Goal: Task Accomplishment & Management: Use online tool/utility

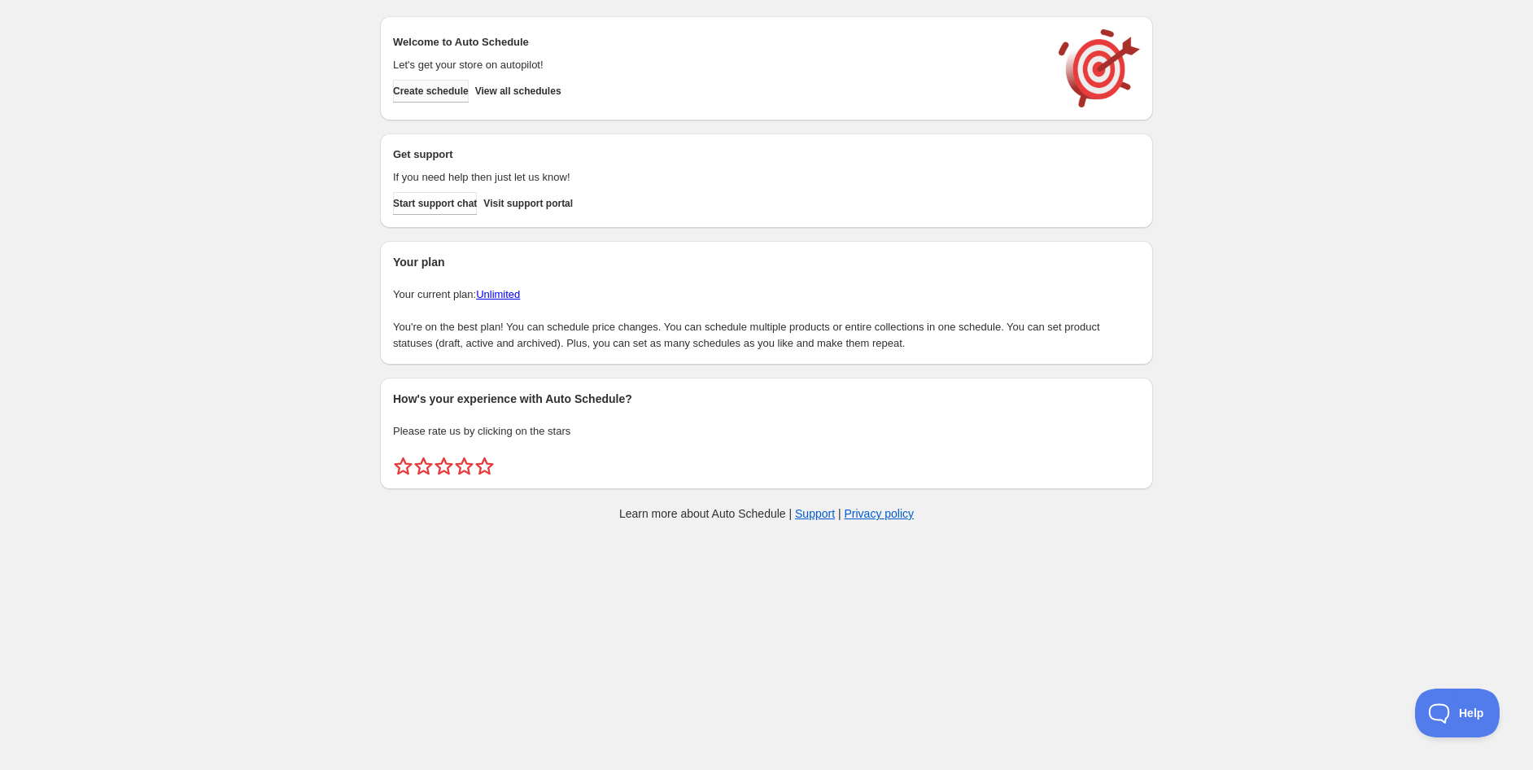
click at [458, 98] on button "Create schedule" at bounding box center [431, 91] width 76 height 23
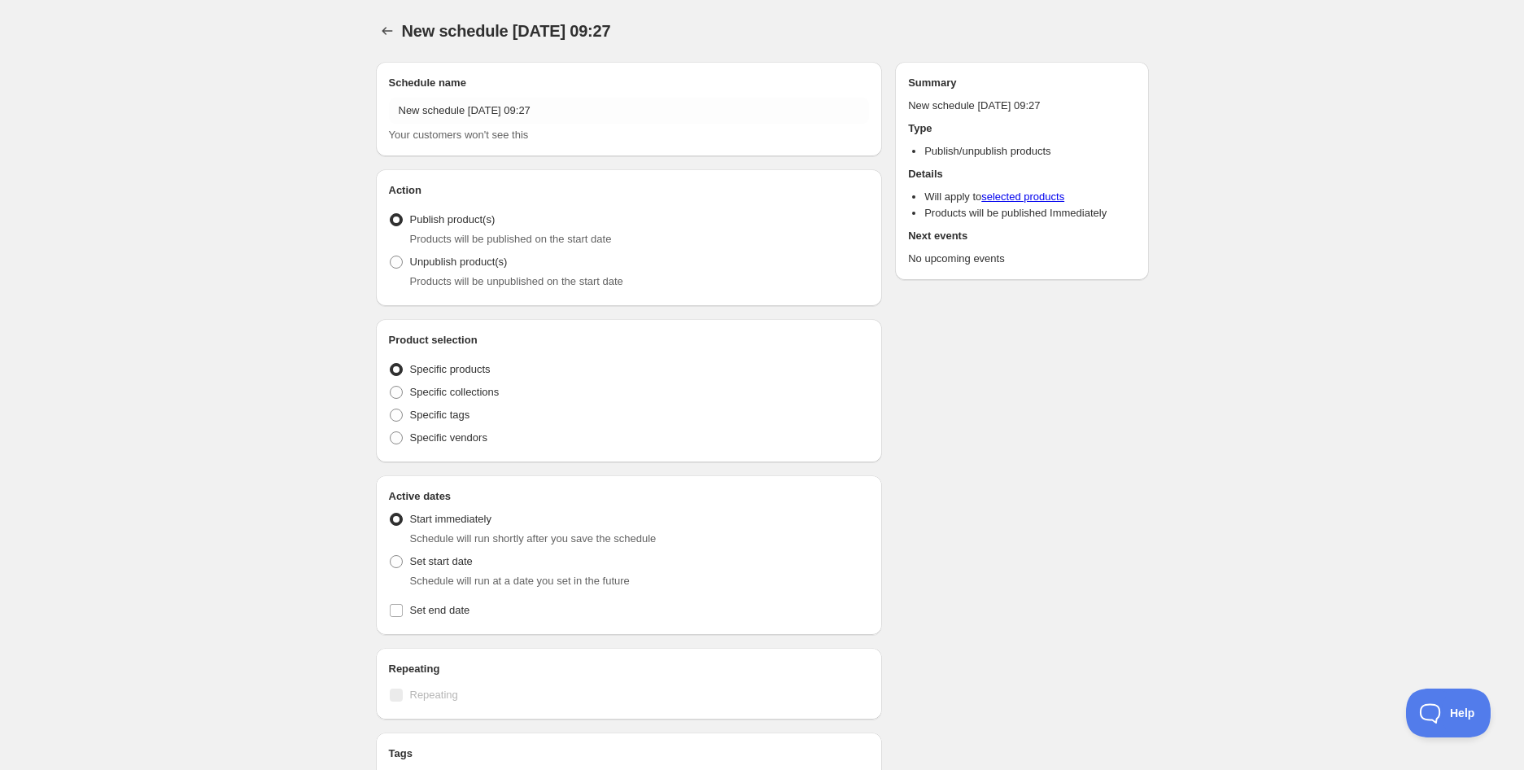
radio input "true"
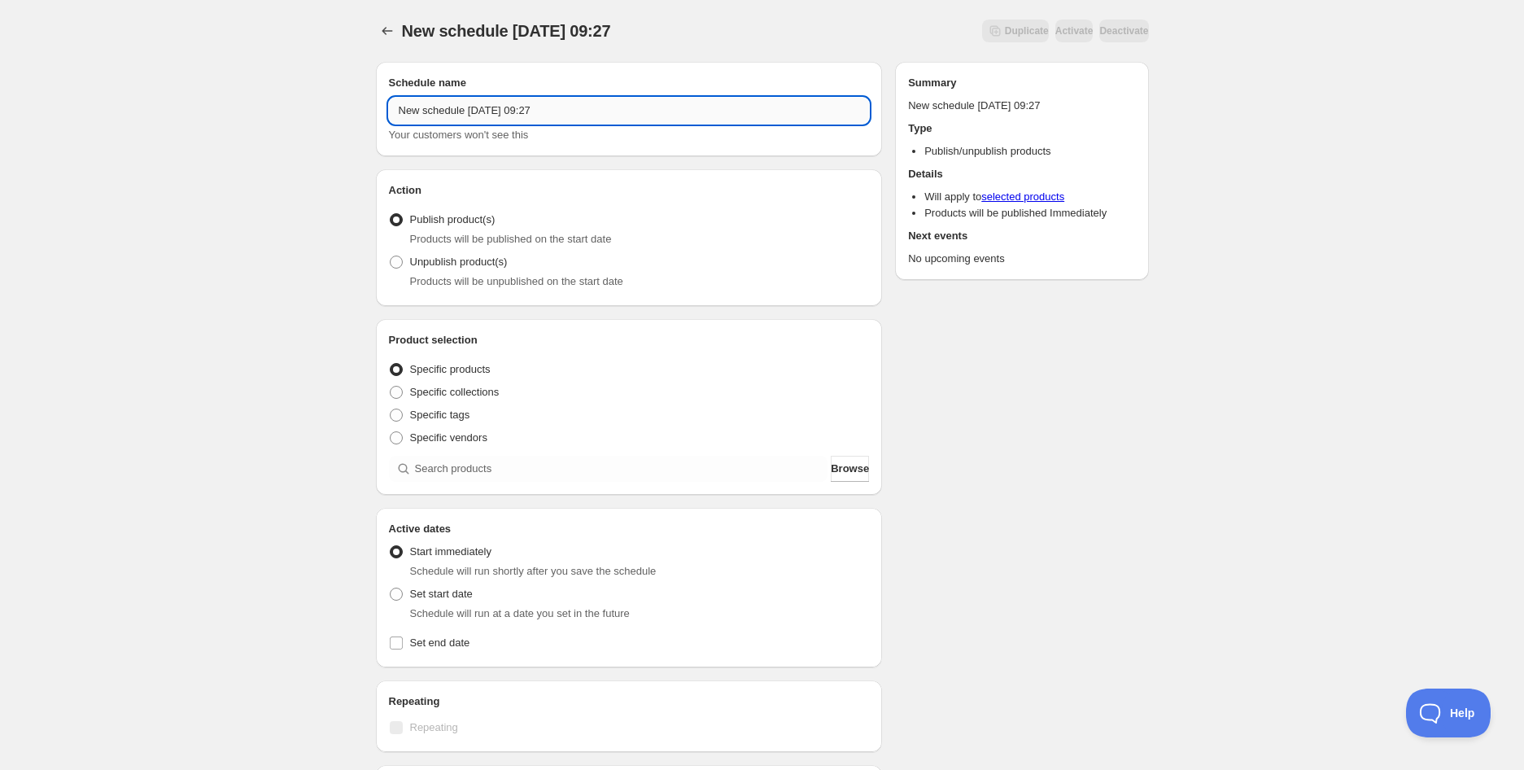
click at [461, 113] on input "New schedule [DATE] 09:27" at bounding box center [629, 111] width 481 height 26
paste input "Foxes Den Mexican Style Chicken and Sweetcorn Soup | 450g (EXP [DATE])"
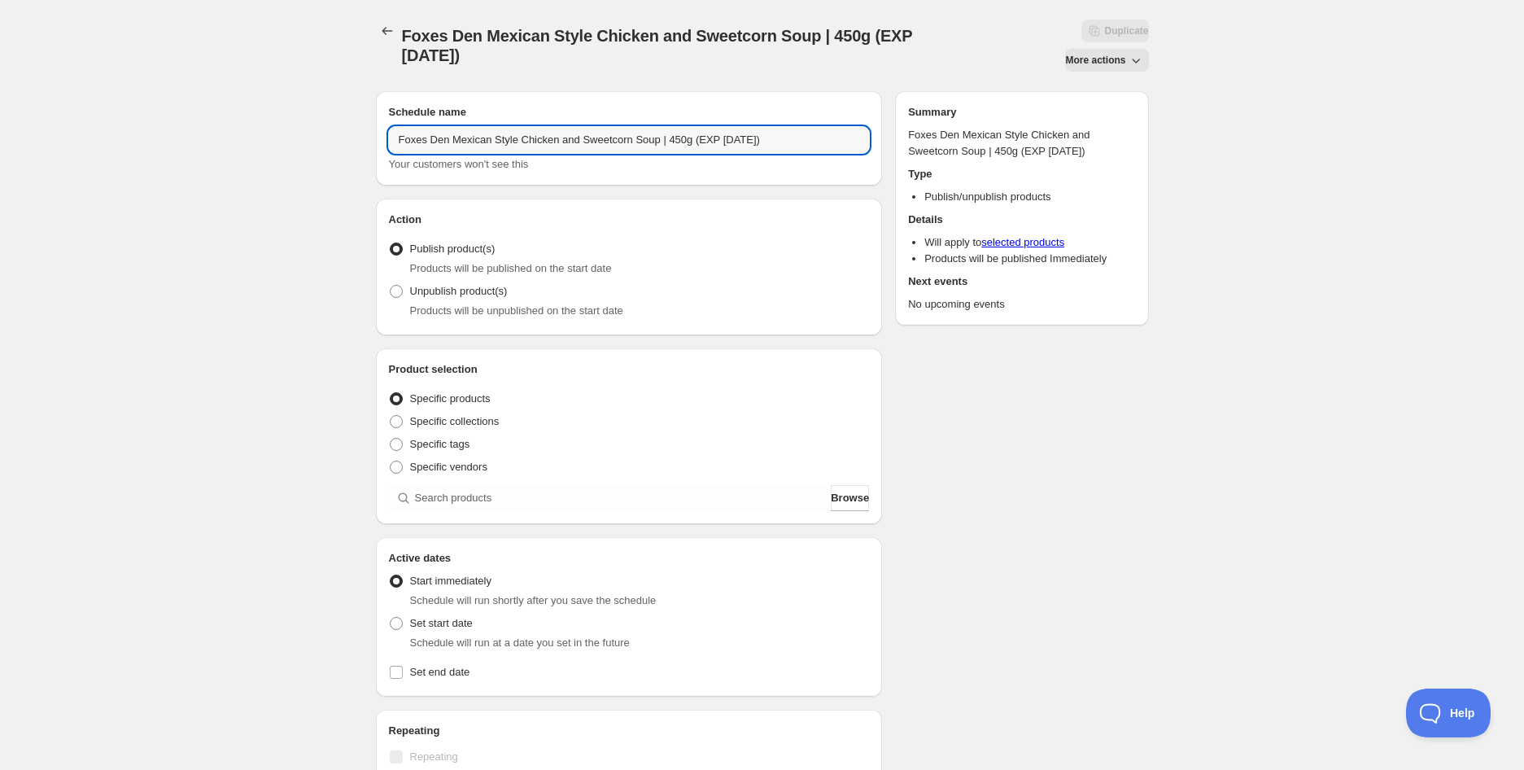
type input "Foxes Den Mexican Style Chicken and Sweetcorn Soup | 450g (EXP [DATE])"
drag, startPoint x: 256, startPoint y: 238, endPoint x: 266, endPoint y: 238, distance: 10.6
click at [255, 238] on div "Foxes Den Mexican Style Chicken and Sweetcorn Soup | 450g (EXP [DATE]). This pa…" at bounding box center [762, 635] width 1524 height 1270
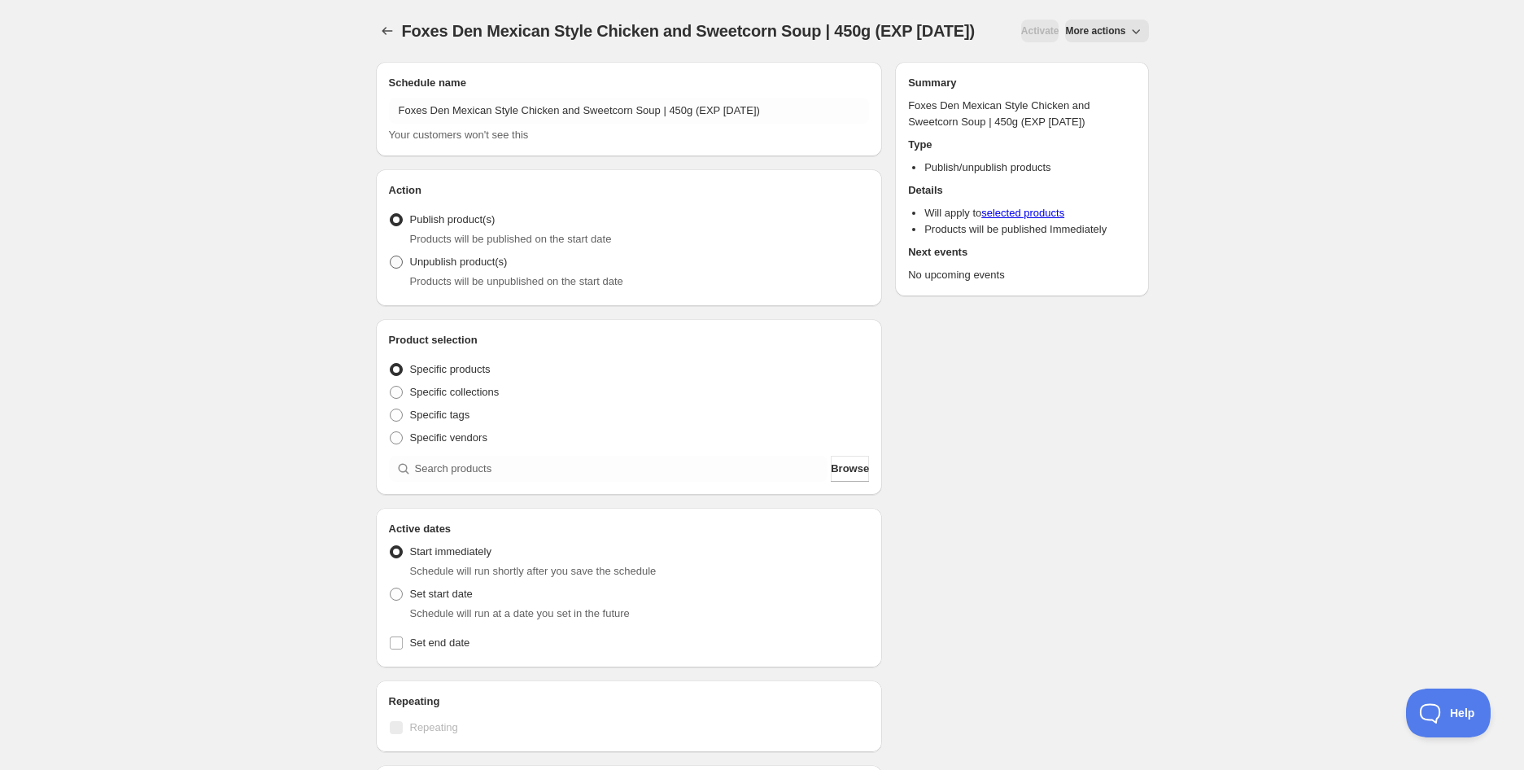
click at [435, 263] on span "Unpublish product(s)" at bounding box center [459, 262] width 98 height 12
click at [391, 256] on input "Unpublish product(s)" at bounding box center [390, 256] width 1 height 1
radio input "true"
click at [299, 298] on div "Foxes Den Mexican Style Chicken and Sweetcorn Soup | 450g (EXP [DATE]). This pa…" at bounding box center [762, 618] width 1524 height 1237
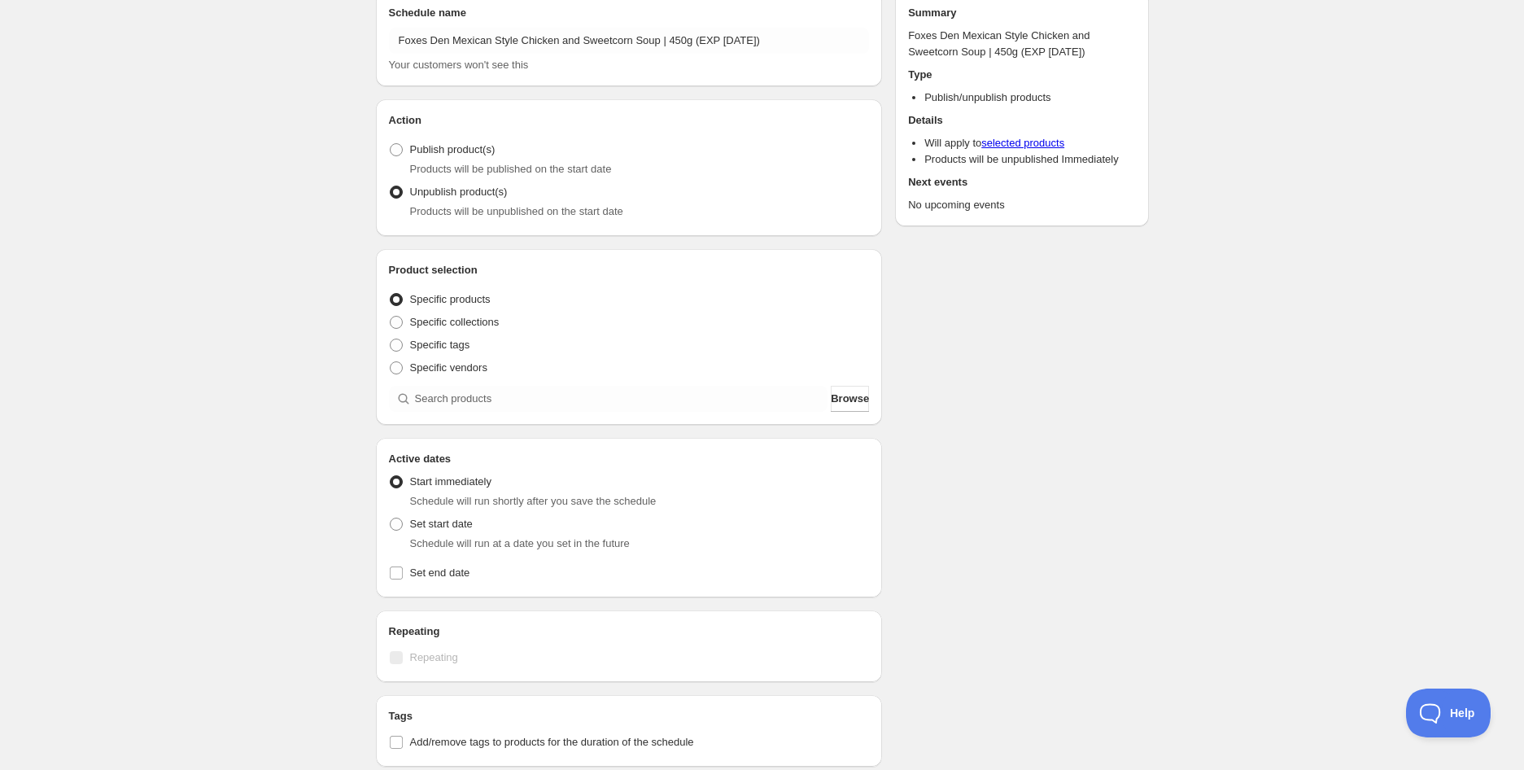
scroll to position [90, 0]
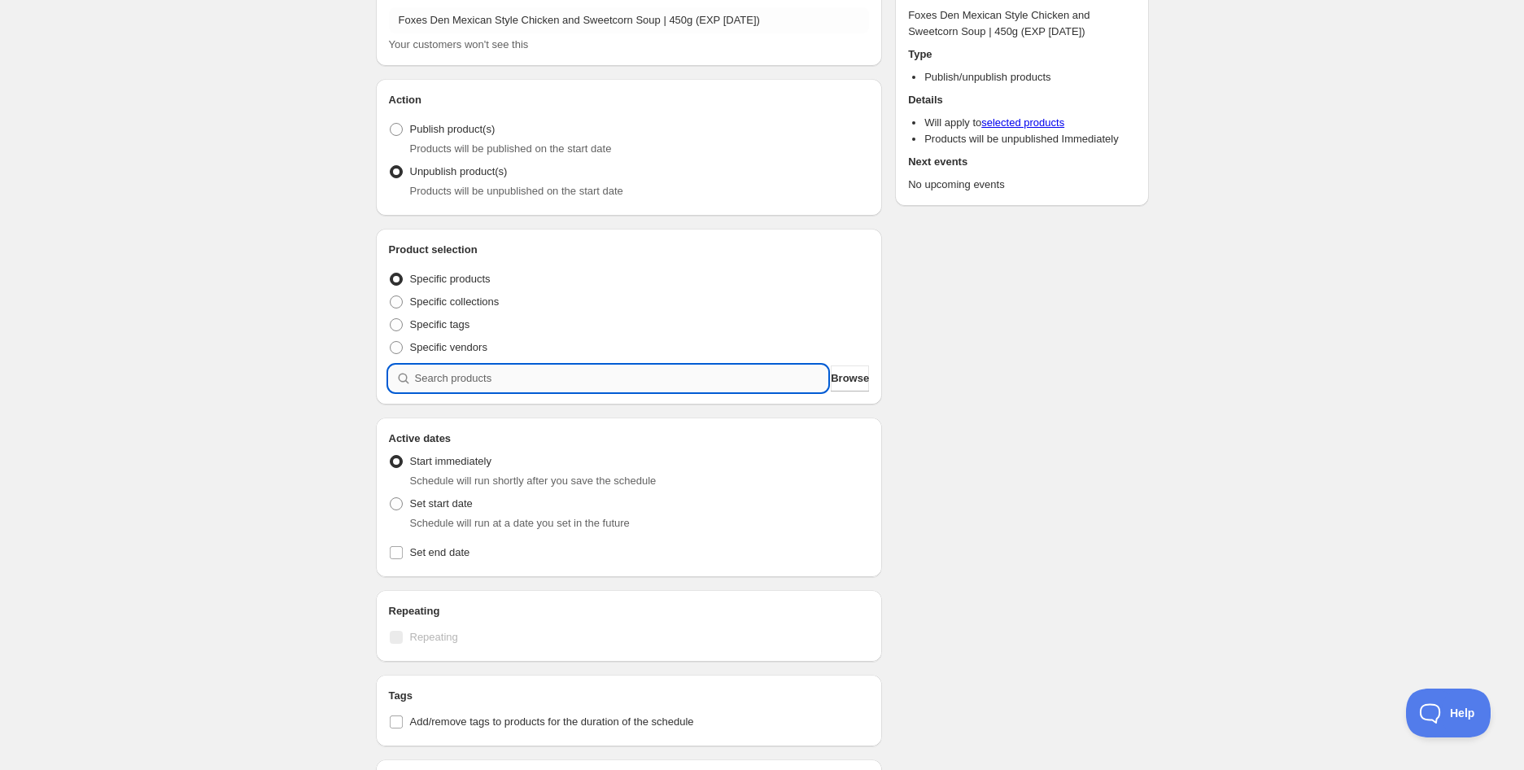
click at [468, 377] on input "search" at bounding box center [621, 378] width 413 height 26
paste input "Foxes Den Mexican Style Chicken and Sweetcorn Soup | 450g (EXP [DATE])"
type input "Foxes Den Mexican Style Chicken and Sweetcorn Soup | 450g (EXP [DATE])"
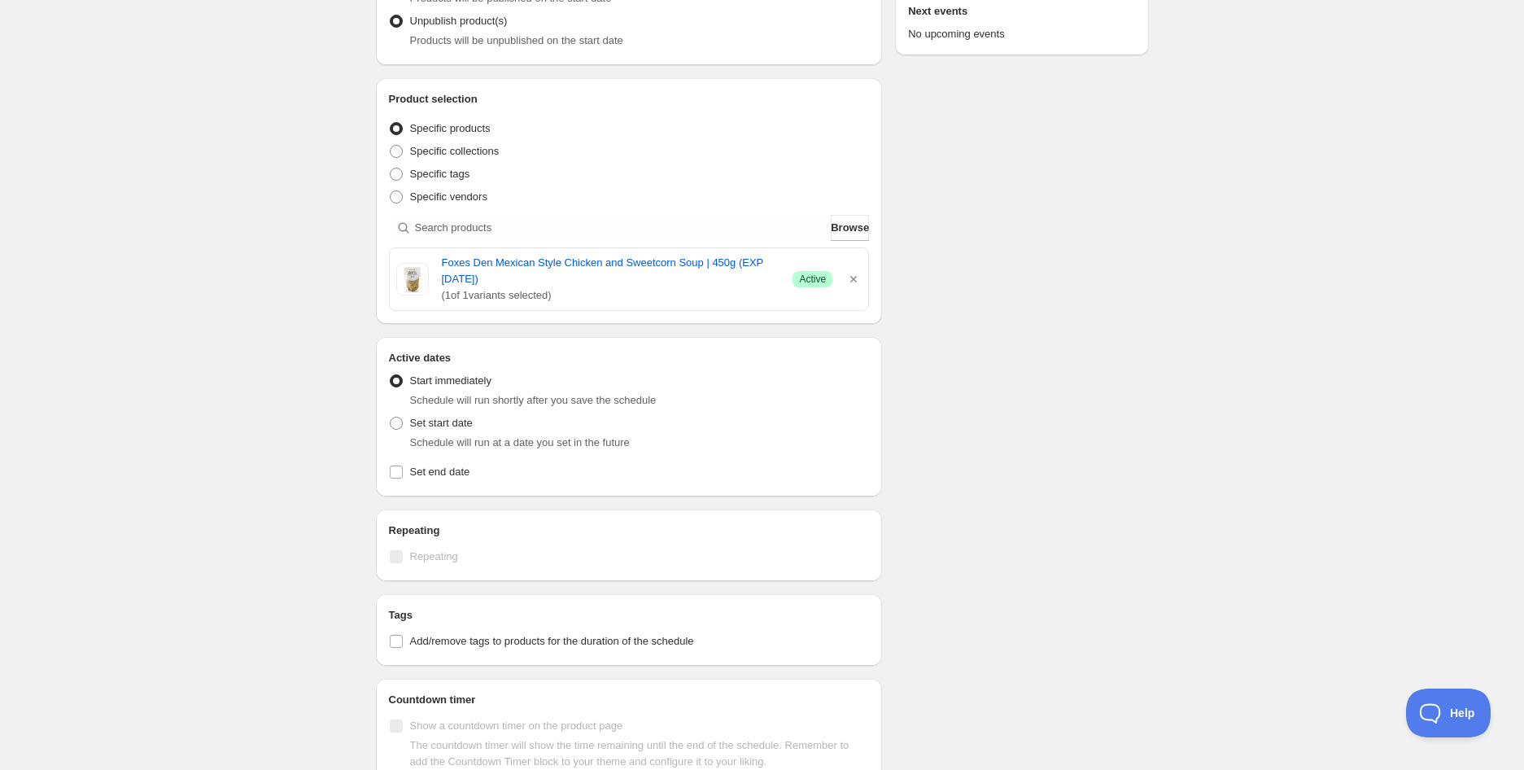
scroll to position [271, 0]
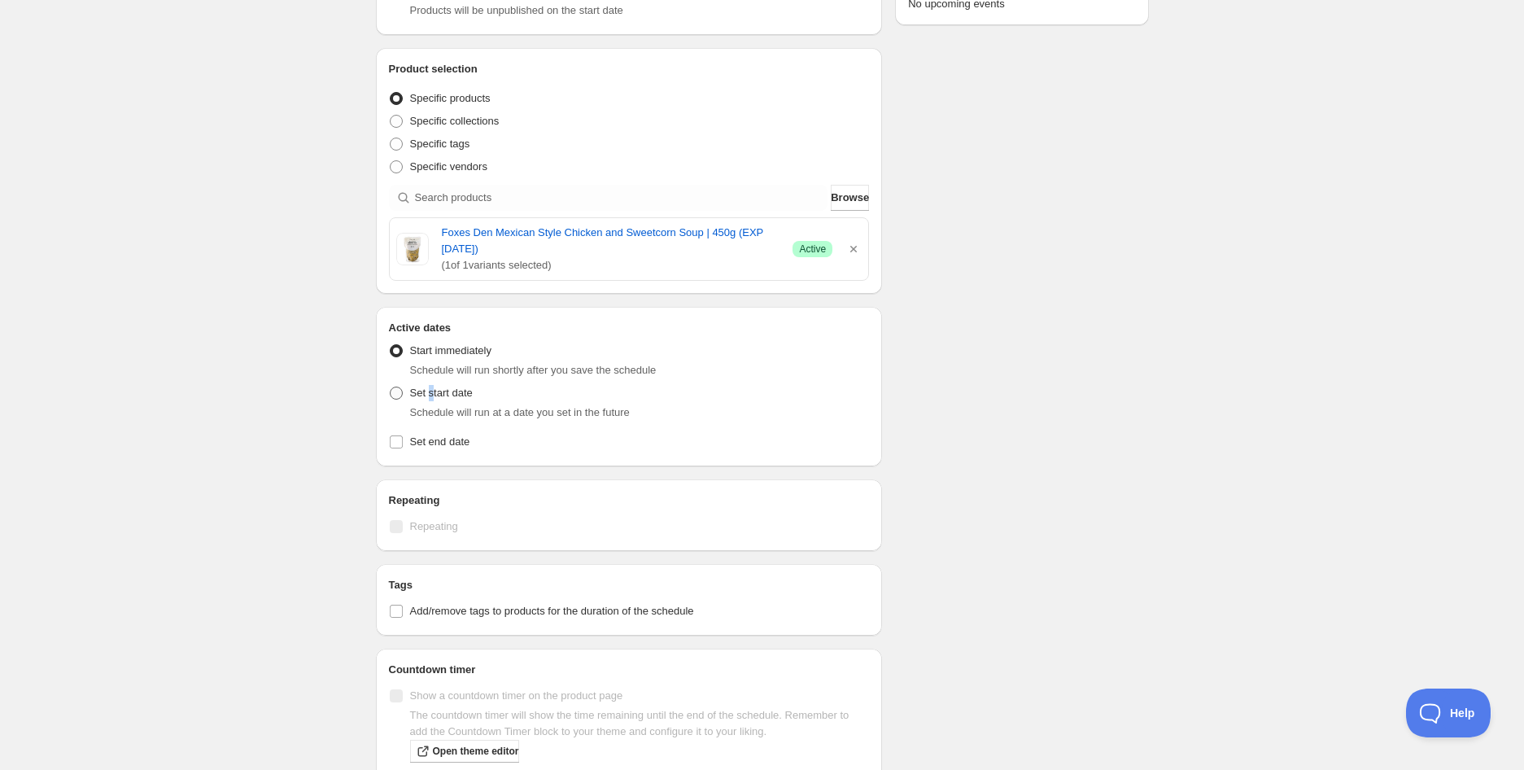
click at [430, 395] on span "Set start date" at bounding box center [441, 393] width 63 height 12
click at [443, 400] on span "Set start date" at bounding box center [441, 393] width 63 height 16
click at [391, 387] on input "Set start date" at bounding box center [390, 387] width 1 height 1
radio input "true"
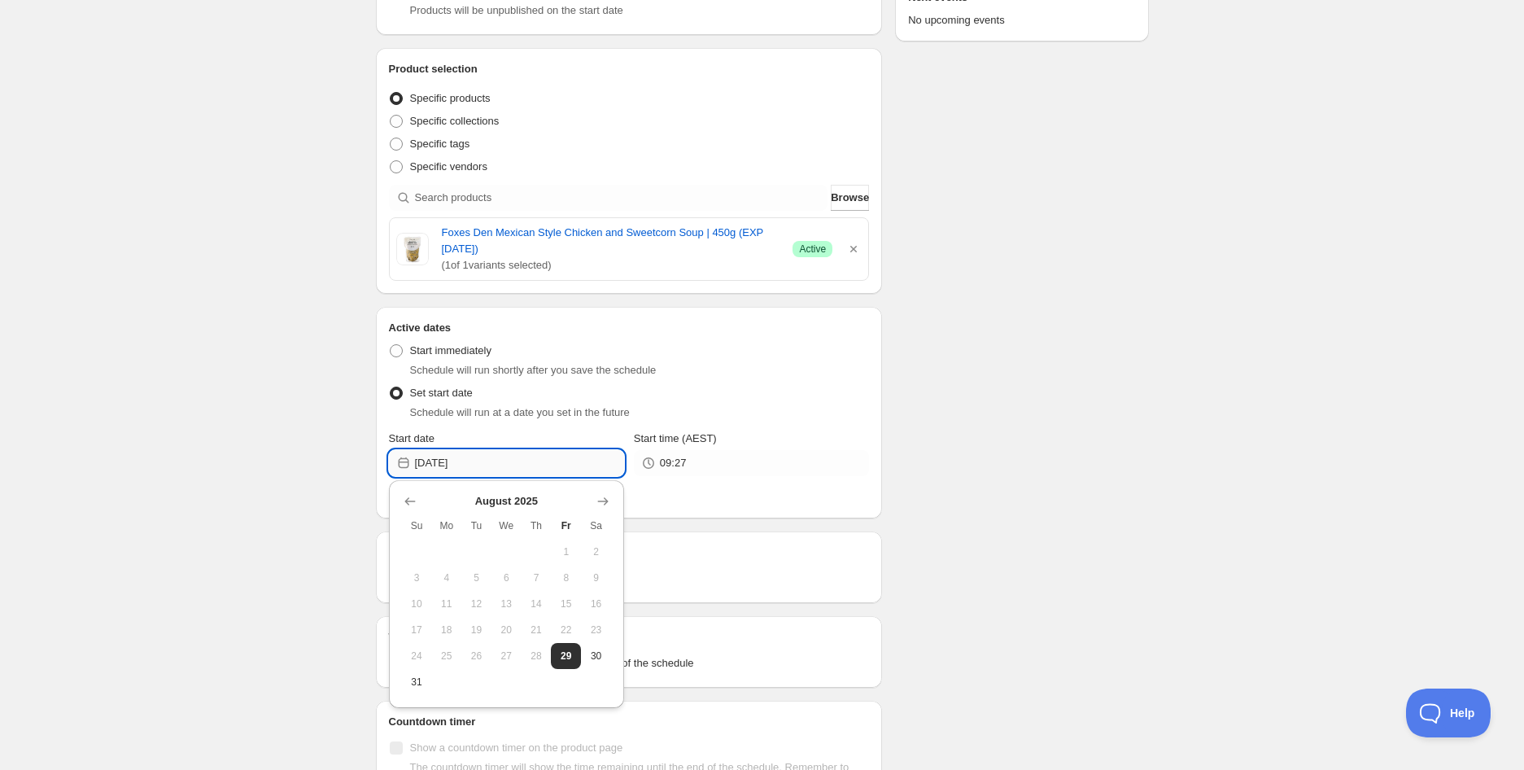
click at [469, 460] on input "[DATE]" at bounding box center [519, 463] width 209 height 26
click at [606, 514] on div "[DATE] Su Mo Tu We Th Fr Sa 1 2 3 4 5 6 7 8 9 10 11 12 13 14 15 16 17 18 19 20 …" at bounding box center [506, 587] width 209 height 215
click at [609, 508] on icon "Show next month, September 2025" at bounding box center [603, 501] width 16 height 16
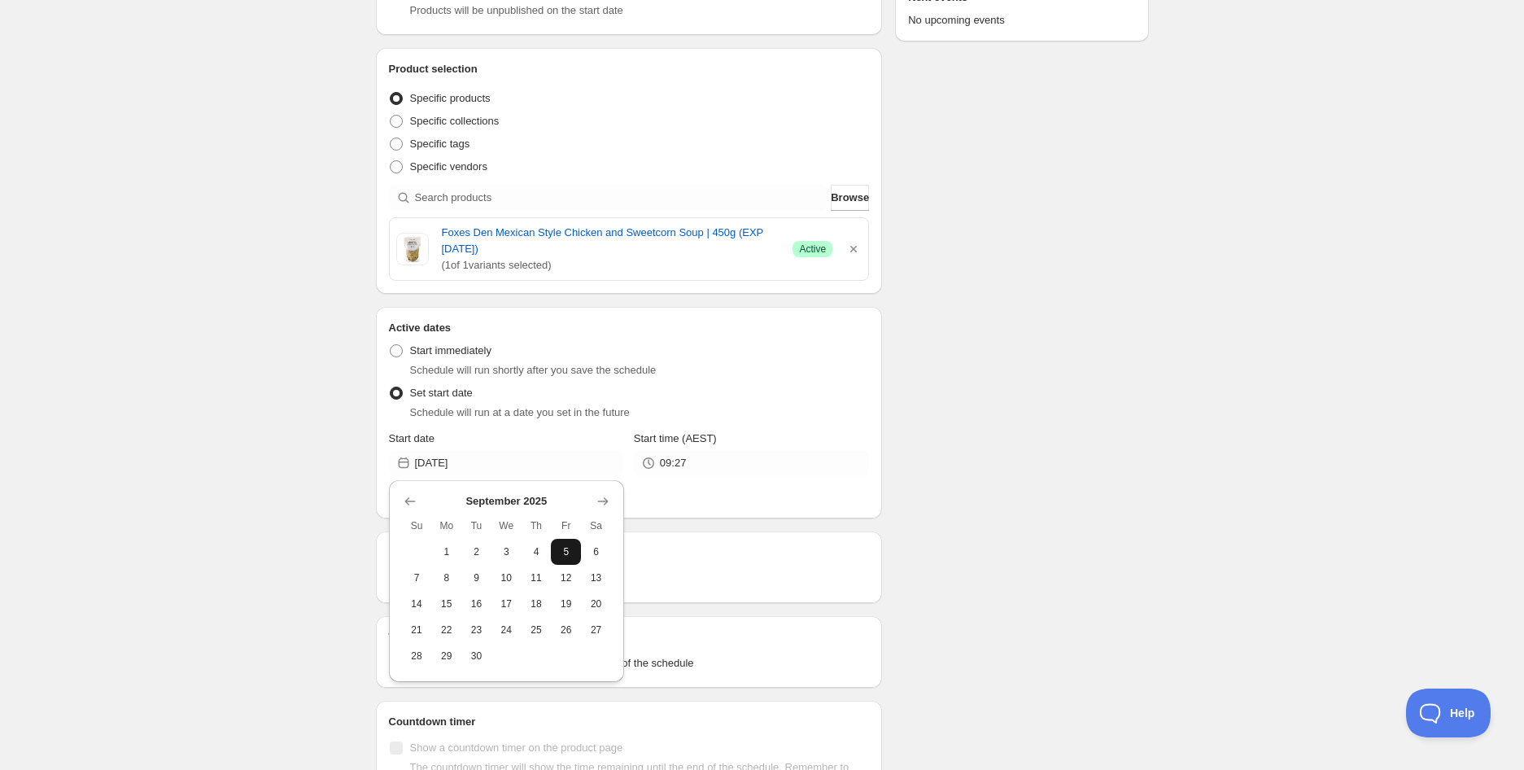
click at [566, 549] on span "5" at bounding box center [565, 551] width 17 height 13
type input "[DATE]"
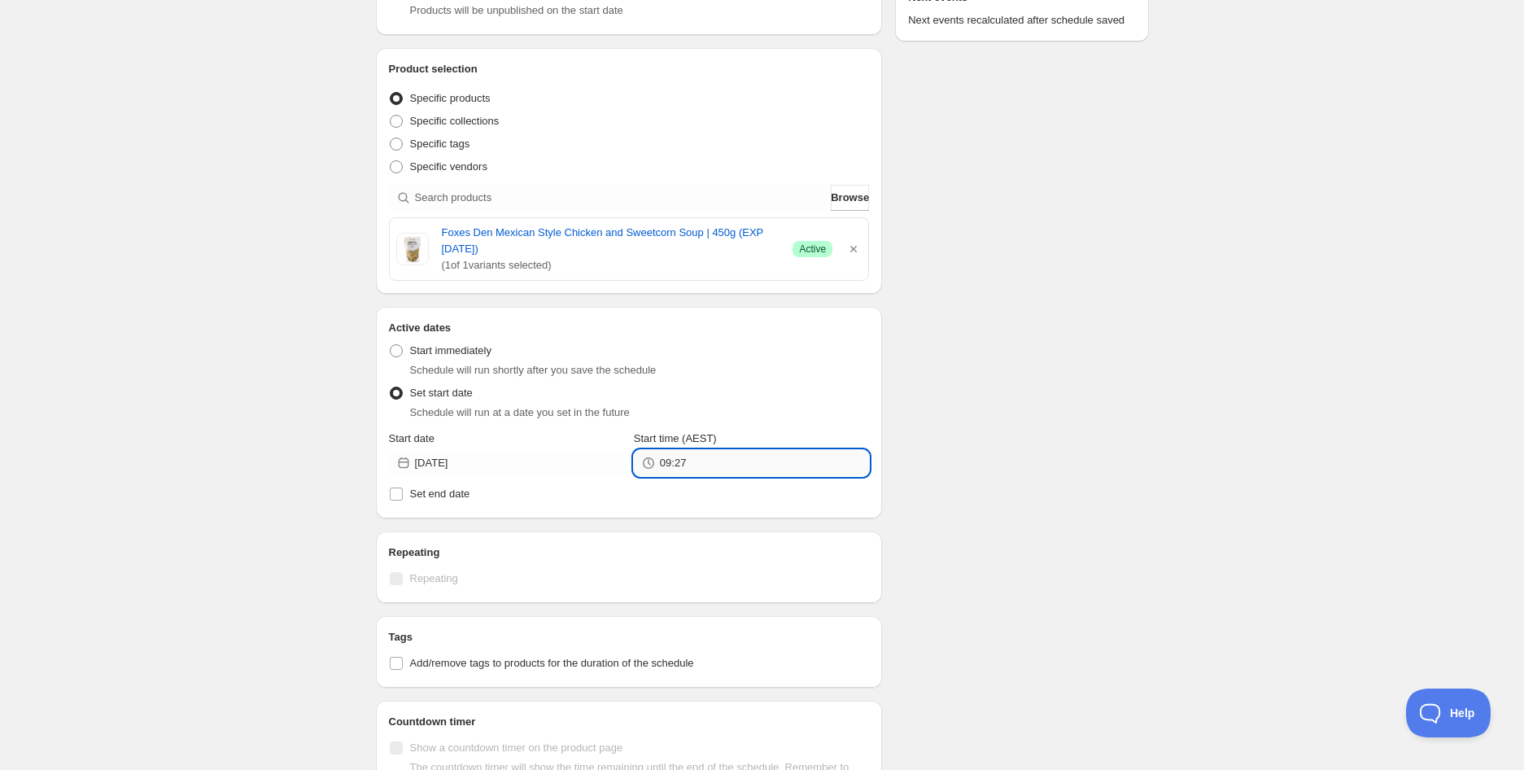
click at [692, 470] on input "09:27" at bounding box center [764, 463] width 209 height 26
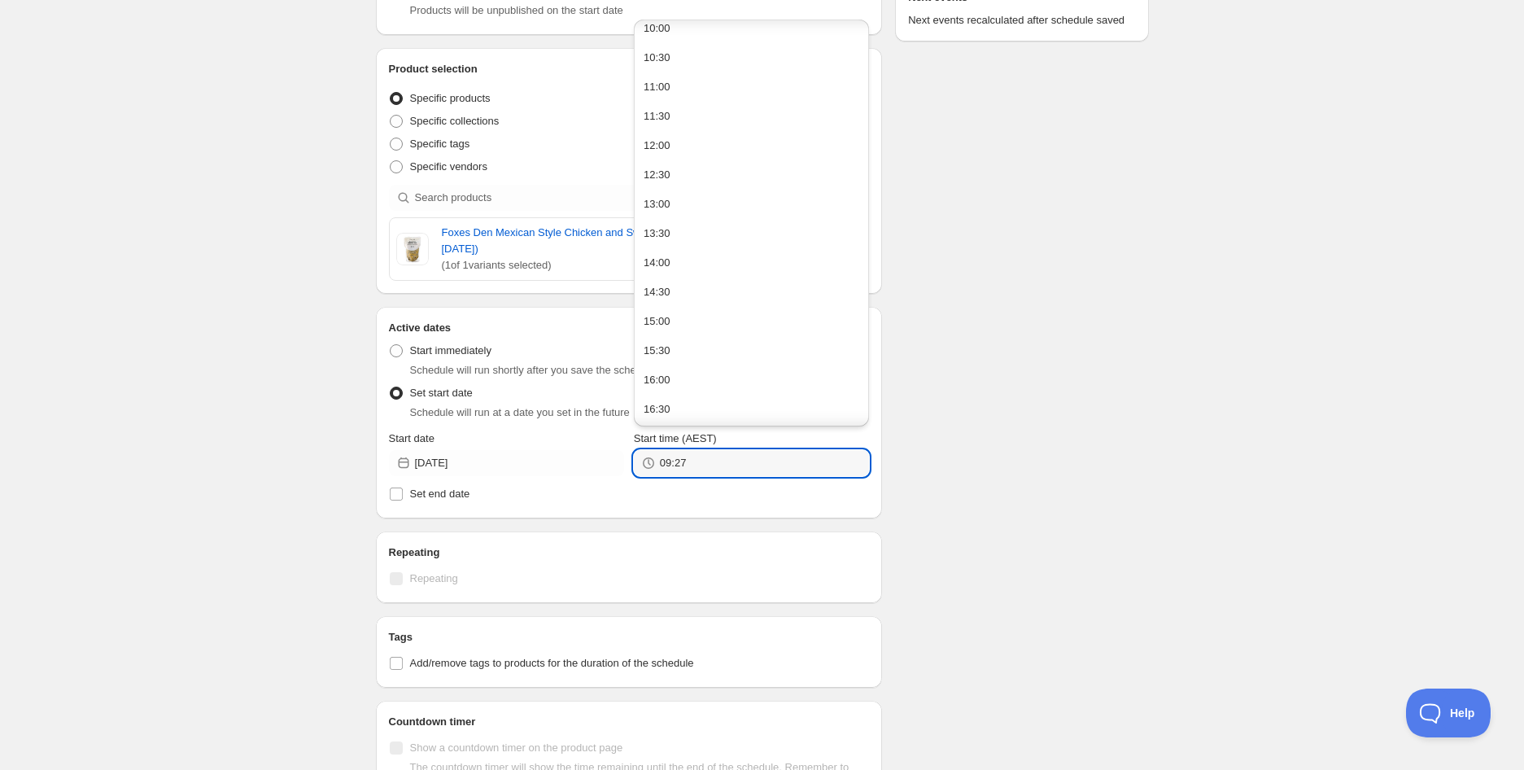
scroll to position [632, 0]
click at [662, 233] on button "14:00" at bounding box center [751, 225] width 225 height 26
type input "14:00"
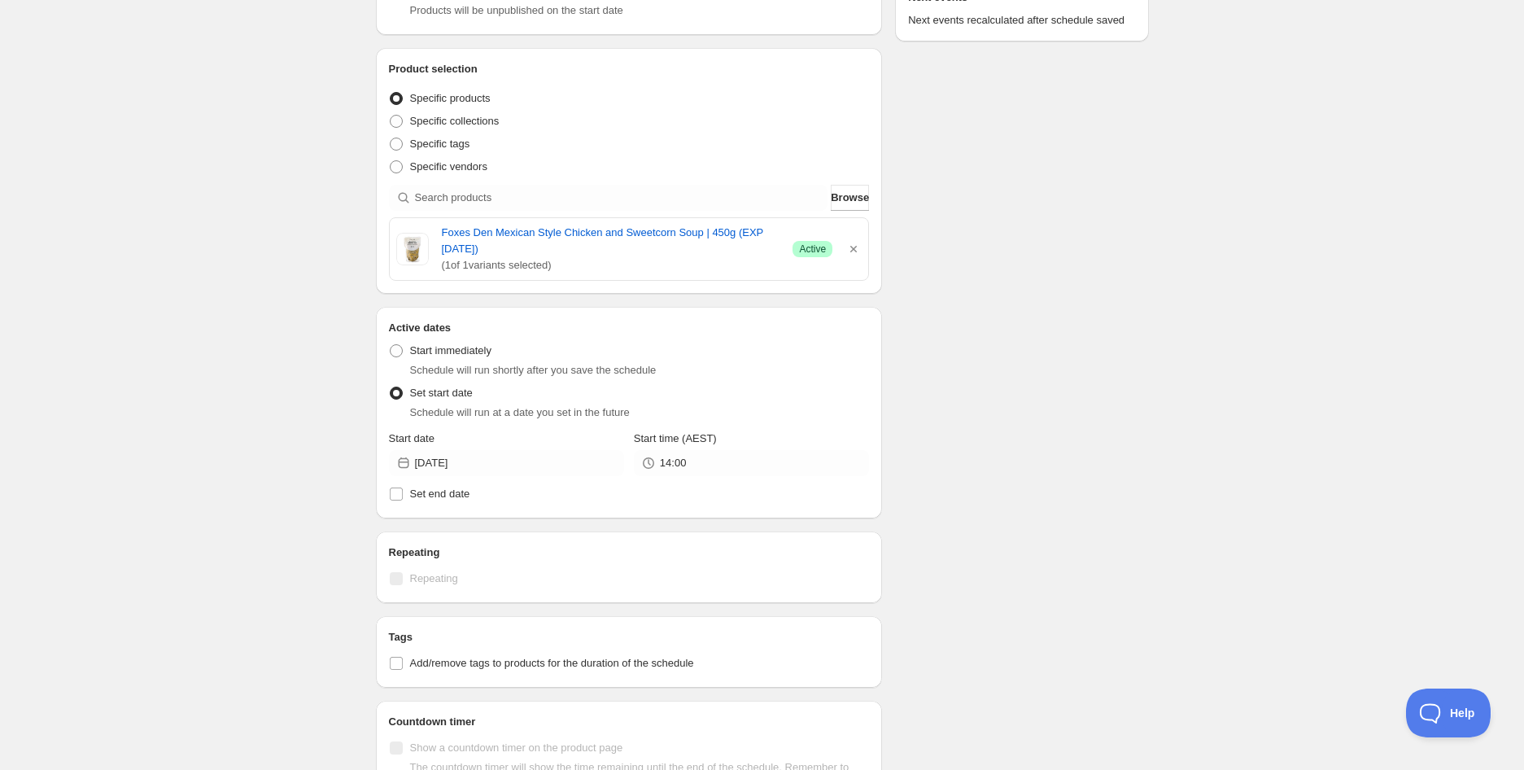
click at [1069, 367] on div "Schedule name Foxes Den Mexican Style Chicken and Sweetcorn Soup | 450g (EXP [D…" at bounding box center [756, 417] width 786 height 1278
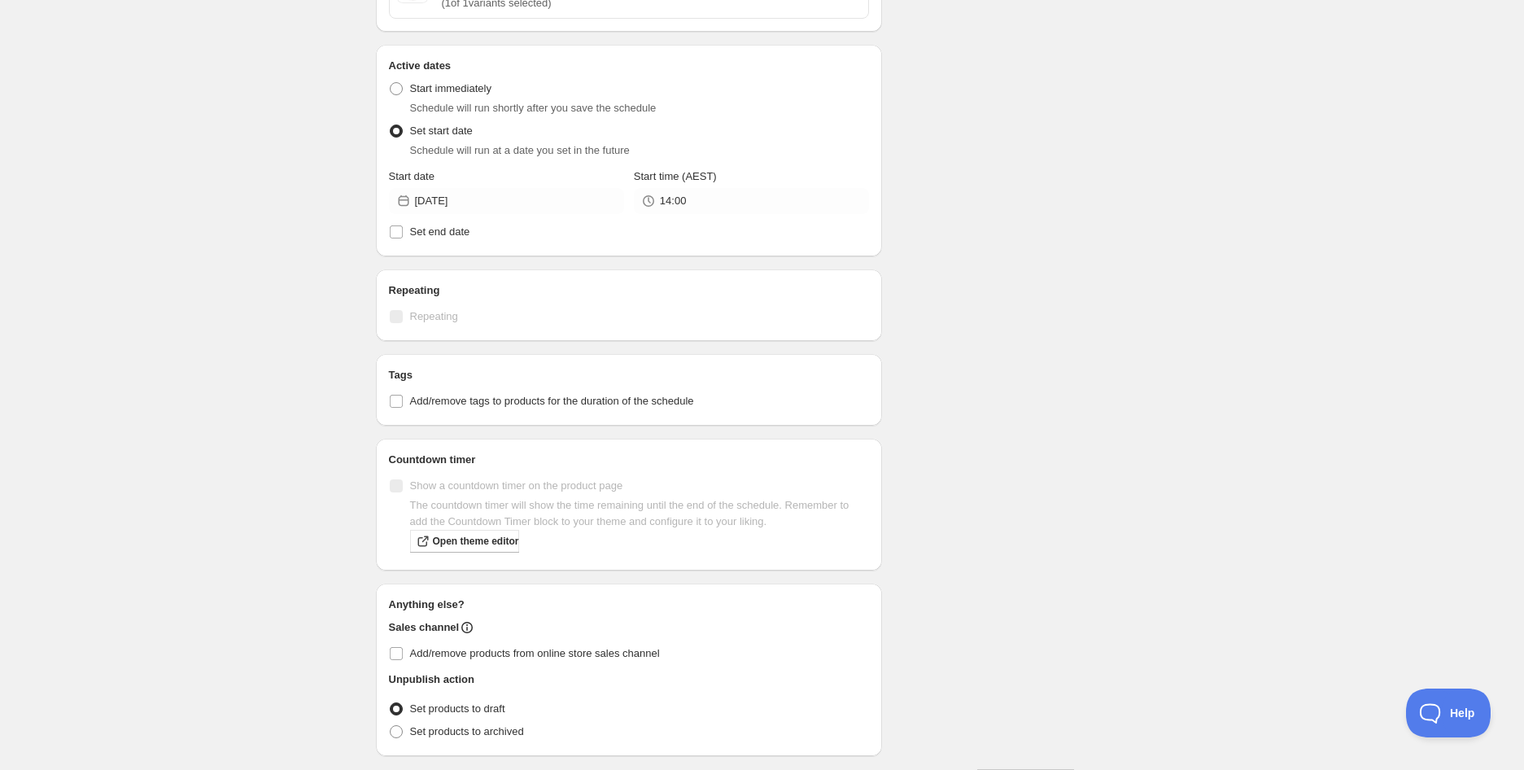
scroll to position [542, 0]
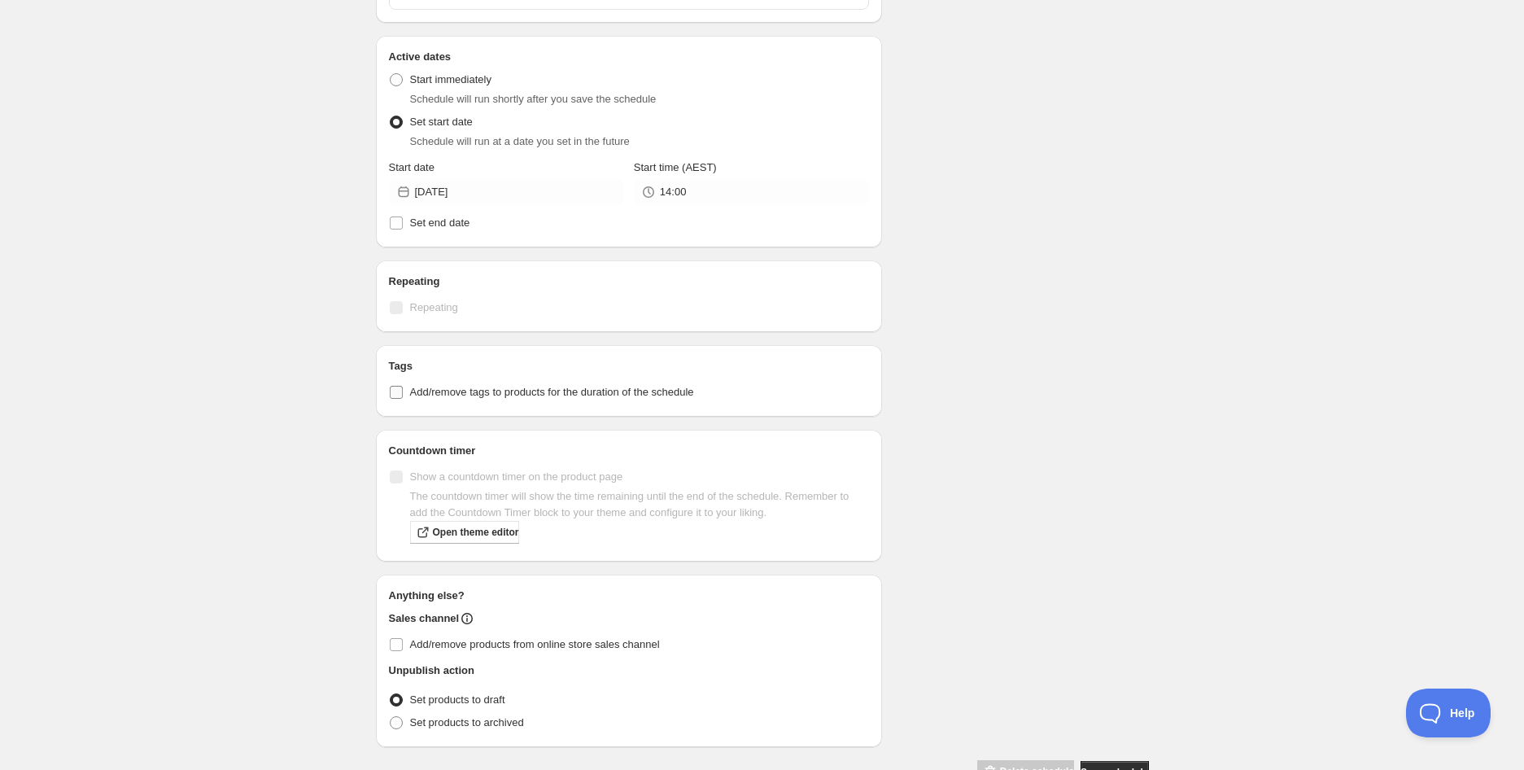
click at [450, 398] on span "Add/remove tags to products for the duration of the schedule" at bounding box center [552, 392] width 284 height 12
click at [403, 398] on input "Add/remove tags to products for the duration of the schedule" at bounding box center [396, 392] width 13 height 13
checkbox input "true"
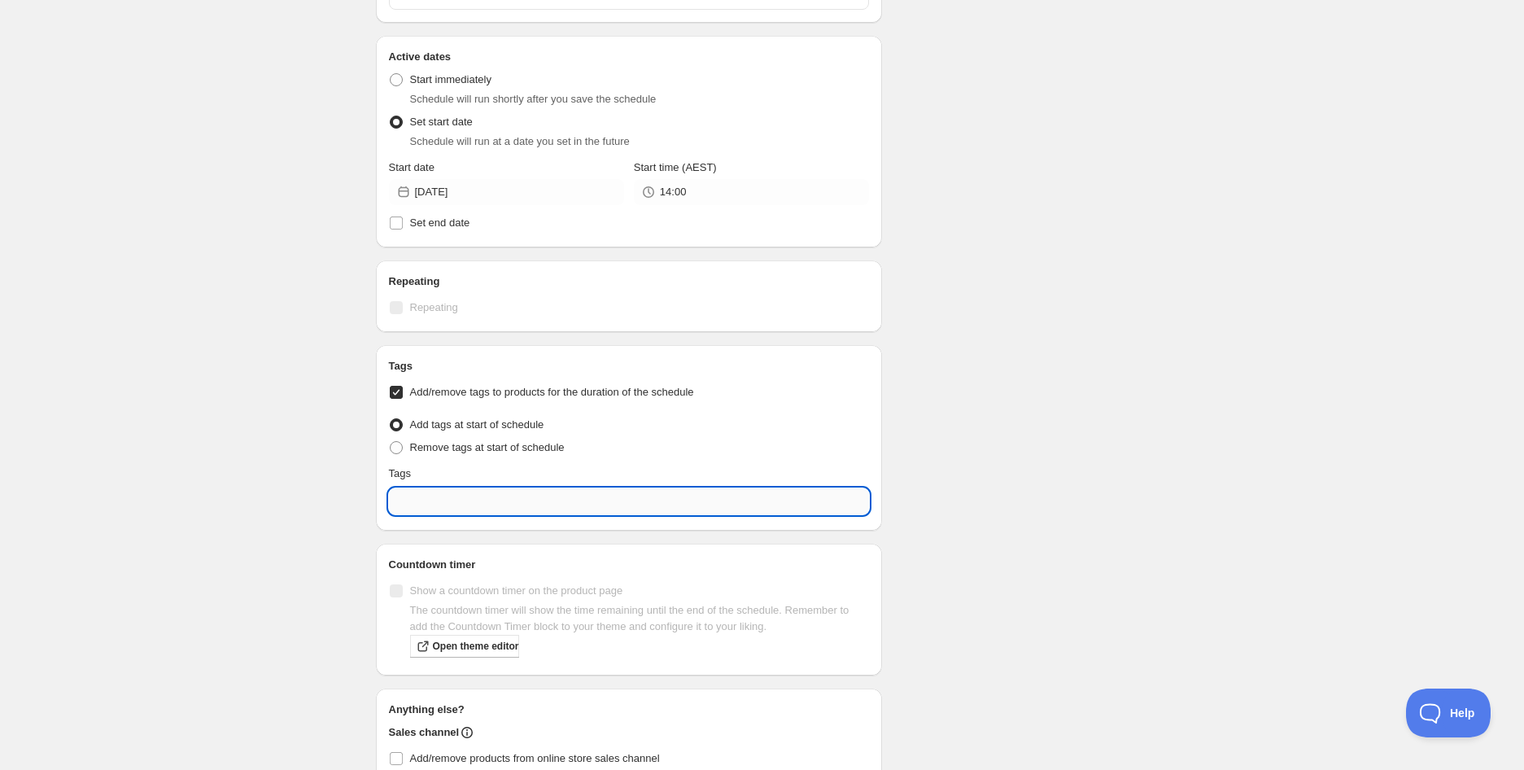
click at [465, 498] on input "text" at bounding box center [629, 501] width 481 height 26
click at [483, 577] on div "EXP Draft" at bounding box center [629, 575] width 455 height 23
type input "EXP Draft"
checkbox input "true"
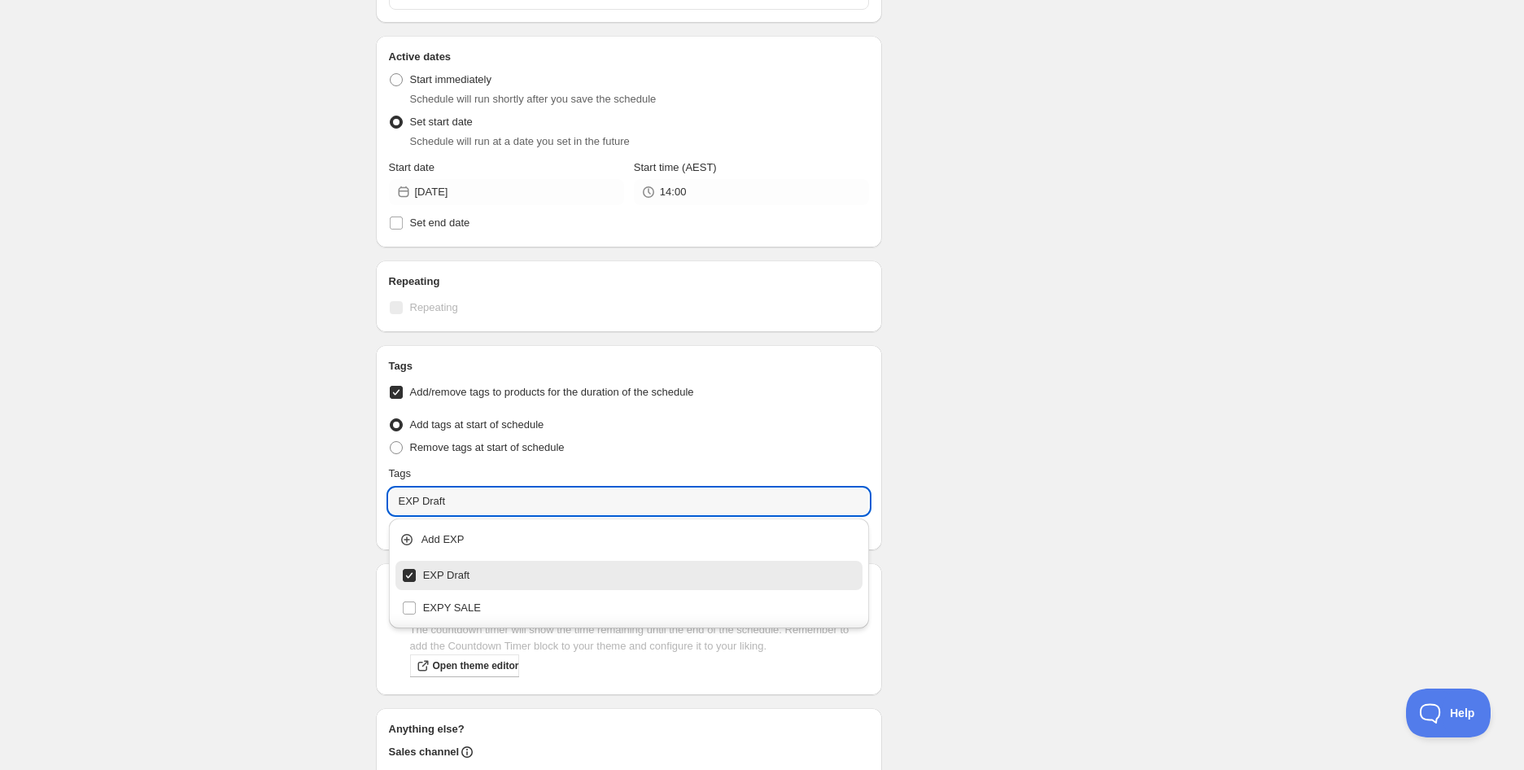
type input "EXP Draft"
click at [1018, 448] on div "Schedule name Foxes Den Mexican Style Chicken and Sweetcorn Soup | 450g (EXP [D…" at bounding box center [756, 212] width 786 height 1411
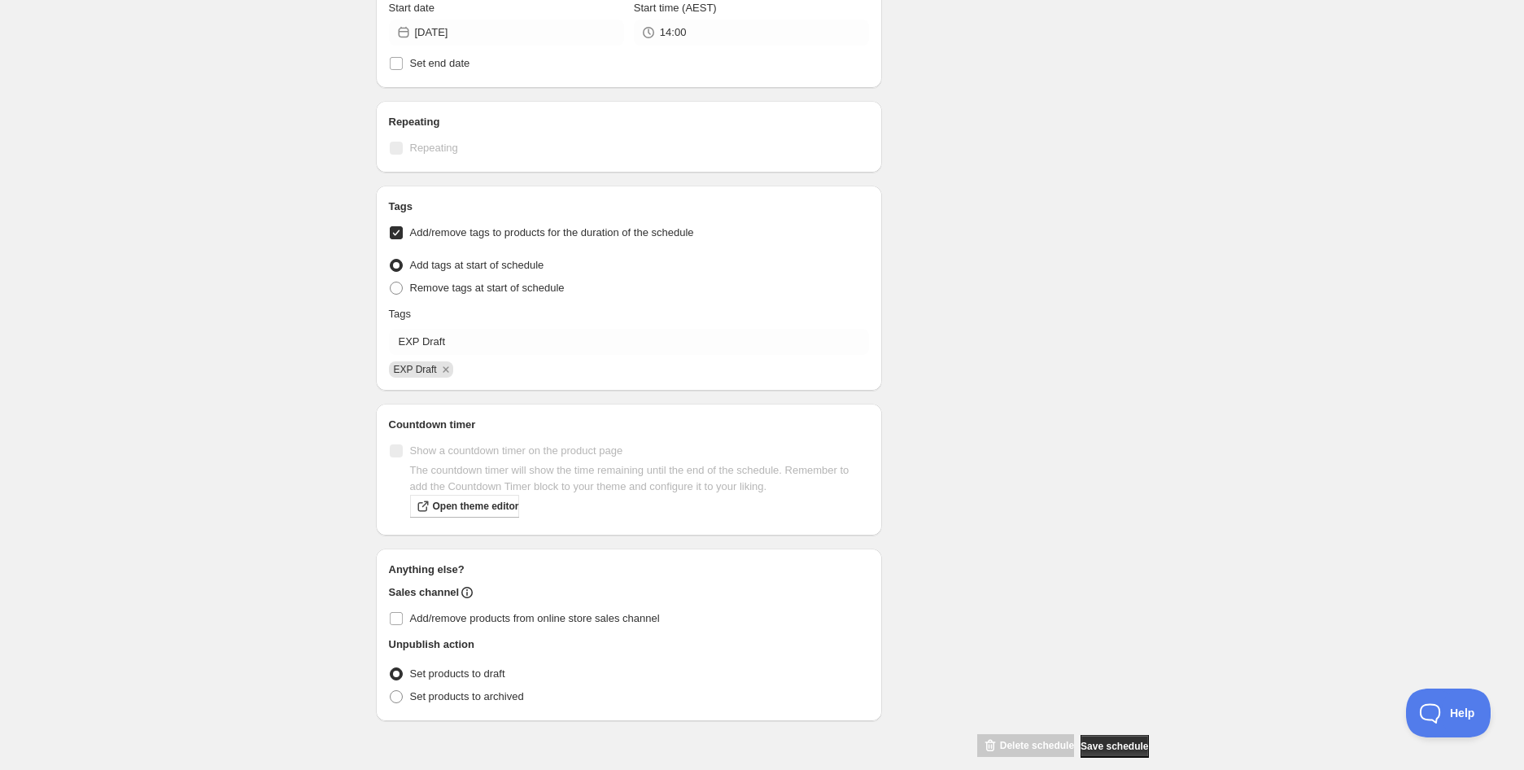
scroll to position [719, 0]
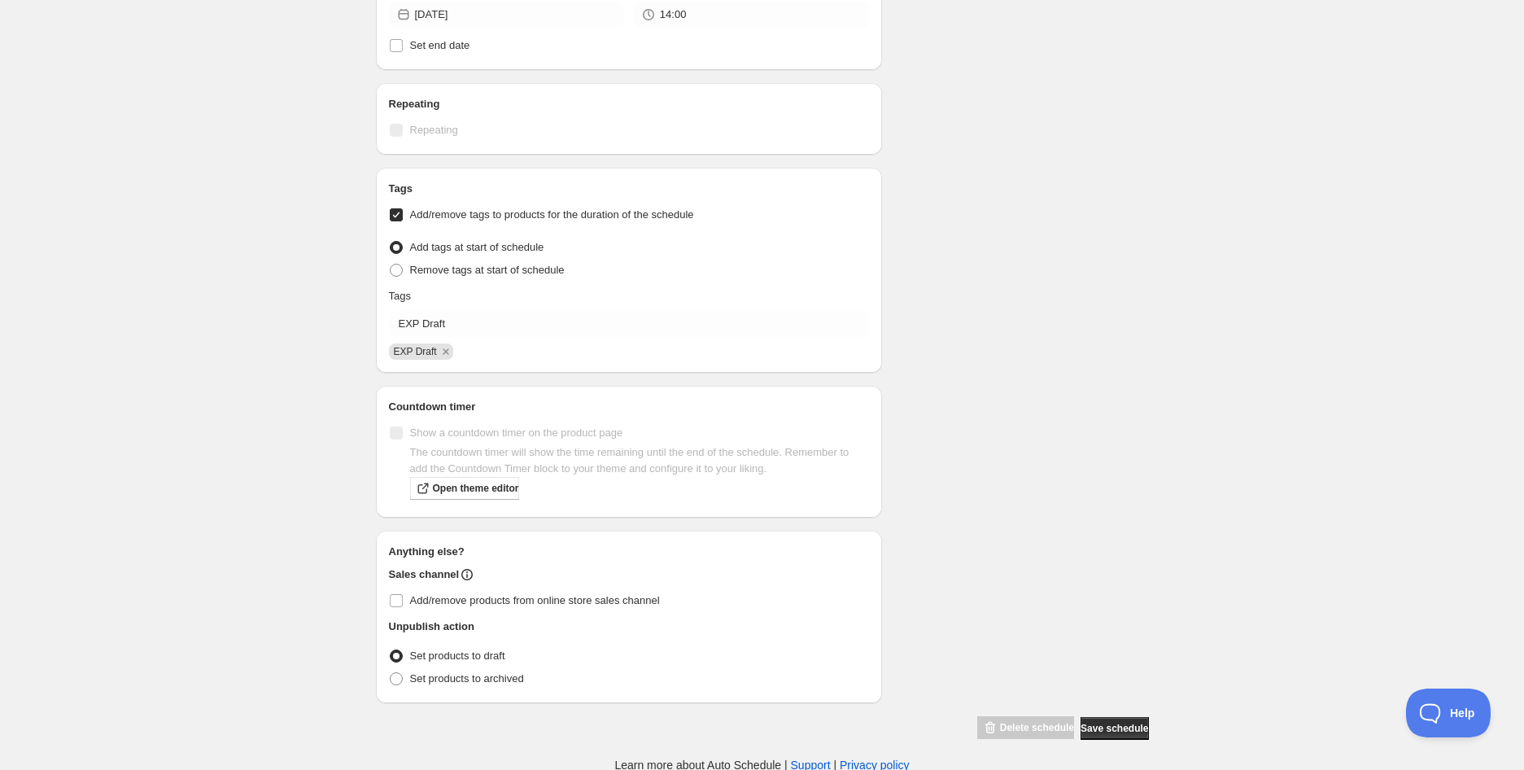
click at [411, 654] on span "Set products to draft" at bounding box center [457, 655] width 95 height 12
click at [391, 650] on input "Set products to draft" at bounding box center [390, 649] width 1 height 1
click at [436, 680] on span "Set products to archived" at bounding box center [467, 678] width 114 height 12
click at [391, 673] on input "Set products to archived" at bounding box center [390, 672] width 1 height 1
radio input "true"
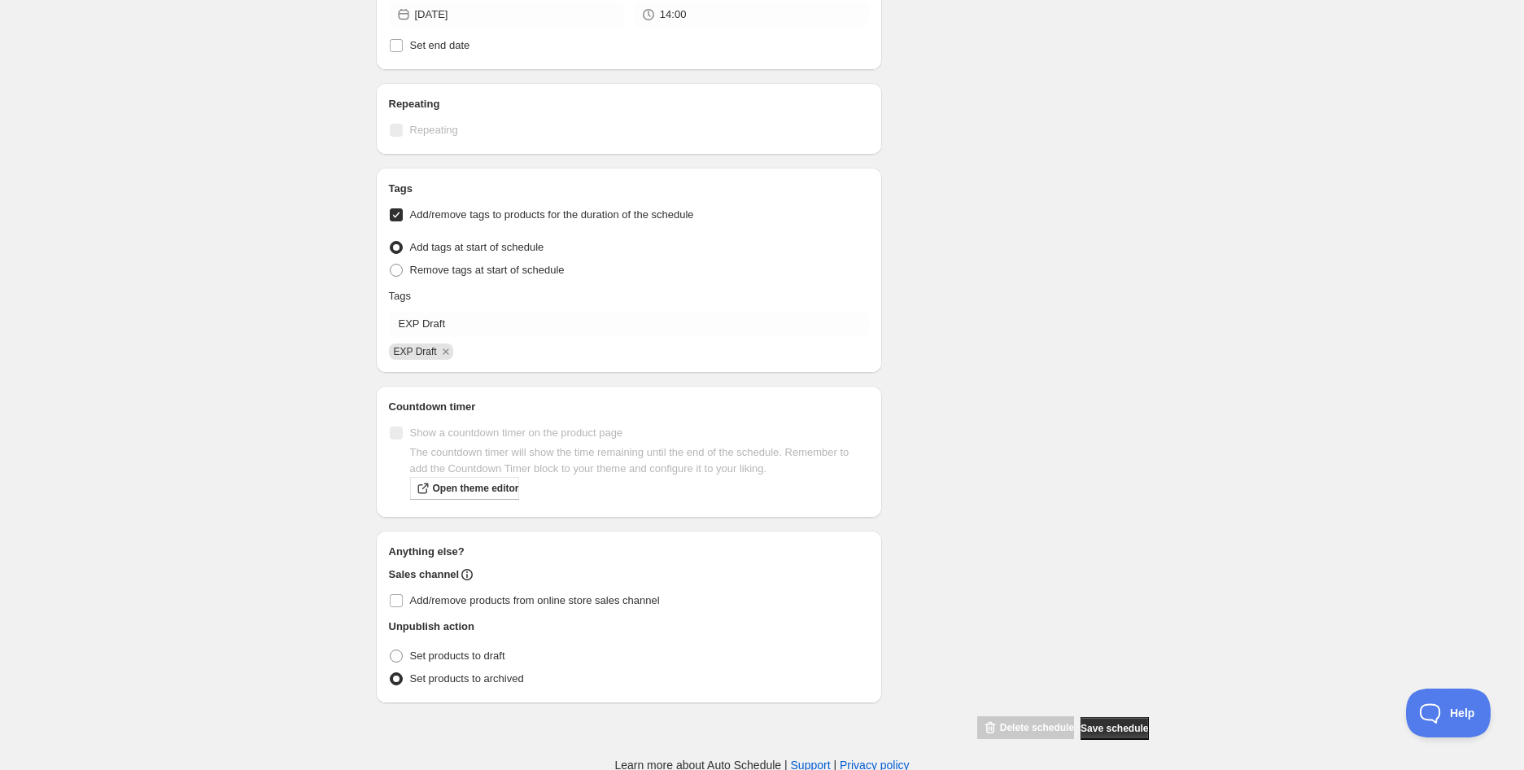
click at [1266, 408] on div "Foxes Den Mexican Style Chicken and Sweetcorn Soup | 450g (EXP [DATE]). This pa…" at bounding box center [762, 27] width 1524 height 1493
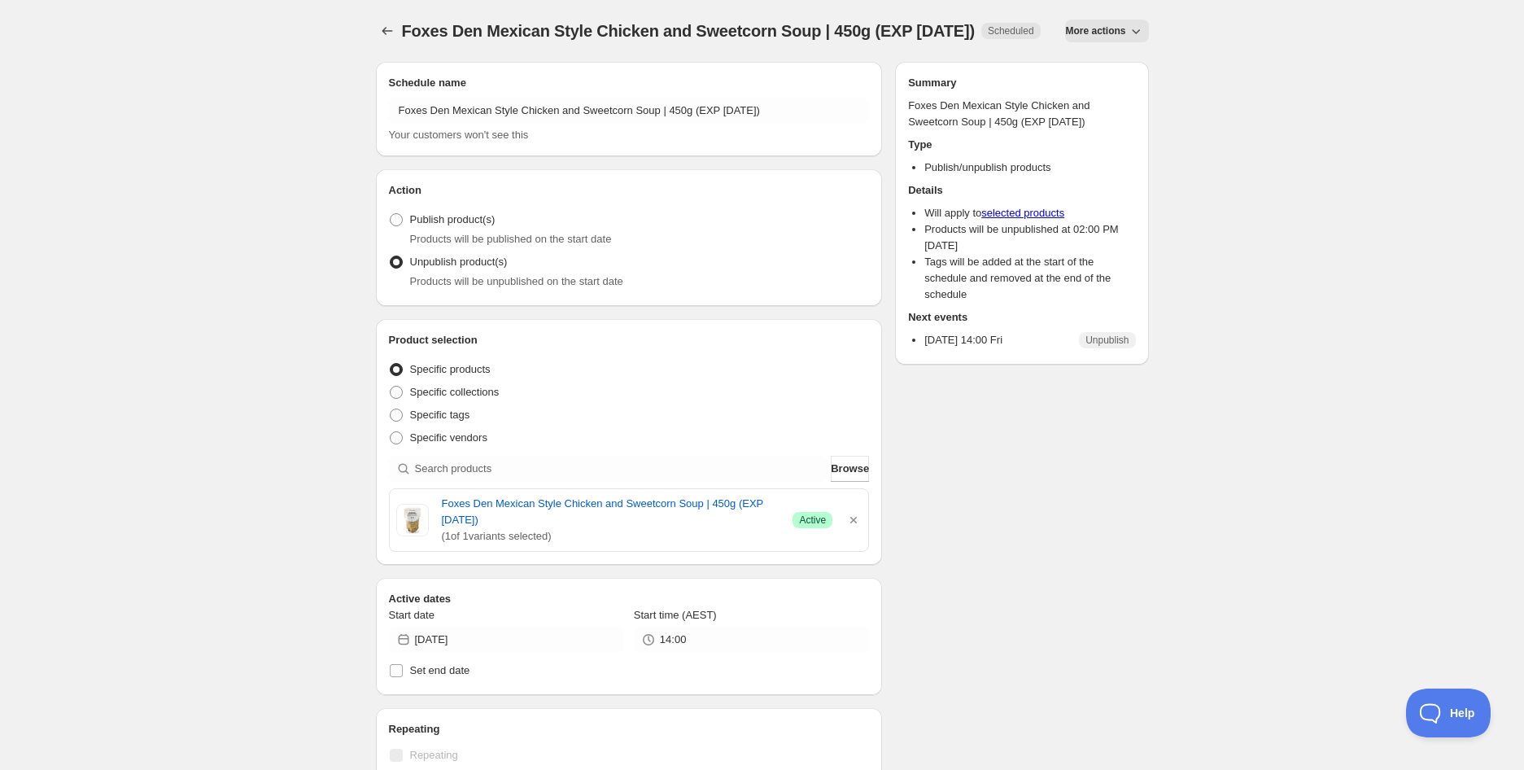
click at [225, 127] on div "Foxes Den Mexican Style Chicken and Sweetcorn Soup | 450g (EXP [DATE]). This pa…" at bounding box center [762, 699] width 1524 height 1398
click at [1379, 177] on div "Foxes Den Mexican Style Chicken and Sweetcorn Soup | 450g (EXP [DATE]). This pa…" at bounding box center [762, 699] width 1524 height 1398
click at [381, 36] on icon "Schedules" at bounding box center [387, 31] width 16 height 16
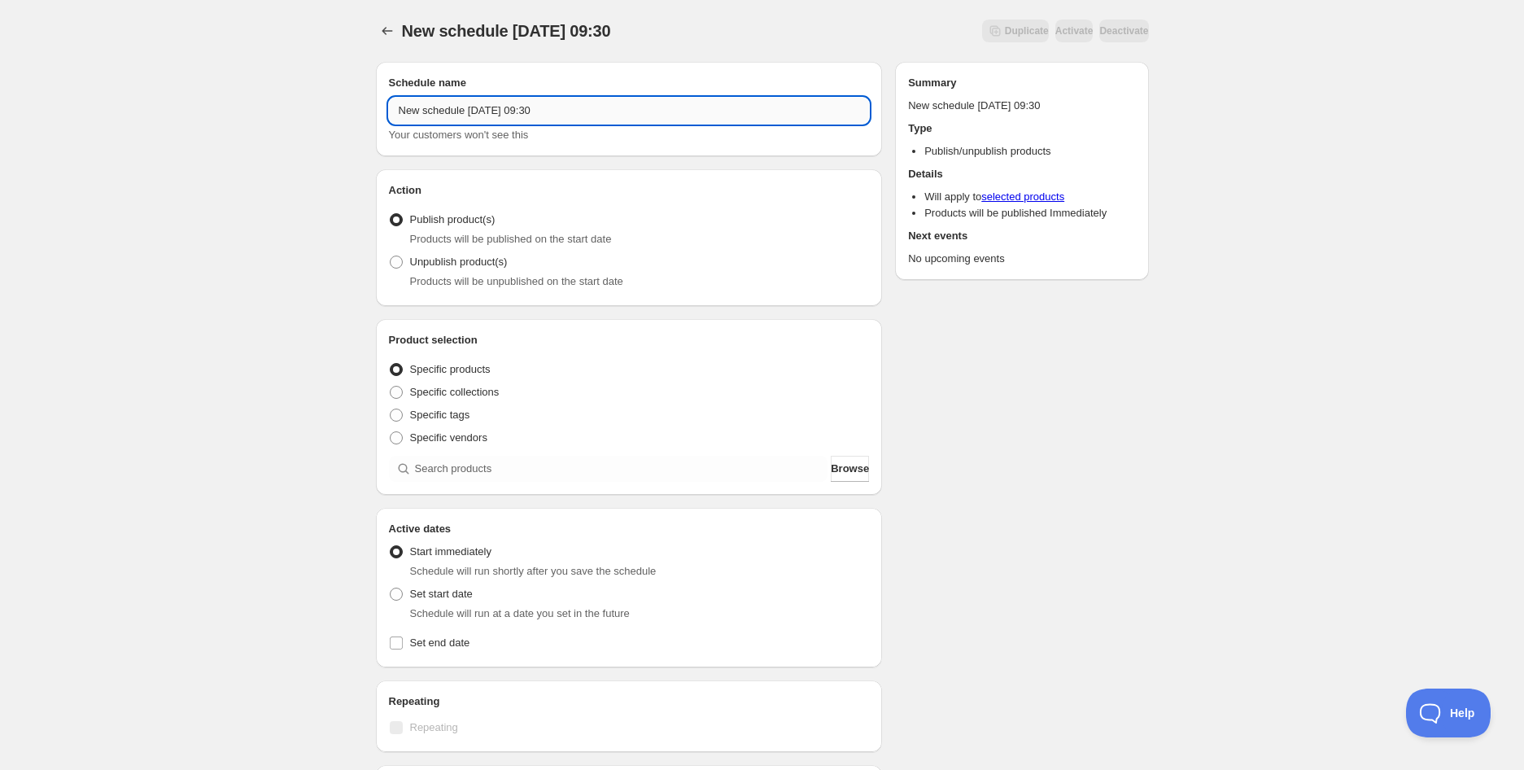
click at [457, 116] on input "New schedule [DATE] 09:30" at bounding box center [629, 111] width 481 height 26
paste input "The Cocoa Emporium Belgian Cocoa Dusted Truffle - [PERSON_NAME] | 150g"
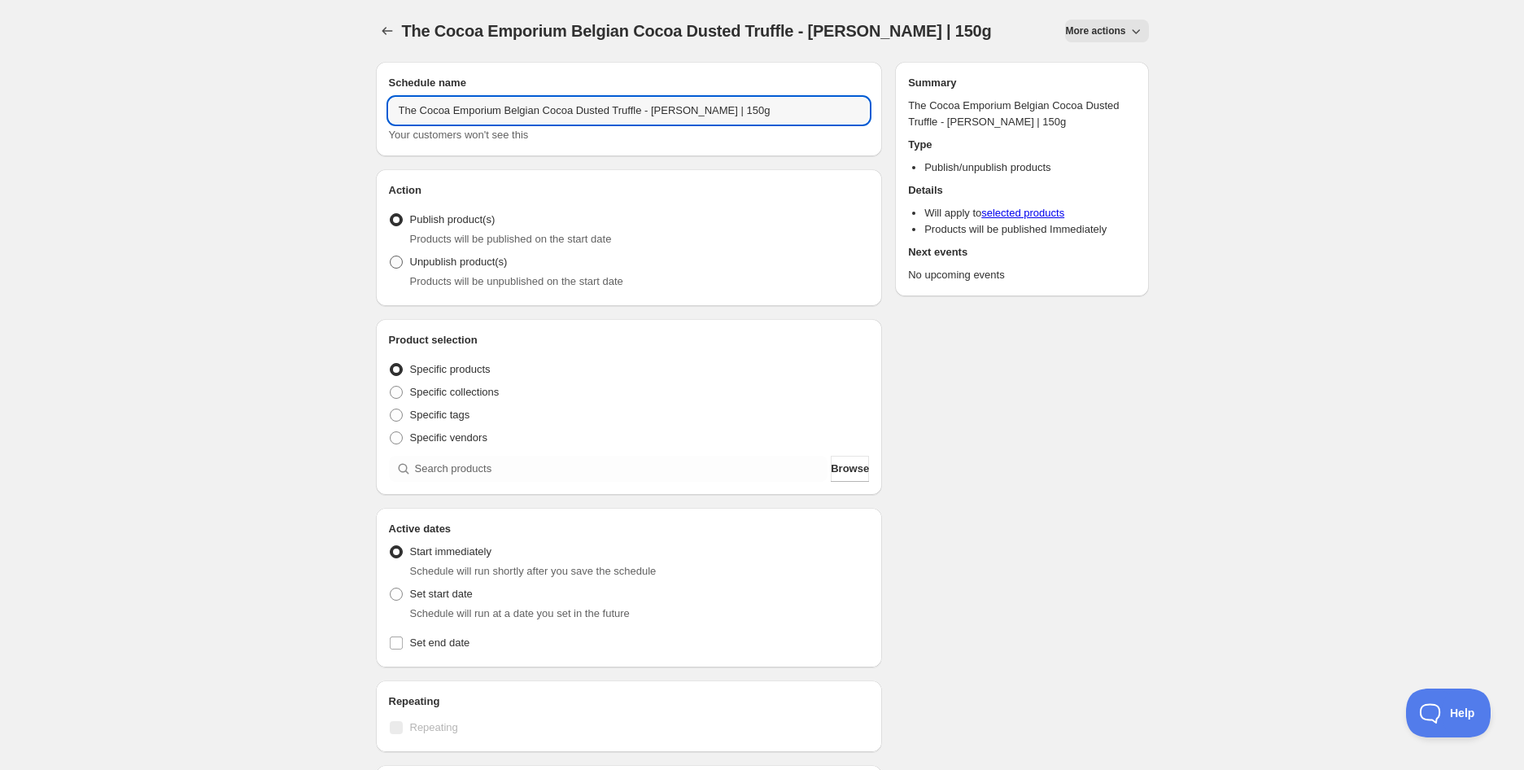
type input "The Cocoa Emporium Belgian Cocoa Dusted Truffle - [PERSON_NAME] | 150g"
click at [434, 257] on span "Unpublish product(s)" at bounding box center [459, 262] width 98 height 12
click at [391, 256] on input "Unpublish product(s)" at bounding box center [390, 256] width 1 height 1
radio input "true"
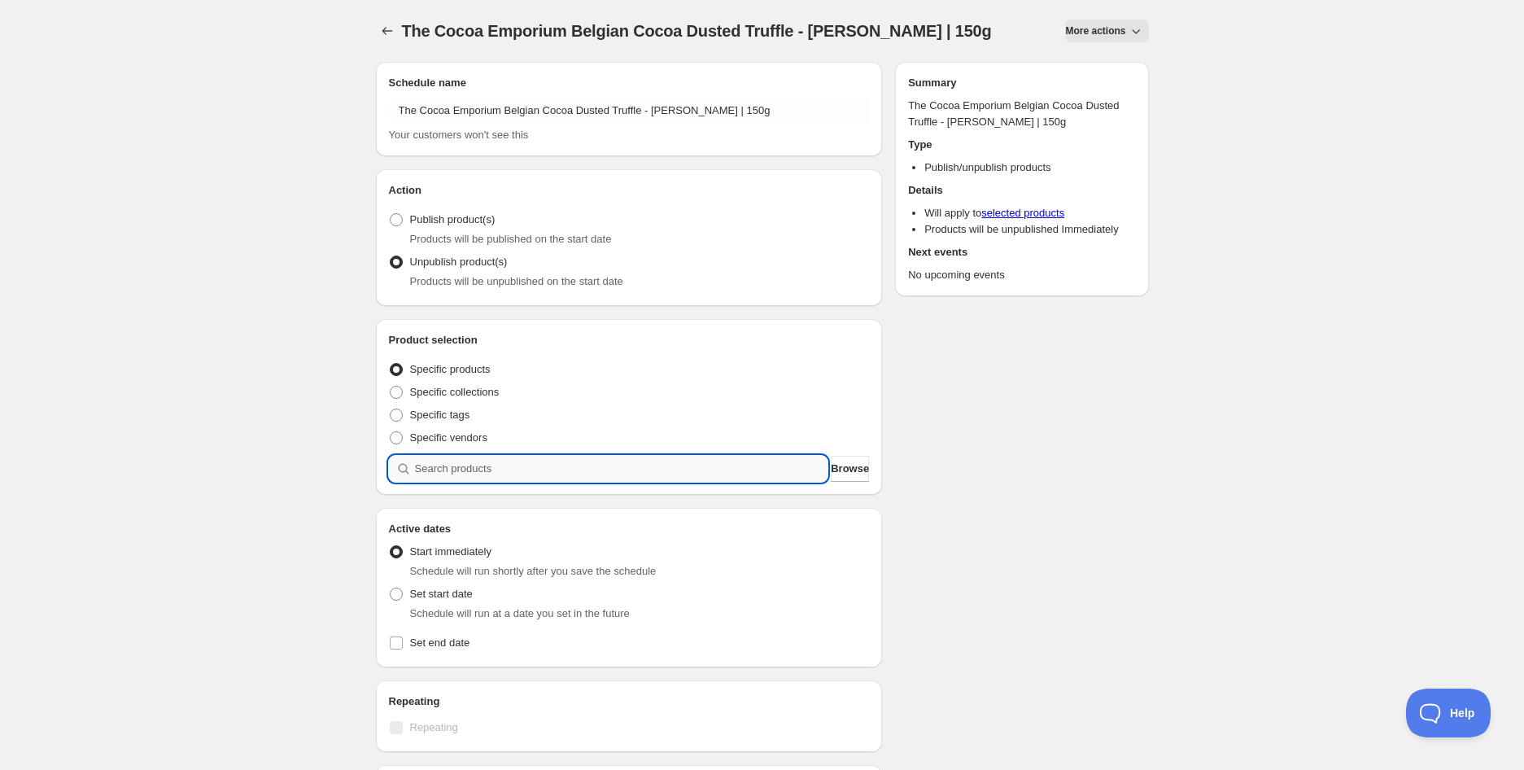
click at [441, 461] on input "search" at bounding box center [621, 469] width 413 height 26
paste input "search"
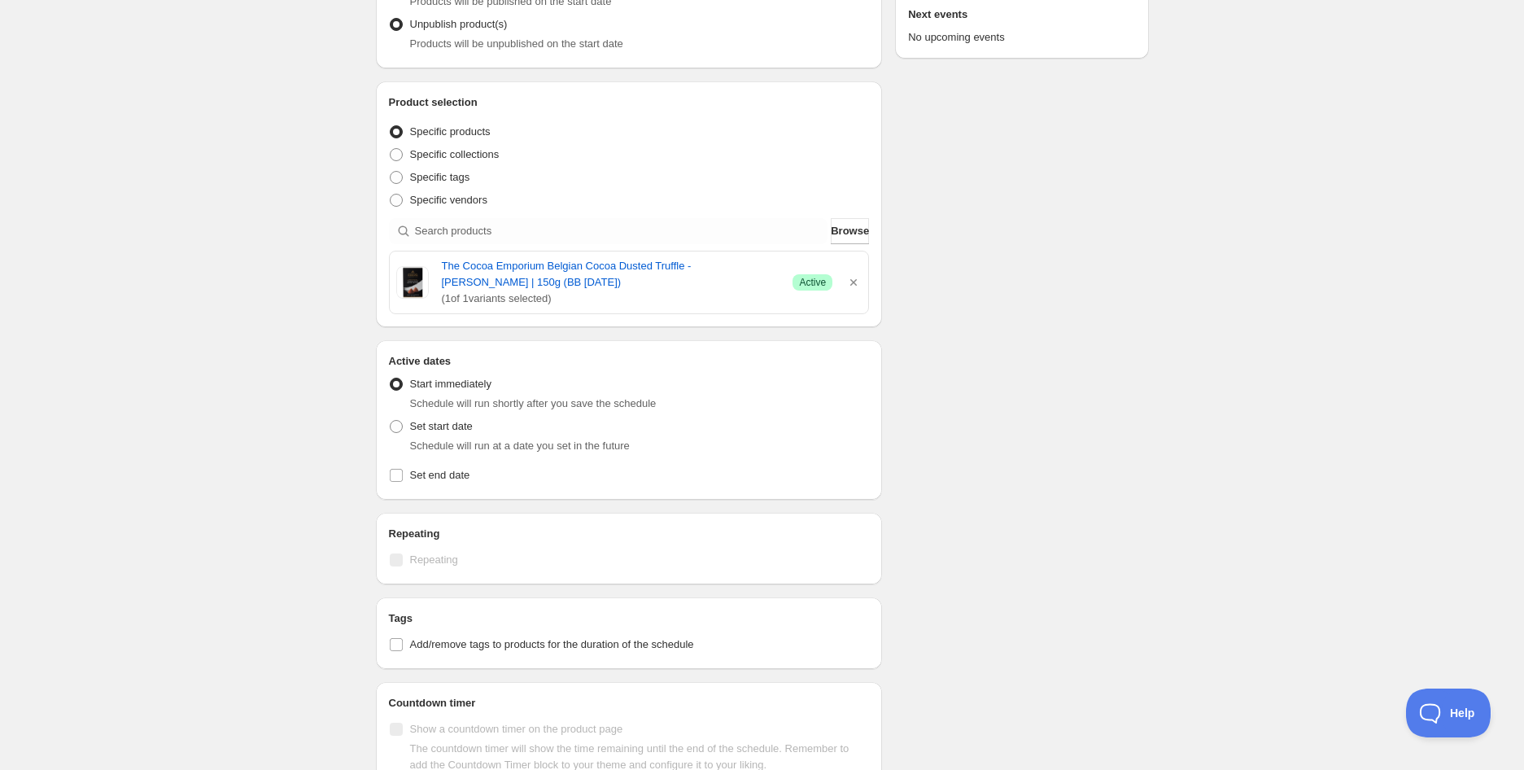
scroll to position [361, 0]
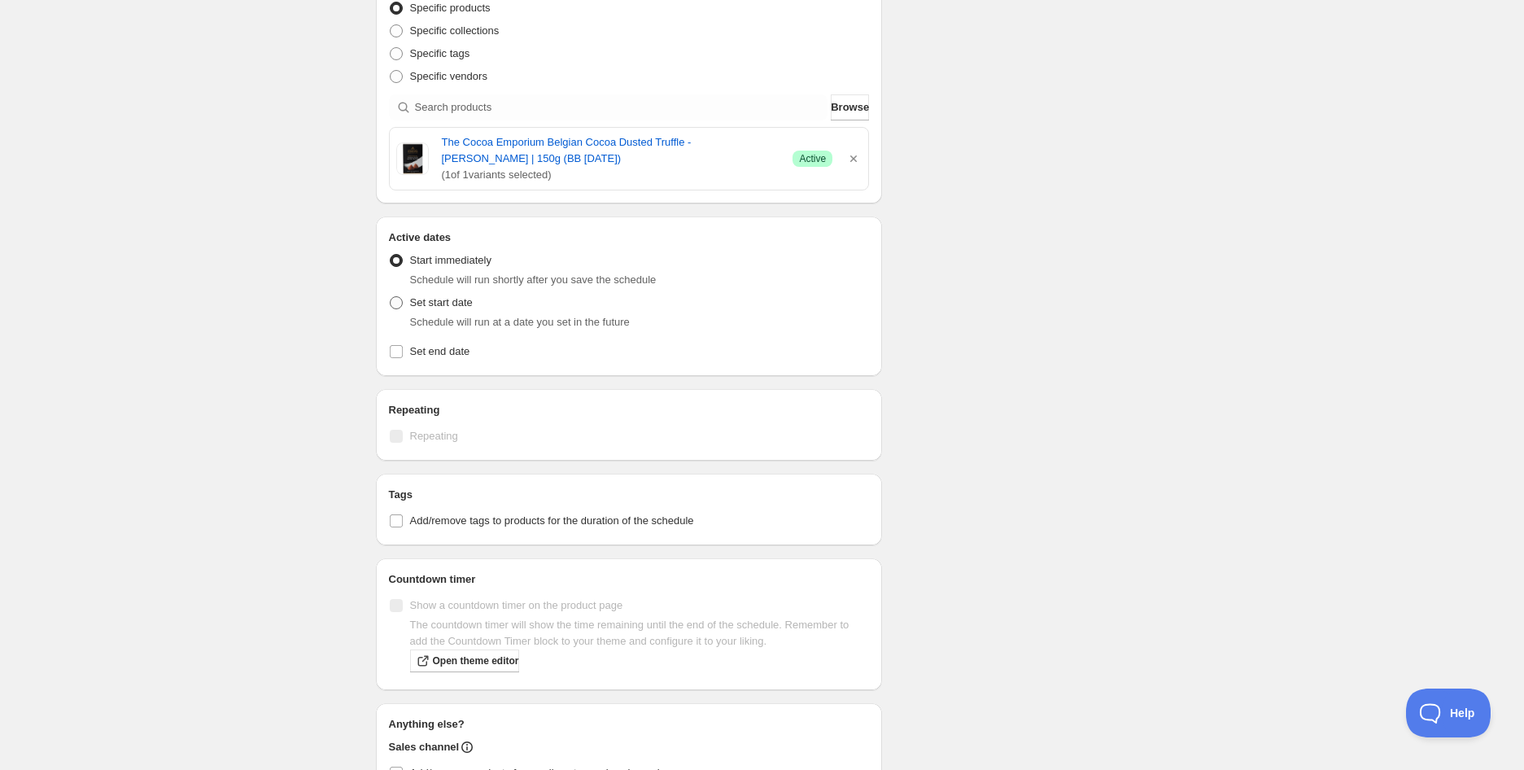
click at [436, 301] on span "Set start date" at bounding box center [441, 302] width 63 height 12
click at [391, 297] on input "Set start date" at bounding box center [390, 296] width 1 height 1
radio input "true"
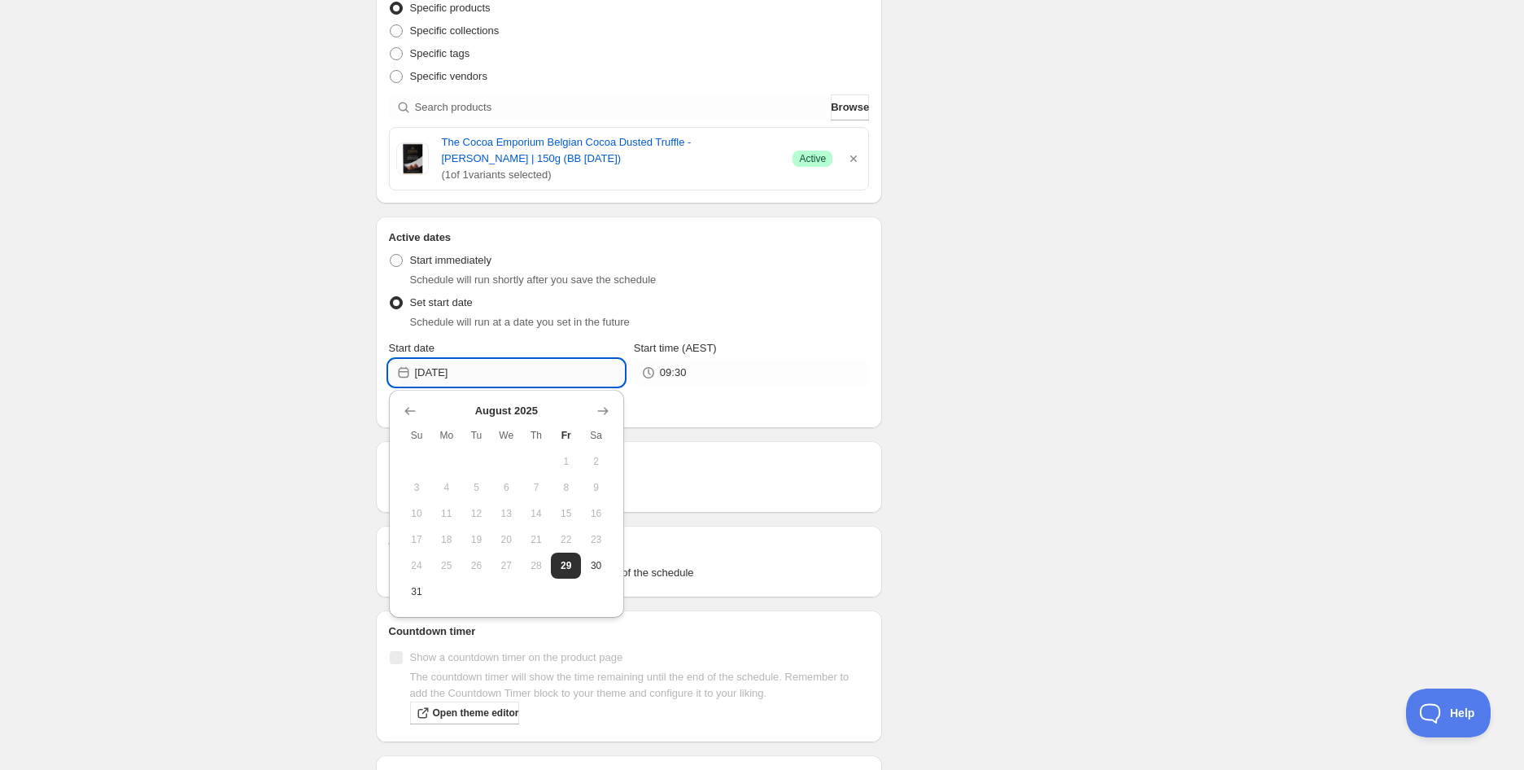
click at [522, 361] on input "[DATE]" at bounding box center [519, 373] width 209 height 26
click at [602, 410] on icon "Show next month, September 2025" at bounding box center [602, 411] width 11 height 8
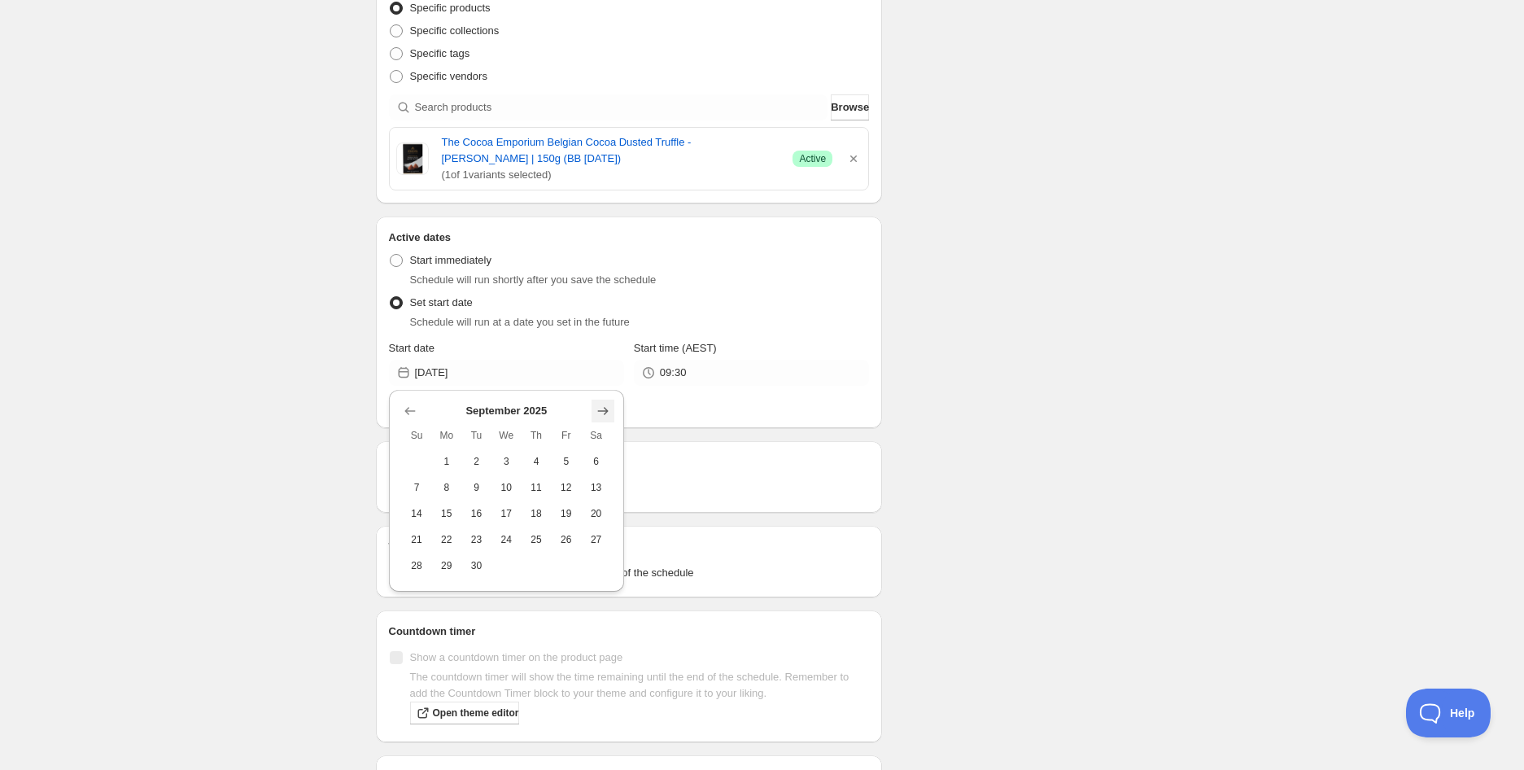
click at [602, 410] on icon "Show next month, October 2025" at bounding box center [602, 411] width 11 height 8
click at [459, 483] on button "6" at bounding box center [446, 487] width 30 height 26
type input "[DATE]"
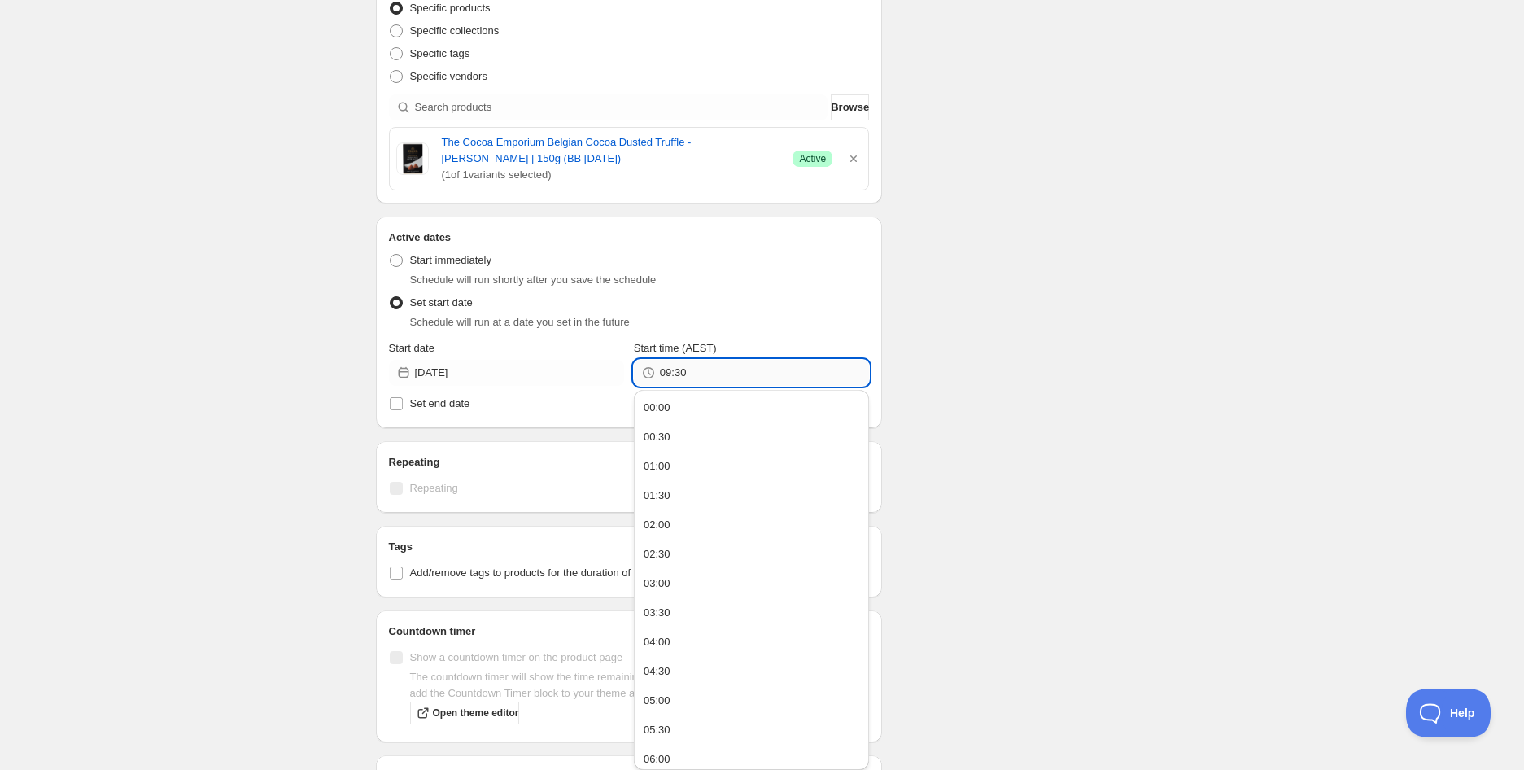
click at [718, 376] on input "09:30" at bounding box center [764, 373] width 209 height 26
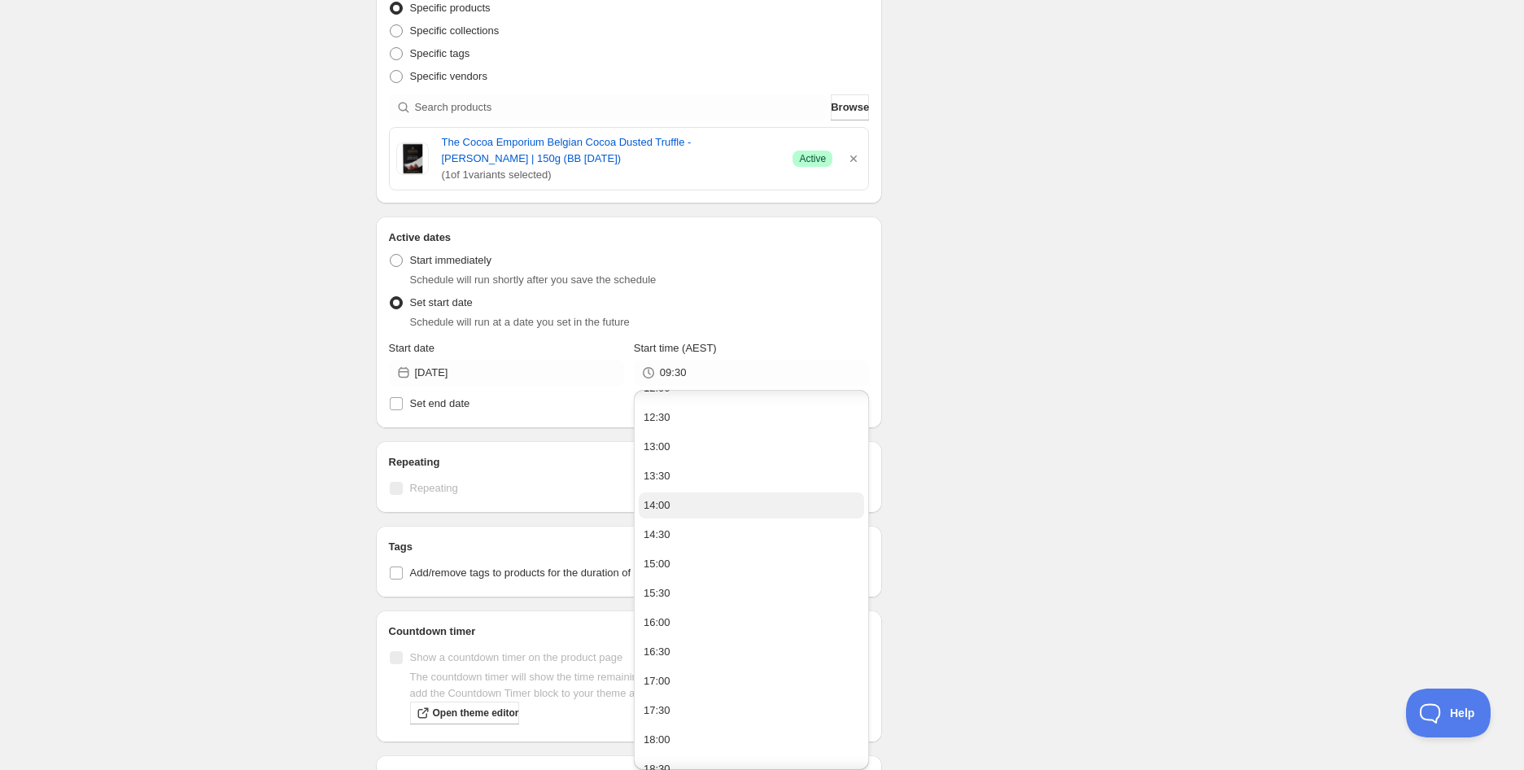
click at [696, 505] on button "14:00" at bounding box center [751, 505] width 225 height 26
type input "14:00"
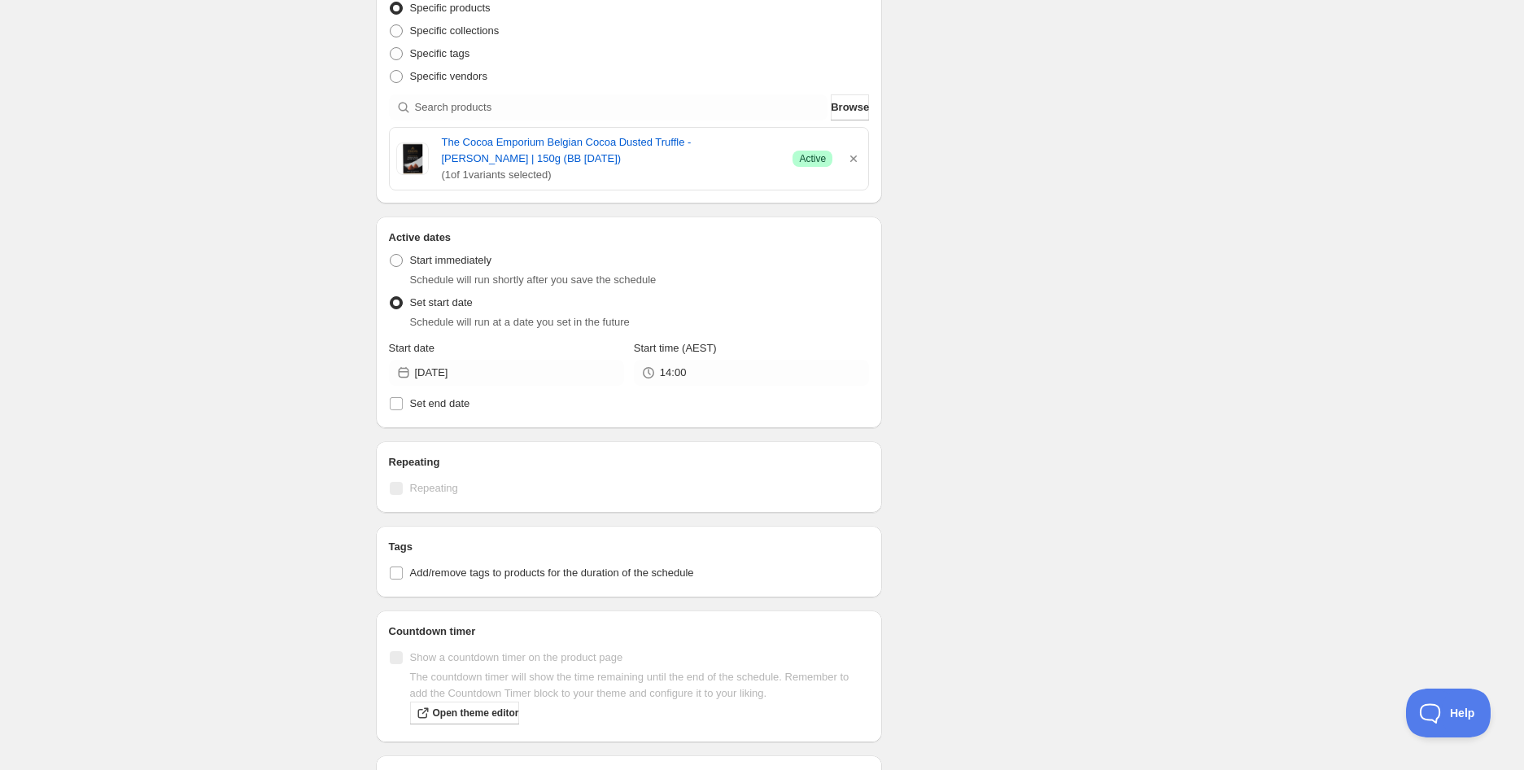
click at [1239, 475] on div "The Cocoa Emporium Belgian Cocoa Dusted Truffle - [PERSON_NAME] | 150g. This pa…" at bounding box center [762, 318] width 1524 height 1359
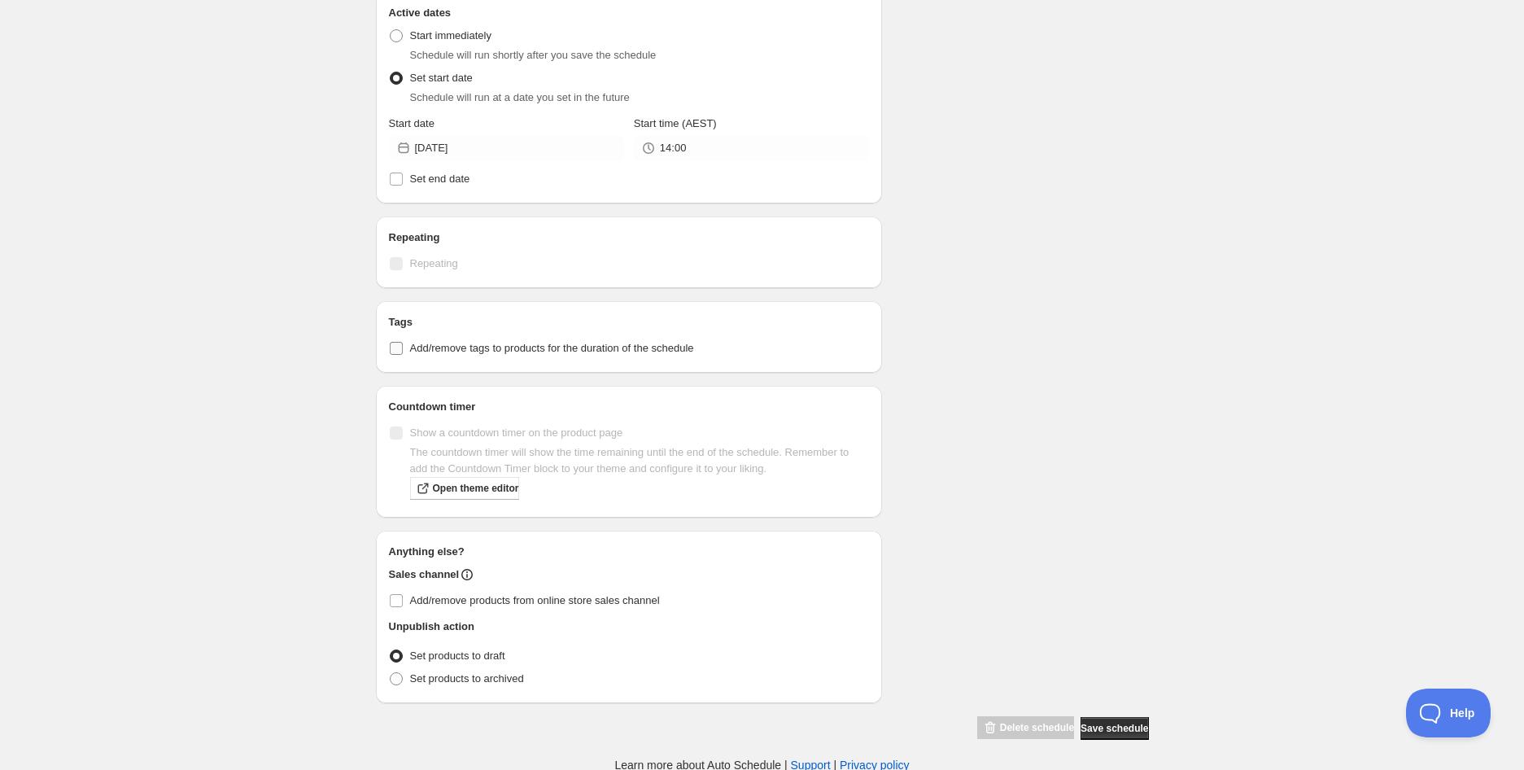
click at [432, 351] on span "Add/remove tags to products for the duration of the schedule" at bounding box center [552, 348] width 284 height 12
click at [403, 351] on input "Add/remove tags to products for the duration of the schedule" at bounding box center [396, 348] width 13 height 13
checkbox input "true"
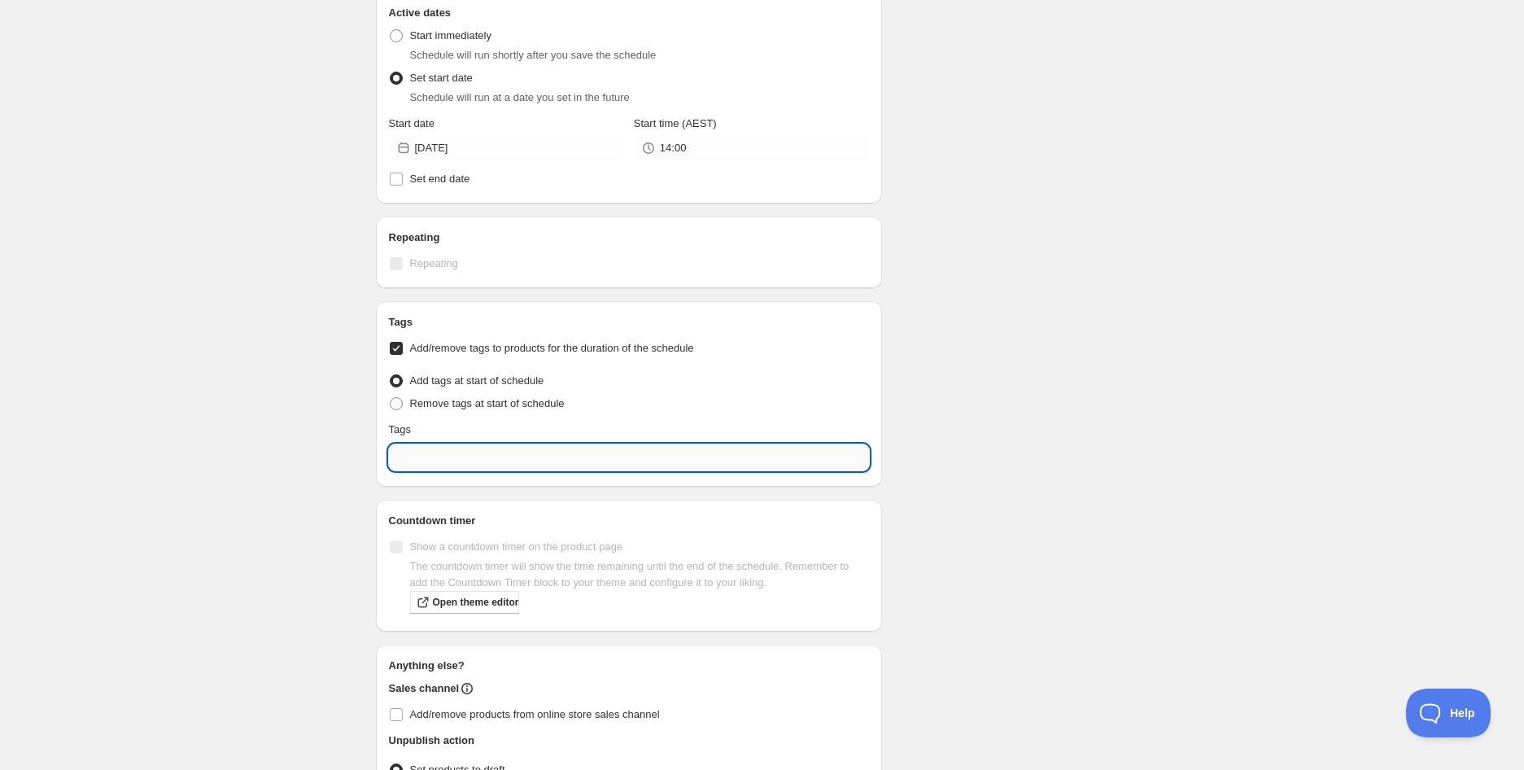
click at [435, 452] on input "text" at bounding box center [629, 457] width 481 height 26
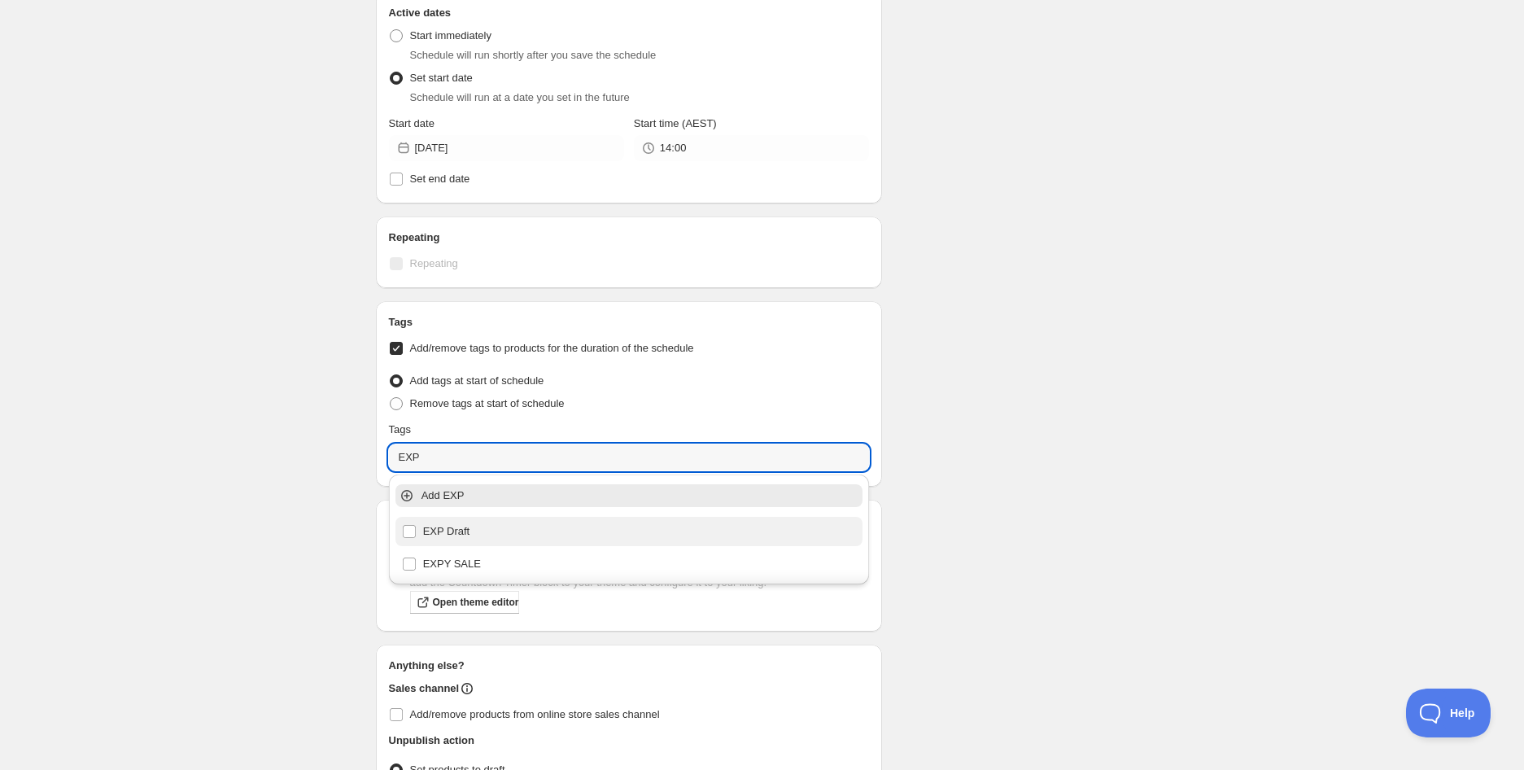
click at [453, 528] on div "EXP Draft" at bounding box center [629, 531] width 455 height 23
type input "EXP Draft"
checkbox input "true"
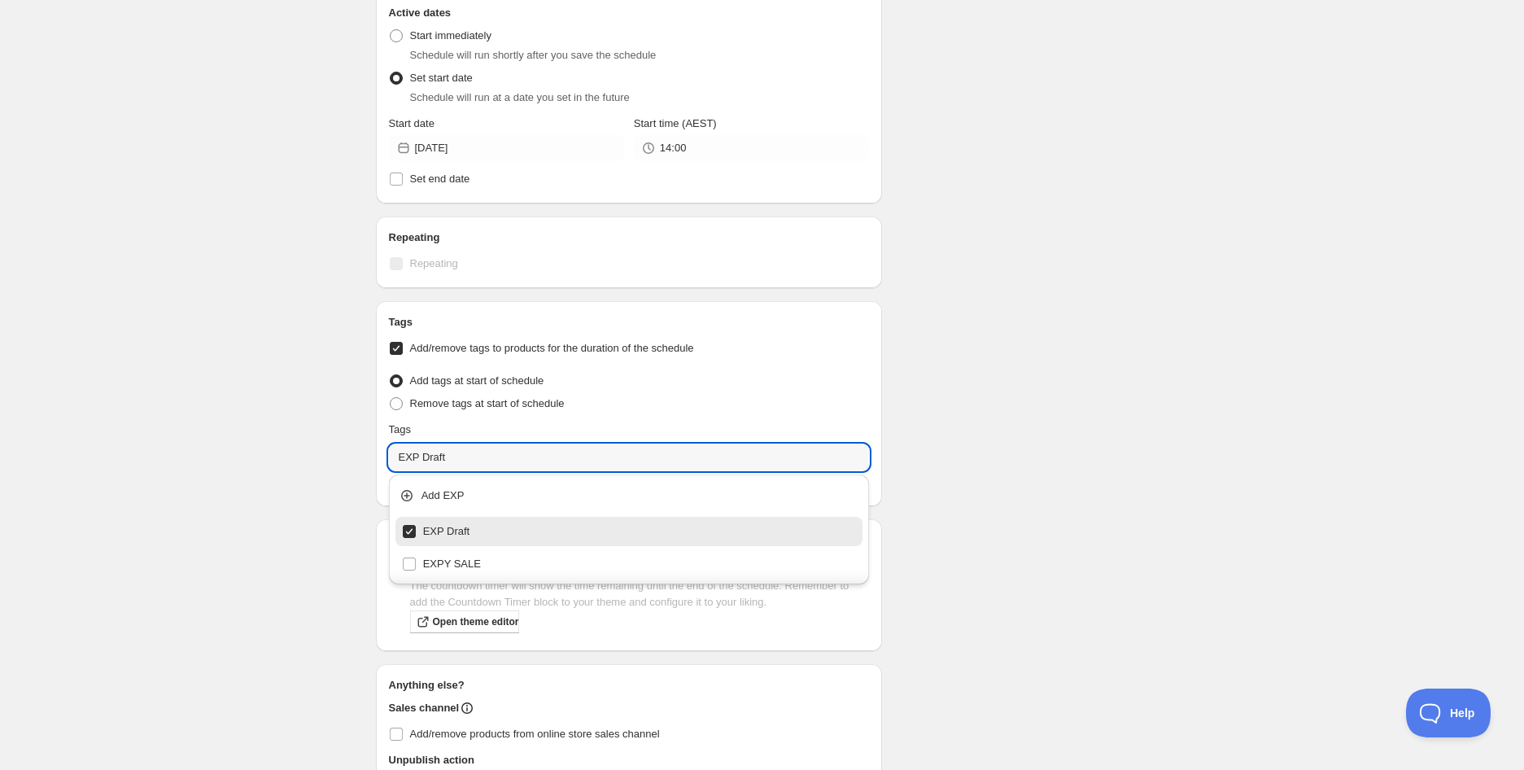
type input "EXP Draft"
click at [1014, 506] on div "Schedule name The Cocoa Emporium Belgian Cocoa Dusted Truffle - [PERSON_NAME] |…" at bounding box center [756, 168] width 786 height 1411
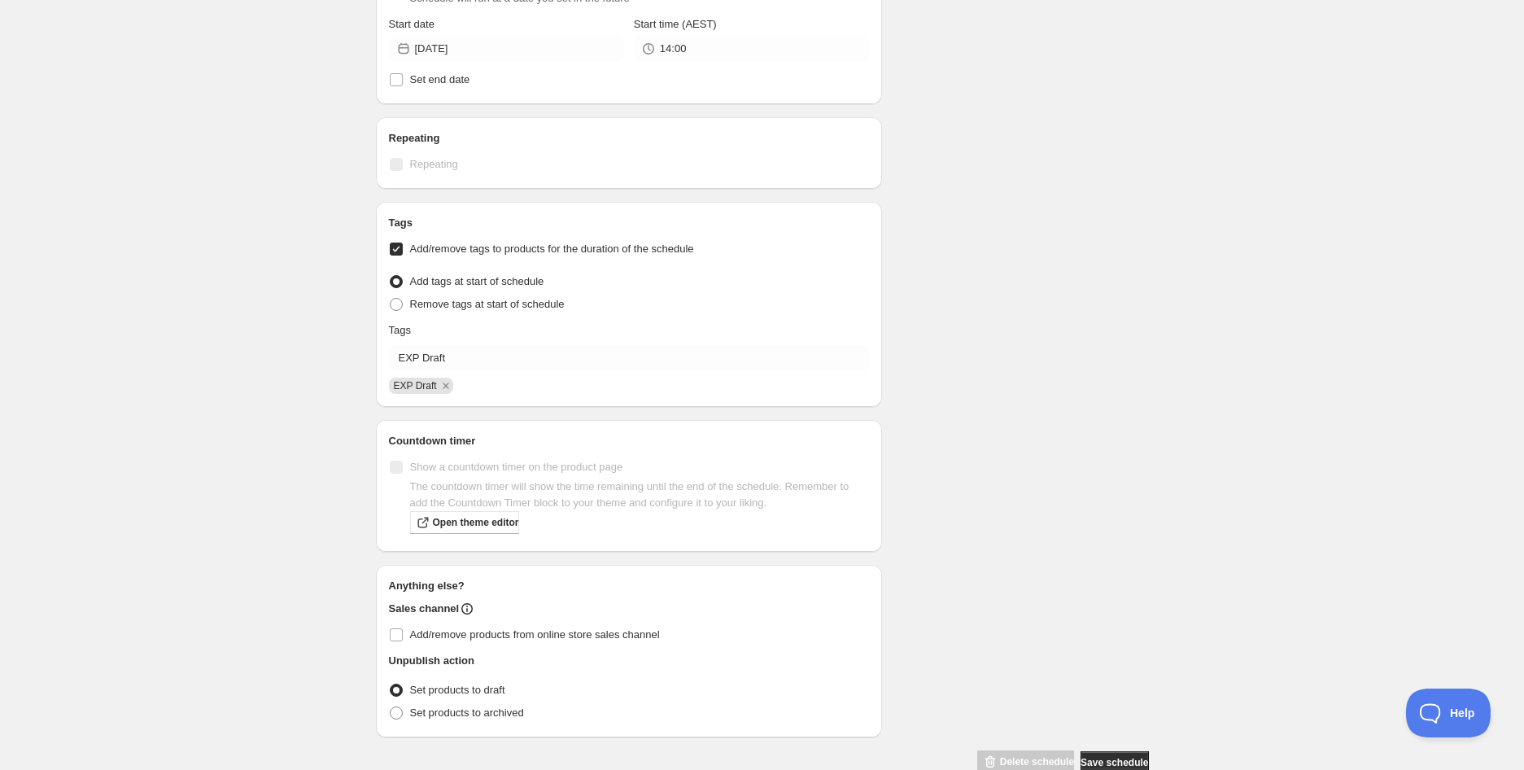
scroll to position [719, 0]
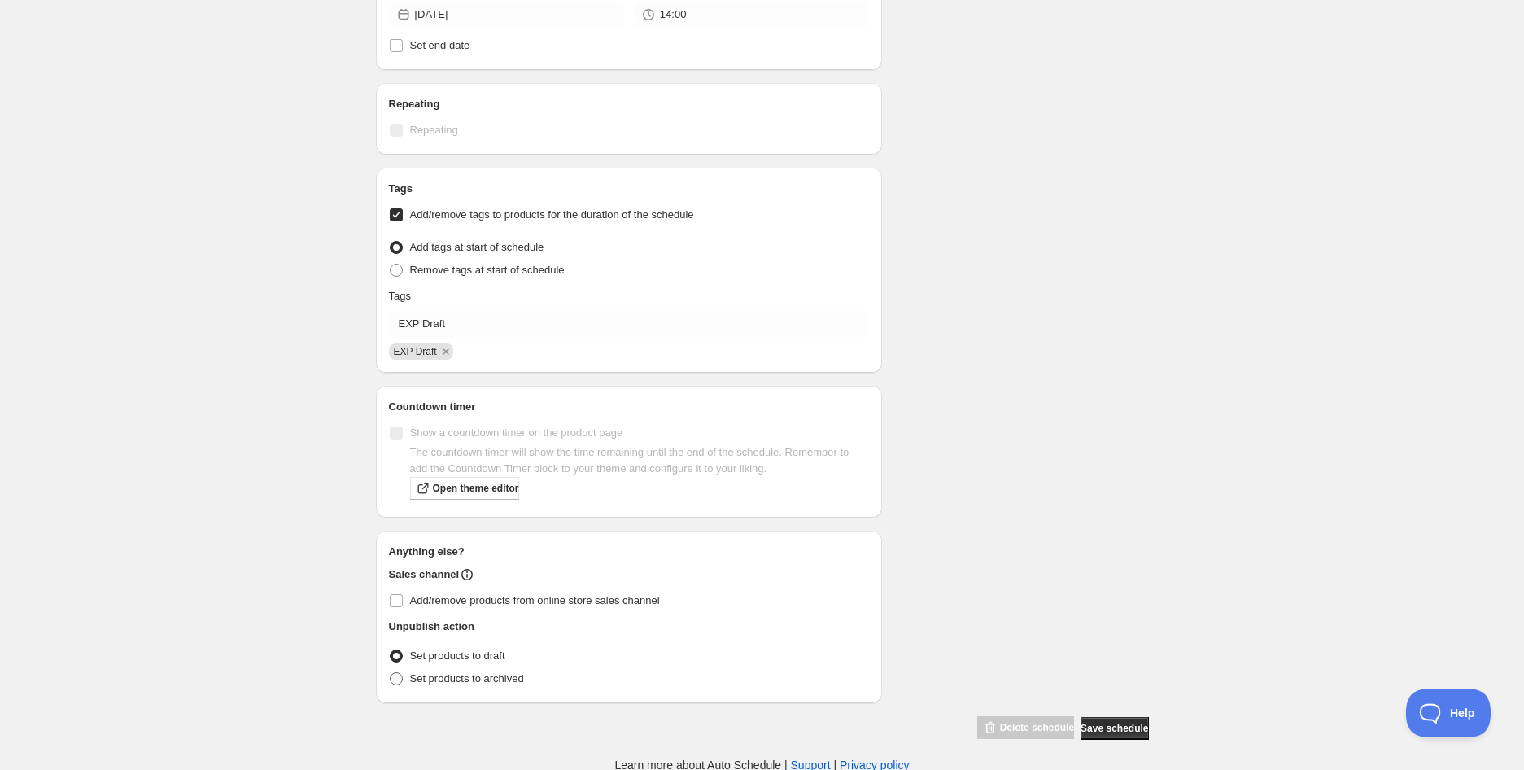
click at [492, 680] on span "Set products to archived" at bounding box center [467, 678] width 114 height 12
click at [391, 673] on input "Set products to archived" at bounding box center [390, 672] width 1 height 1
radio input "true"
click at [1101, 722] on span "Save schedule" at bounding box center [1115, 728] width 68 height 13
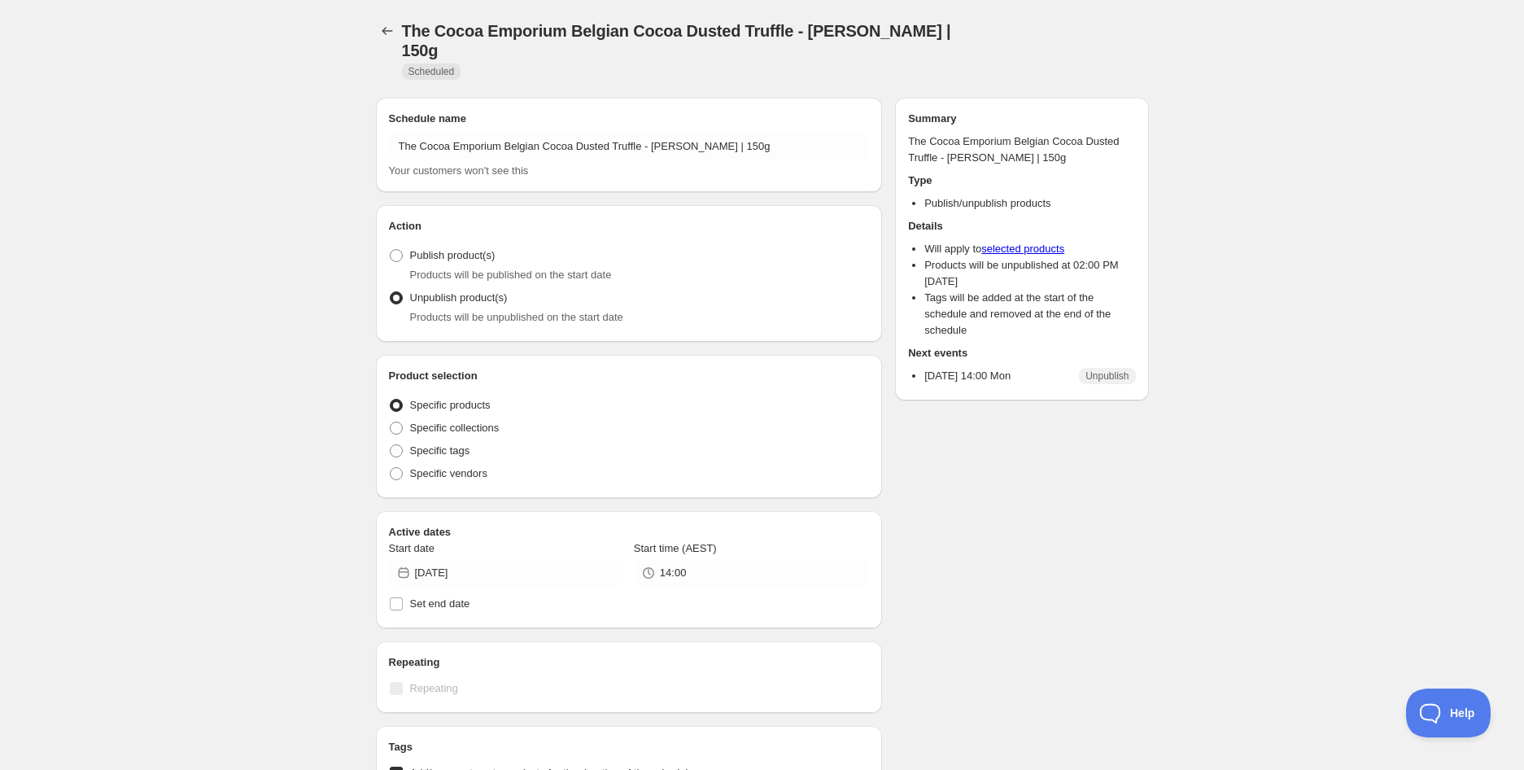
radio input "true"
checkbox input "true"
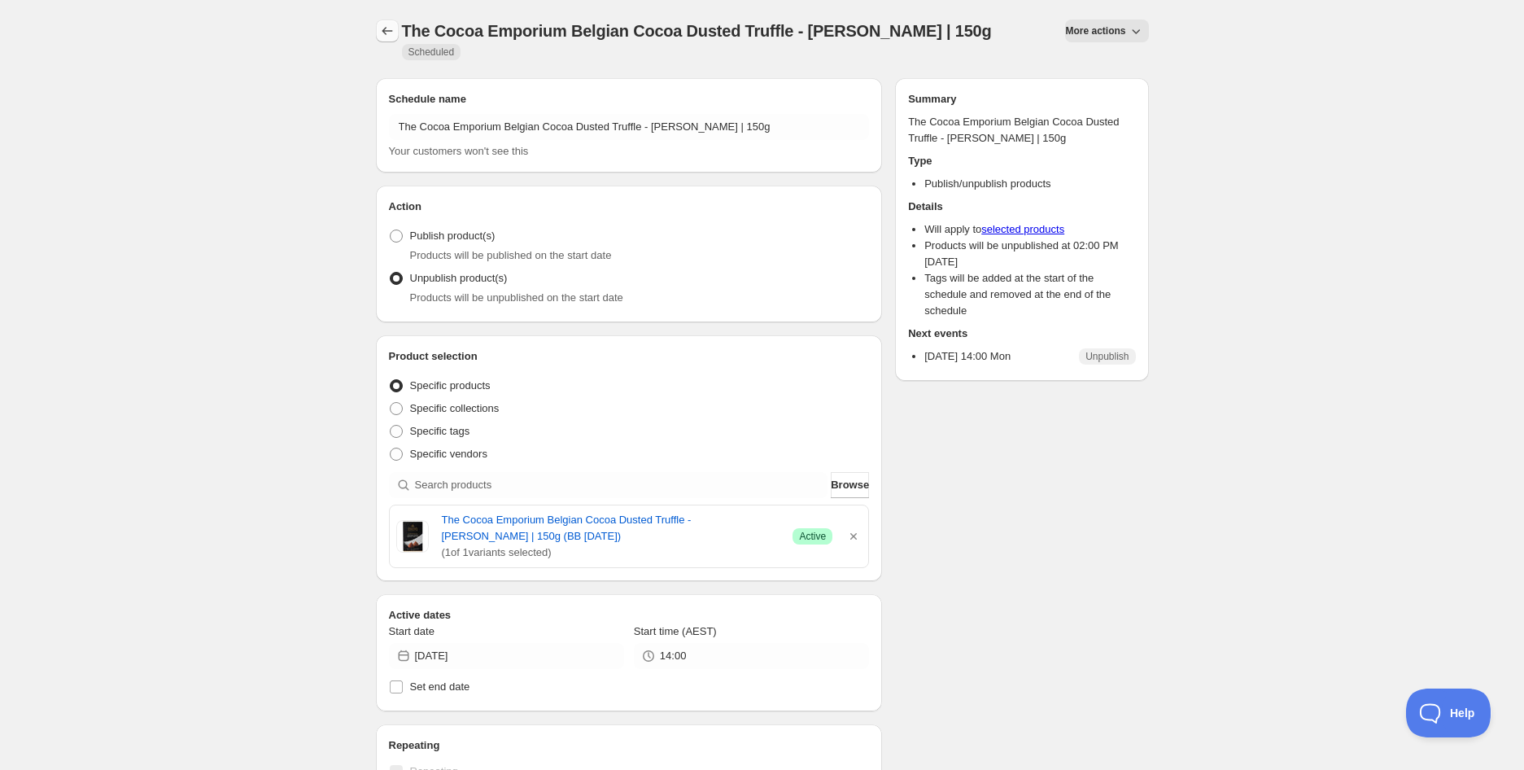
click at [386, 24] on icon "Schedules" at bounding box center [387, 31] width 16 height 16
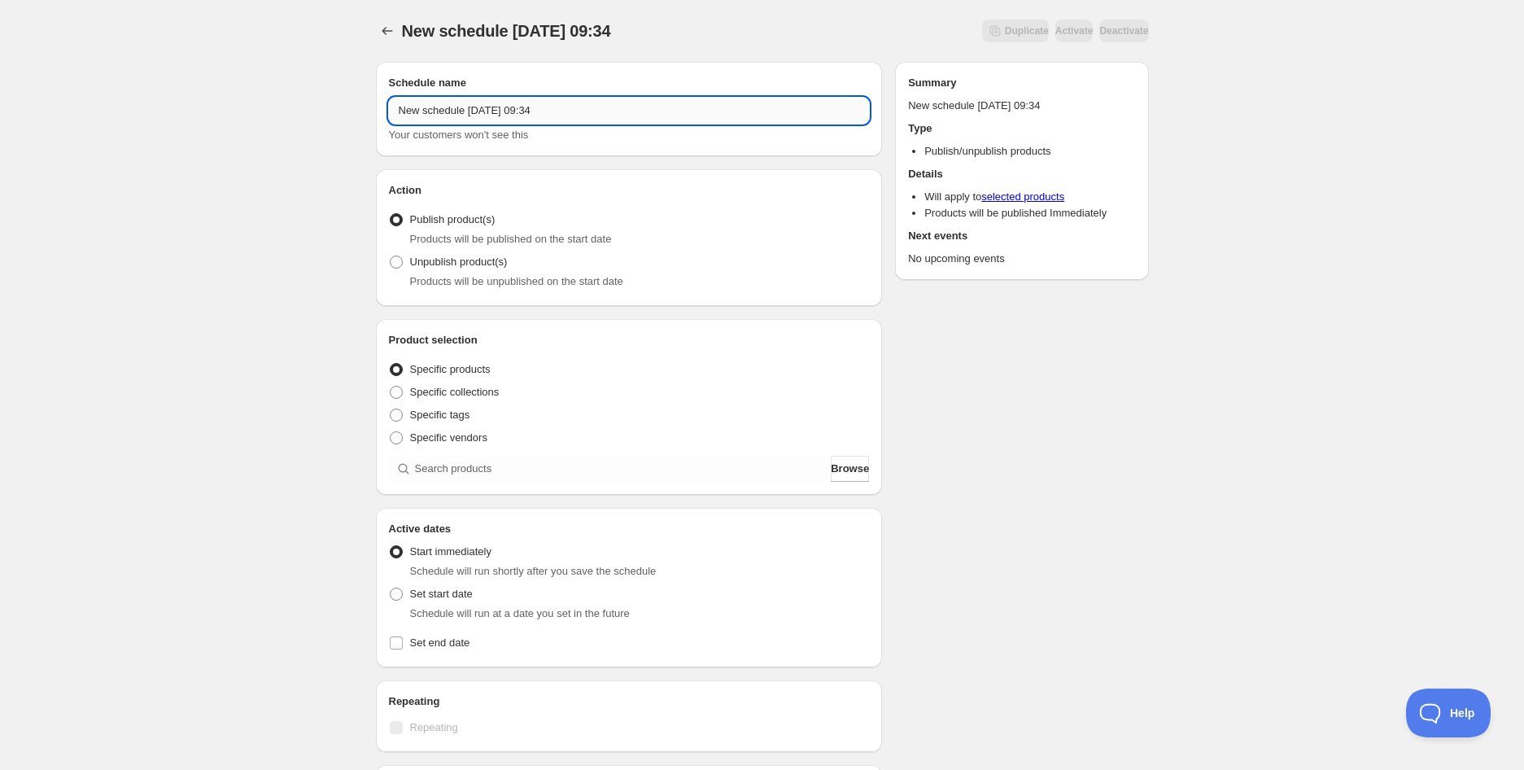
click at [531, 103] on input "New schedule [DATE] 09:34" at bounding box center [629, 111] width 481 height 26
paste input "Blue Frog Keto Cereal Almond Butter & Vanilla Bean | 300g (BB [DATE])"
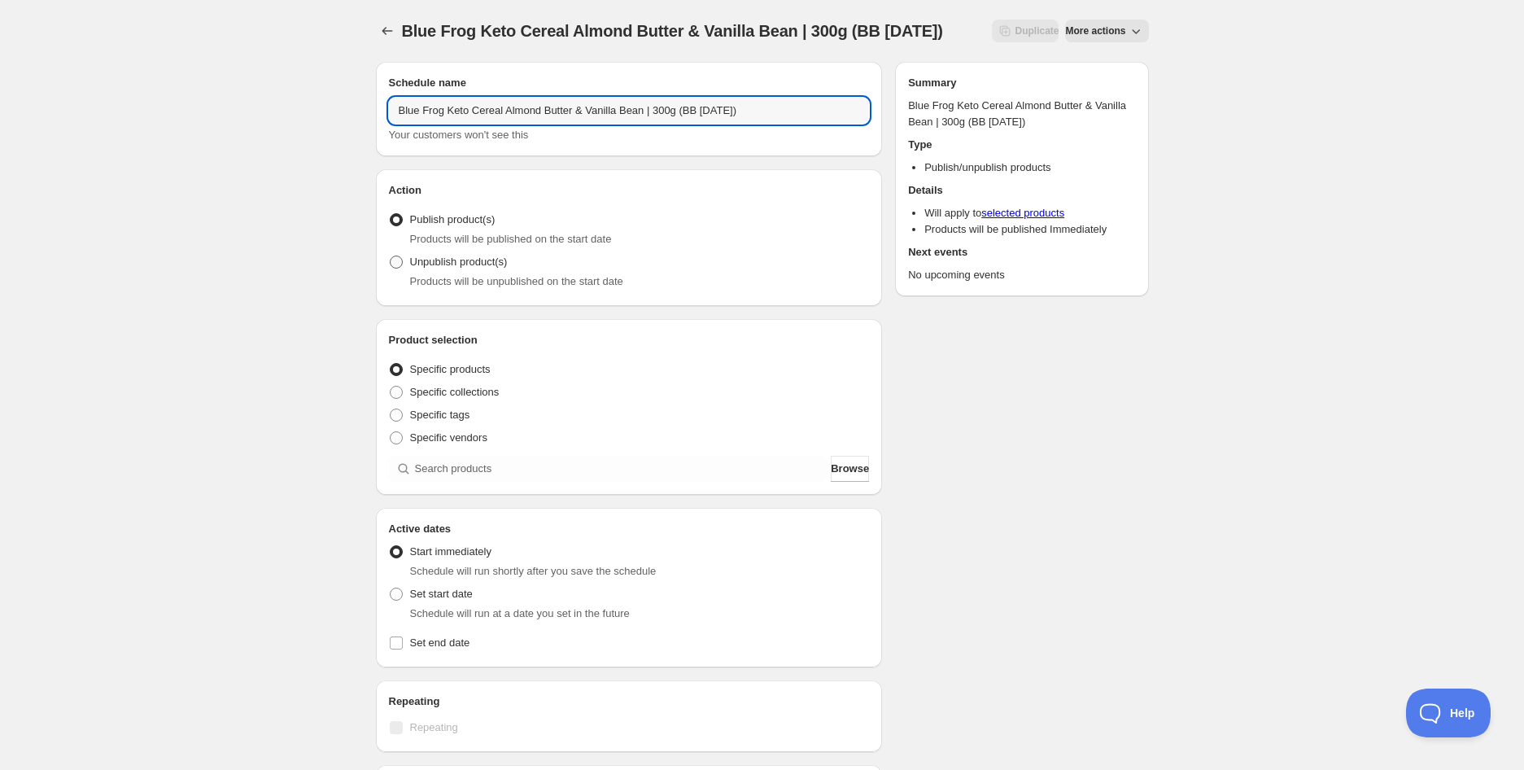
type input "Blue Frog Keto Cereal Almond Butter & Vanilla Bean | 300g (BB [DATE])"
click at [450, 268] on span "Unpublish product(s)" at bounding box center [459, 262] width 98 height 12
click at [391, 256] on input "Unpublish product(s)" at bounding box center [390, 256] width 1 height 1
radio input "true"
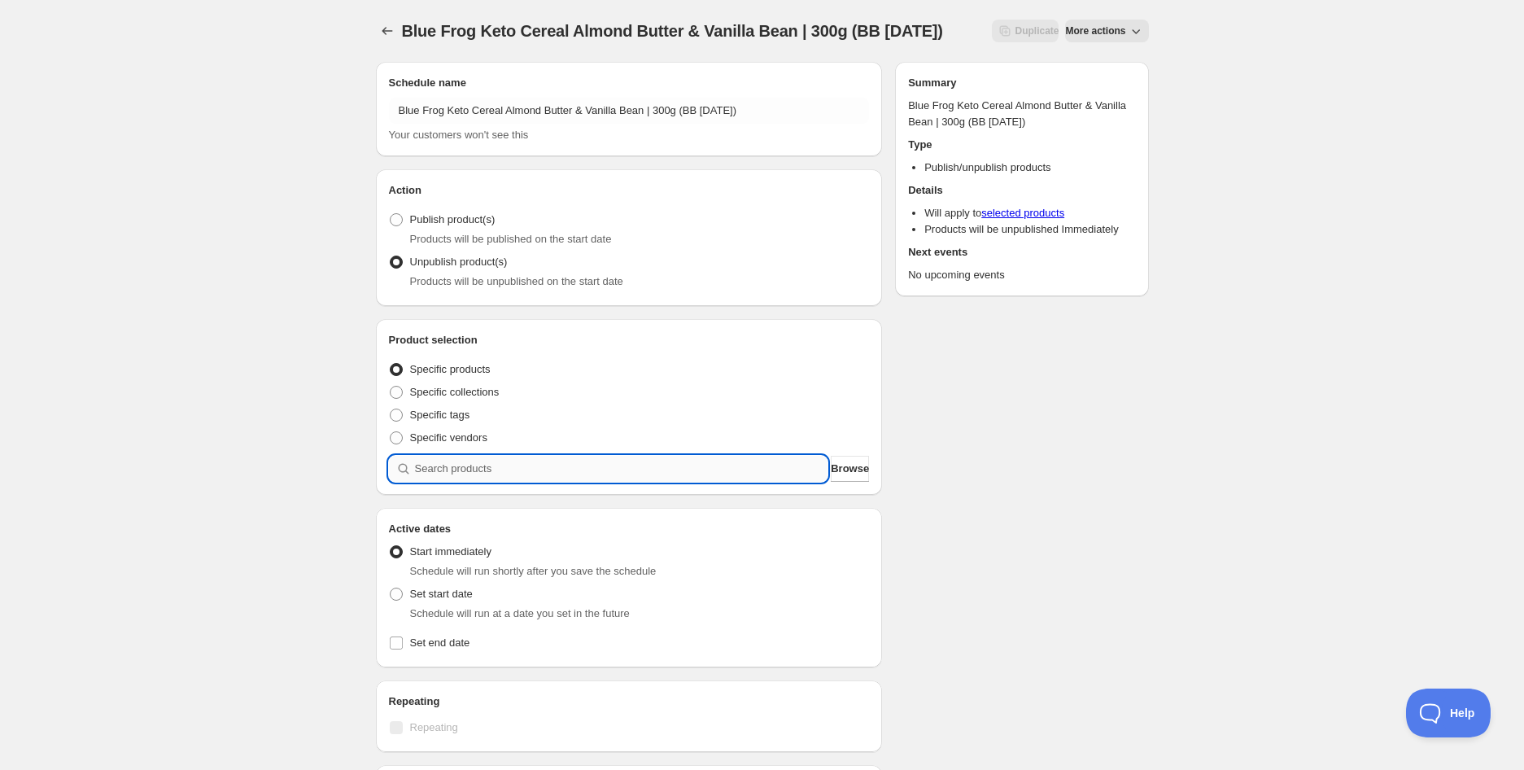
click at [508, 459] on input "search" at bounding box center [621, 469] width 413 height 26
paste input "search"
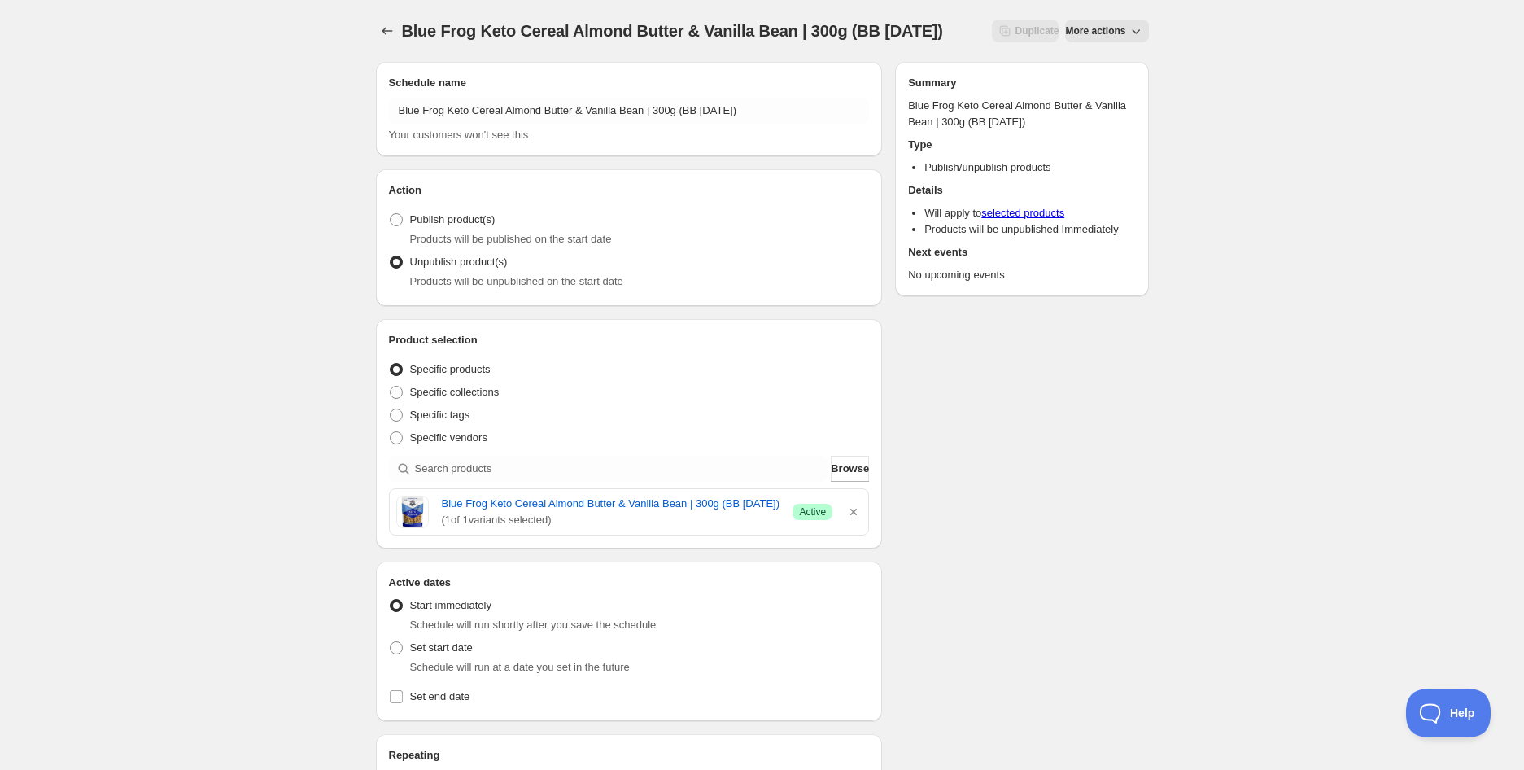
click at [282, 456] on div "Blue Frog Keto Cereal Almond Butter & Vanilla Bean | 300g (BB [DATE]). This pag…" at bounding box center [762, 645] width 1524 height 1291
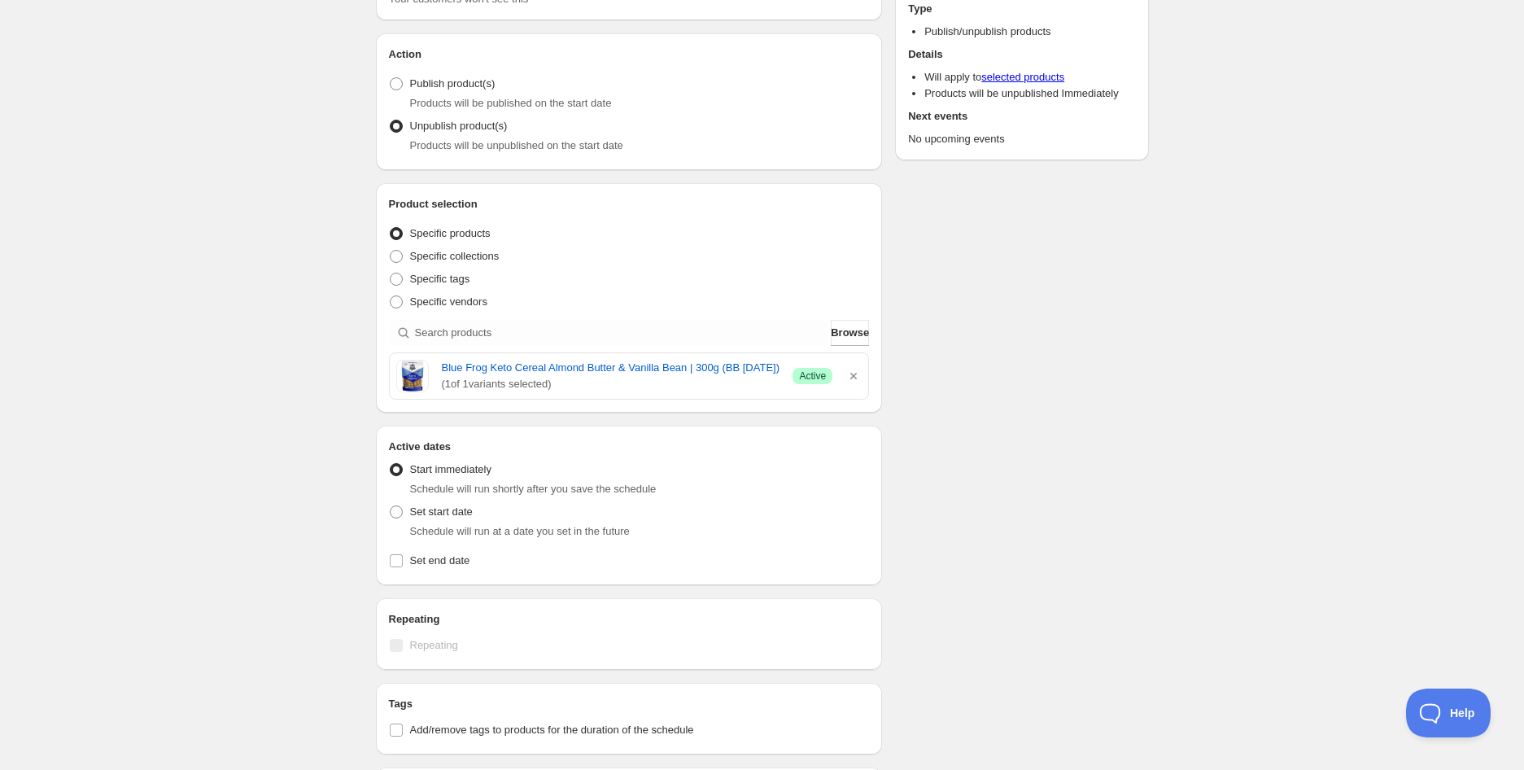
scroll to position [181, 0]
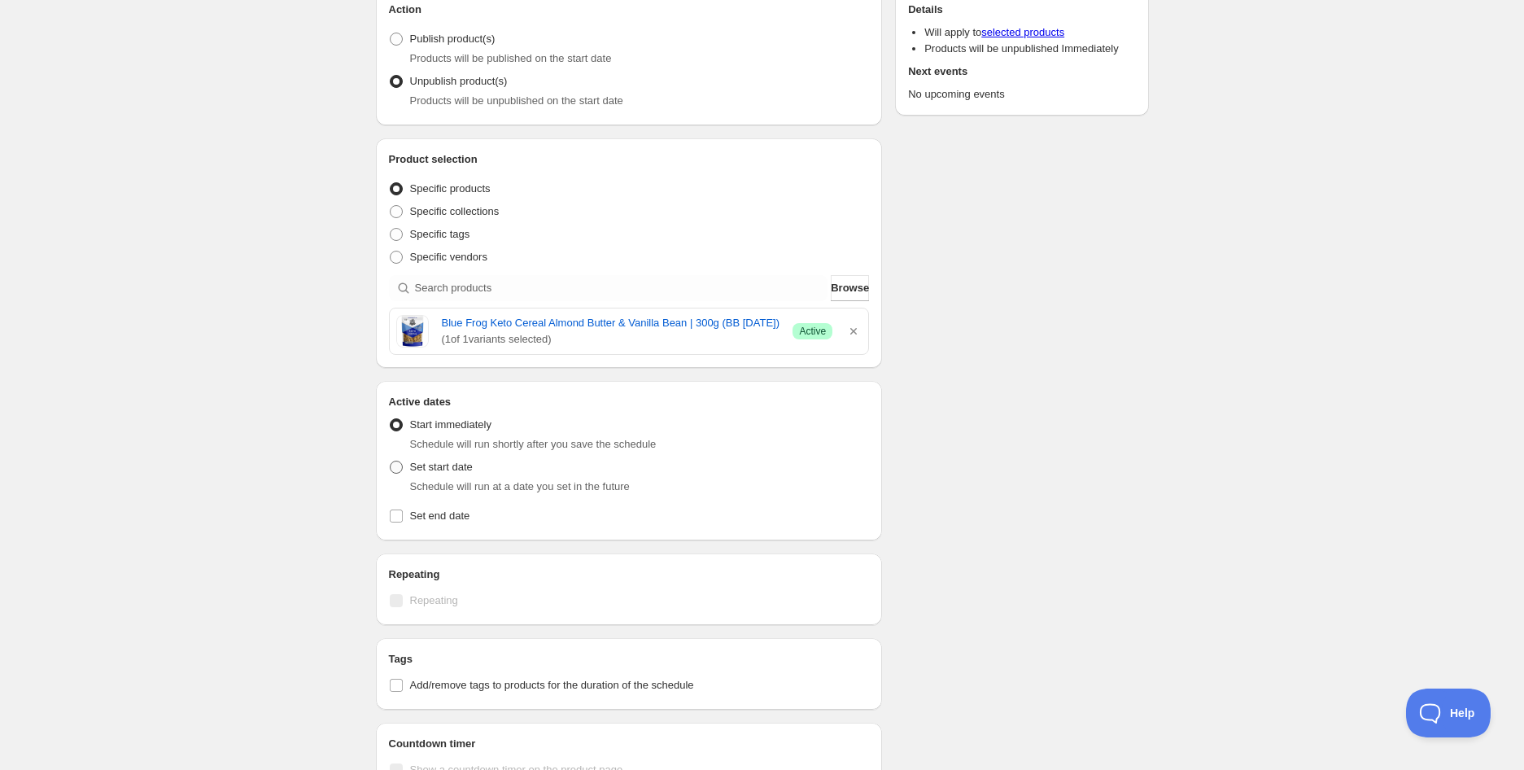
click at [399, 466] on span at bounding box center [396, 467] width 13 height 13
click at [391, 461] on input "Set start date" at bounding box center [390, 461] width 1 height 1
radio input "true"
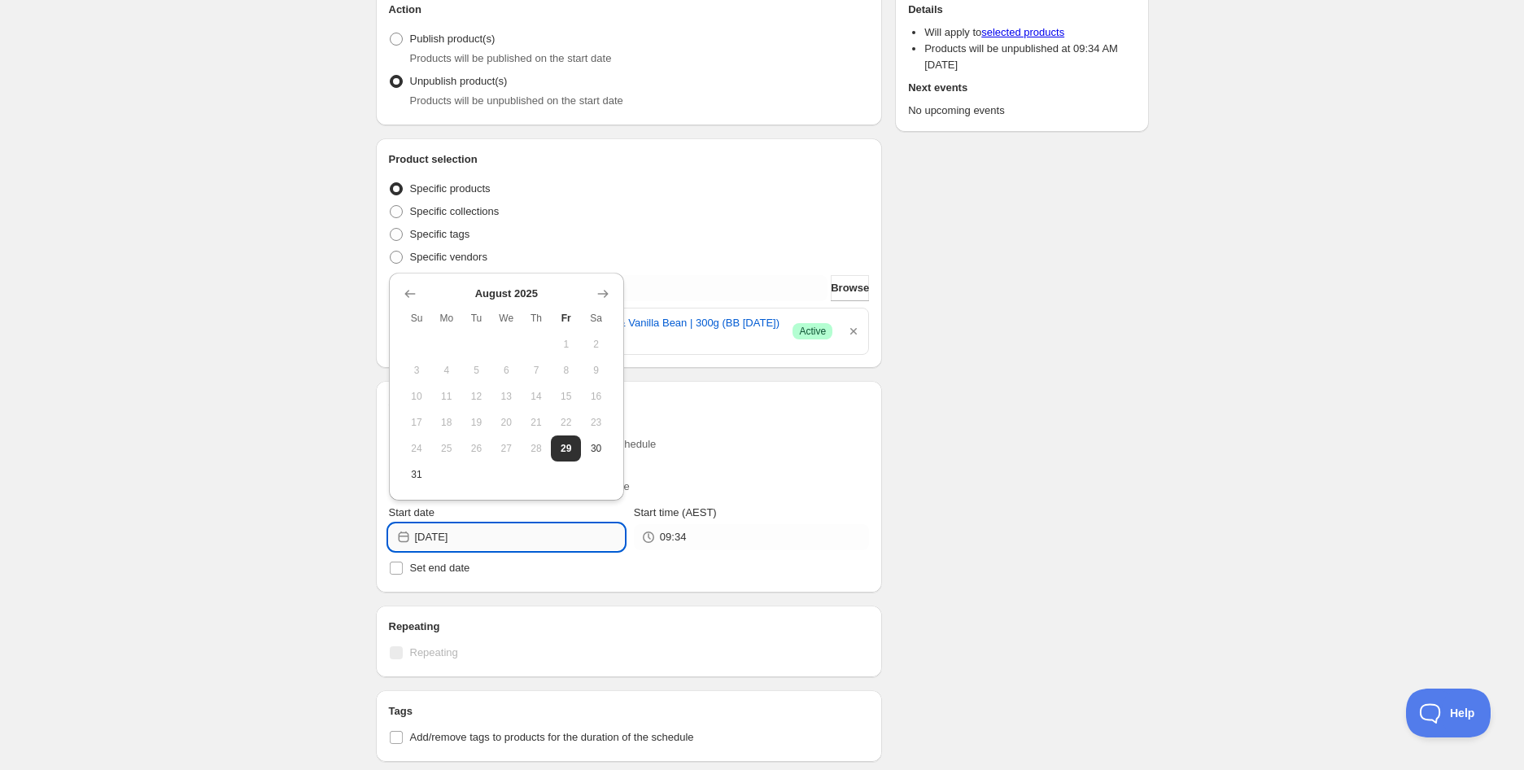
click at [515, 536] on input "[DATE]" at bounding box center [519, 537] width 209 height 26
click at [608, 295] on icon "Show next month, September 2025" at bounding box center [603, 294] width 16 height 16
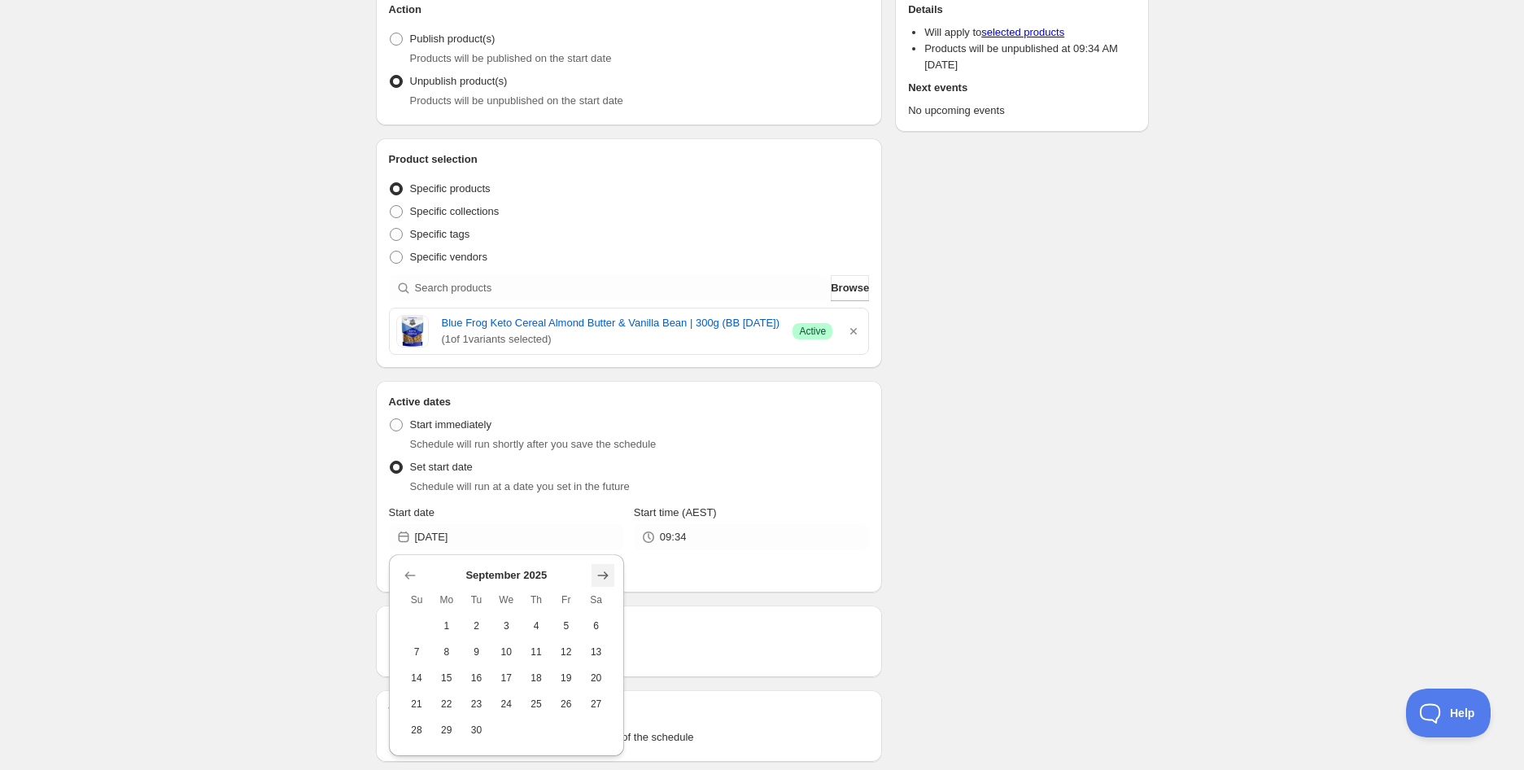
click at [597, 573] on icon "Show next month, October 2025" at bounding box center [603, 575] width 16 height 16
click at [444, 654] on span "6" at bounding box center [446, 651] width 17 height 13
type input "[DATE]"
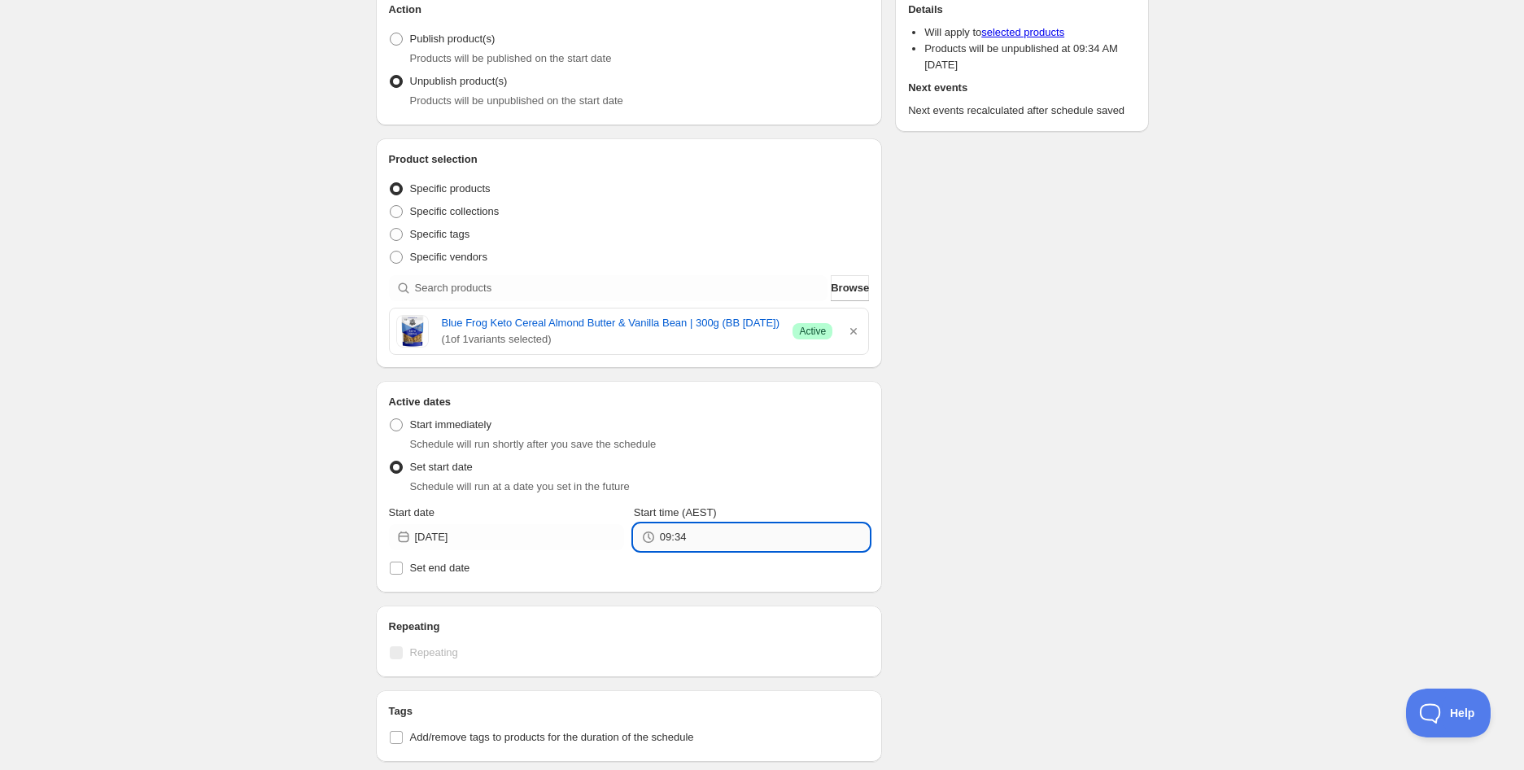
click at [680, 538] on input "09:34" at bounding box center [764, 537] width 209 height 26
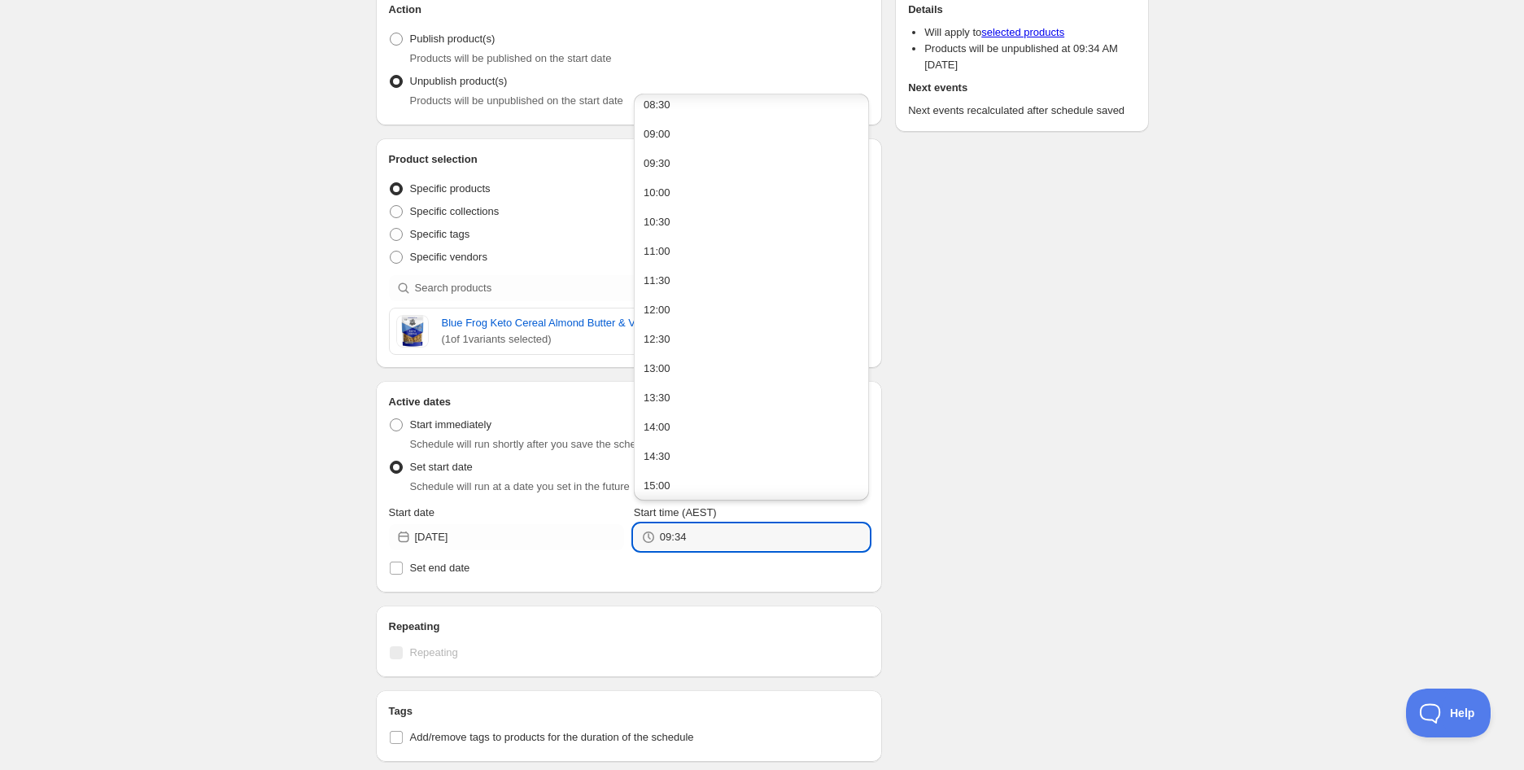
scroll to position [542, 0]
click at [670, 384] on button "14:00" at bounding box center [751, 390] width 225 height 26
type input "14:00"
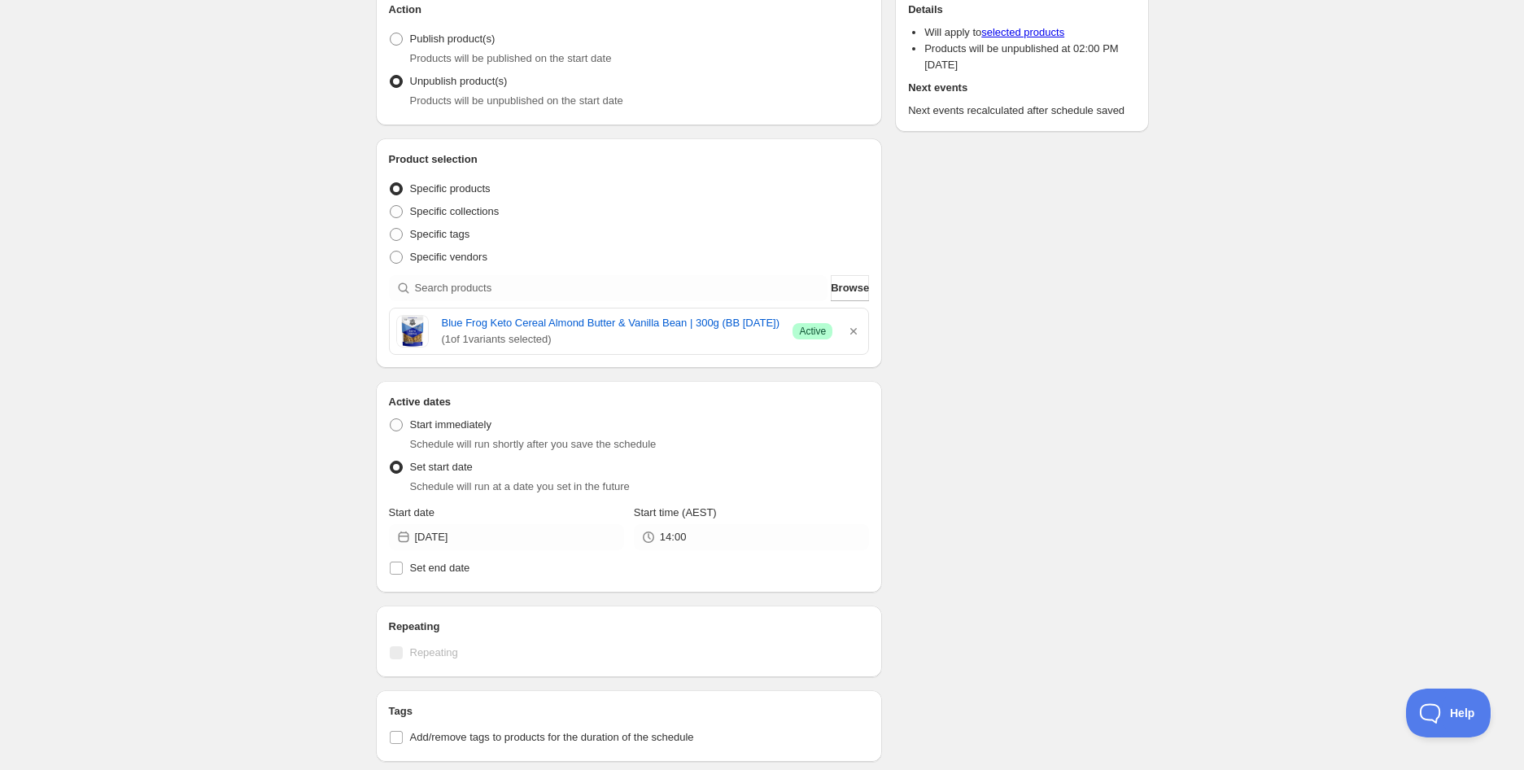
click at [1104, 448] on div "Schedule name Blue Frog Keto Cereal Almond Butter & Vanilla Bean | 300g (BB [DA…" at bounding box center [756, 498] width 786 height 1261
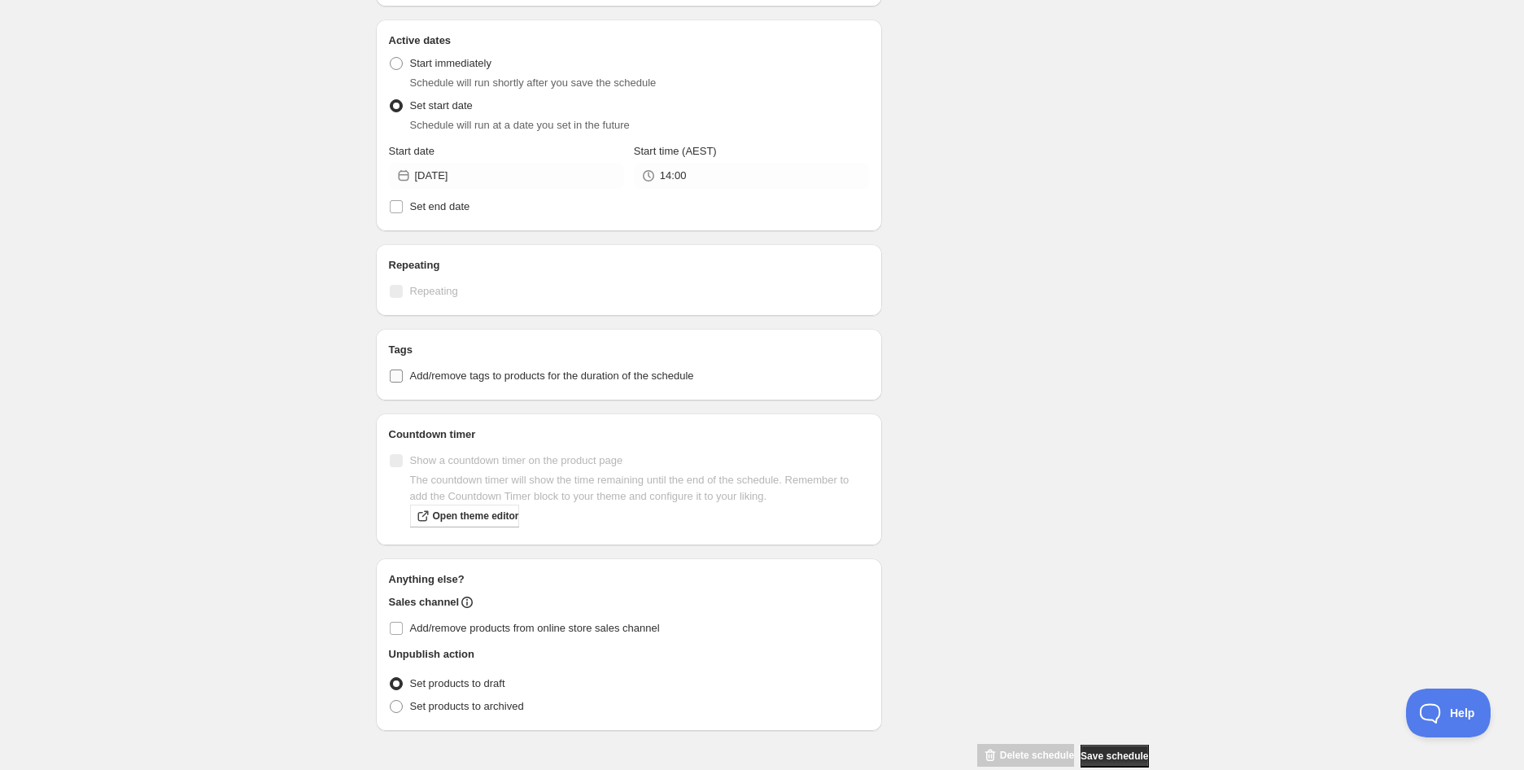
click at [553, 381] on span "Add/remove tags to products for the duration of the schedule" at bounding box center [552, 375] width 284 height 12
click at [403, 381] on input "Add/remove tags to products for the duration of the schedule" at bounding box center [396, 375] width 13 height 13
checkbox input "true"
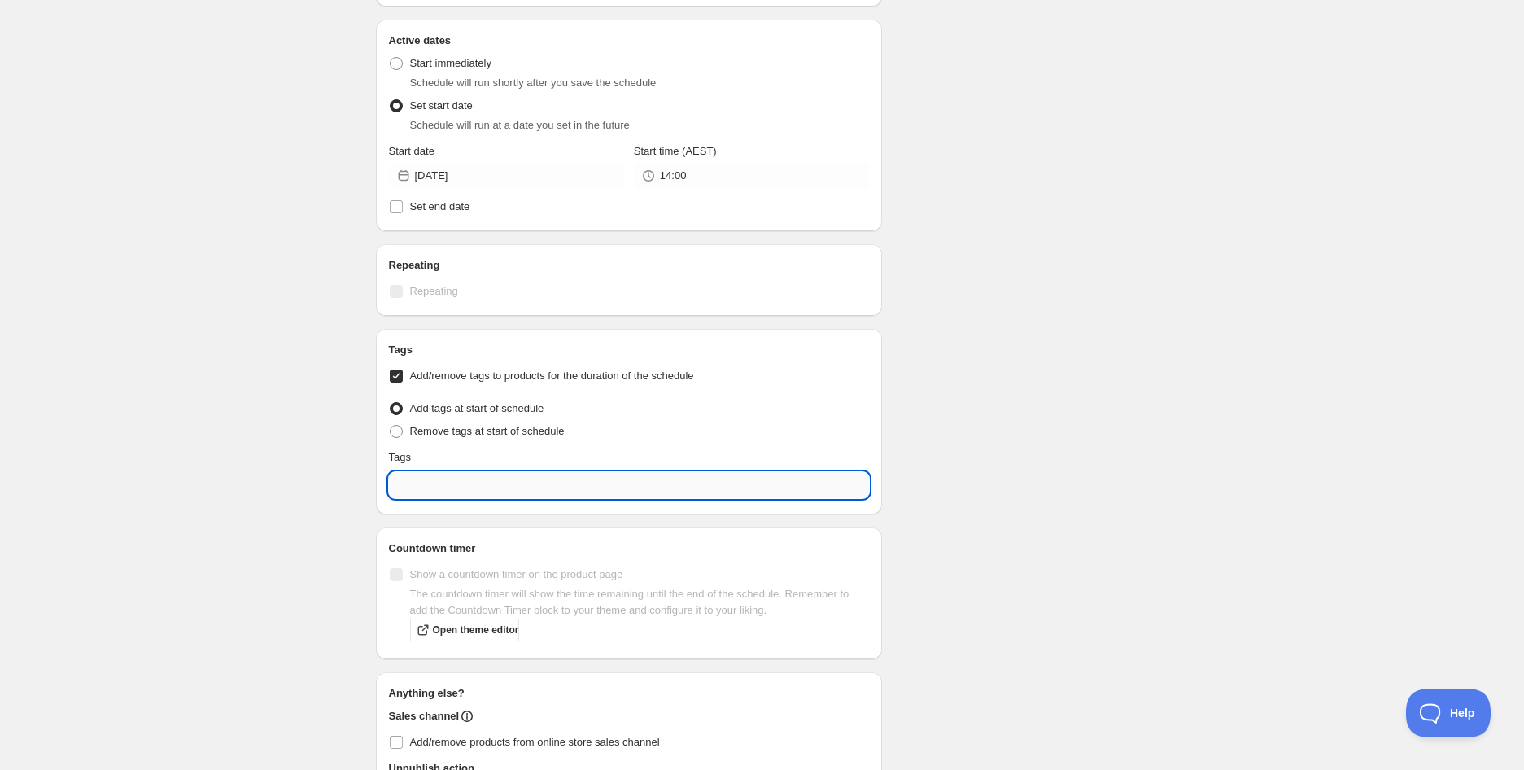
click at [477, 479] on input "text" at bounding box center [629, 485] width 481 height 26
click at [474, 557] on div "EXP Draft" at bounding box center [629, 559] width 455 height 23
type input "EXP Draft"
checkbox input "true"
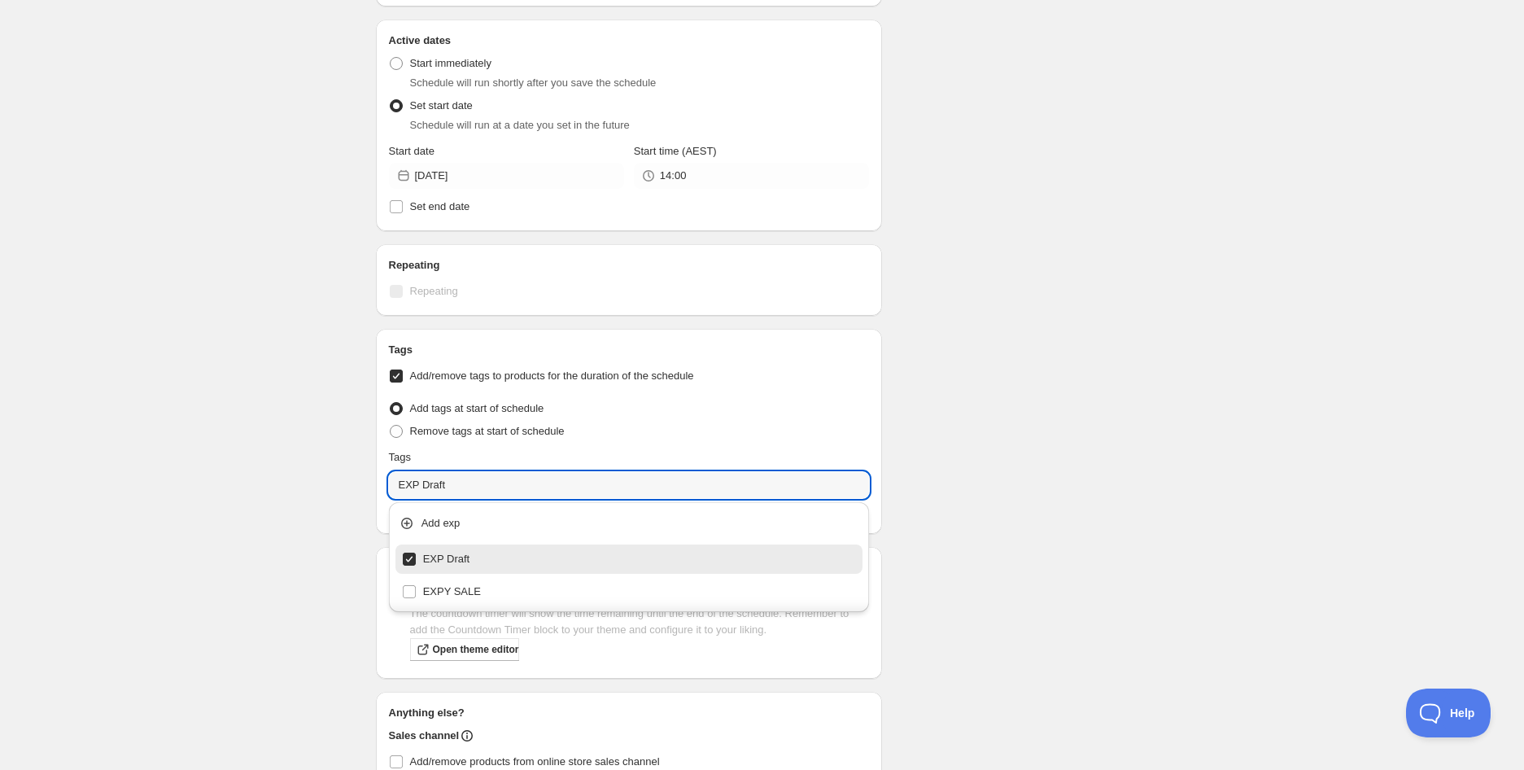
type input "EXP Draft"
click at [1173, 516] on div "Blue Frog Keto Cereal Almond Butter & Vanilla Bean | 300g (BB [DATE]). This pag…" at bounding box center [762, 196] width 1524 height 1476
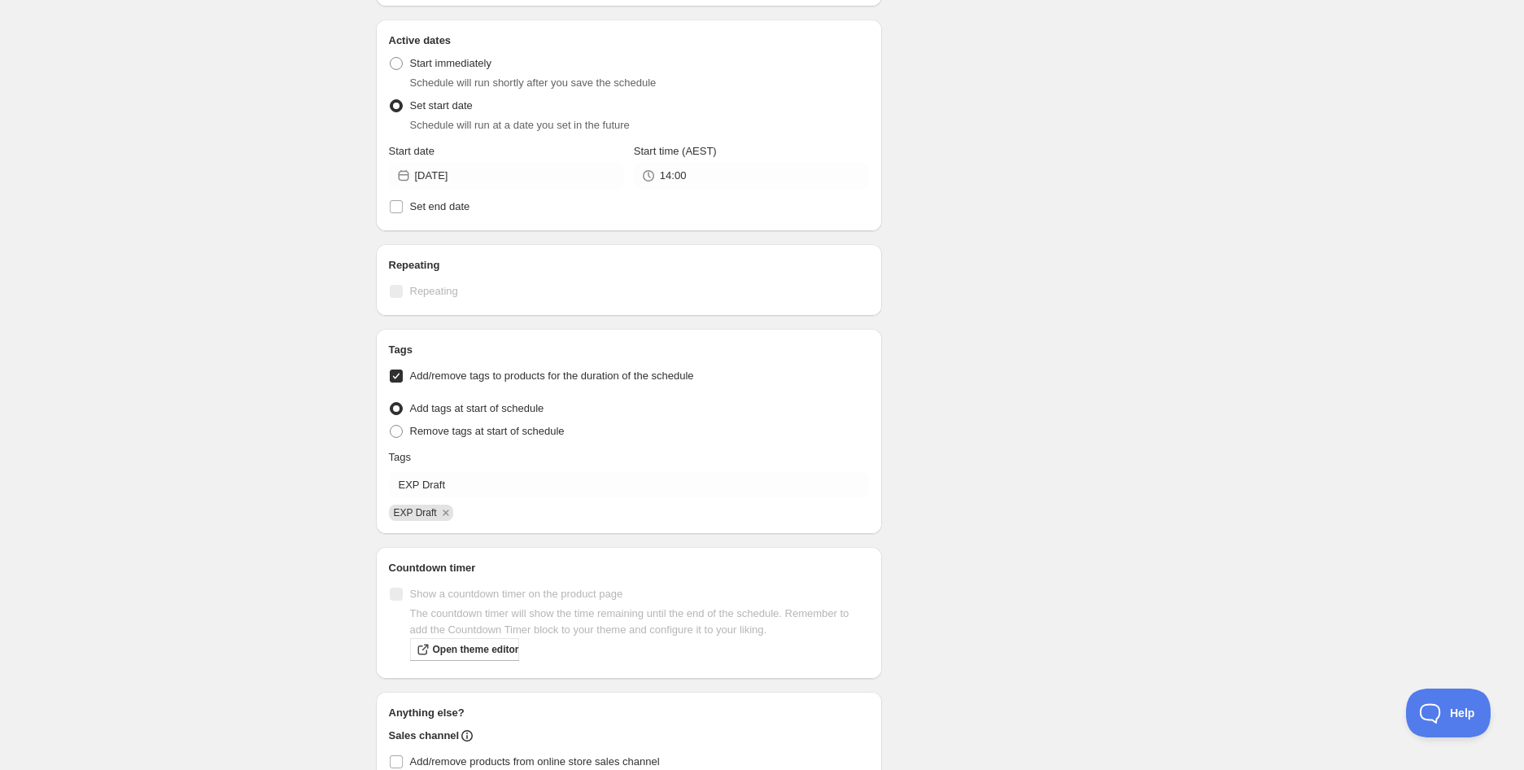
scroll to position [703, 0]
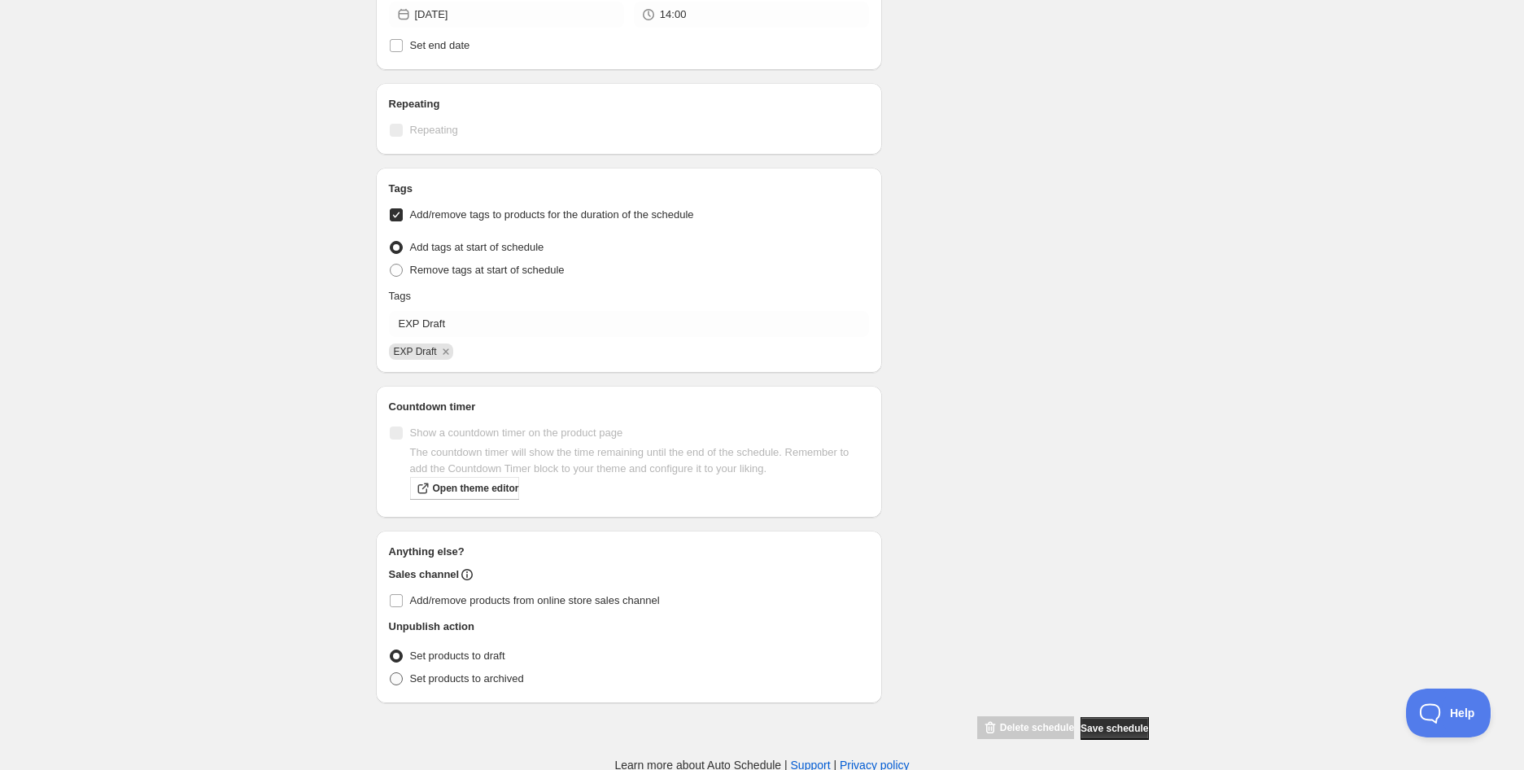
click at [498, 676] on span "Set products to archived" at bounding box center [467, 678] width 114 height 12
click at [391, 673] on input "Set products to archived" at bounding box center [390, 672] width 1 height 1
radio input "true"
click at [1100, 723] on span "Save schedule" at bounding box center [1115, 728] width 68 height 13
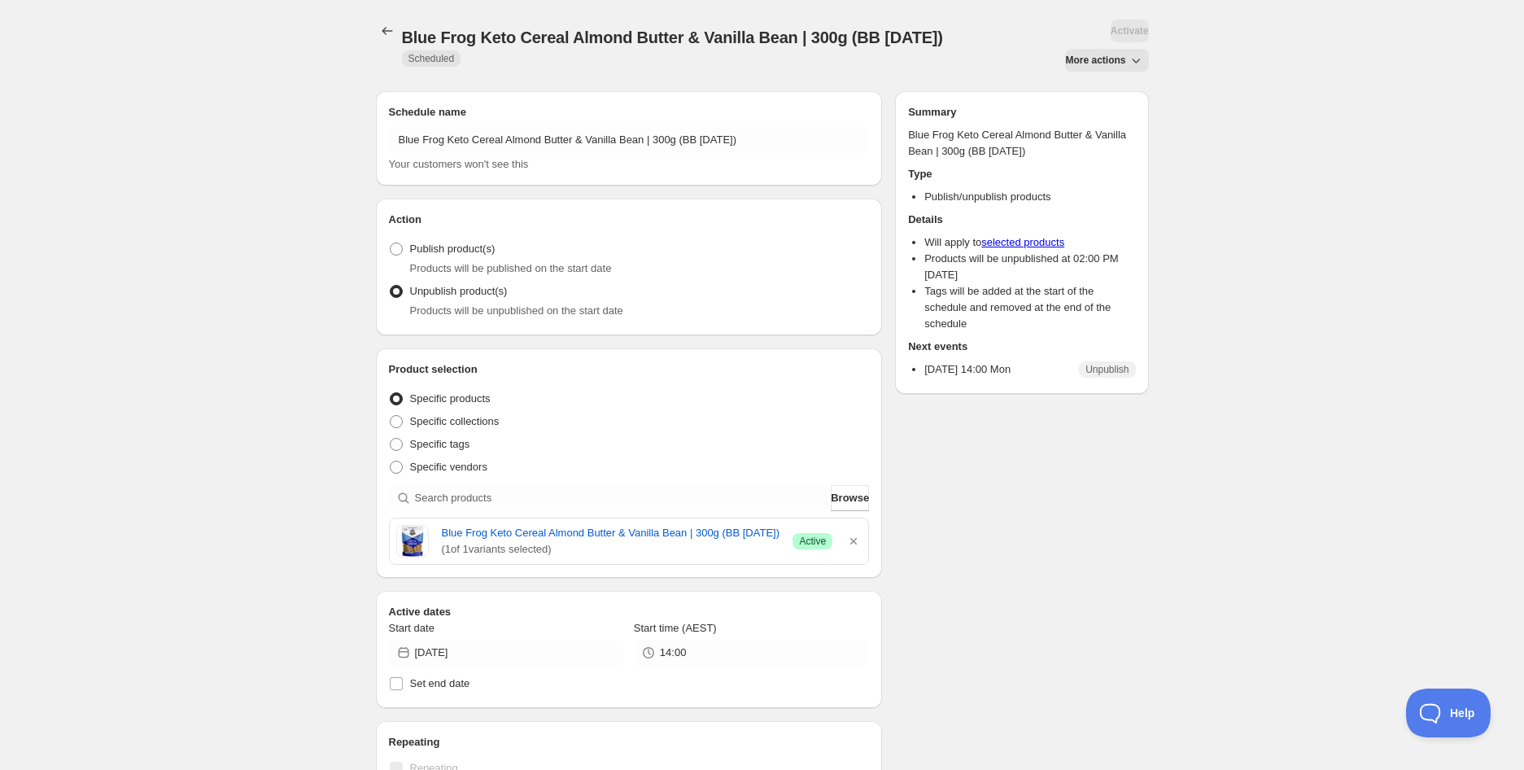
click at [412, 20] on div "Blue Frog Keto Cereal Almond Butter & Vanilla Bean | 300g (BB [DATE]) Scheduled…" at bounding box center [762, 46] width 773 height 52
click at [391, 26] on icon "Schedules" at bounding box center [387, 31] width 16 height 16
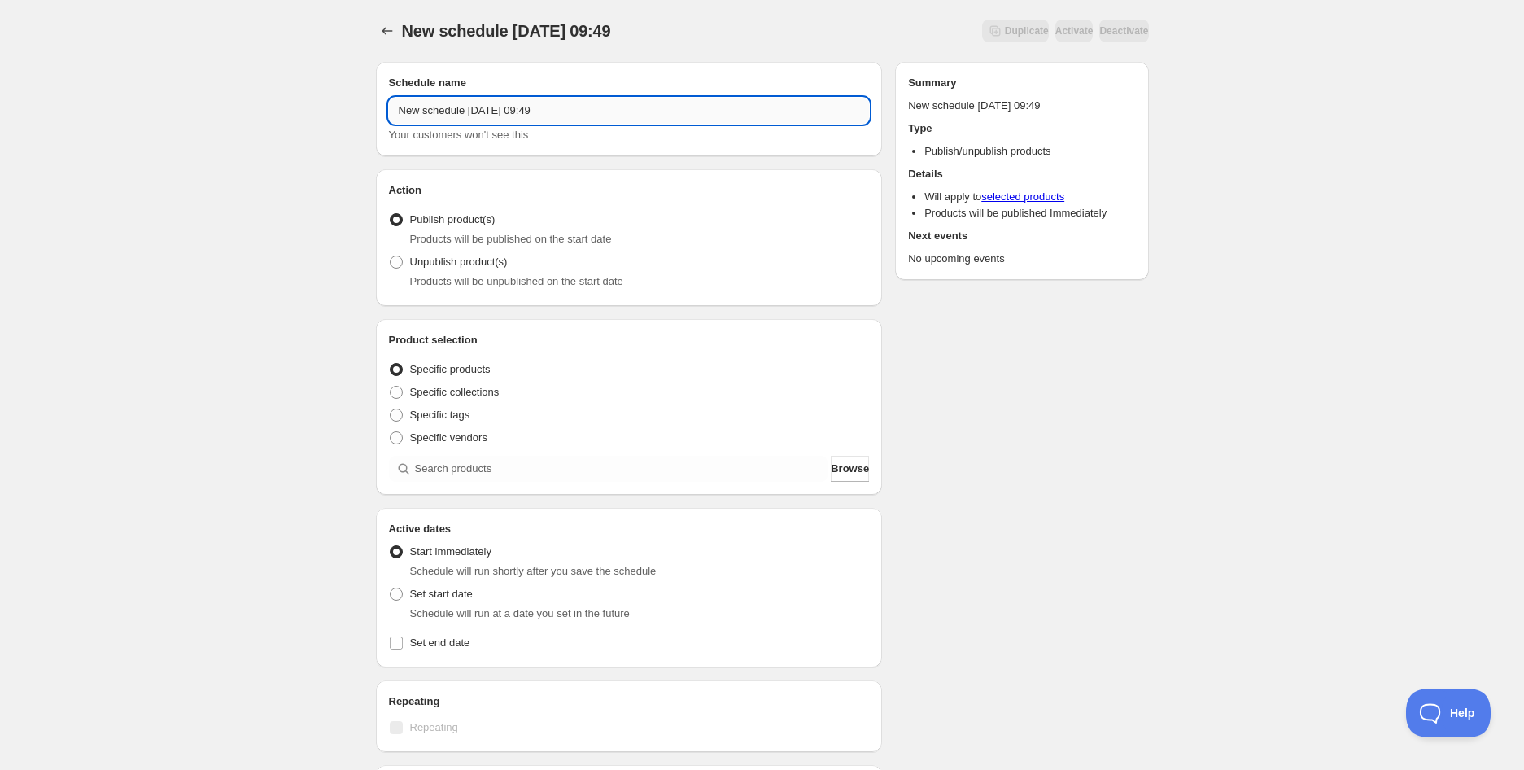
click at [452, 101] on input "New schedule [DATE] 09:49" at bounding box center [629, 111] width 481 height 26
paste input "Slice Rocky Road Slice Bite | 25g (BB [DATE])"
type input "Slice Rocky Road Slice Bite | 25g (BB [DATE])"
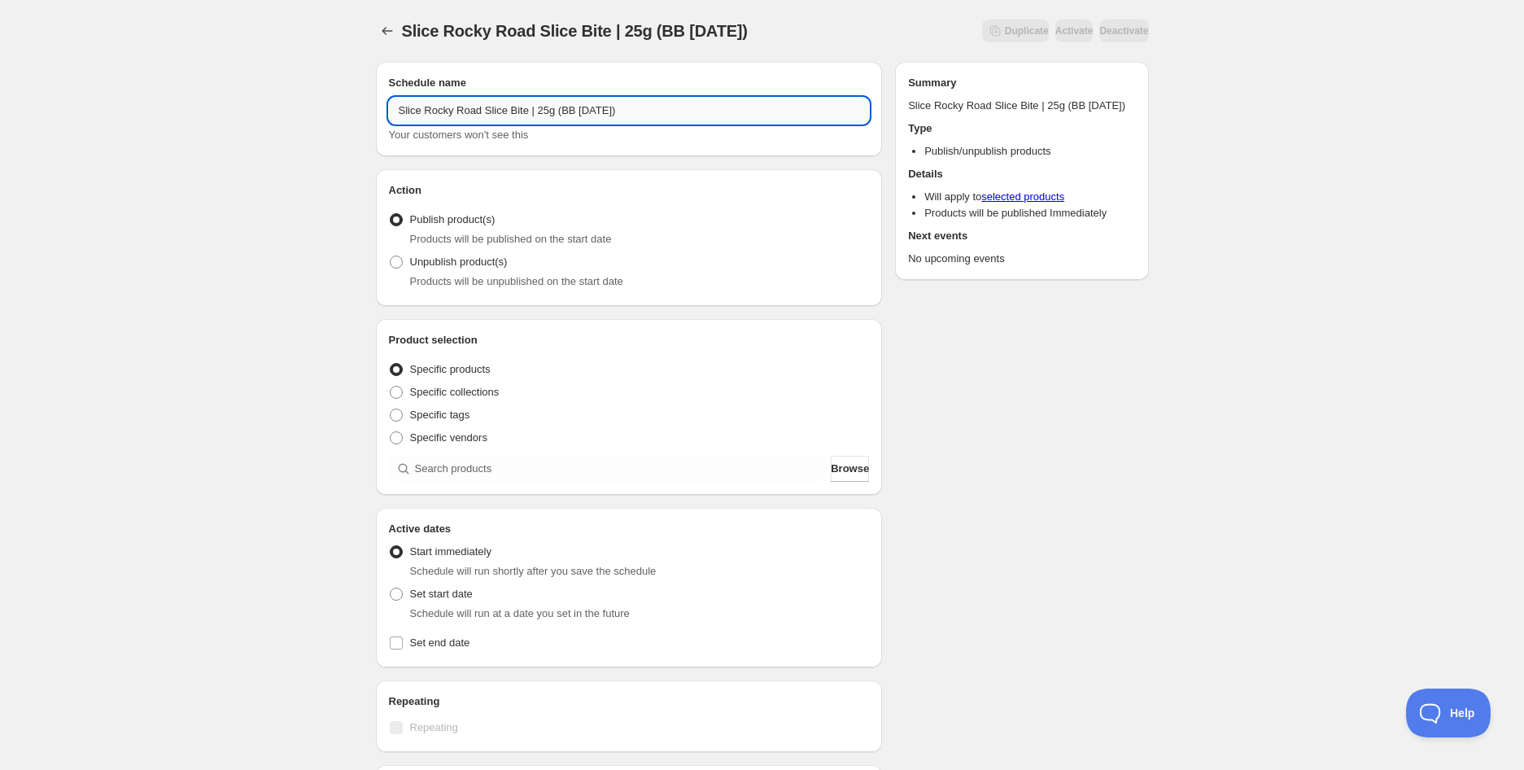
click at [502, 115] on input "Slice Rocky Road Slice Bite | 25g (BB [DATE])" at bounding box center [629, 111] width 481 height 26
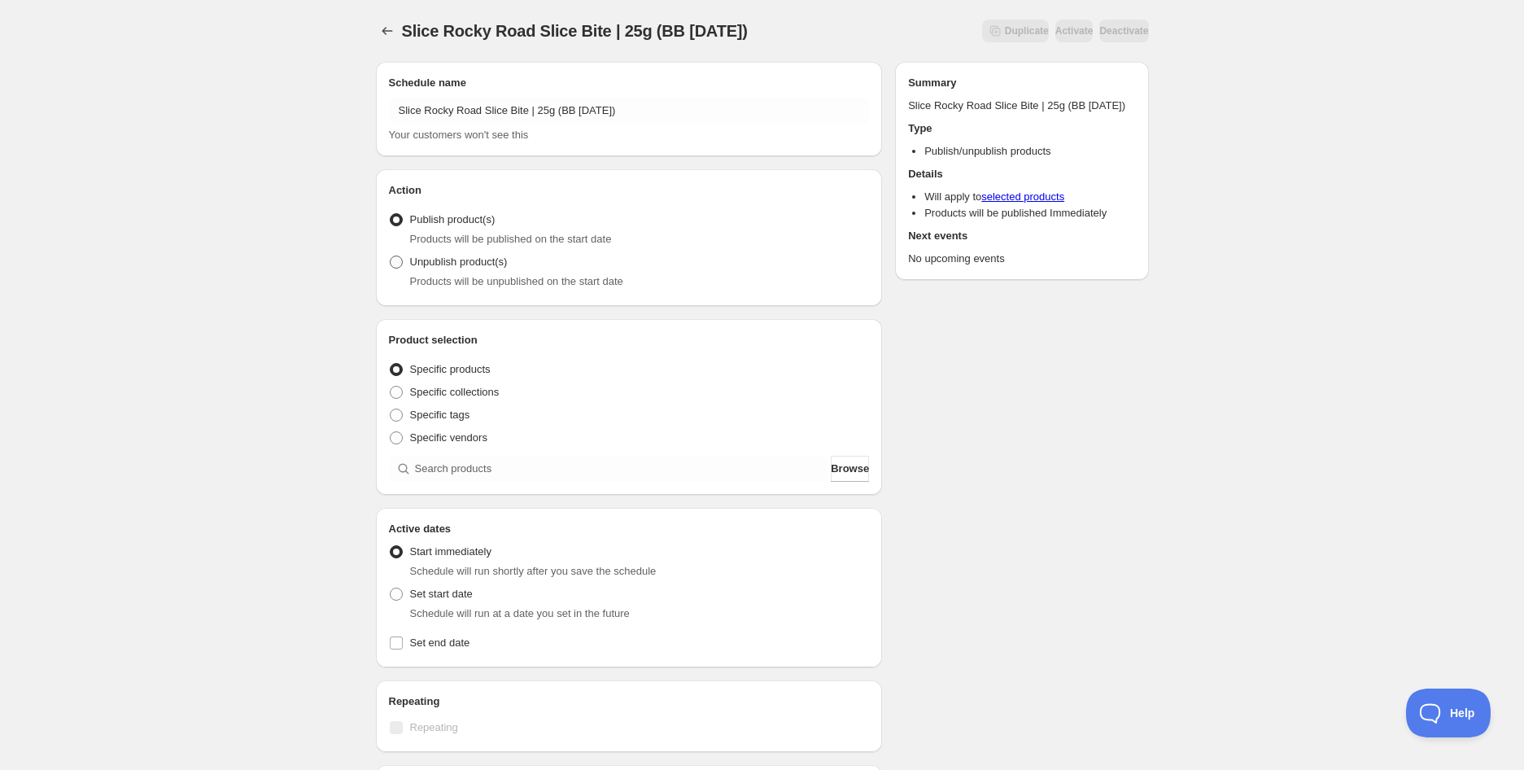
click at [448, 264] on span "Unpublish product(s)" at bounding box center [459, 262] width 98 height 12
click at [391, 256] on input "Unpublish product(s)" at bounding box center [390, 256] width 1 height 1
radio input "true"
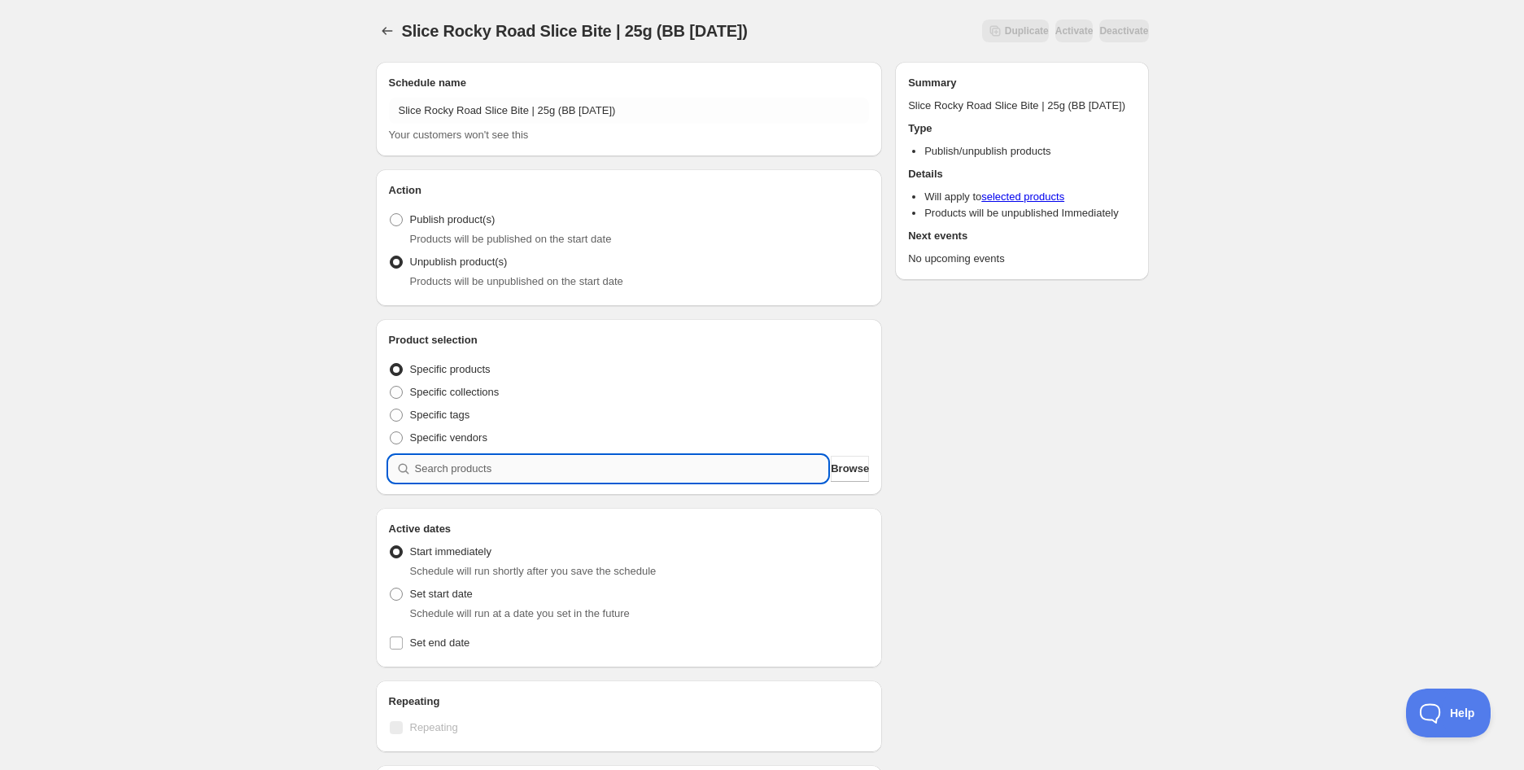
click at [492, 472] on input "search" at bounding box center [621, 469] width 413 height 26
paste input "Slice Rocky Road Slice Bite | 25g (BB [DATE])"
type input "Slice Rocky Road Slice Bite | 25g (BB [DATE])"
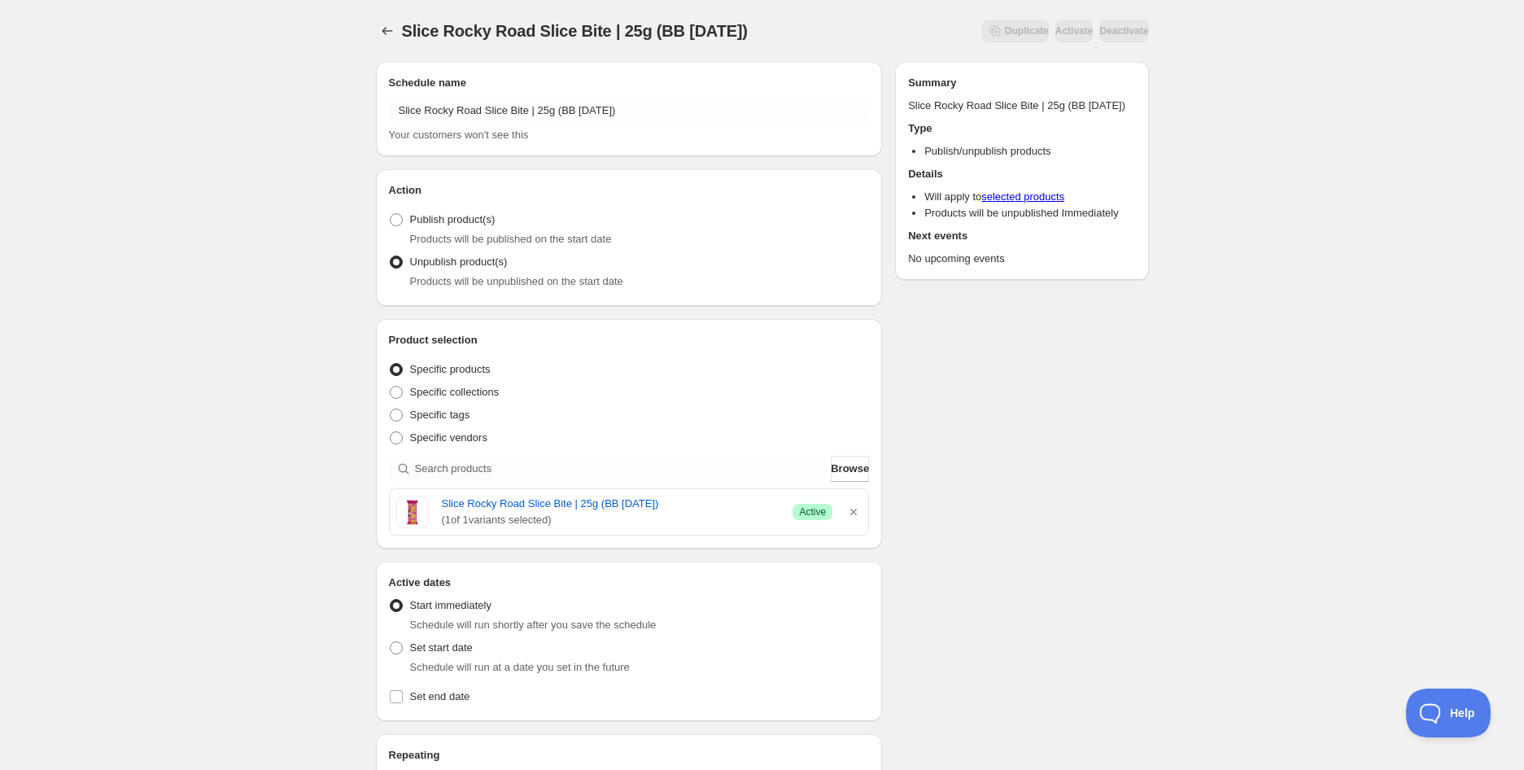
click at [240, 356] on div "Slice Rocky Road Slice Bite | 25g (BB [DATE]). This page is ready Slice Rocky R…" at bounding box center [762, 645] width 1524 height 1291
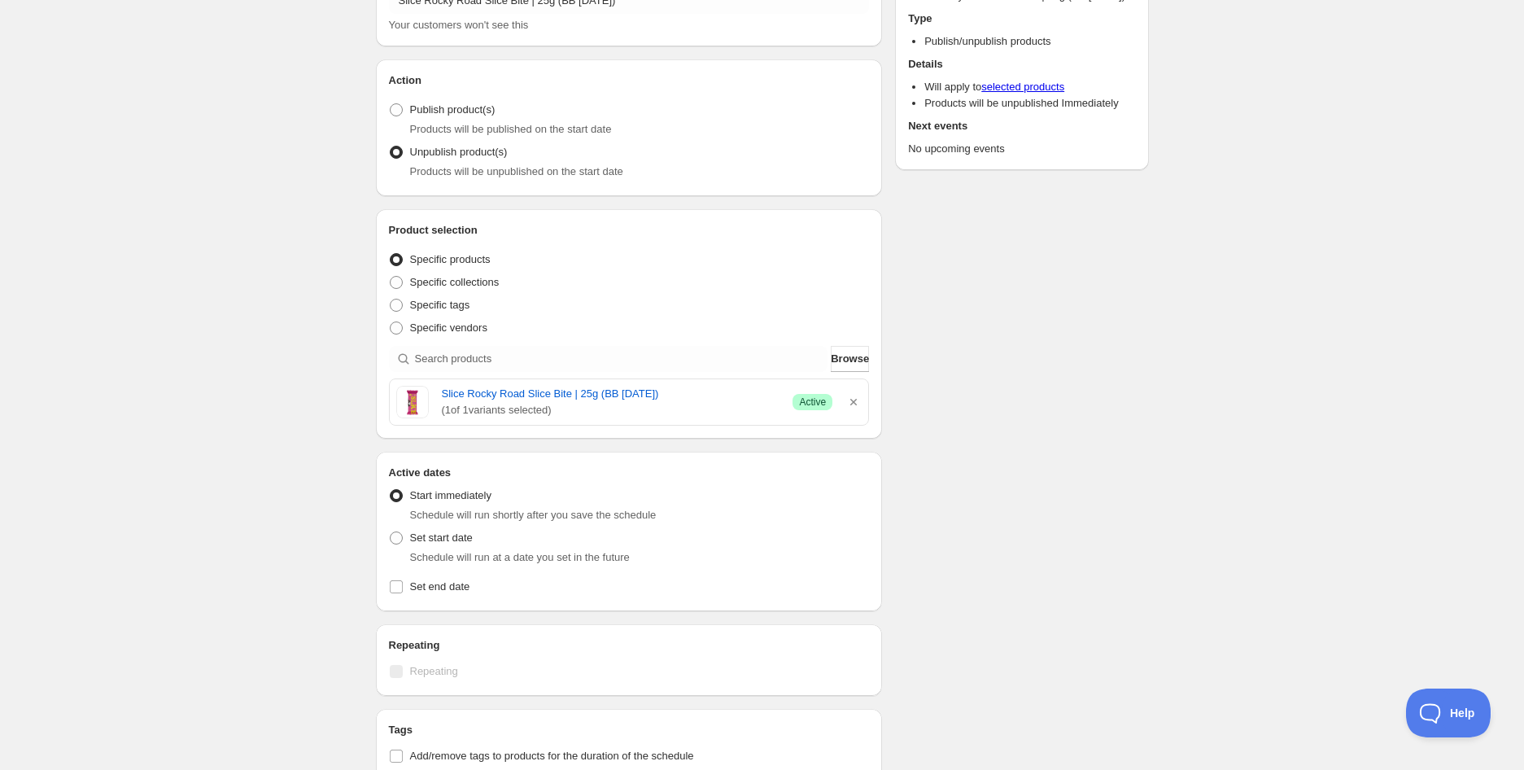
scroll to position [271, 0]
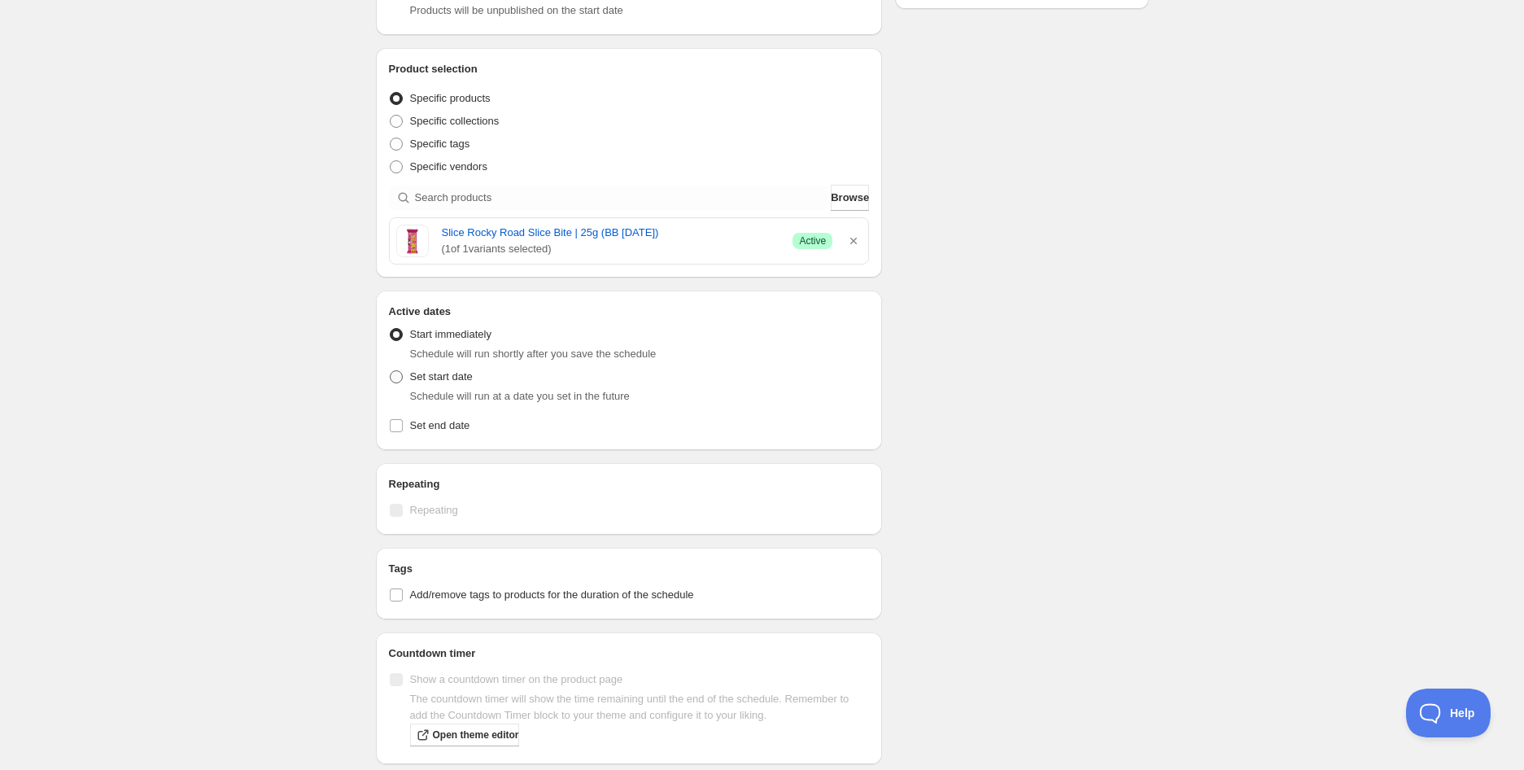
click at [419, 375] on span "Set start date" at bounding box center [441, 376] width 63 height 12
click at [391, 371] on input "Set start date" at bounding box center [390, 370] width 1 height 1
radio input "true"
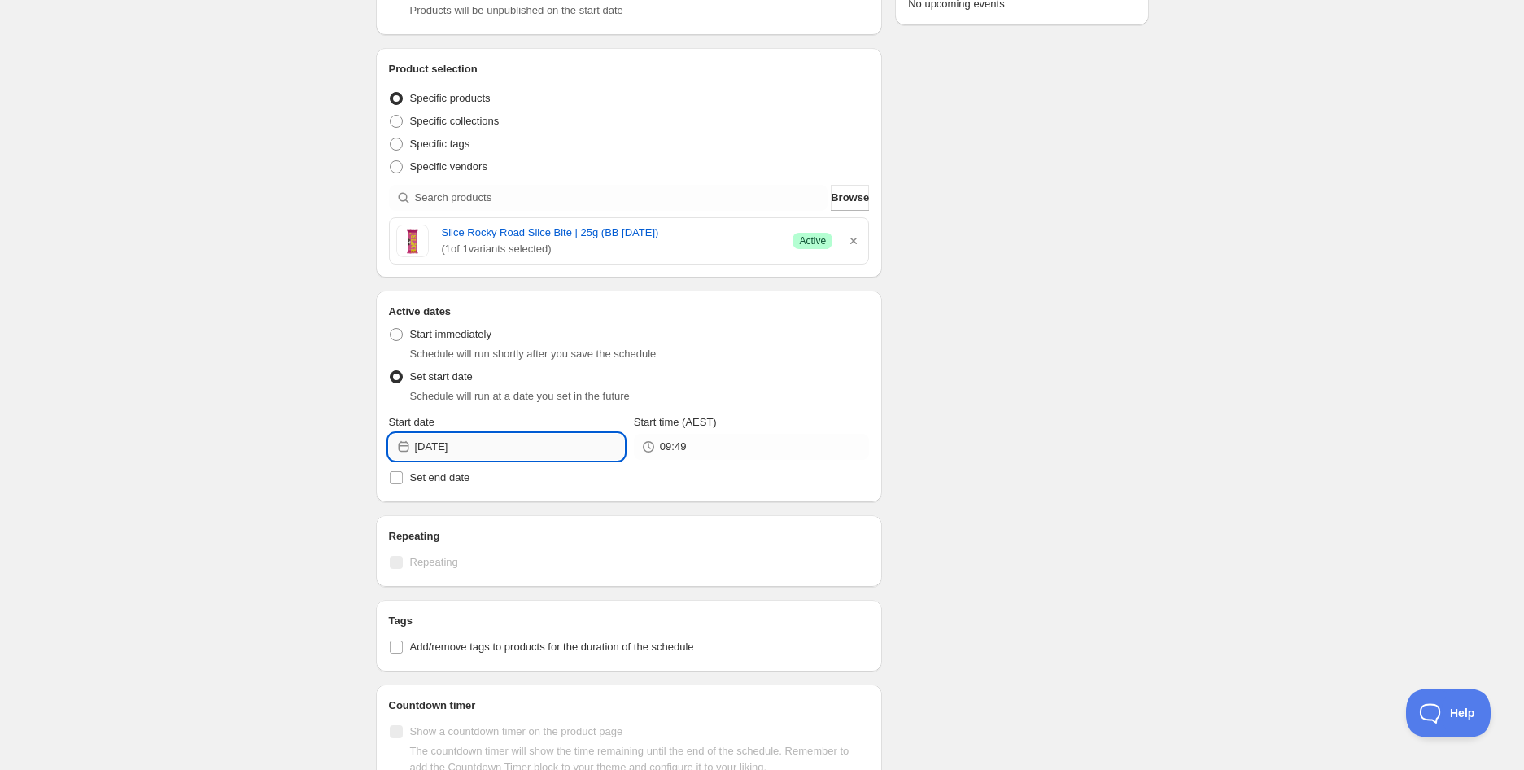
click at [492, 451] on input "[DATE]" at bounding box center [519, 447] width 209 height 26
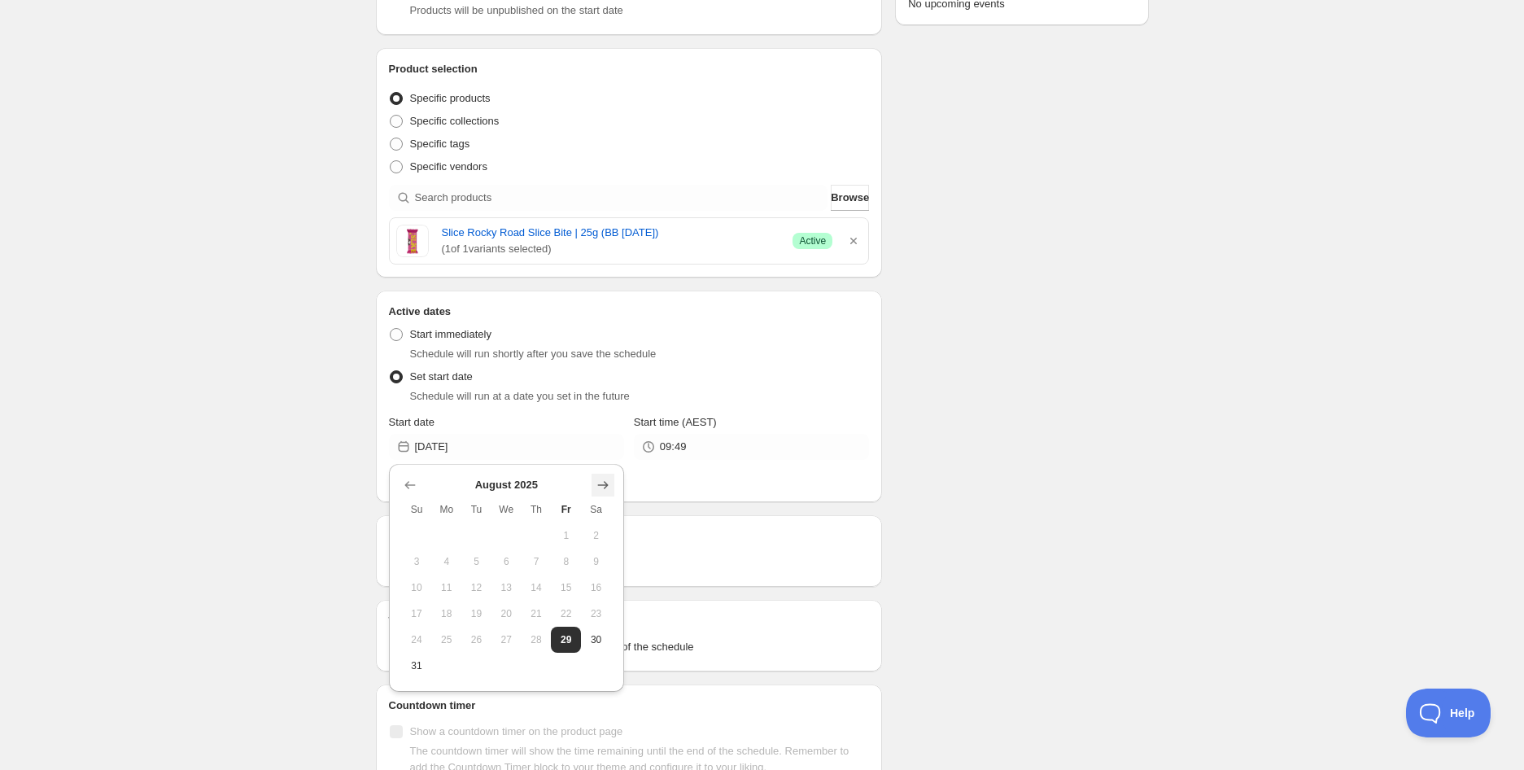
click at [607, 479] on icon "Show next month, September 2025" at bounding box center [603, 485] width 16 height 16
click at [607, 479] on icon "Show next month, October 2025" at bounding box center [603, 485] width 16 height 16
click at [426, 561] on button "5" at bounding box center [417, 562] width 30 height 26
type input "[DATE]"
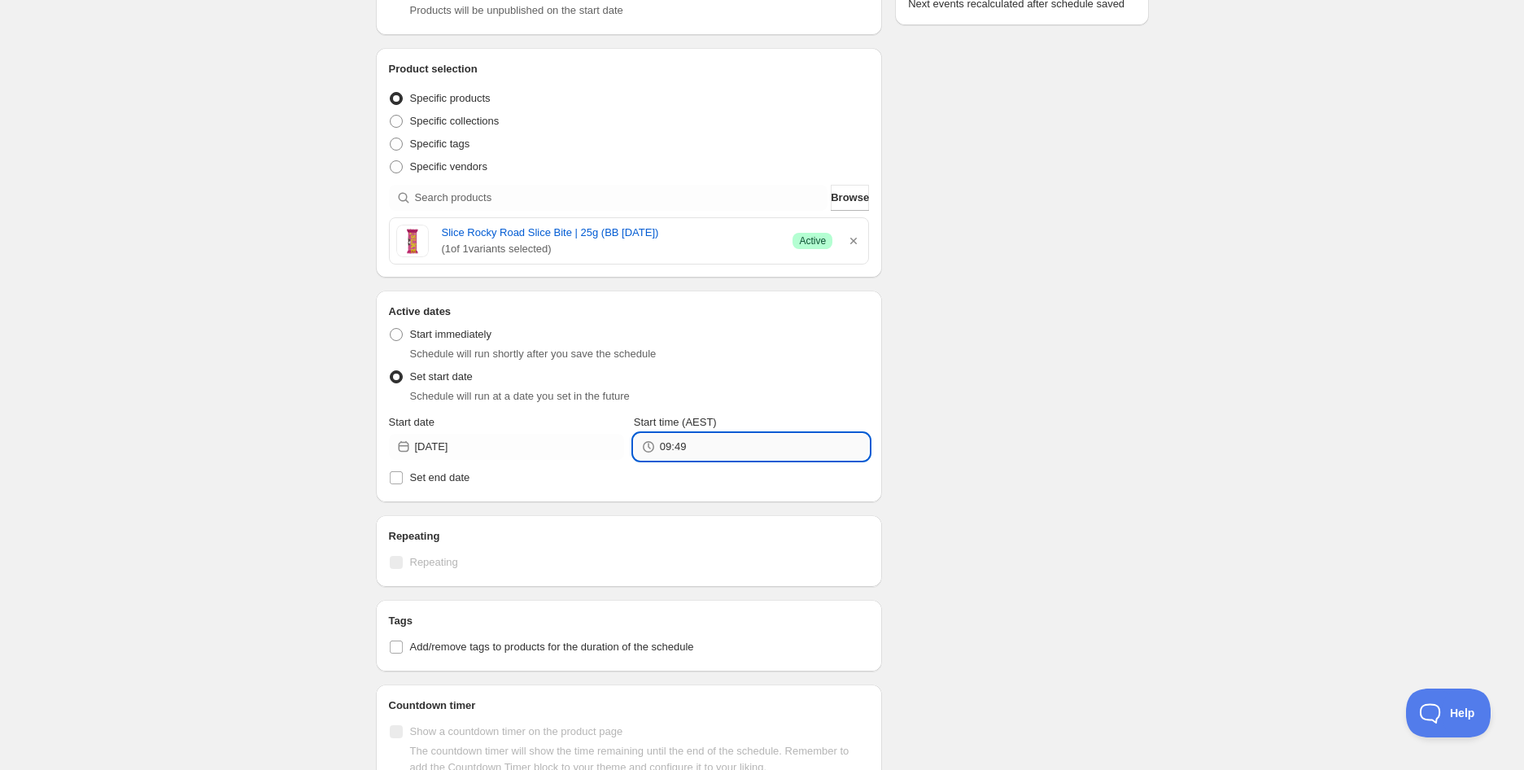
click at [676, 447] on input "09:49" at bounding box center [764, 447] width 209 height 26
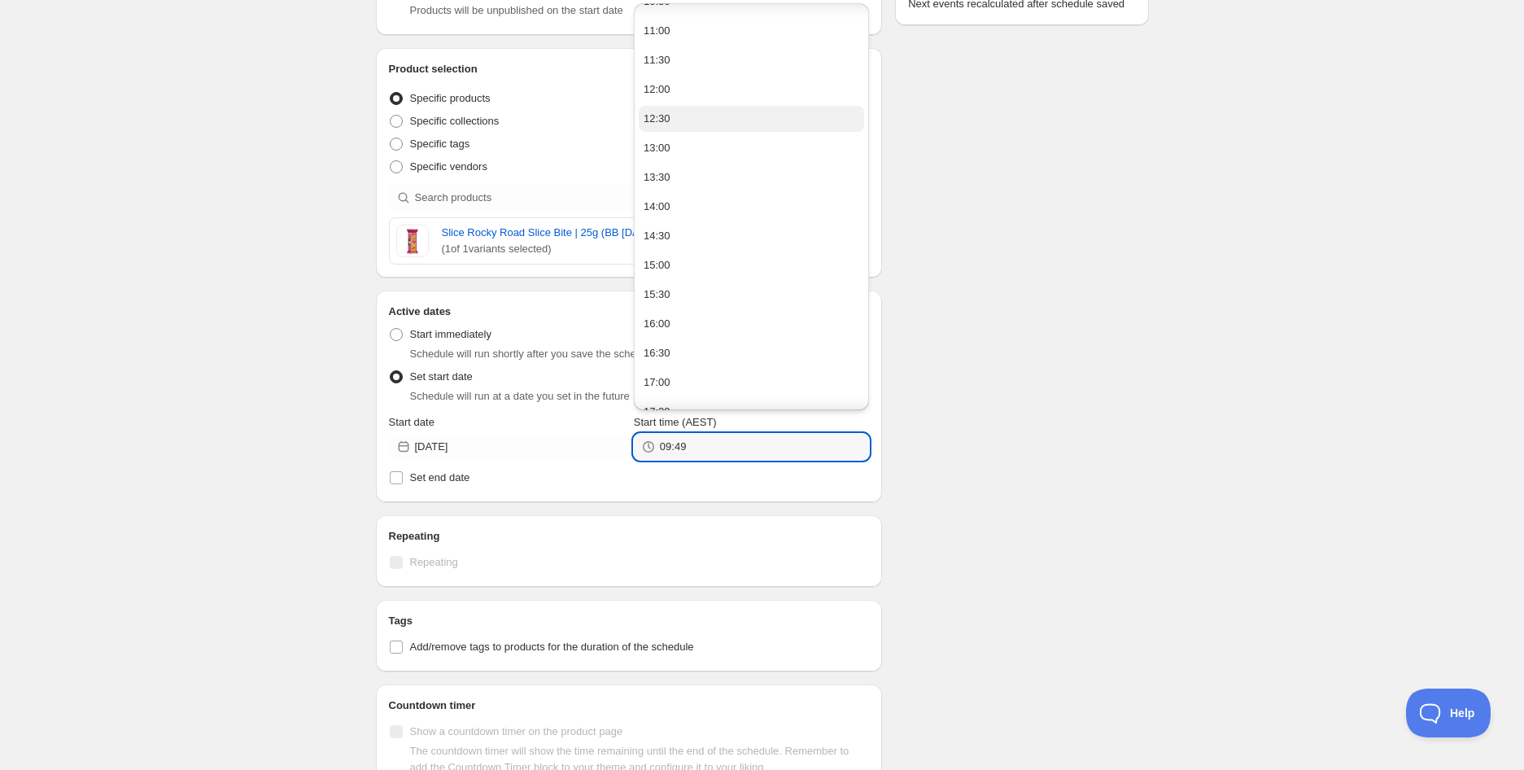
scroll to position [632, 0]
click at [671, 203] on button "14:00" at bounding box center [751, 209] width 225 height 26
type input "14:00"
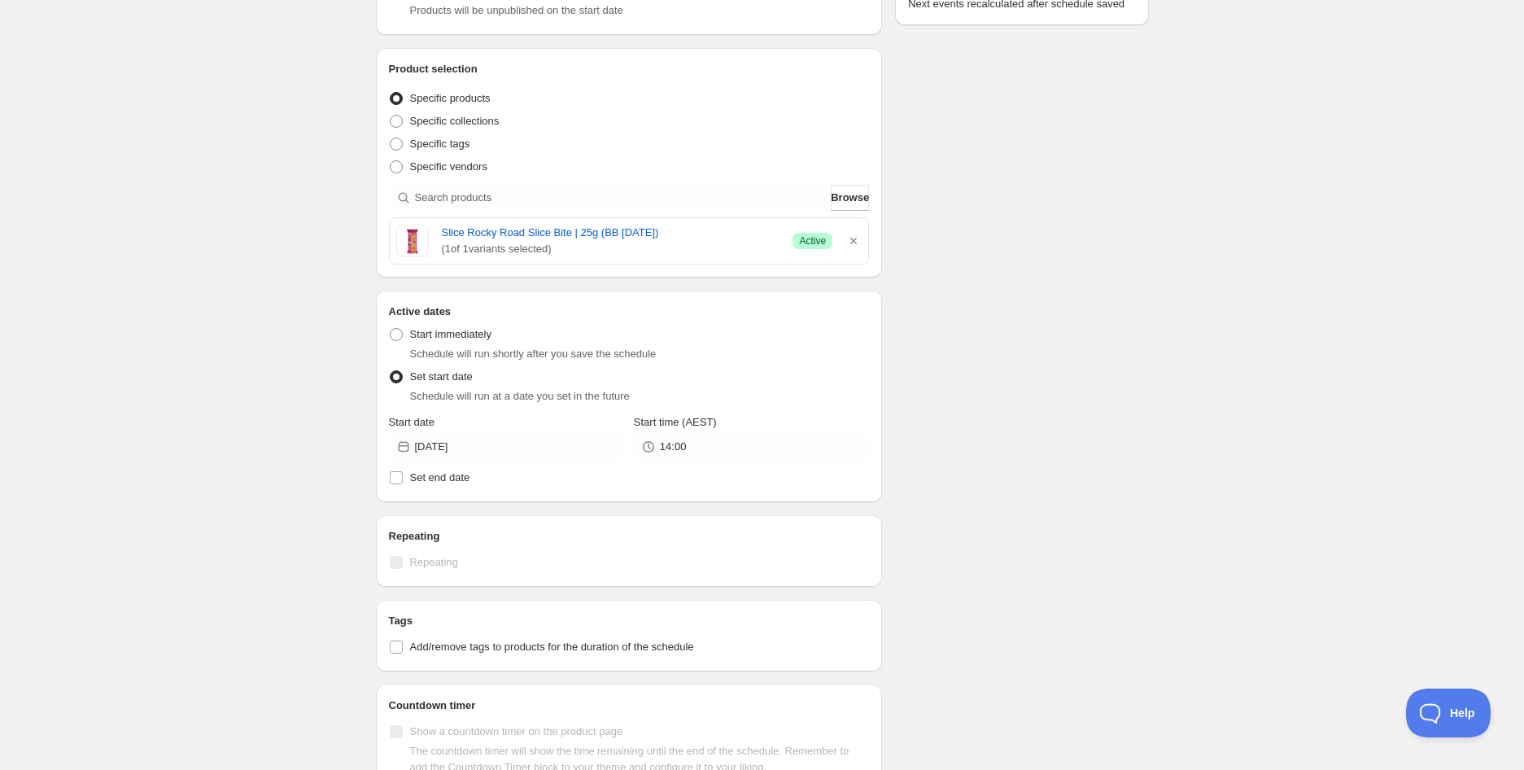
click at [1023, 354] on div "Schedule name Slice Rocky Road Slice Bite | 25g (BB [DATE]) Your customers won'…" at bounding box center [756, 408] width 786 height 1261
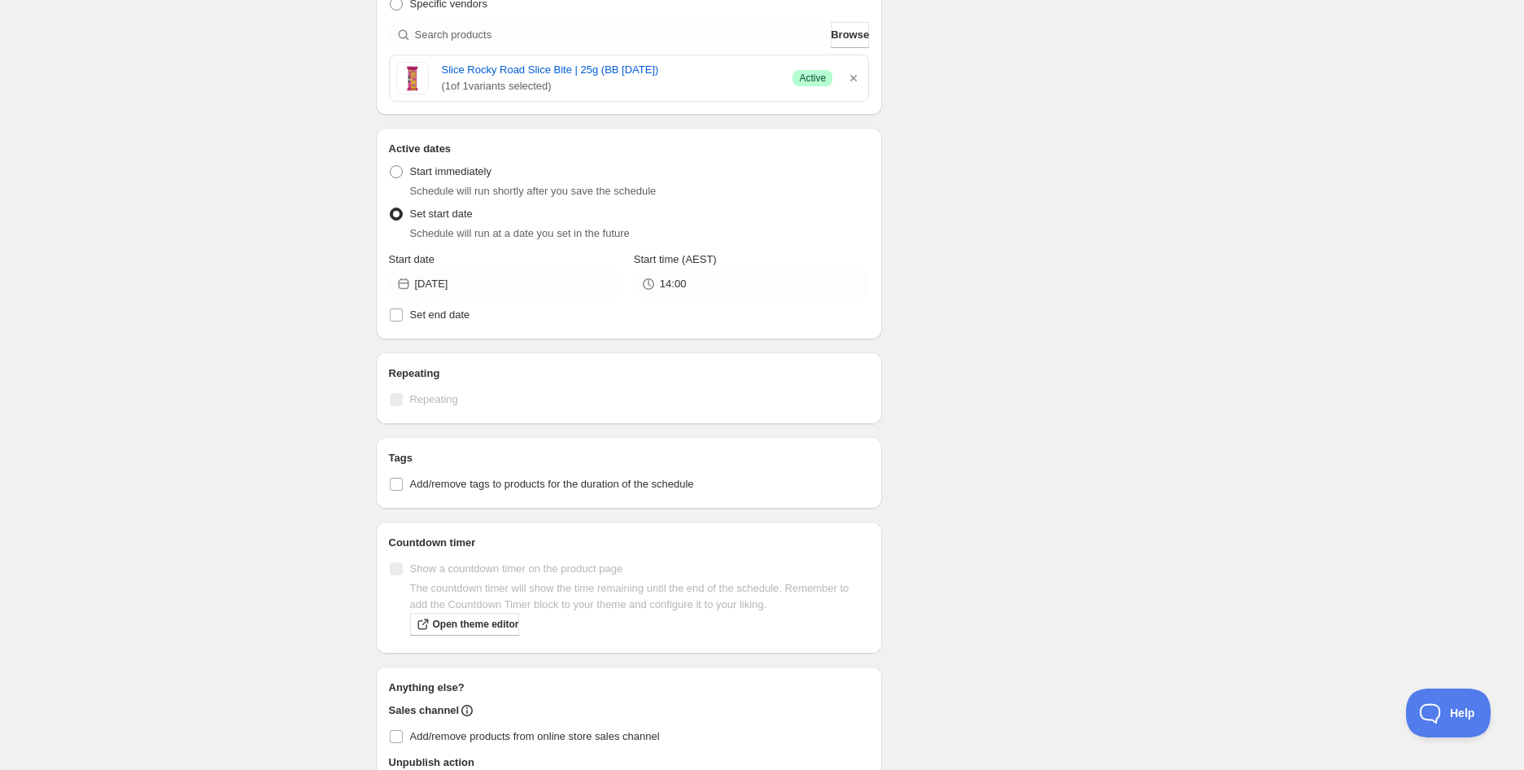
scroll to position [452, 0]
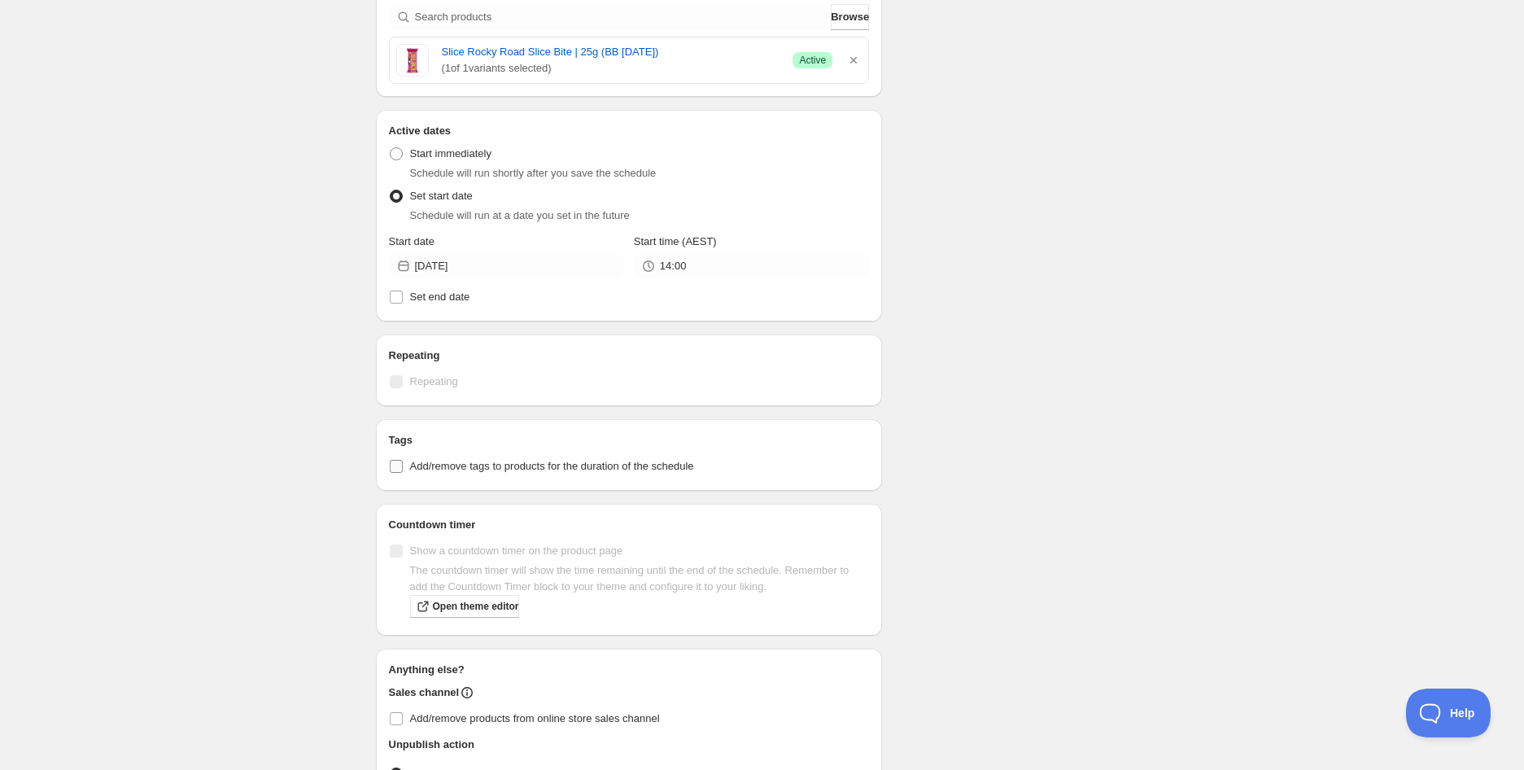
click at [605, 473] on span "Add/remove tags to products for the duration of the schedule" at bounding box center [552, 466] width 284 height 16
click at [403, 473] on input "Add/remove tags to products for the duration of the schedule" at bounding box center [396, 466] width 13 height 13
checkbox input "true"
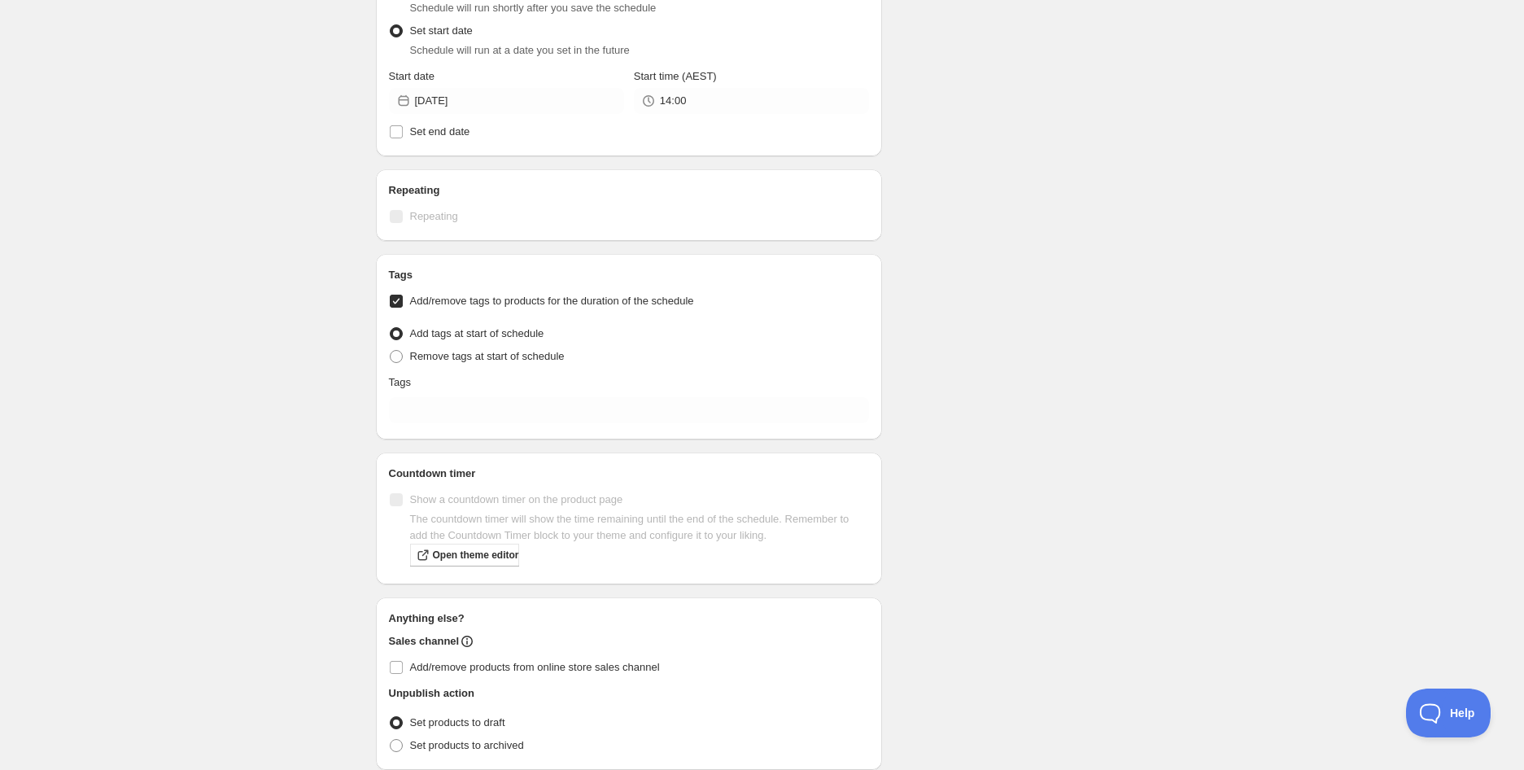
scroll to position [632, 0]
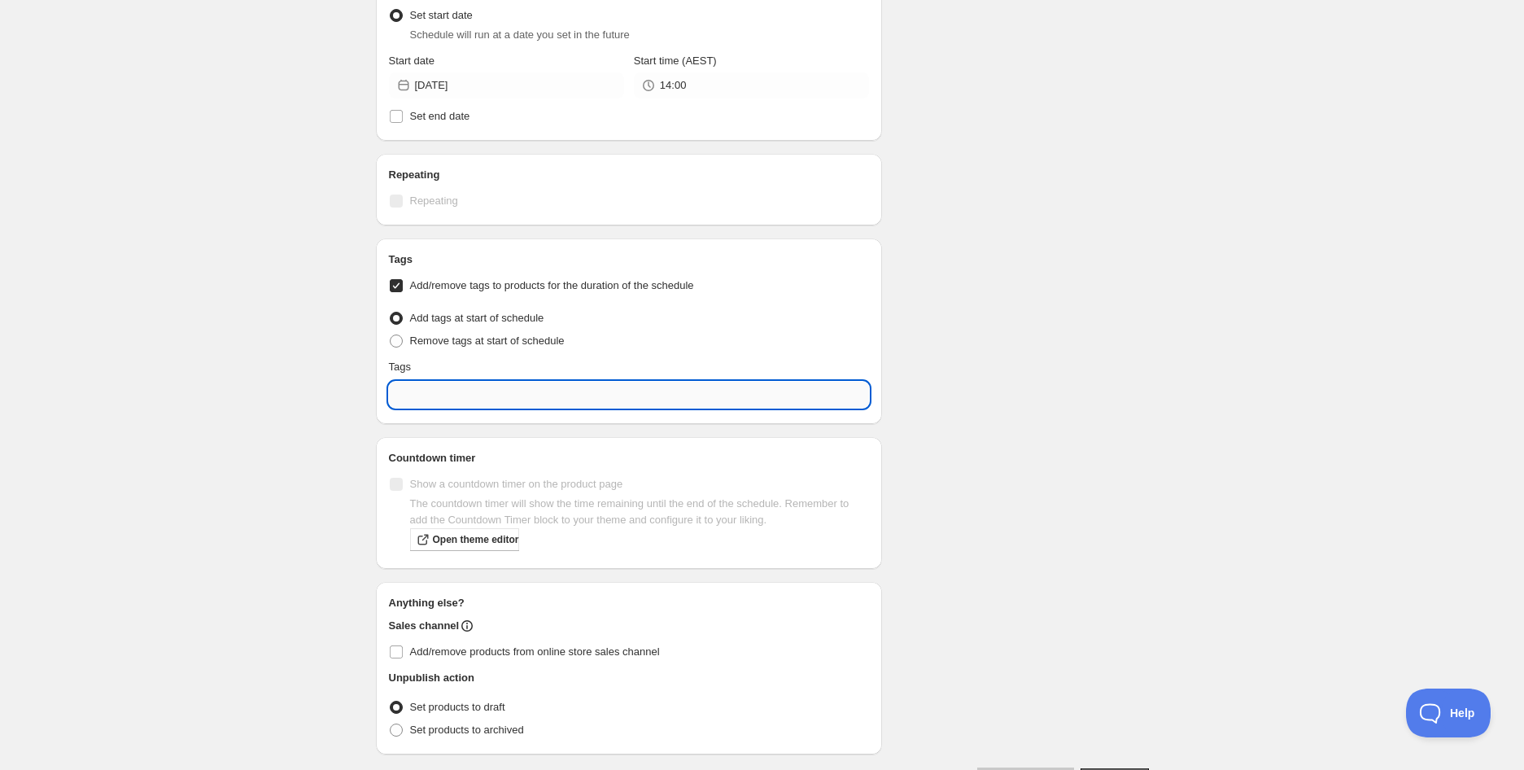
click at [557, 395] on input "text" at bounding box center [629, 395] width 481 height 26
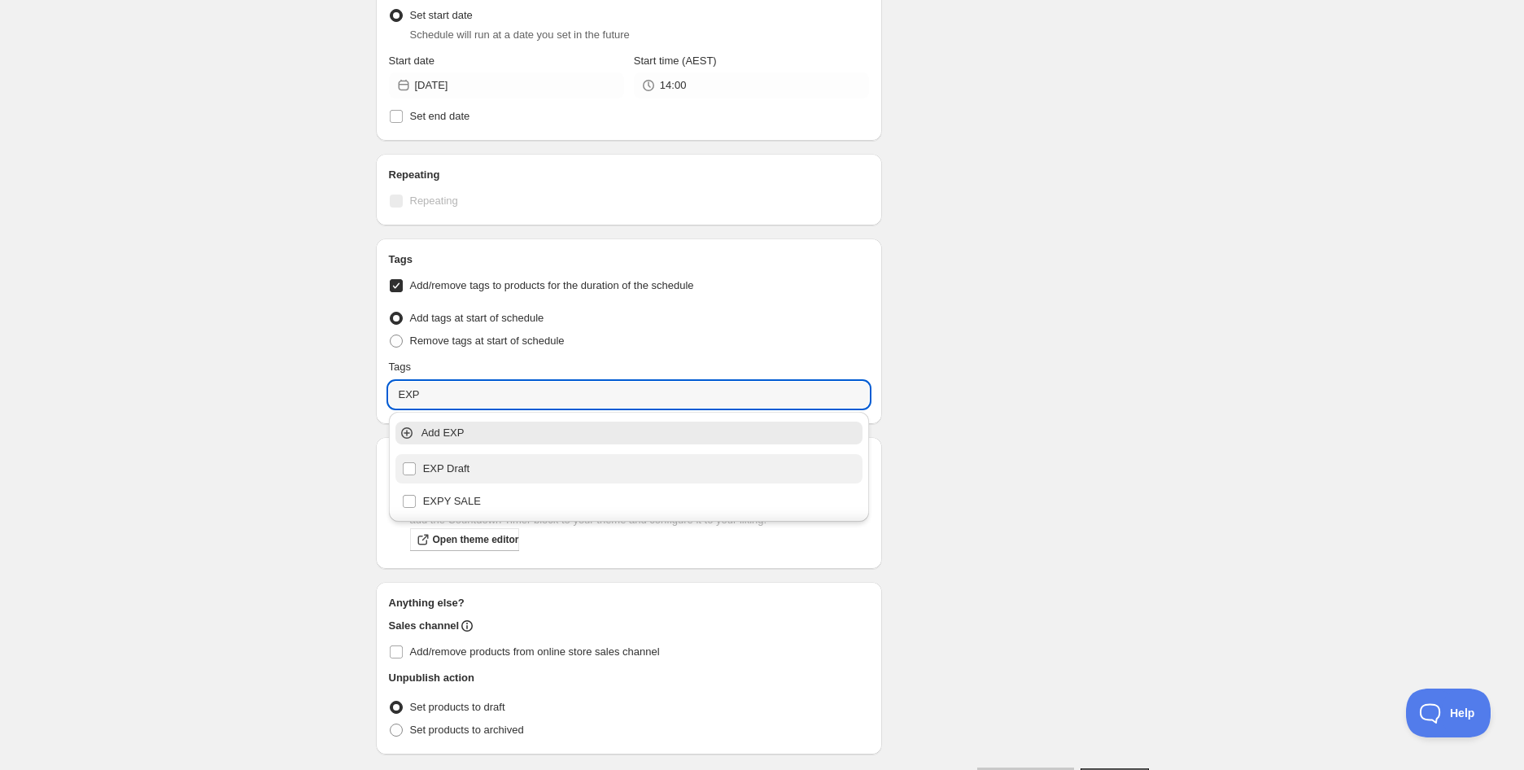
click at [474, 467] on div "EXP Draft" at bounding box center [629, 468] width 455 height 23
type input "EXP Draft"
checkbox input "true"
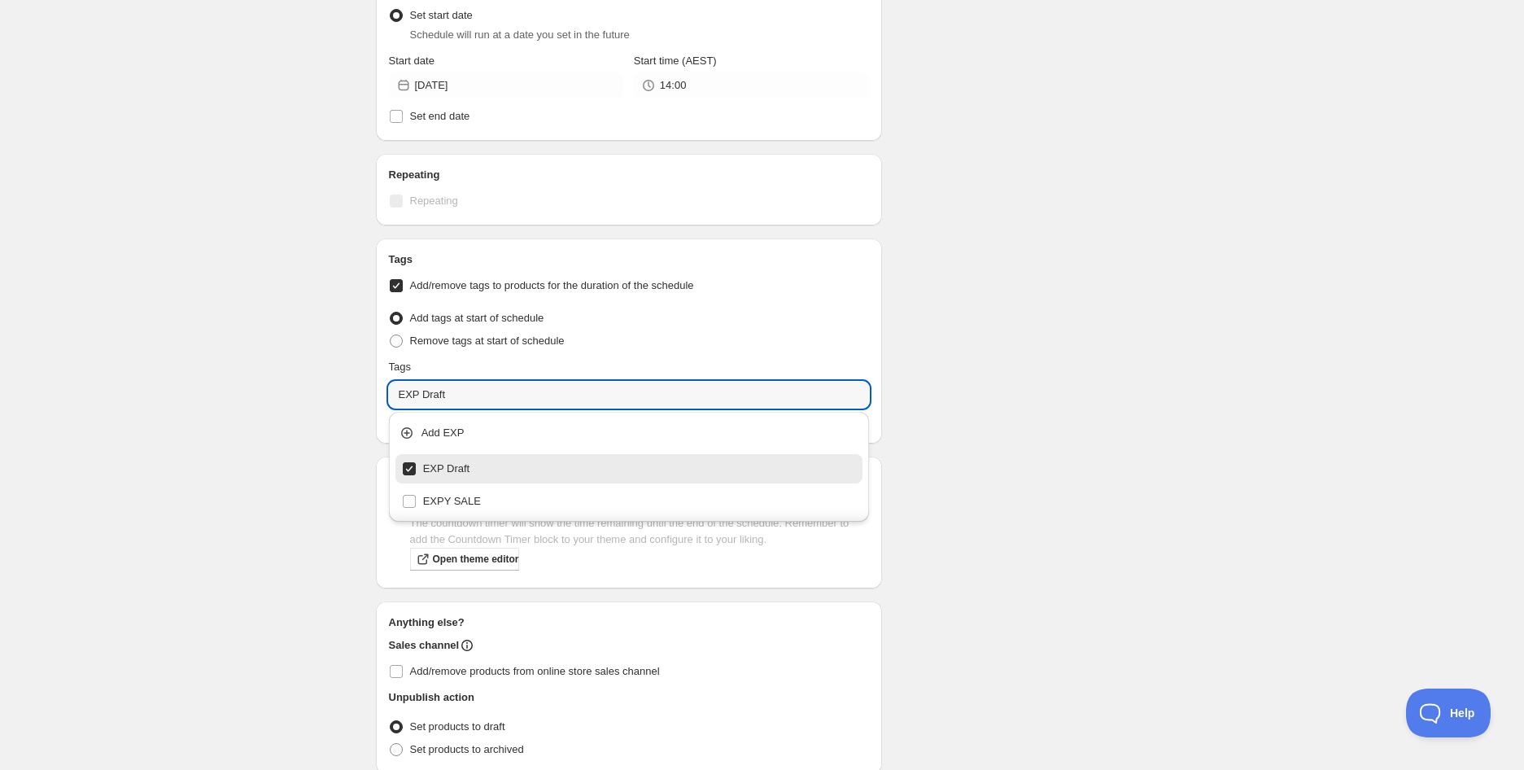
type input "EXP Draft"
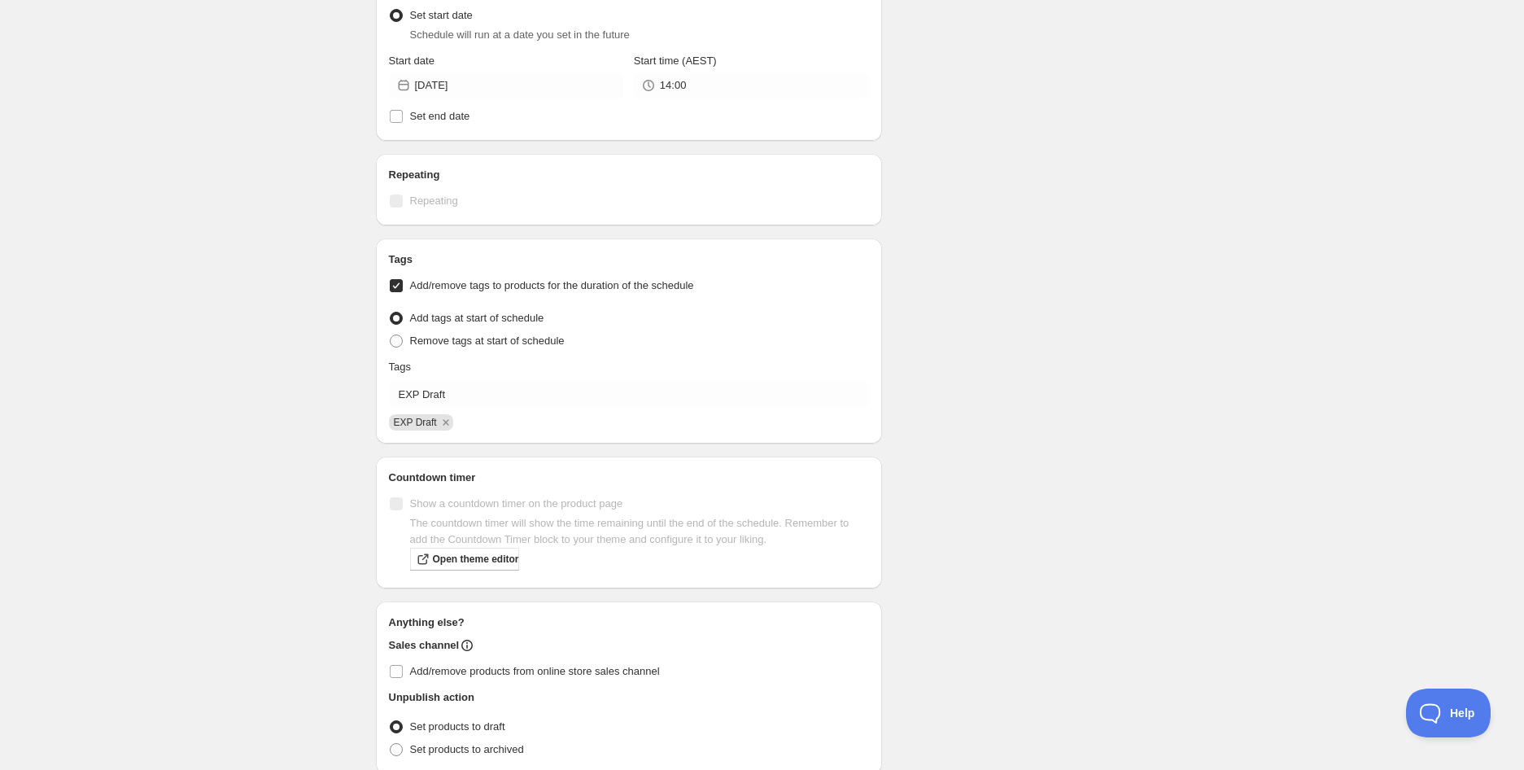
click at [1222, 460] on div "Slice Rocky Road Slice Bite | 25g (BB [DATE]). This page is ready Slice Rocky R…" at bounding box center [762, 106] width 1524 height 1476
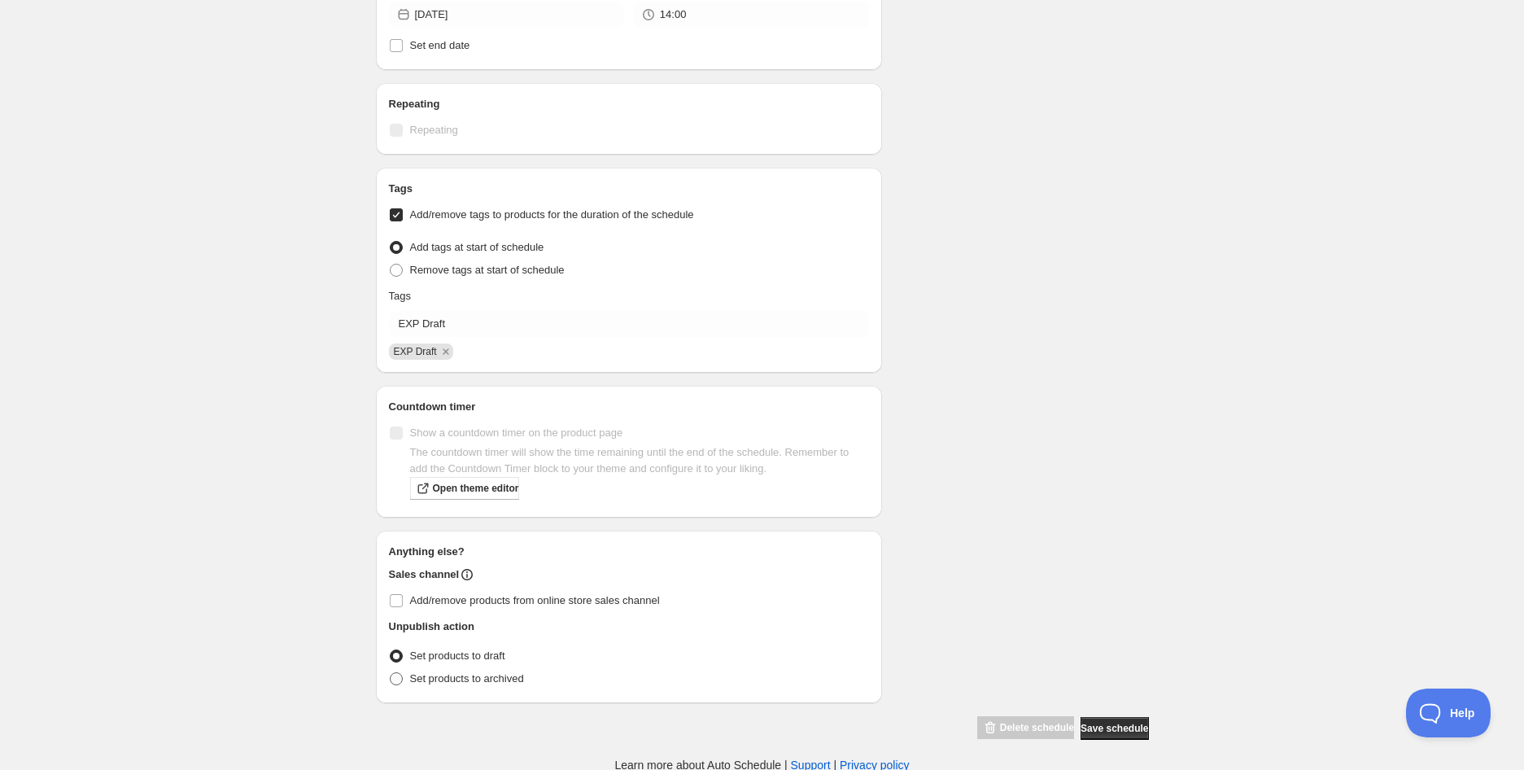
click at [452, 675] on span "Set products to archived" at bounding box center [467, 678] width 114 height 12
click at [391, 673] on input "Set products to archived" at bounding box center [390, 672] width 1 height 1
radio input "true"
click at [1088, 722] on span "Save schedule" at bounding box center [1115, 728] width 68 height 13
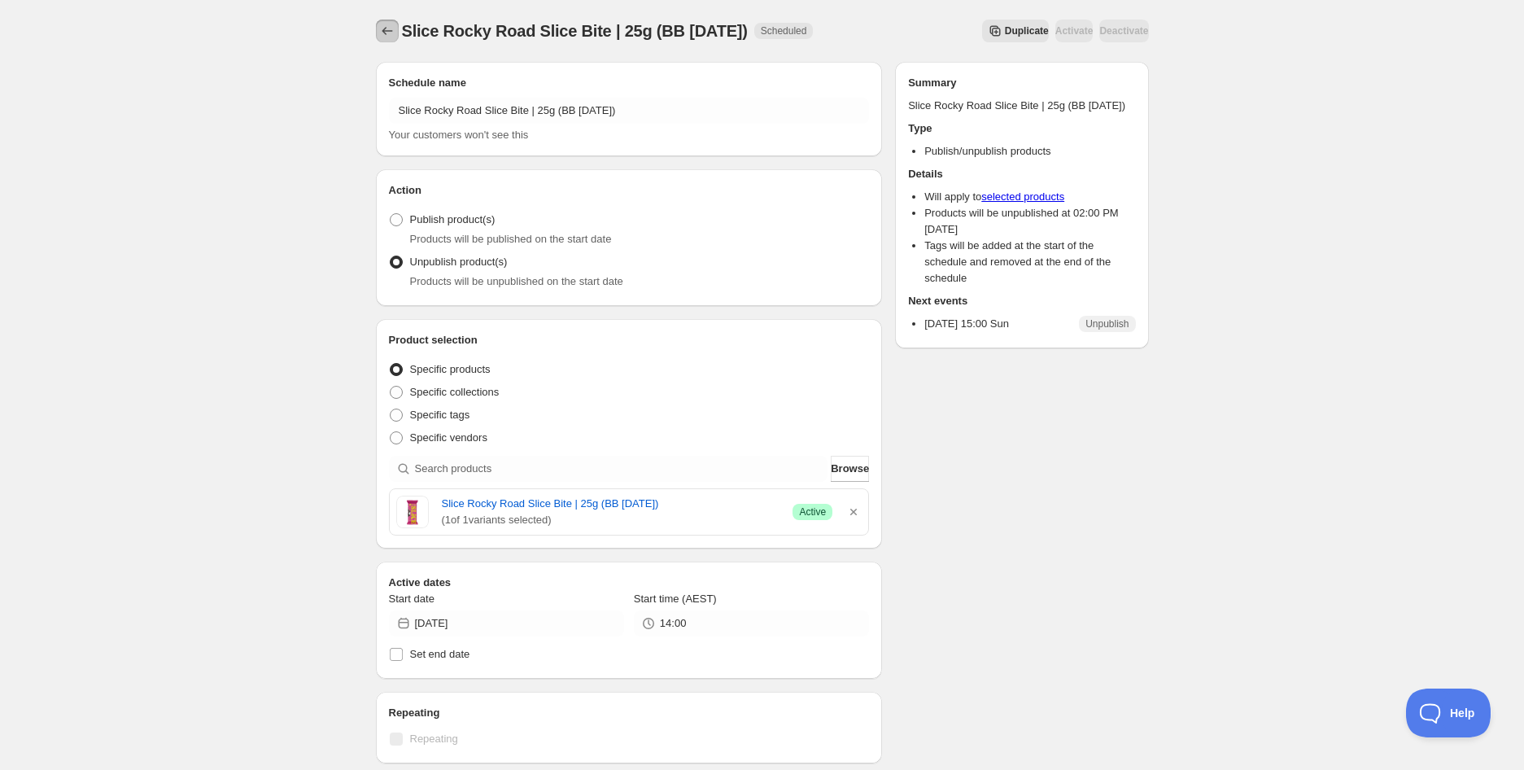
click at [387, 29] on icon "Schedules" at bounding box center [387, 31] width 16 height 16
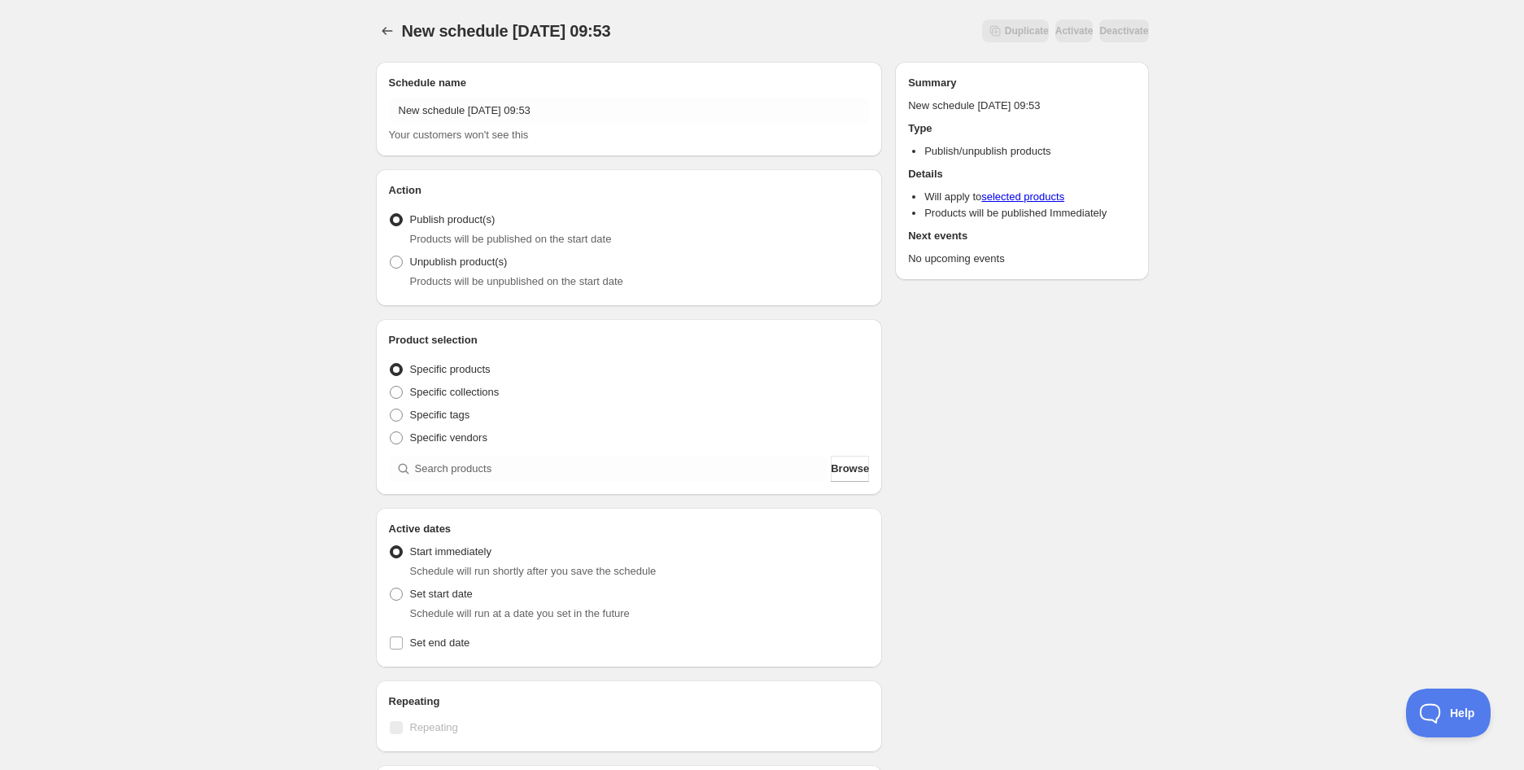
click at [489, 125] on div "New schedule [DATE] 09:53 Your customers won't see this" at bounding box center [629, 121] width 481 height 46
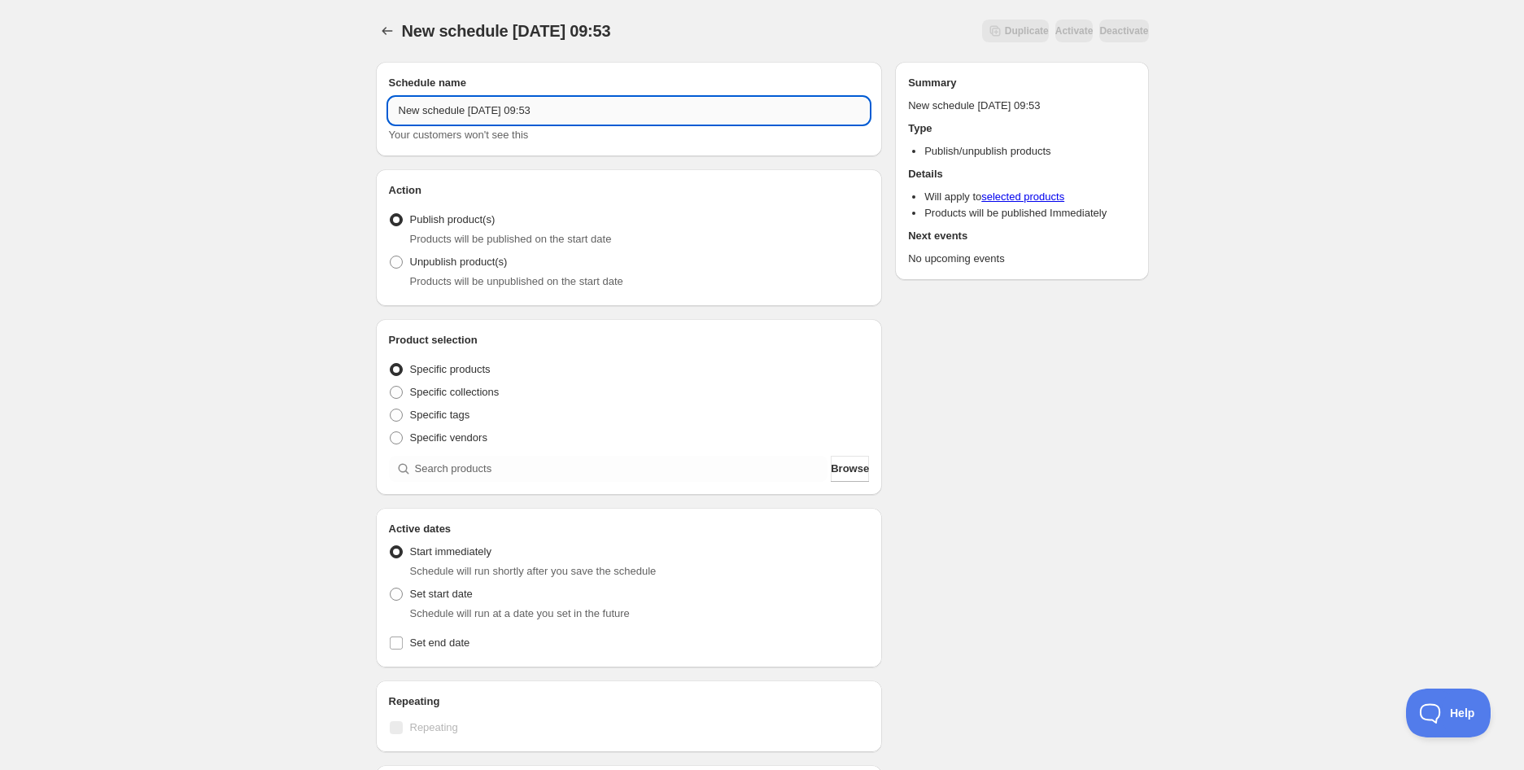
click at [480, 106] on input "New schedule [DATE] 09:53" at bounding box center [629, 111] width 481 height 26
paste input "Fig & Ginger 120g (BB [DATE])"
type input "Fig & Ginger 120g (BB [DATE])"
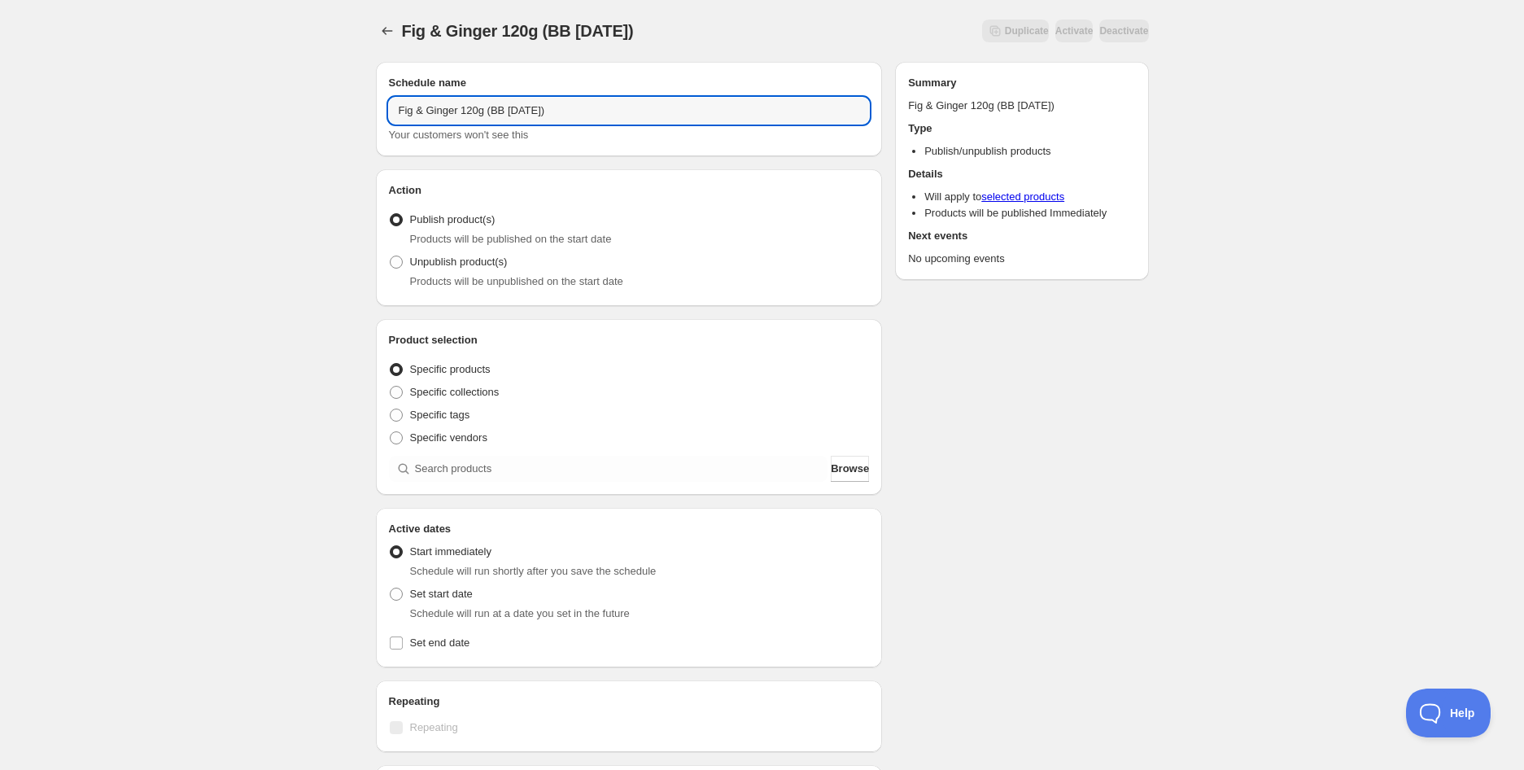
click at [321, 203] on div "Fig & Ginger 120g (BB [DATE]). This page is ready Fig & Ginger 120g (BB [DATE])…" at bounding box center [762, 620] width 1524 height 1240
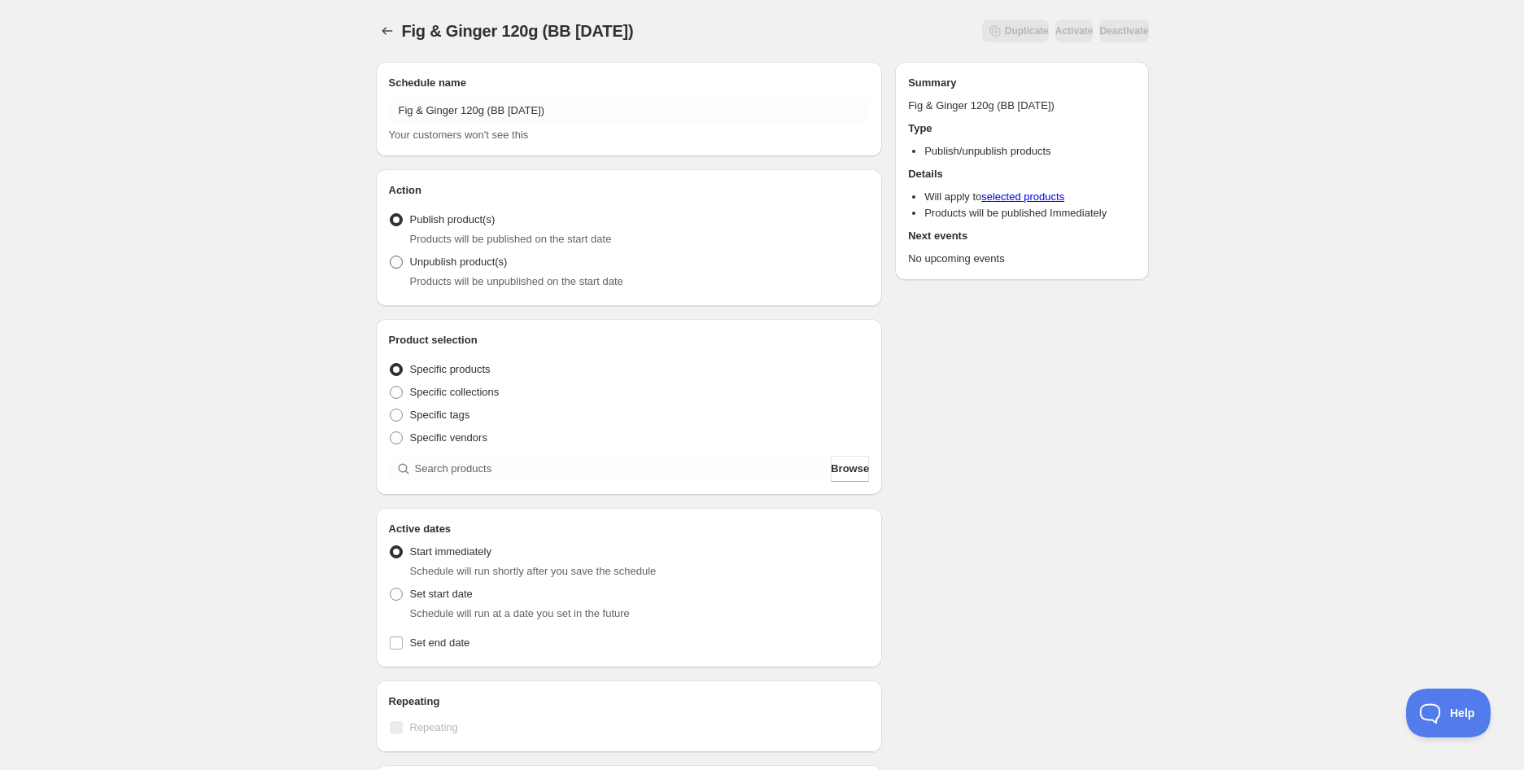
click at [461, 260] on span "Unpublish product(s)" at bounding box center [459, 262] width 98 height 12
click at [391, 256] on input "Unpublish product(s)" at bounding box center [390, 256] width 1 height 1
radio input "true"
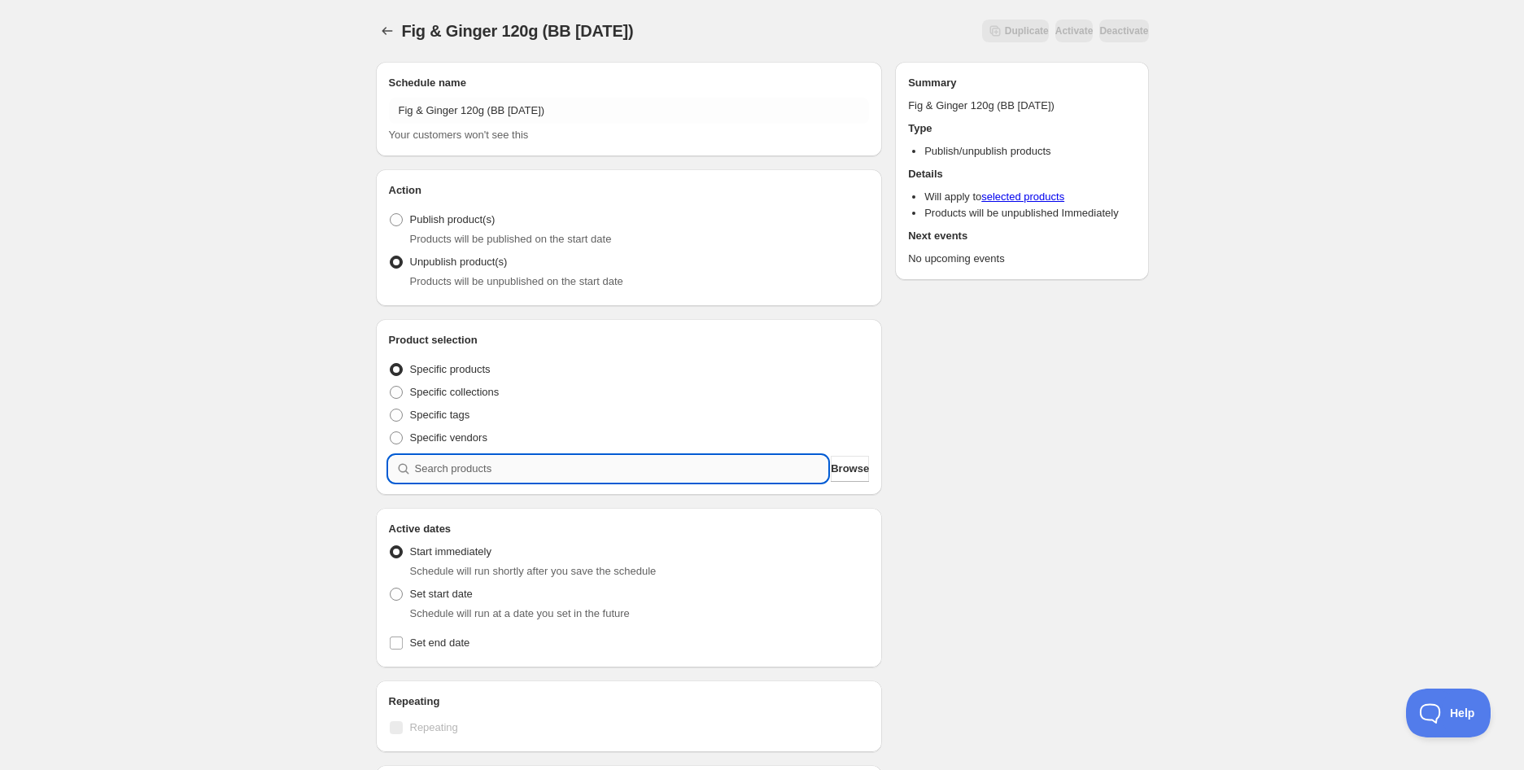
click at [439, 467] on input "search" at bounding box center [621, 469] width 413 height 26
paste input "search"
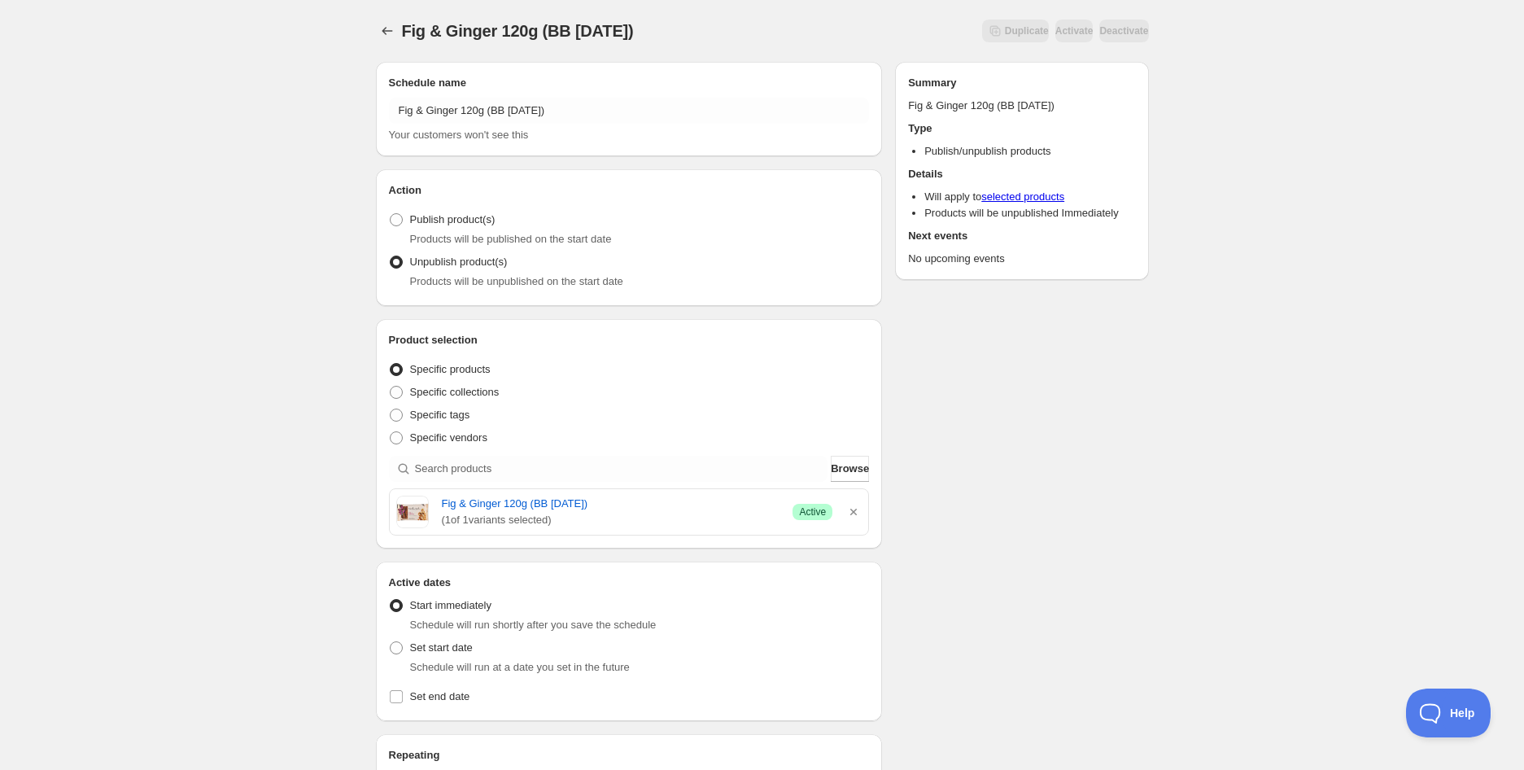
click at [295, 392] on div "Fig & Ginger 120g (BB [DATE]). This page is ready Fig & Ginger 120g (BB [DATE])…" at bounding box center [762, 645] width 1524 height 1291
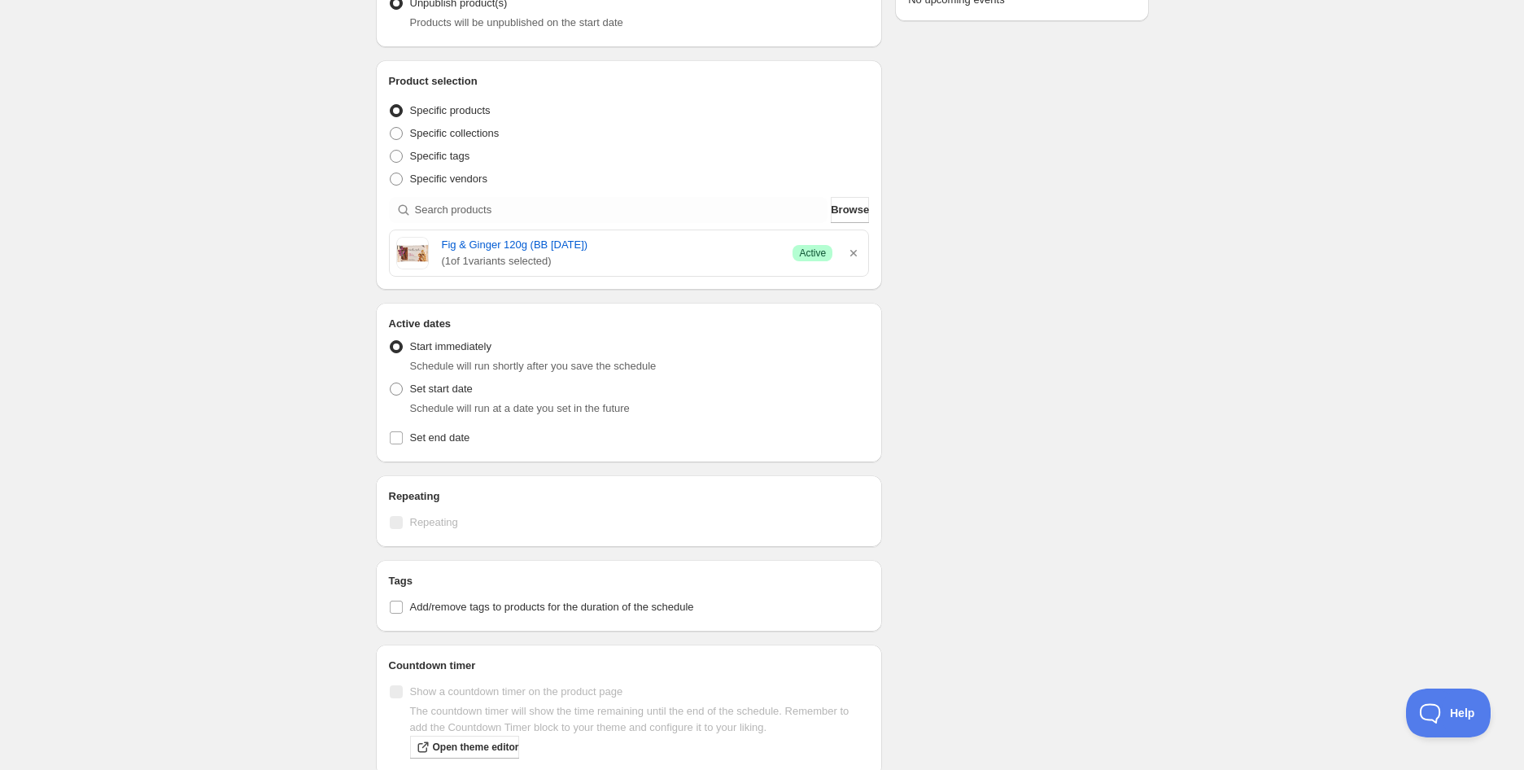
scroll to position [271, 0]
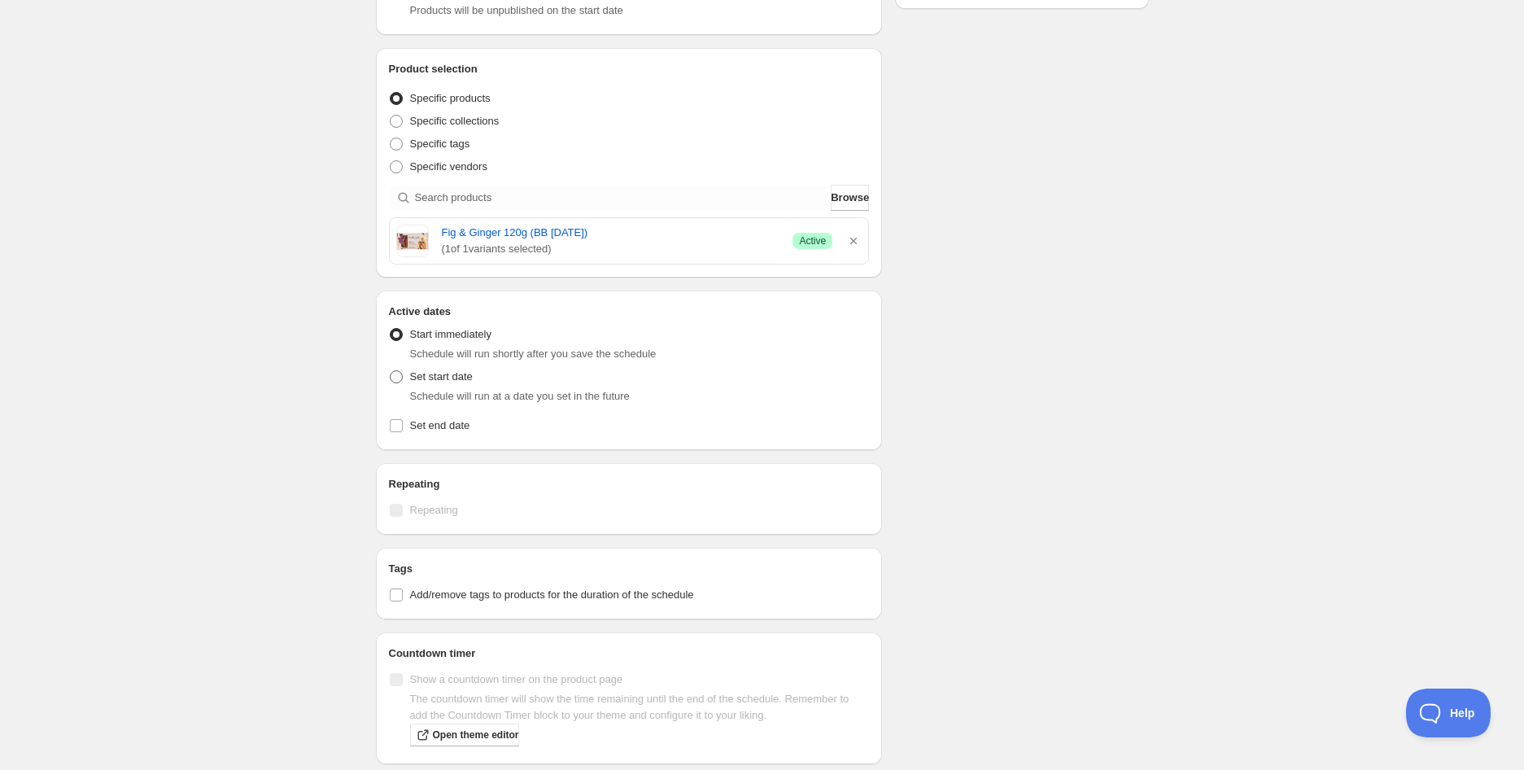
click at [443, 383] on span "Set start date" at bounding box center [441, 376] width 63 height 12
click at [391, 371] on input "Set start date" at bounding box center [390, 370] width 1 height 1
radio input "true"
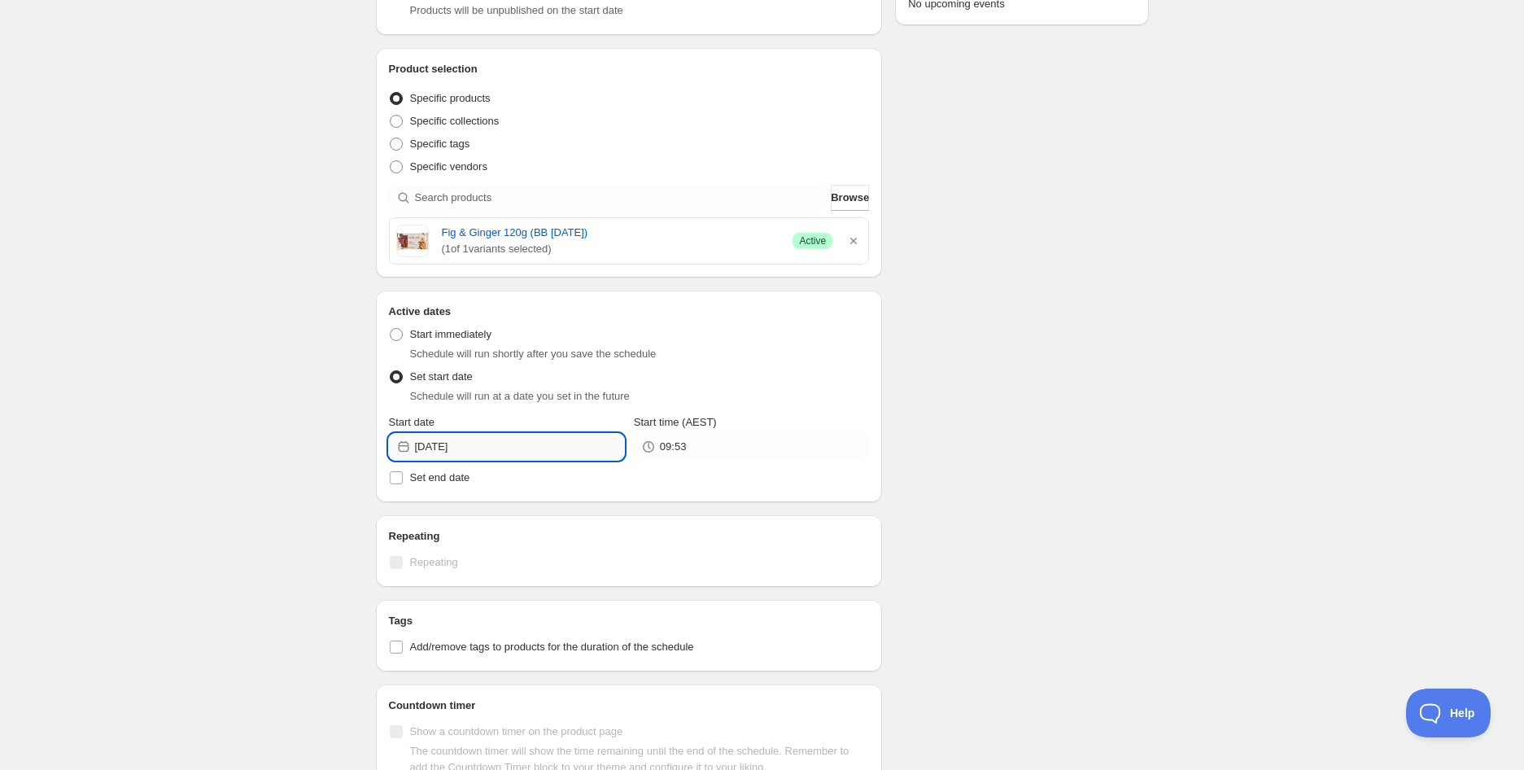
click at [488, 450] on input "[DATE]" at bounding box center [519, 447] width 209 height 26
click at [598, 483] on icon "Show next month, September 2025" at bounding box center [603, 485] width 16 height 16
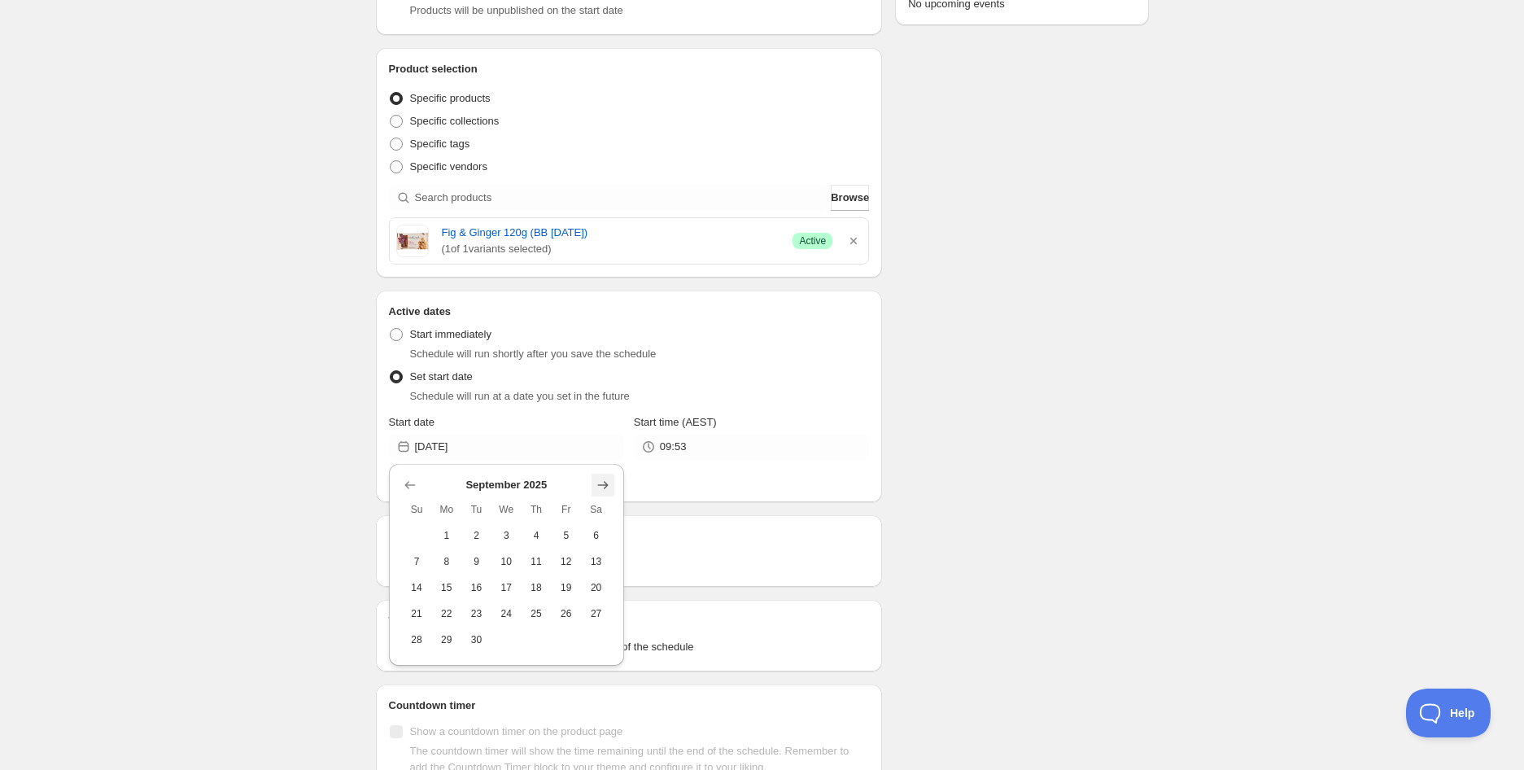
click at [598, 483] on icon "Show next month, October 2025" at bounding box center [603, 485] width 16 height 16
click at [479, 568] on button "7" at bounding box center [476, 562] width 30 height 26
type input "[DATE]"
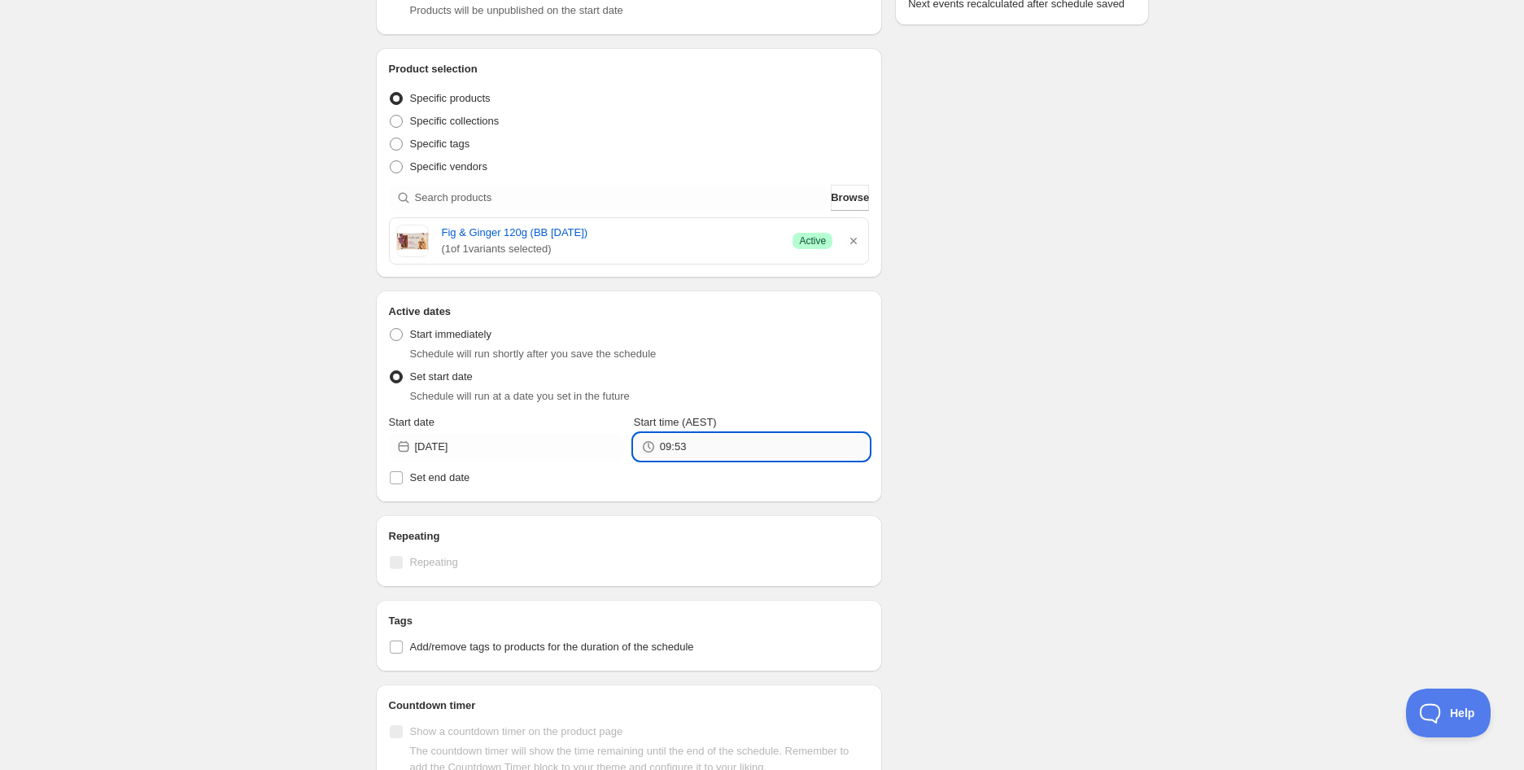
click at [710, 451] on input "09:53" at bounding box center [764, 447] width 209 height 26
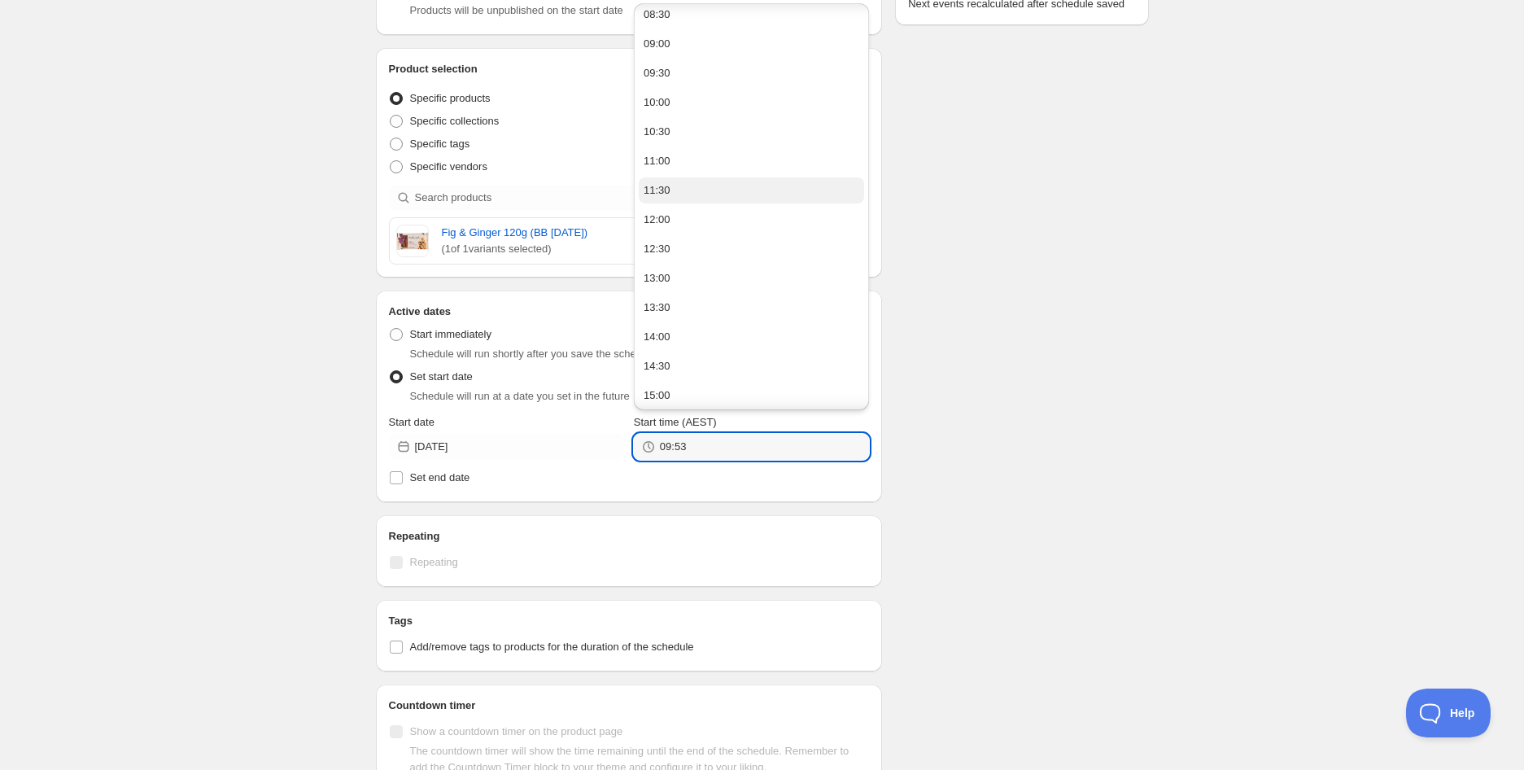
scroll to position [542, 0]
click at [675, 305] on button "14:00" at bounding box center [751, 299] width 225 height 26
type input "14:00"
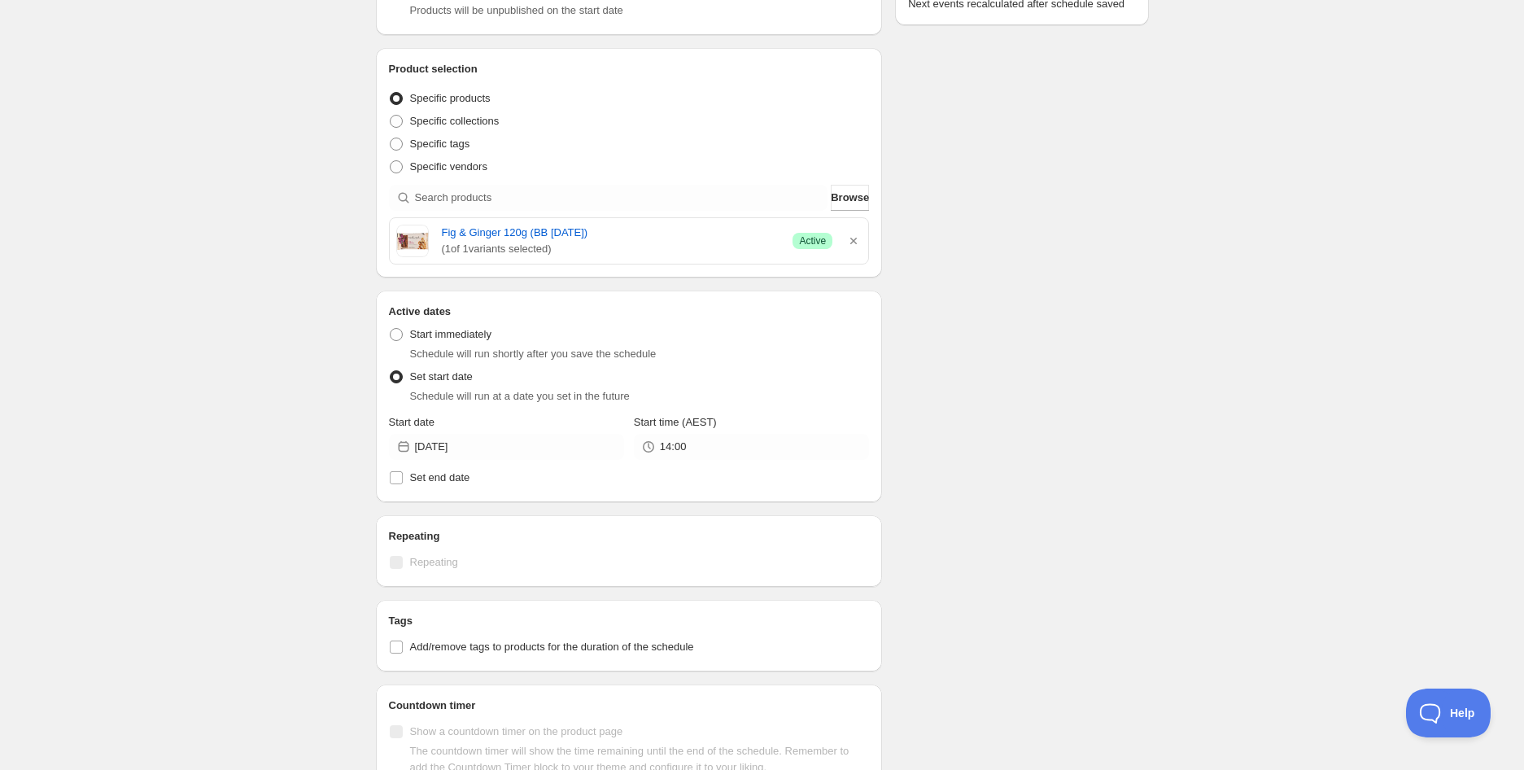
click at [1046, 349] on div "Schedule name Fig & [PERSON_NAME] 120g (BB [DATE]) Your customers won't see thi…" at bounding box center [756, 408] width 786 height 1261
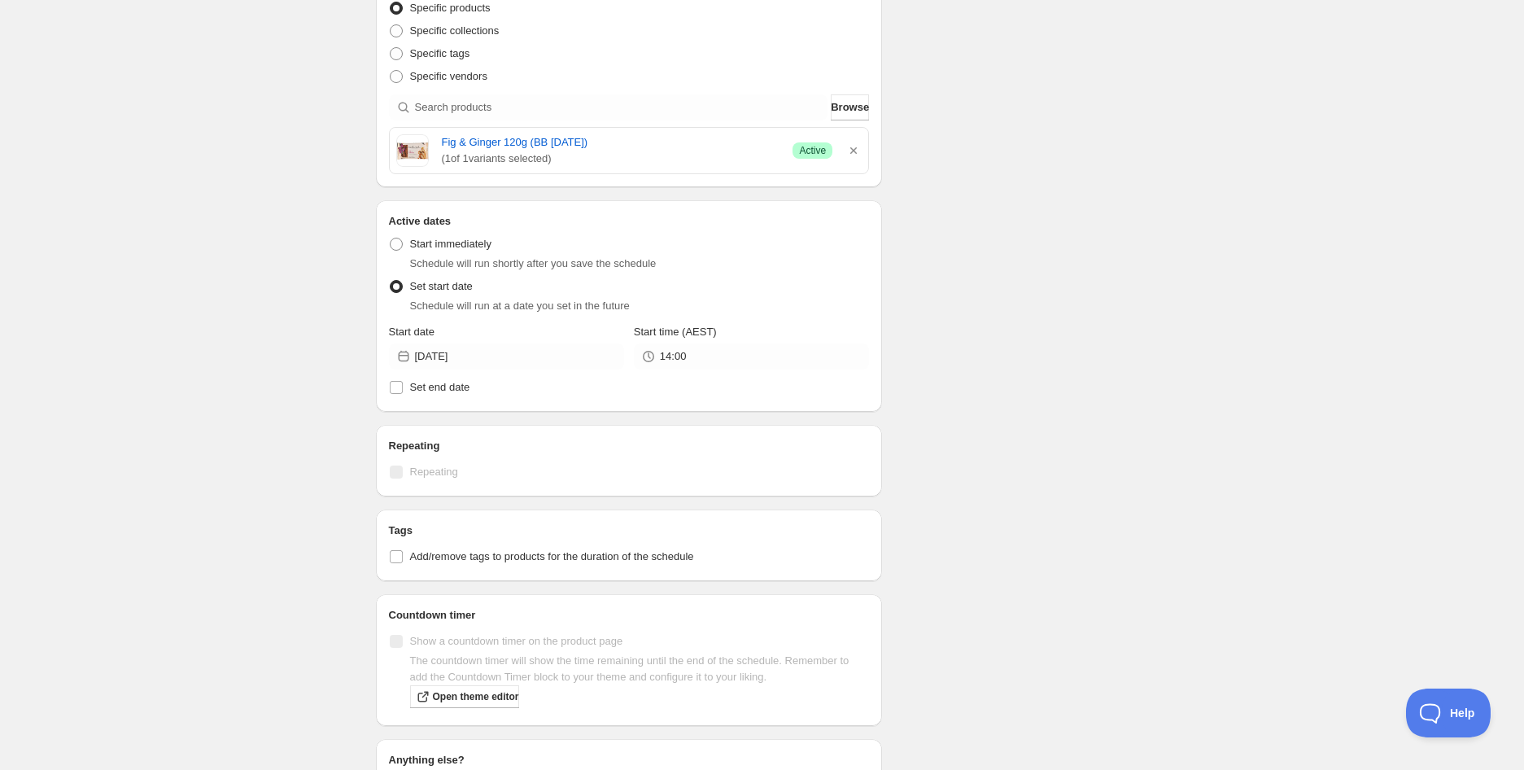
scroll to position [452, 0]
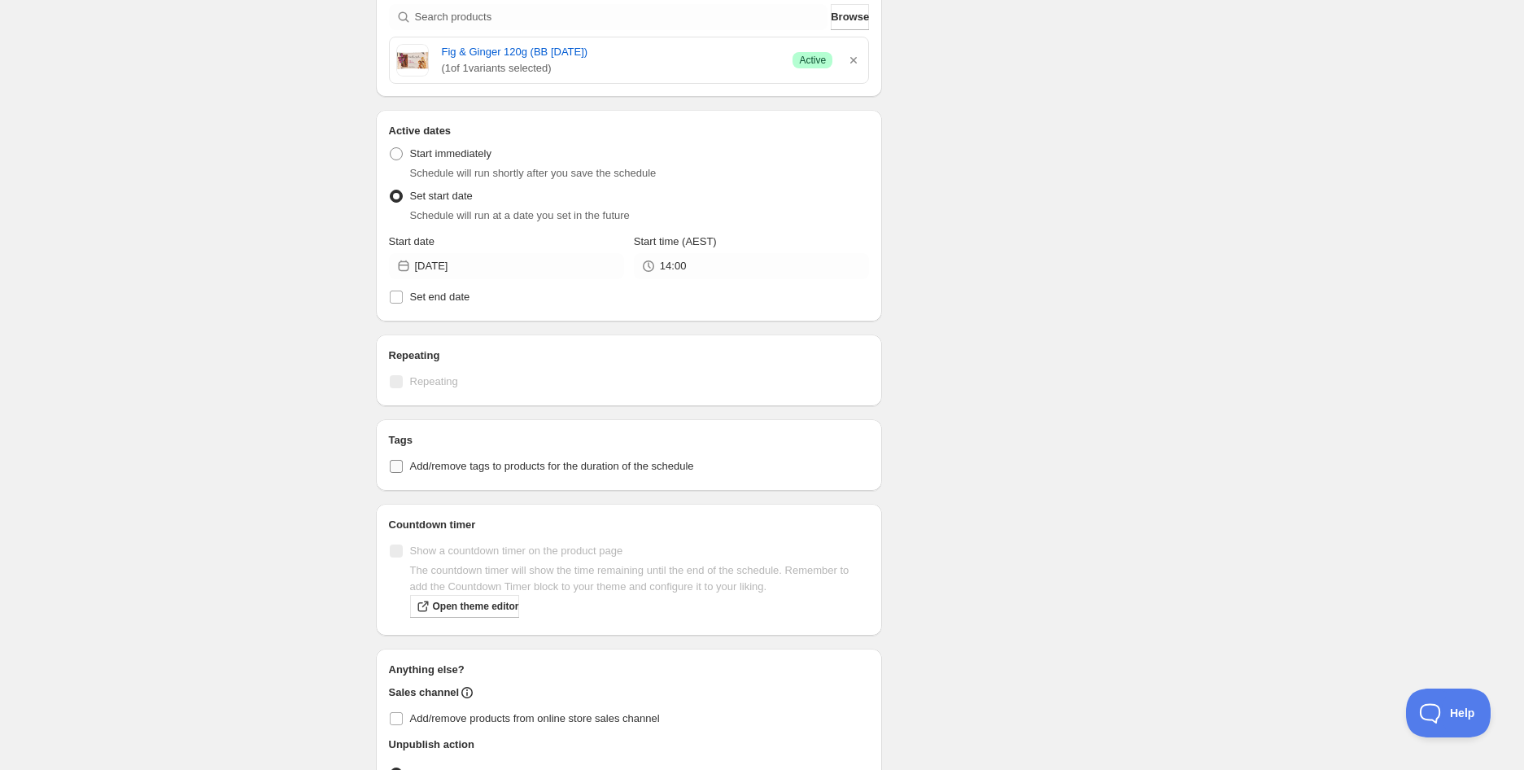
click at [526, 456] on label "Add/remove tags to products for the duration of the schedule" at bounding box center [629, 466] width 481 height 23
click at [403, 460] on input "Add/remove tags to products for the duration of the schedule" at bounding box center [396, 466] width 13 height 13
checkbox input "true"
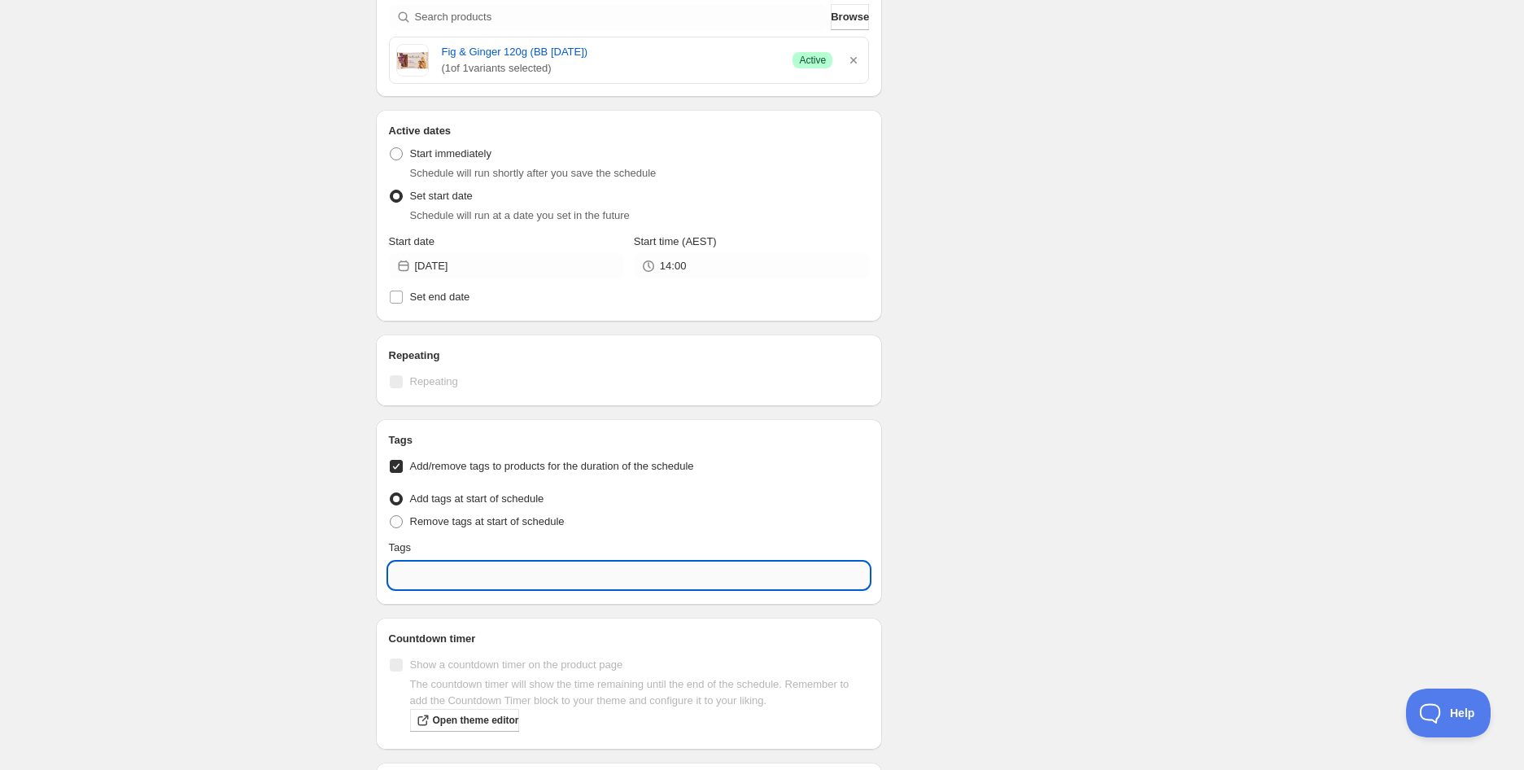
click at [503, 565] on input "text" at bounding box center [629, 575] width 481 height 26
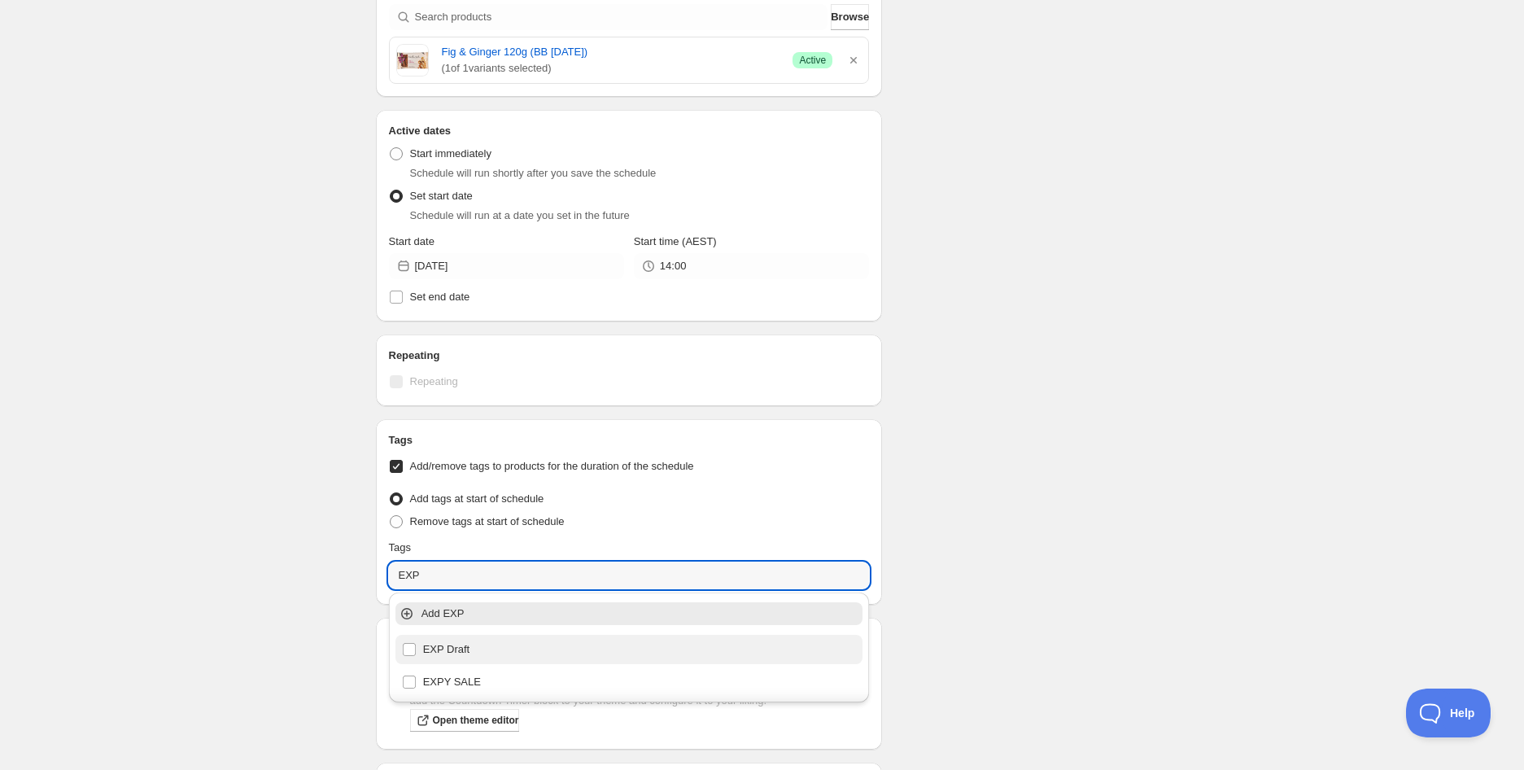
click at [477, 638] on div "EXP Draft" at bounding box center [629, 649] width 455 height 23
type input "EXP Draft"
checkbox input "true"
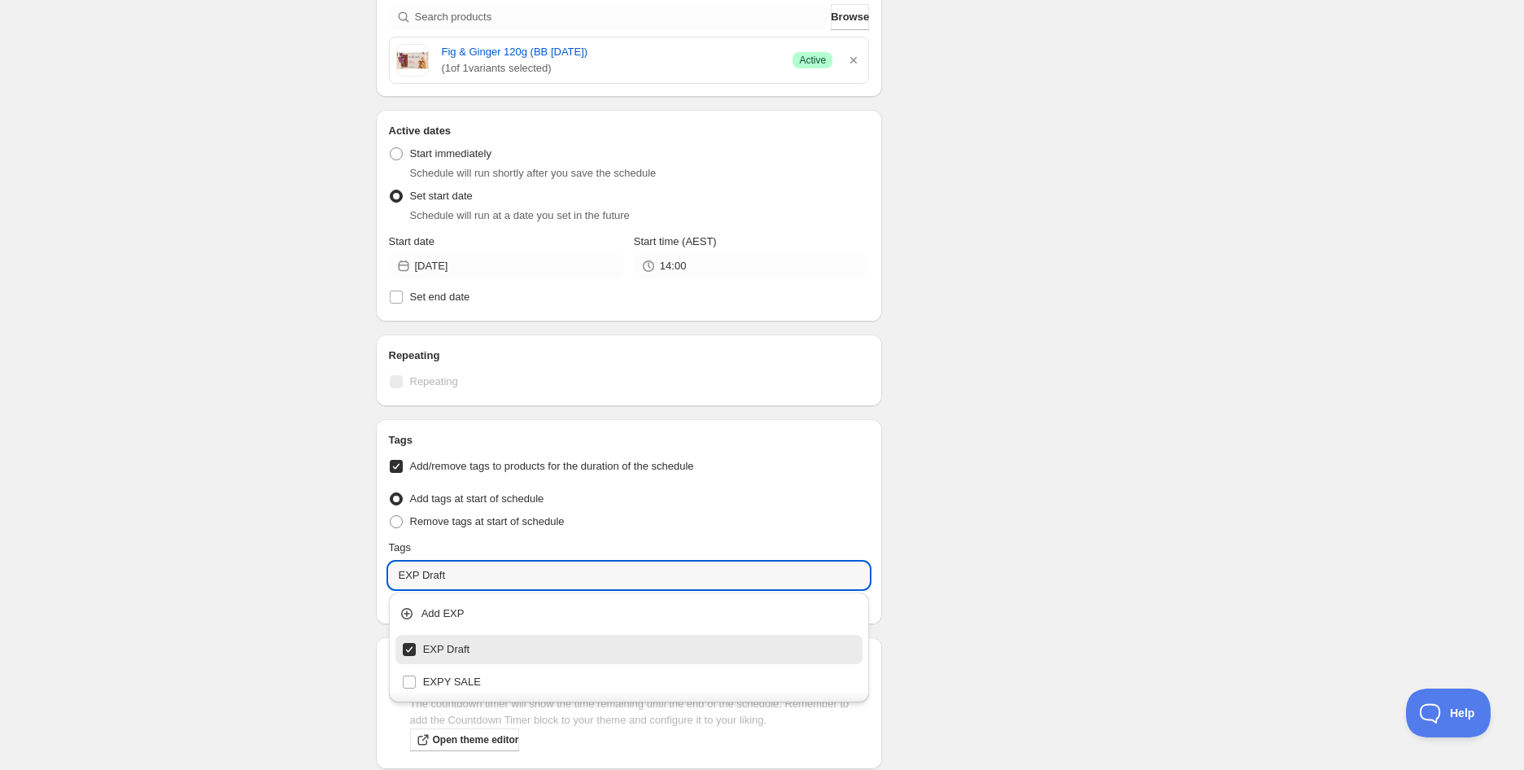
type input "EXP Draft"
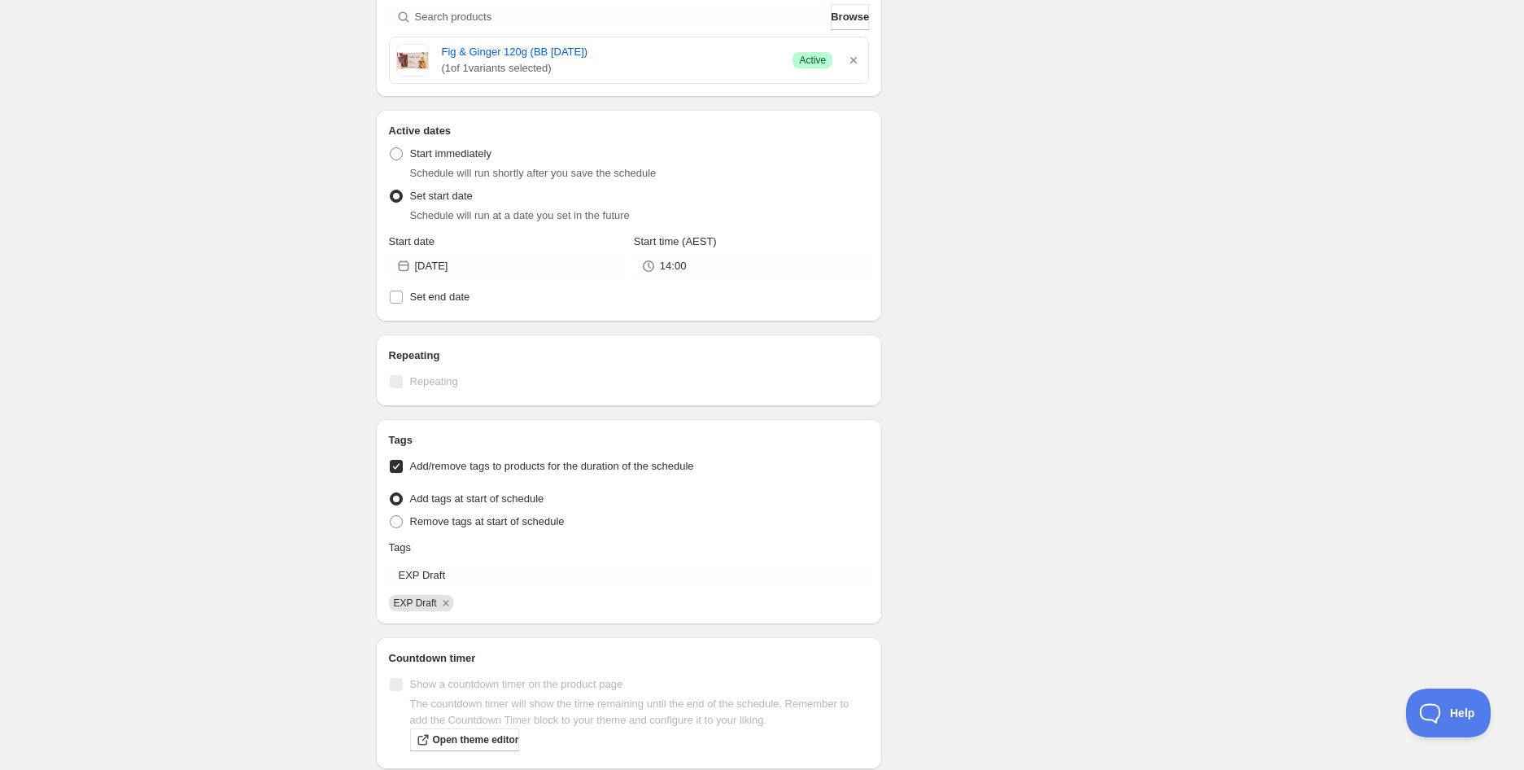
click at [972, 587] on div "Schedule name Fig & [PERSON_NAME] 120g (BB [DATE]) Your customers won't see thi…" at bounding box center [756, 294] width 786 height 1395
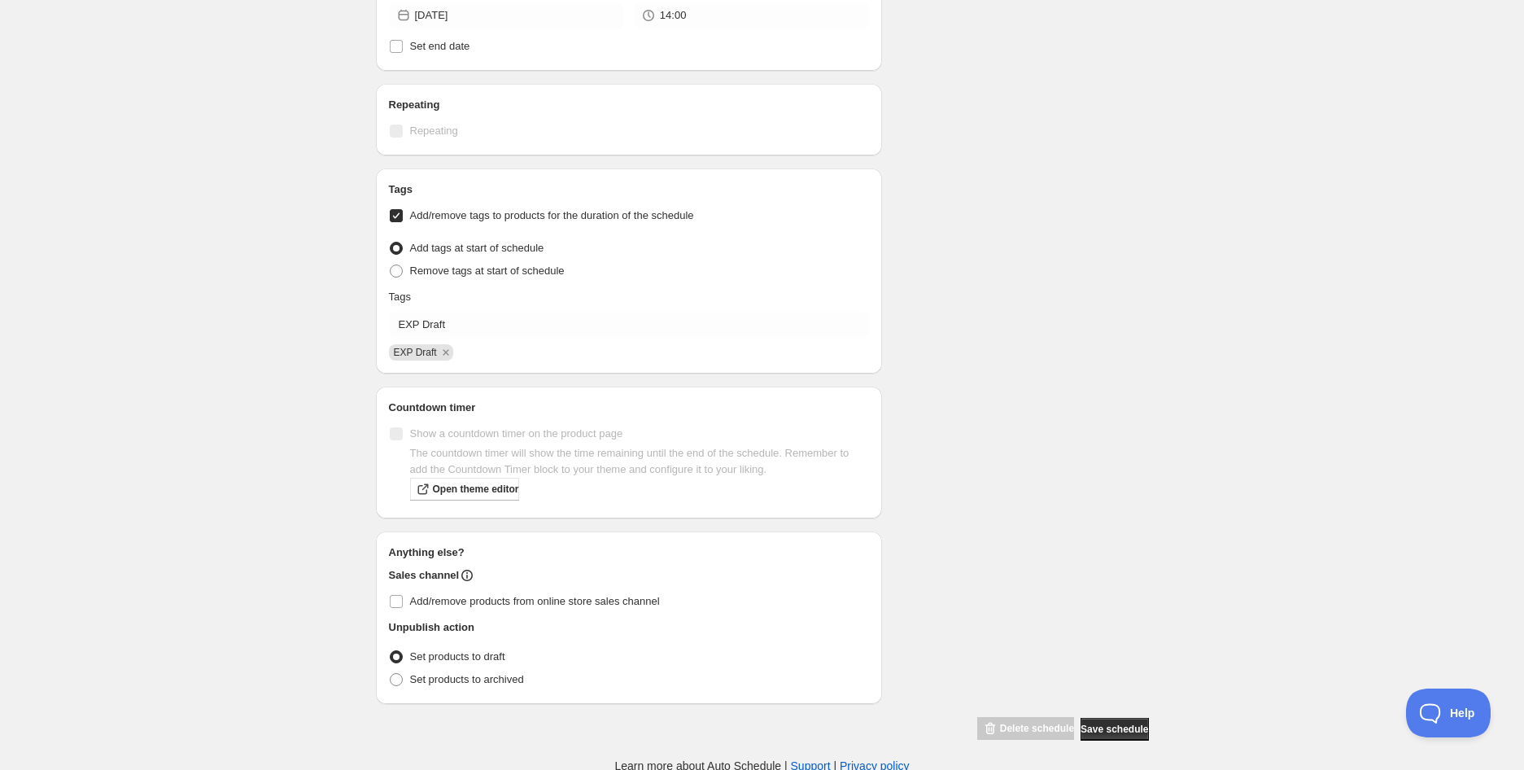
scroll to position [703, 0]
click at [442, 672] on span "Set products to archived" at bounding box center [467, 678] width 114 height 12
click at [391, 672] on input "Set products to archived" at bounding box center [390, 672] width 1 height 1
radio input "true"
click at [1118, 727] on span "Save schedule" at bounding box center [1115, 728] width 68 height 13
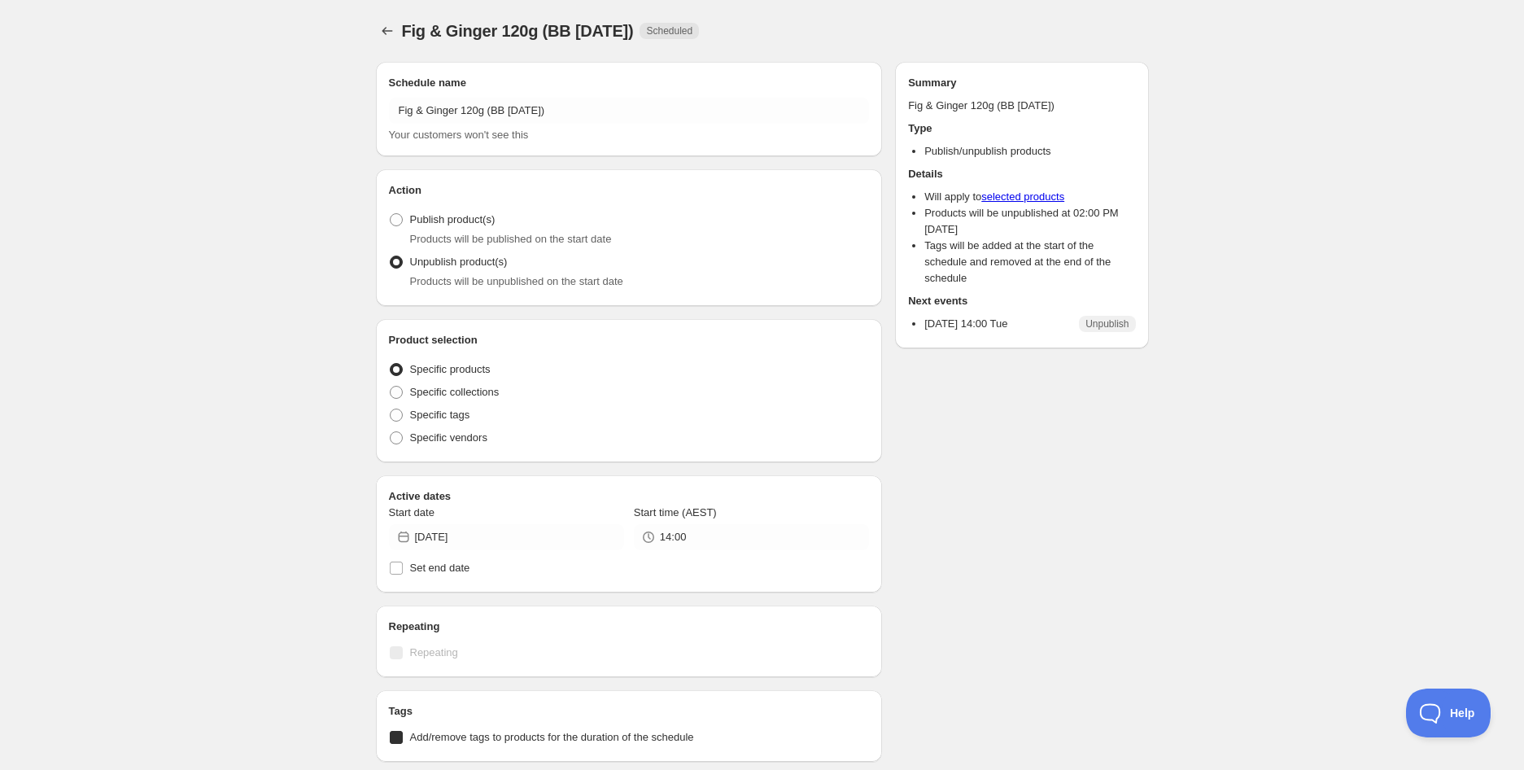
radio input "true"
checkbox input "true"
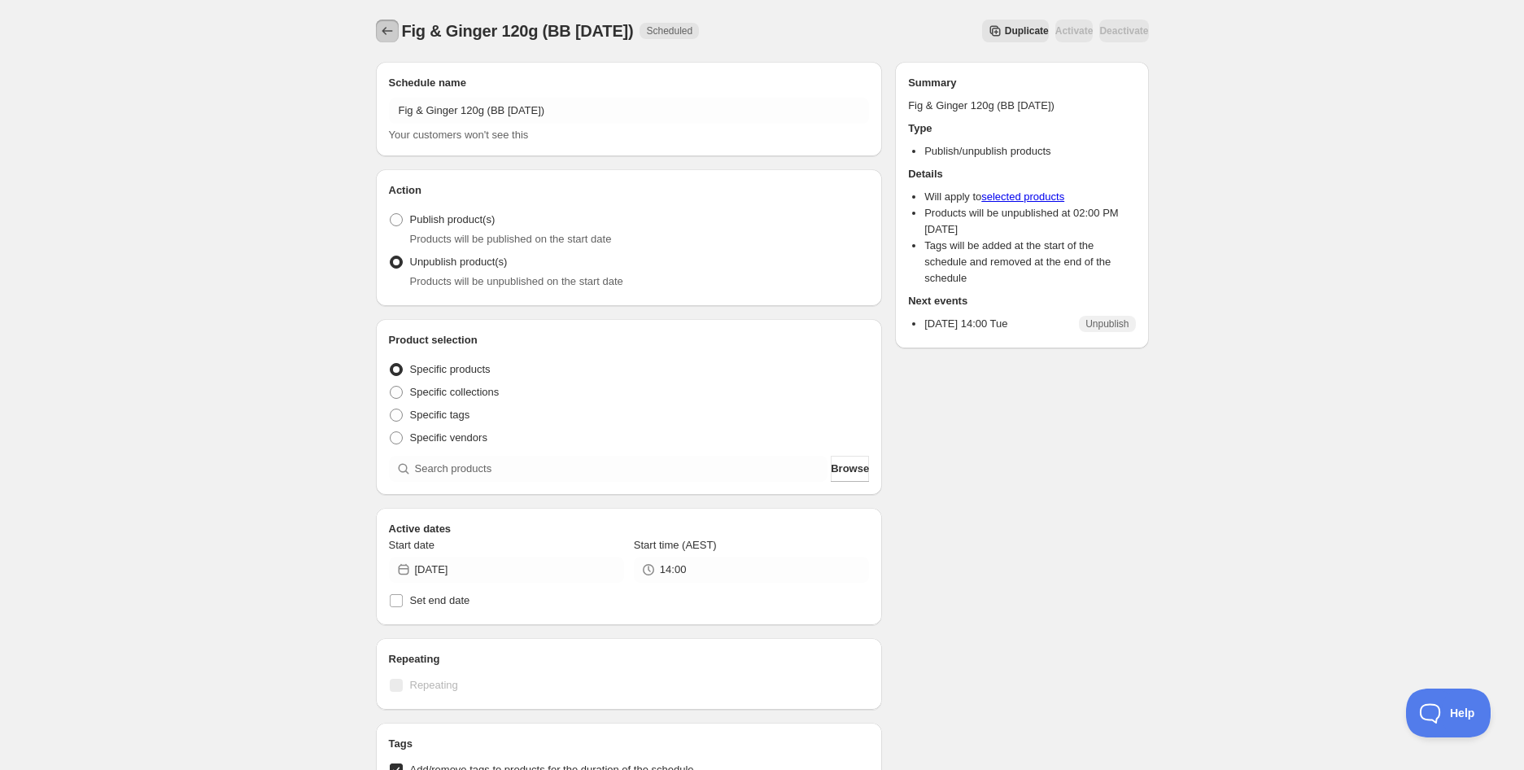
click at [395, 36] on icon "Schedules" at bounding box center [387, 31] width 16 height 16
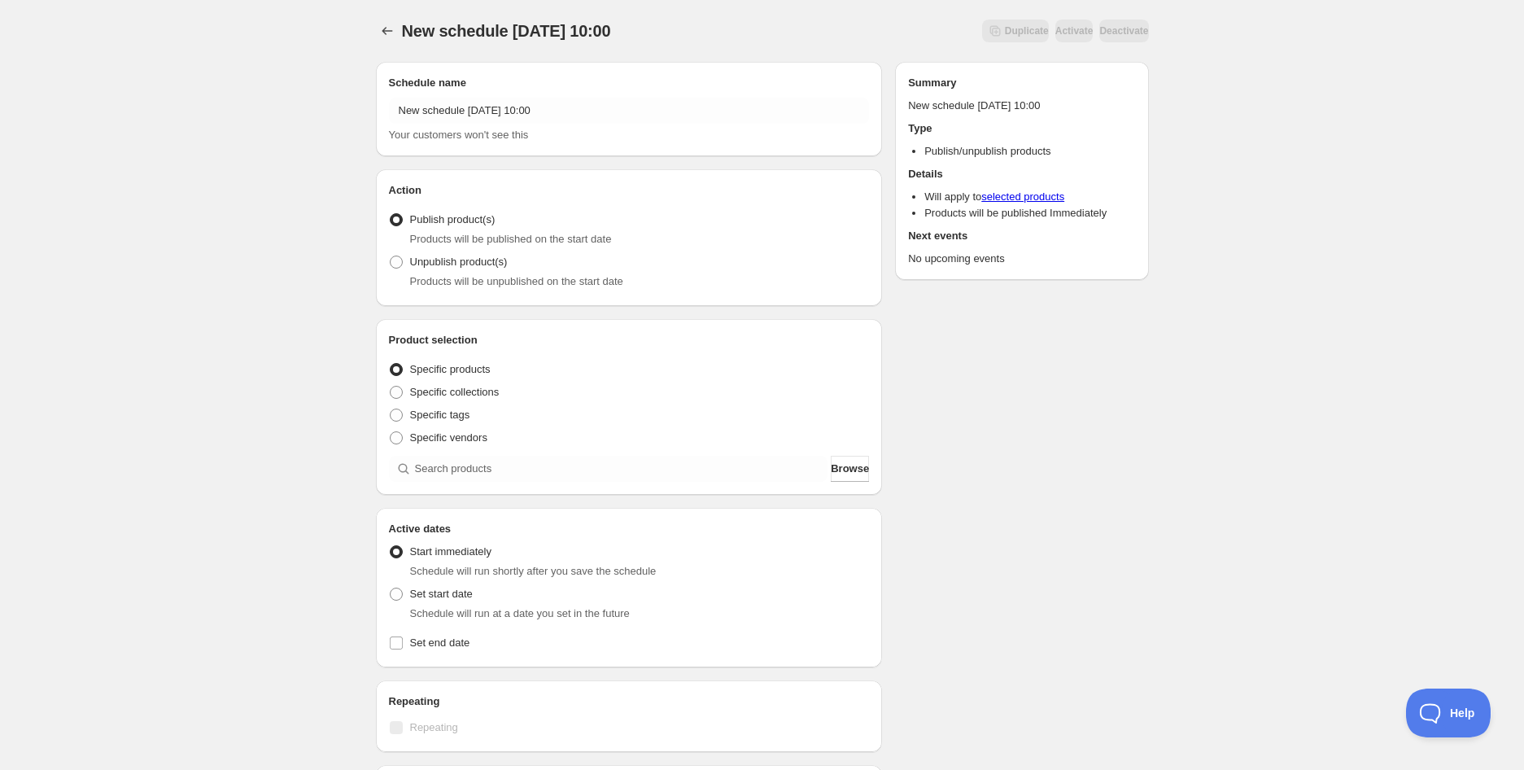
click at [510, 90] on h2 "Schedule name" at bounding box center [629, 83] width 481 height 16
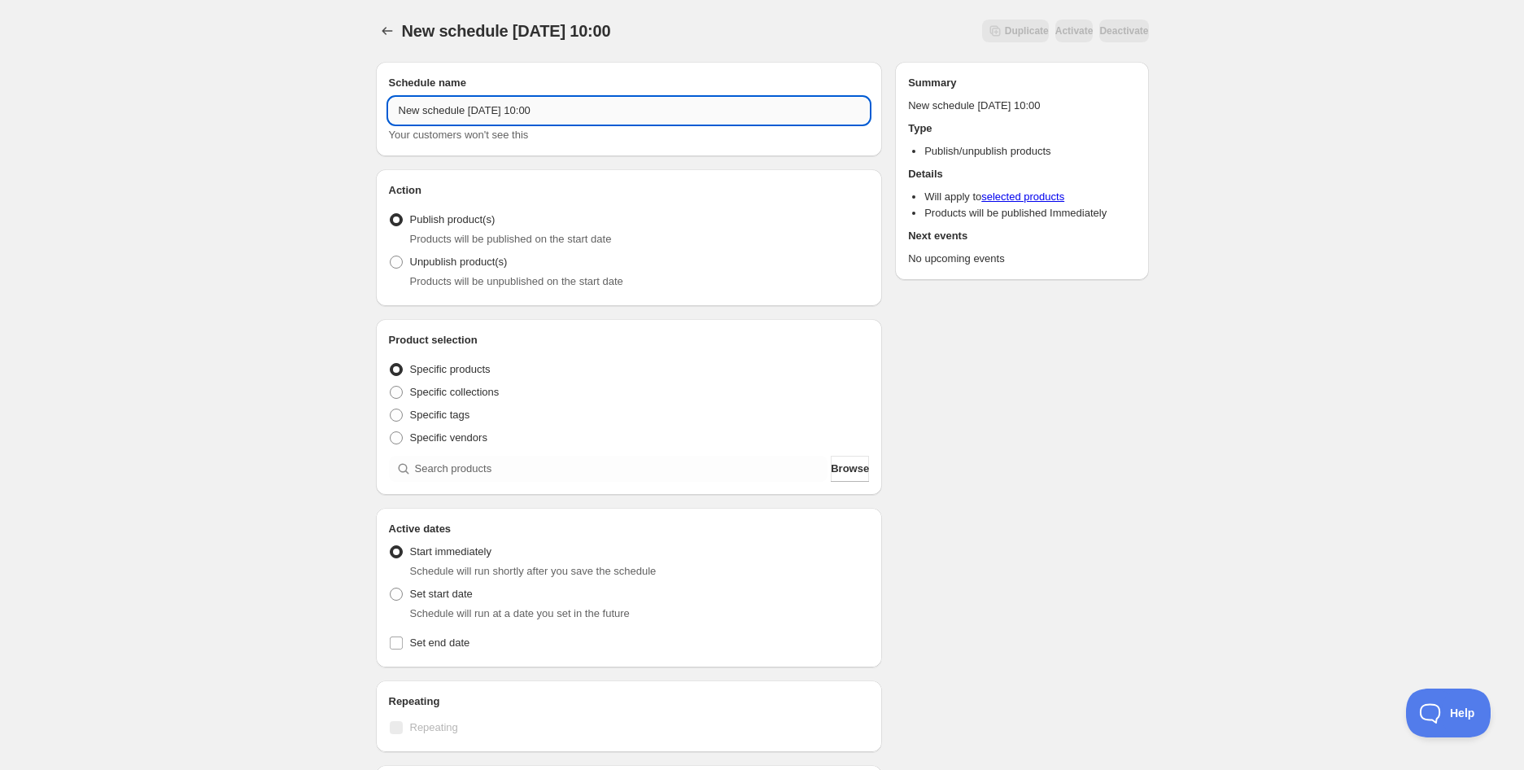
click at [511, 100] on input "New schedule [DATE] 10:00" at bounding box center [629, 111] width 481 height 26
paste input "Monster Health Food Co. Muesli Tropical | 700g (BB [DATE])"
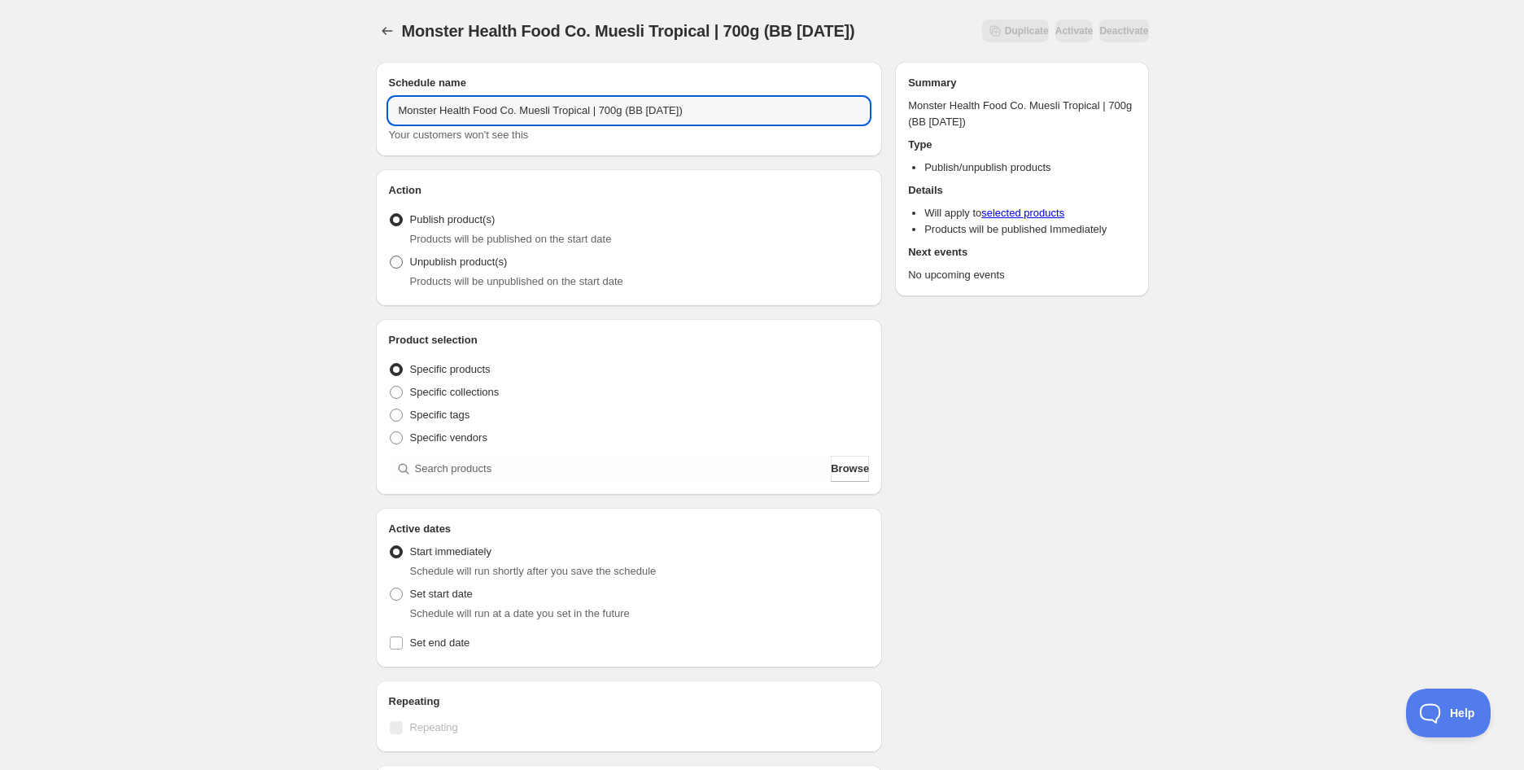
type input "Monster Health Food Co. Muesli Tropical | 700g (BB [DATE])"
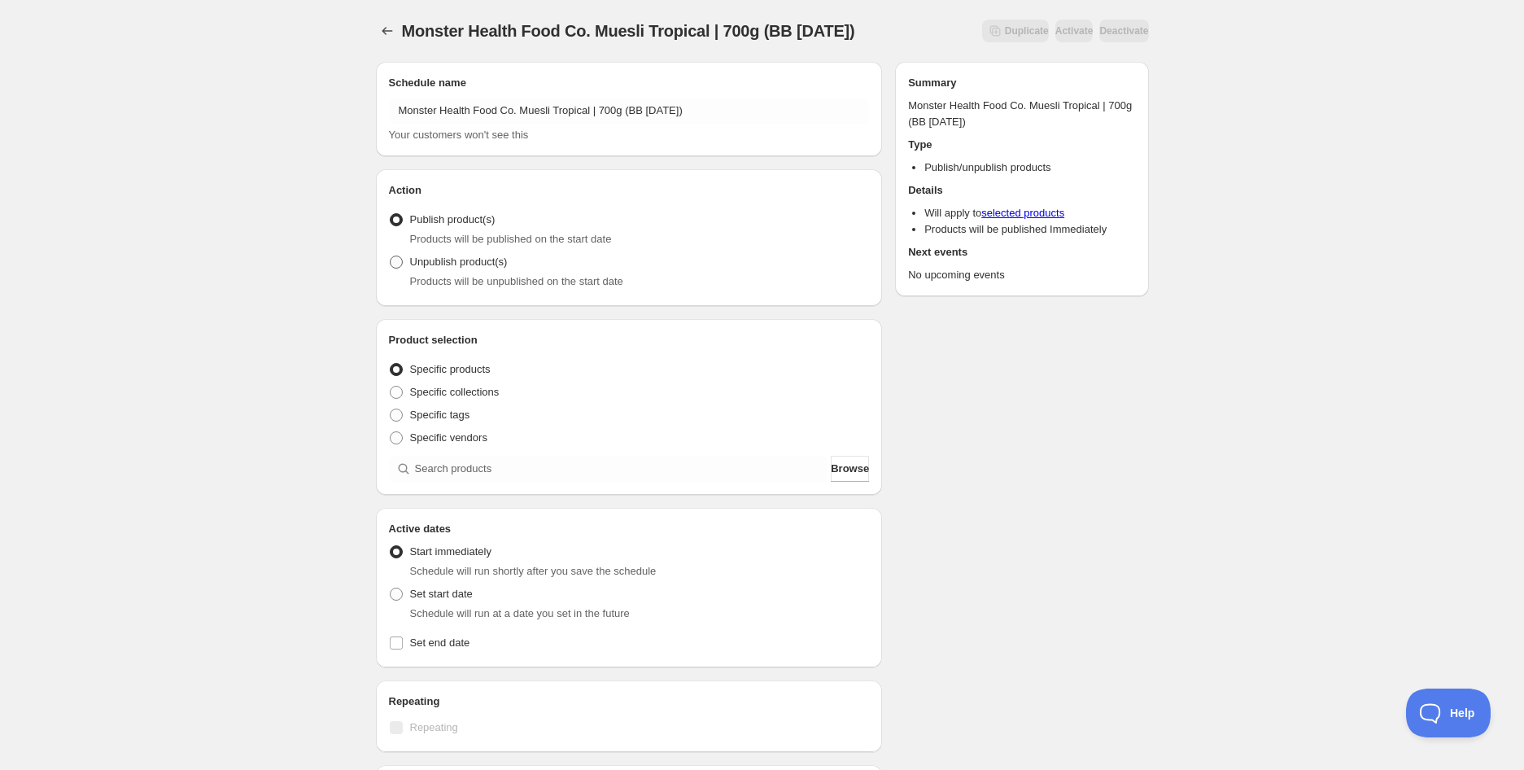
click at [431, 264] on span "Unpublish product(s)" at bounding box center [459, 262] width 98 height 12
click at [391, 256] on input "Unpublish product(s)" at bounding box center [390, 256] width 1 height 1
radio input "true"
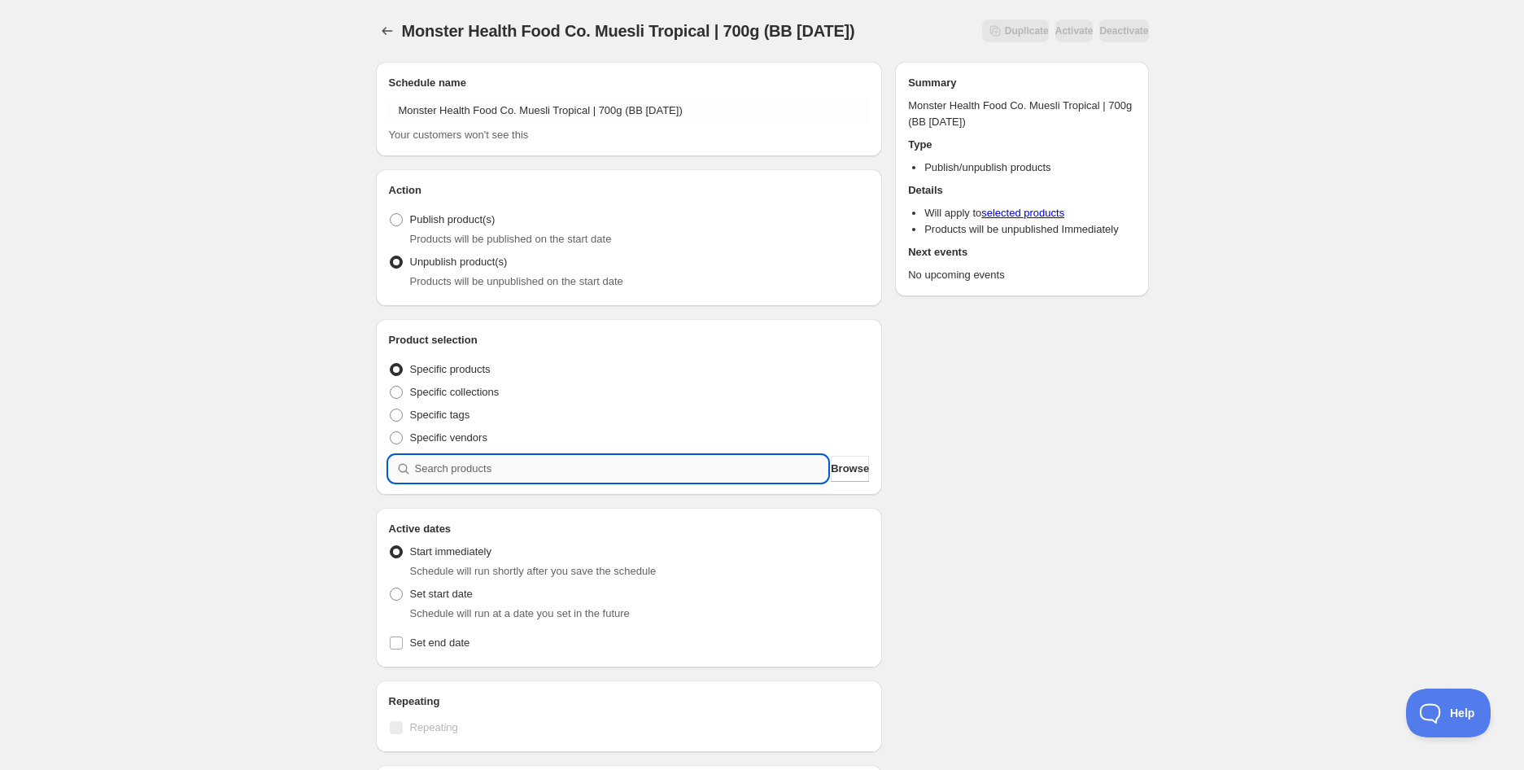
click at [423, 461] on input "search" at bounding box center [621, 469] width 413 height 26
paste input "Monster Health Food Co. Muesli Tropical | 700g (BB [DATE])"
type input "Monster Health Food Co. Muesli Tropical | 700g (BB [DATE])"
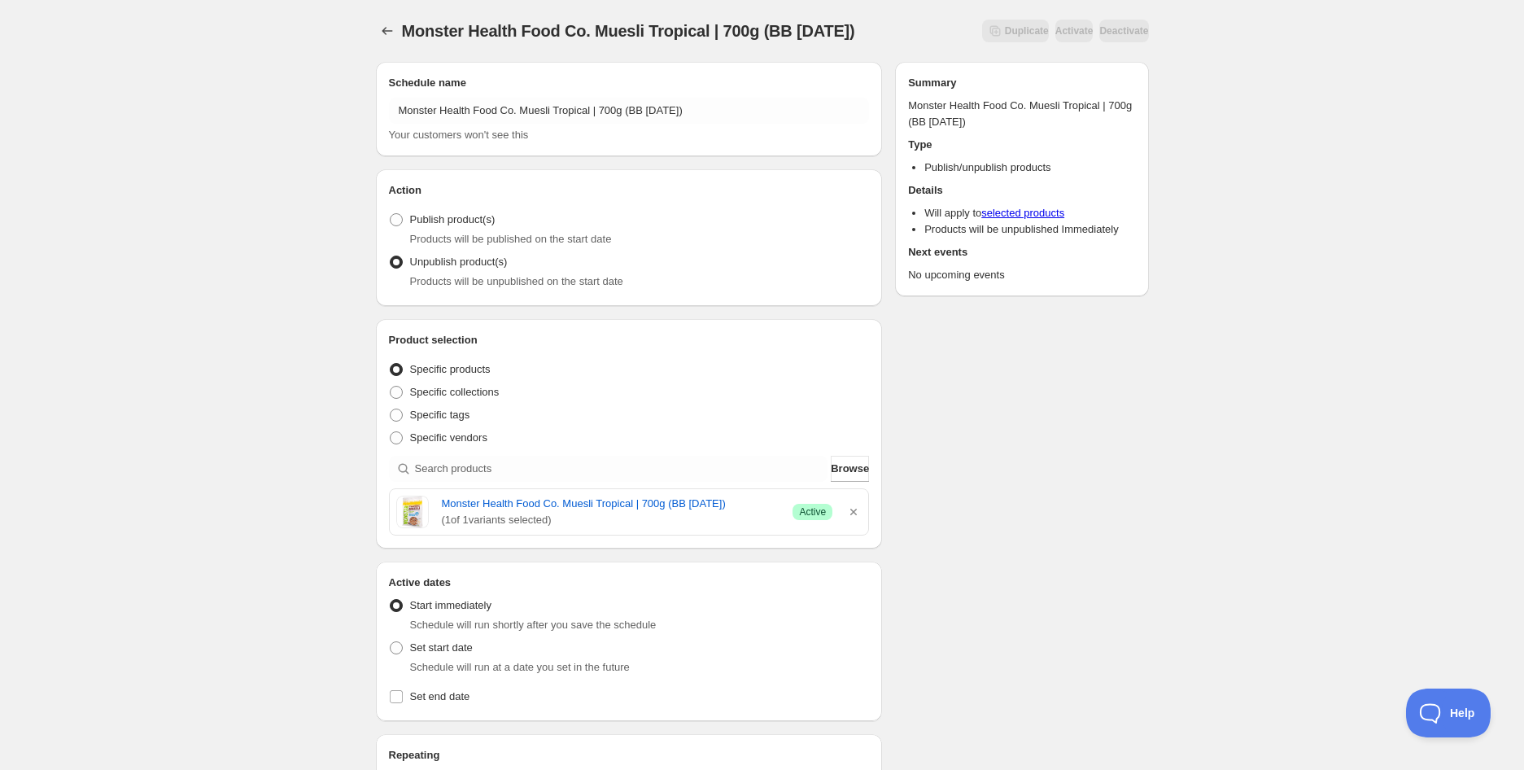
click at [1454, 220] on div "Monster Health Food Co. Muesli Tropical | 700g (BB [DATE]). This page is ready …" at bounding box center [762, 645] width 1524 height 1291
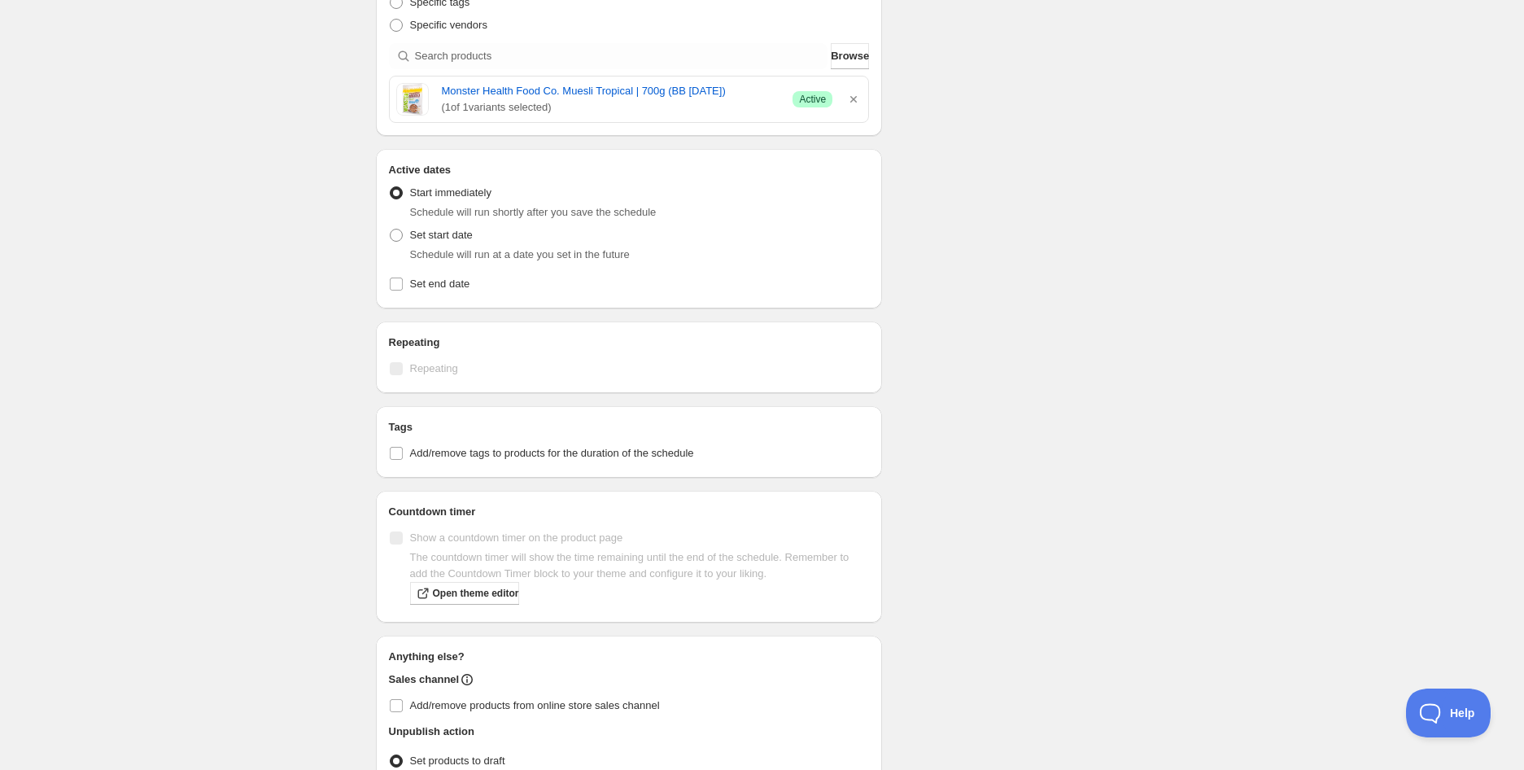
scroll to position [452, 0]
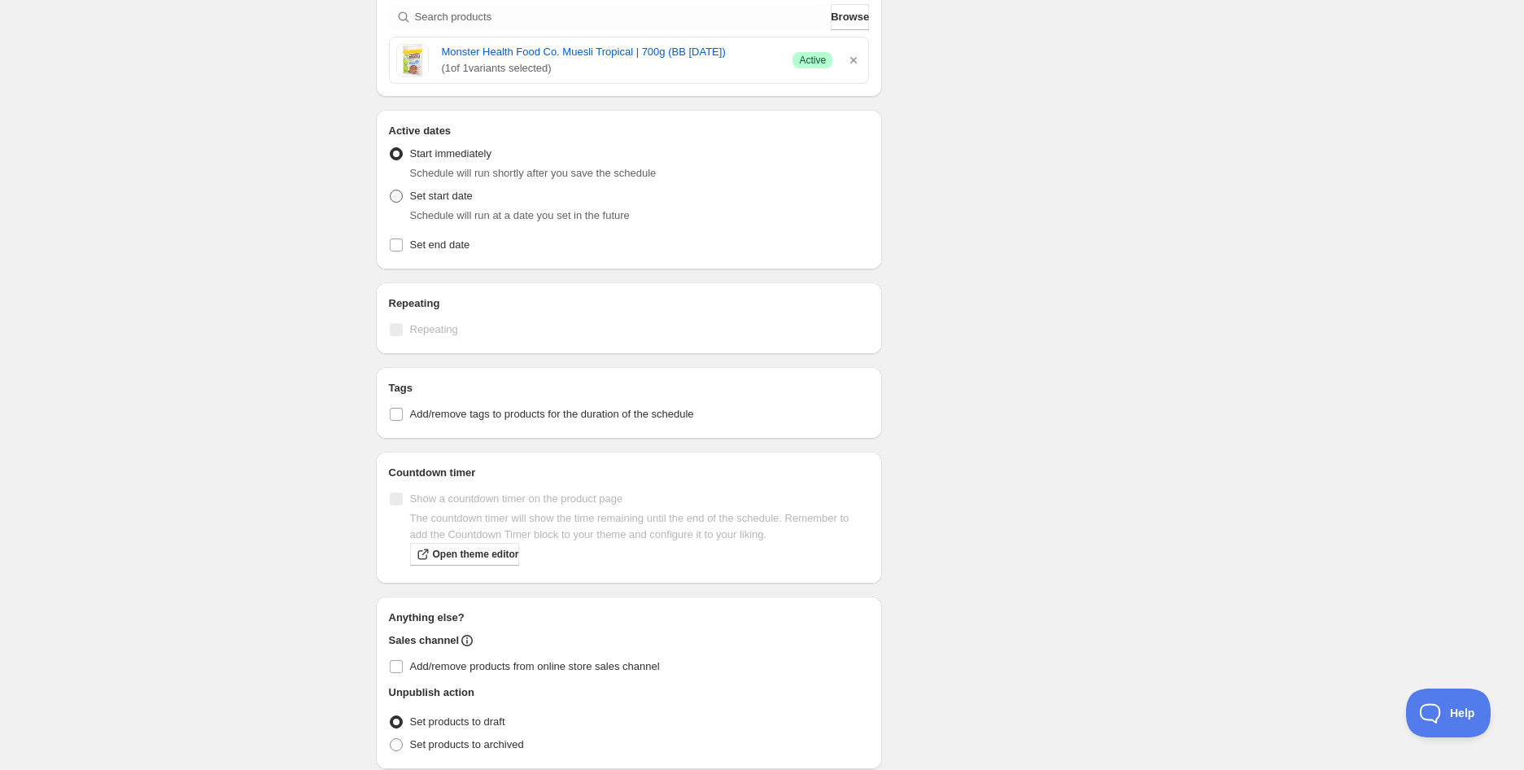
click at [432, 191] on span "Set start date" at bounding box center [441, 196] width 63 height 12
click at [391, 190] on input "Set start date" at bounding box center [390, 190] width 1 height 1
radio input "true"
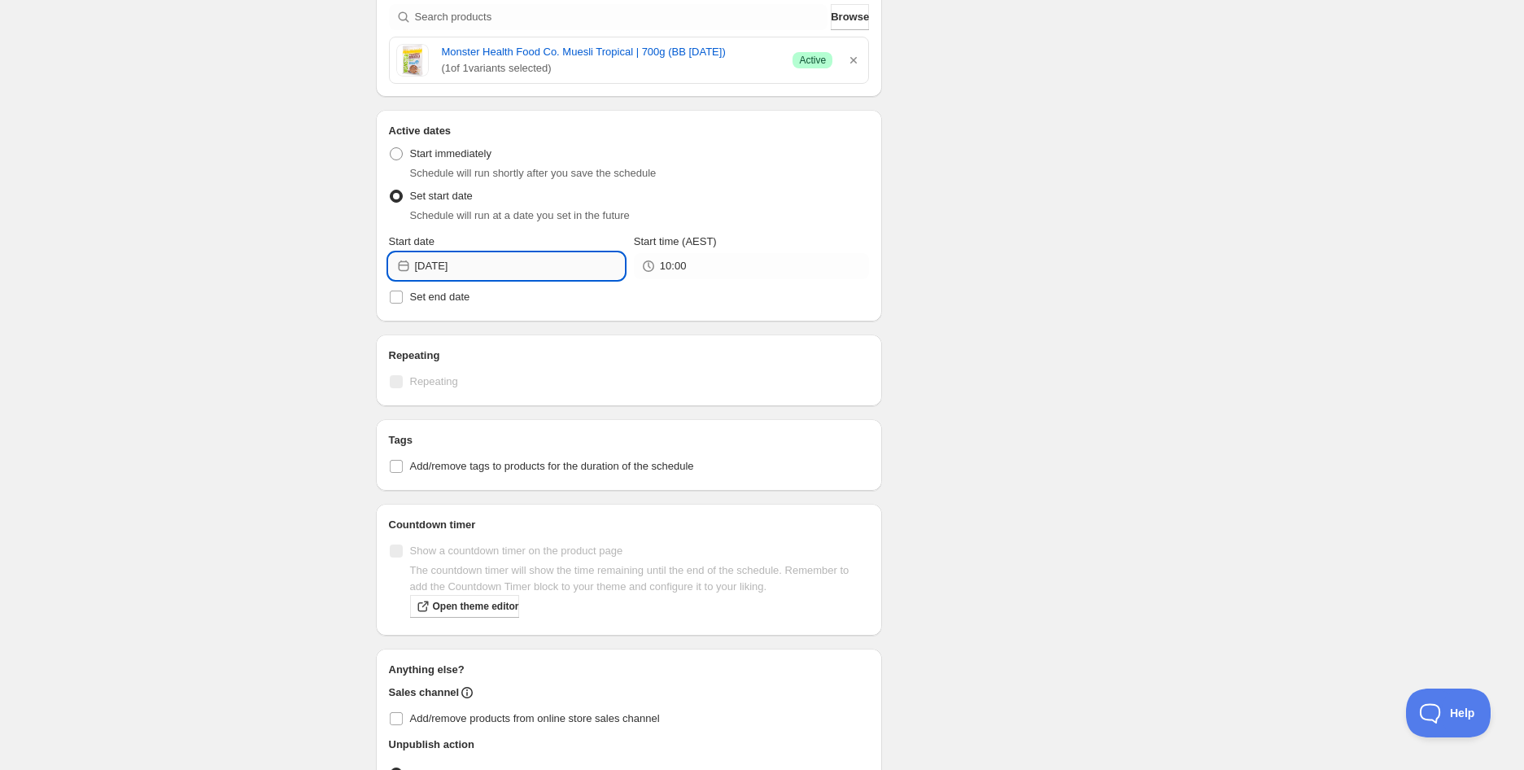
click at [470, 261] on input "[DATE]" at bounding box center [519, 266] width 209 height 26
click at [616, 314] on div "[DATE] Su Mo Tu We Th Fr Sa 1 2 3 4 5 6 7 8 9 10 11 12 13 14 15 16 17 18 19 20 …" at bounding box center [506, 397] width 235 height 228
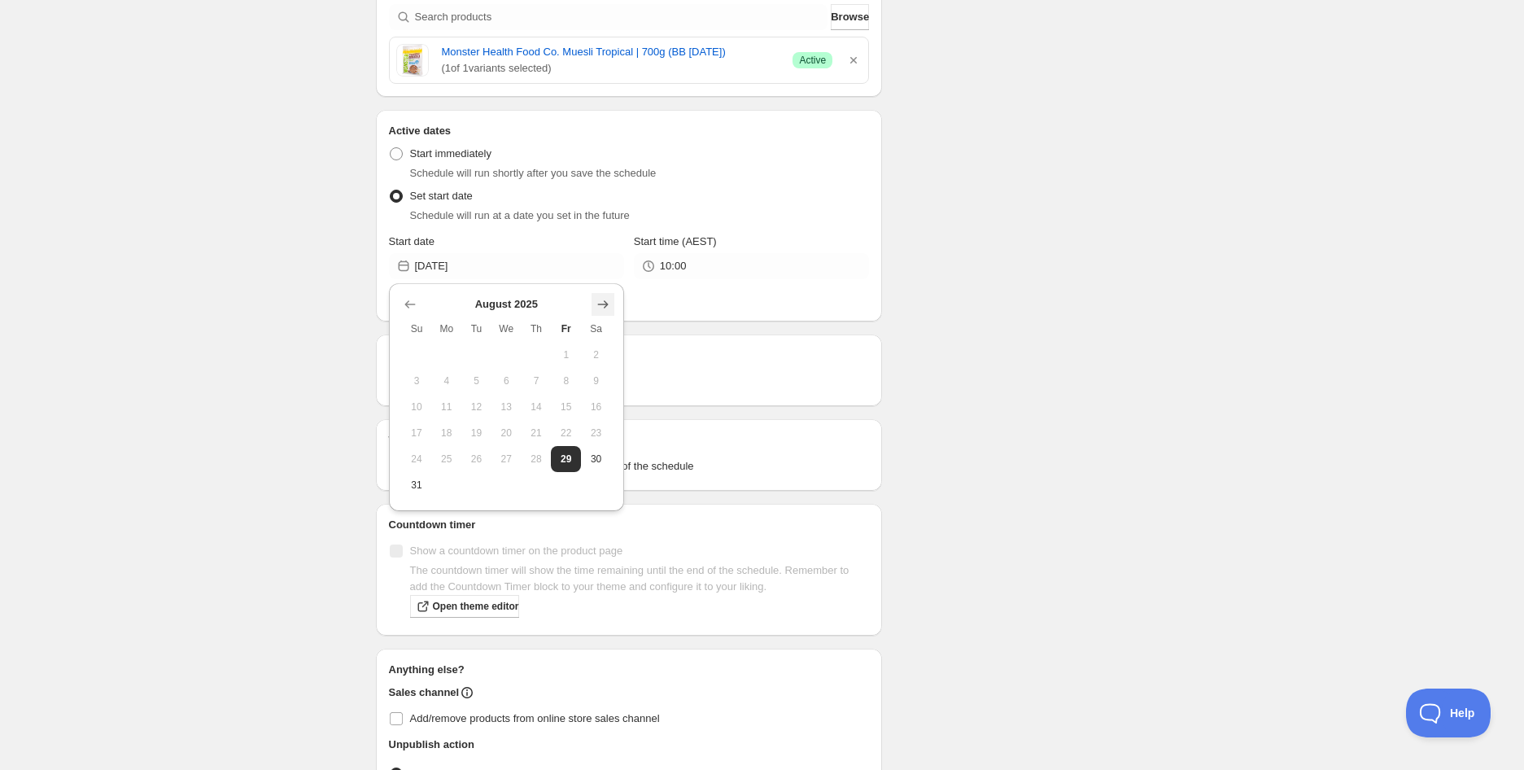
click at [606, 305] on icon "Show next month, September 2025" at bounding box center [603, 304] width 16 height 16
click at [606, 305] on icon "Show next month, October 2025" at bounding box center [603, 304] width 16 height 16
click at [407, 385] on button "5" at bounding box center [417, 381] width 30 height 26
type input "[DATE]"
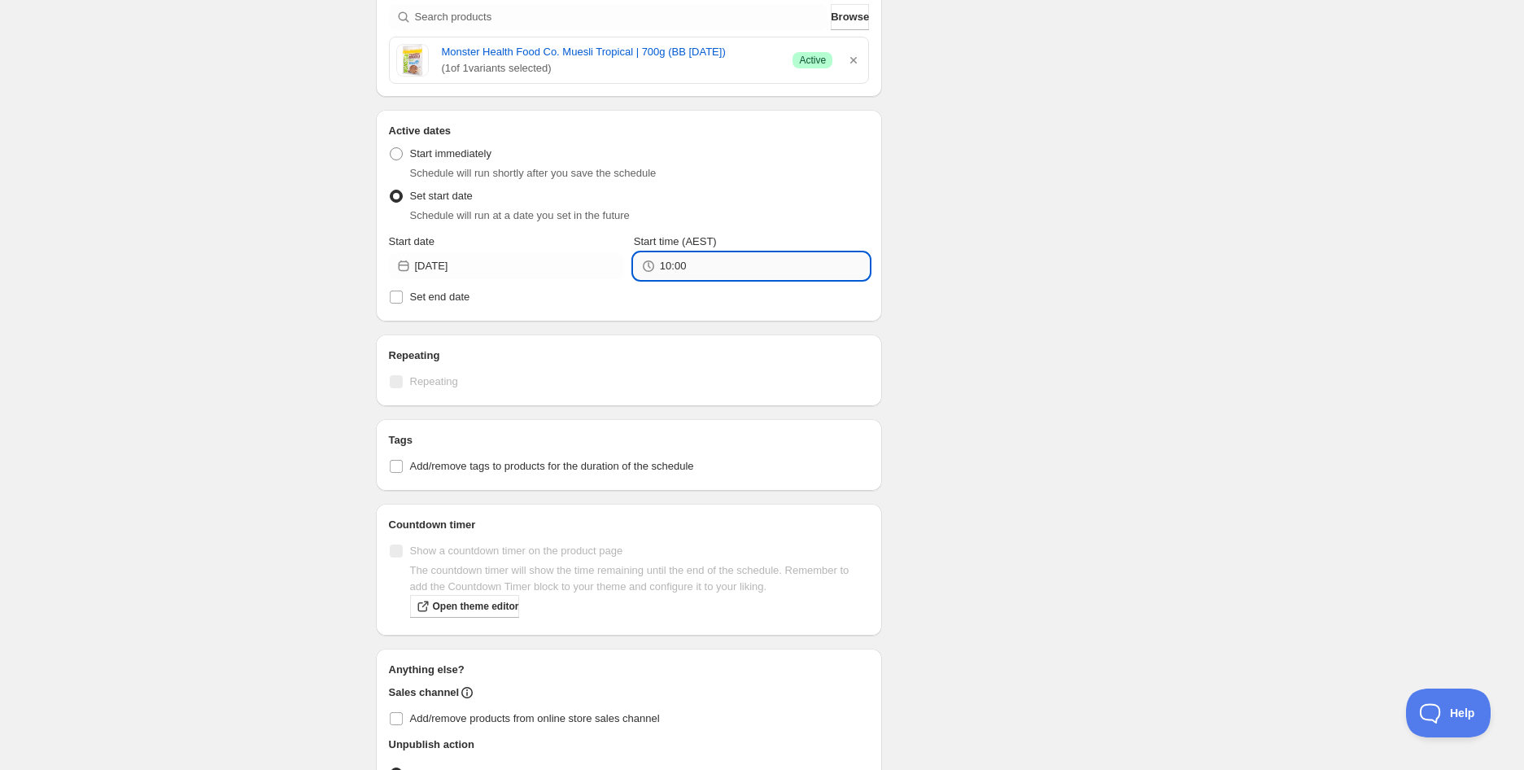
click at [708, 264] on input "10:00" at bounding box center [764, 266] width 209 height 26
click at [668, 269] on input "10:00" at bounding box center [764, 266] width 209 height 26
type input "14:00"
click at [1002, 222] on div "Schedule name Monster Health Food Co. Muesli Tropical | 700g (BB [DATE]) Your c…" at bounding box center [756, 227] width 786 height 1261
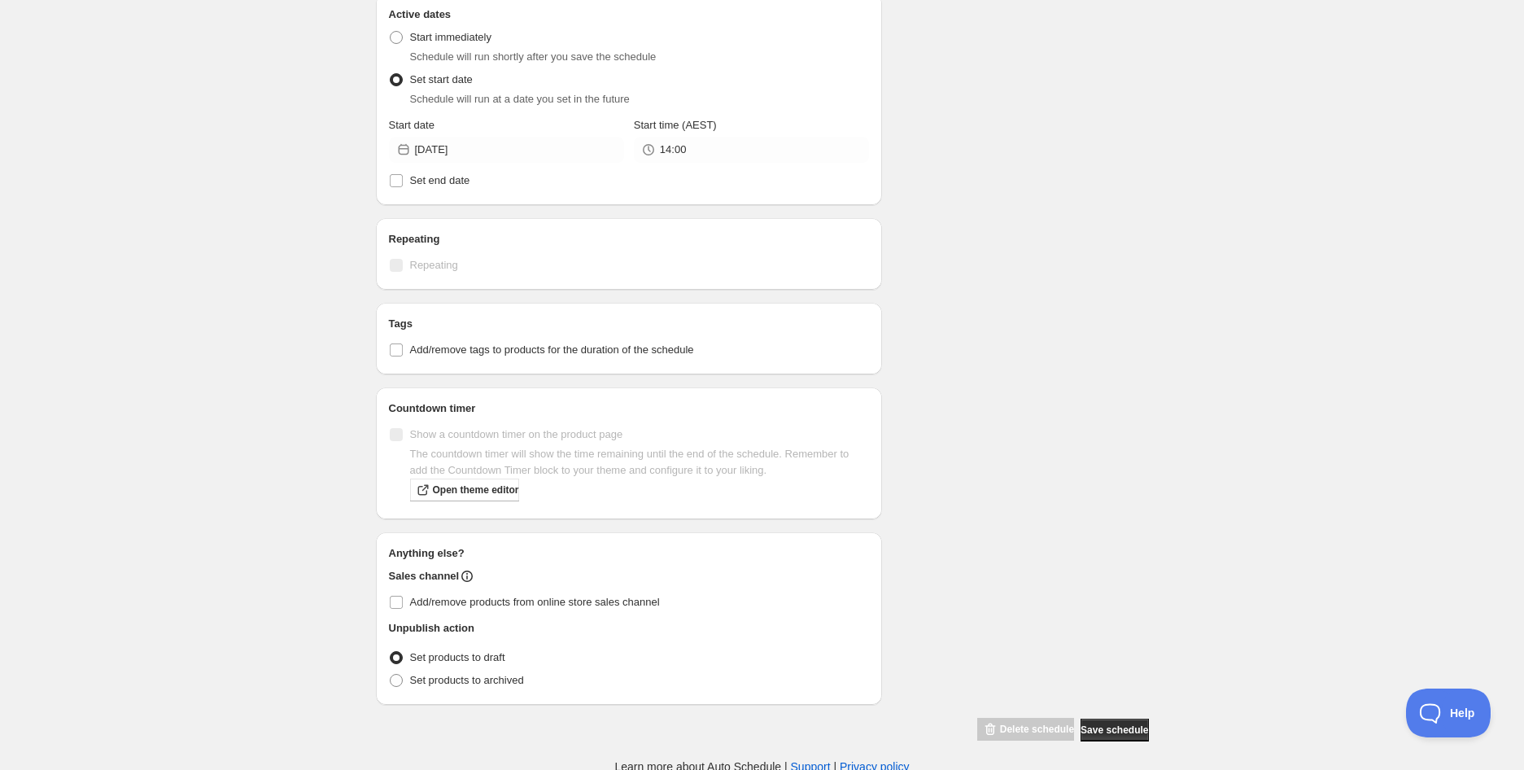
scroll to position [570, 0]
click at [457, 343] on span "Add/remove tags to products for the duration of the schedule" at bounding box center [552, 348] width 284 height 12
click at [403, 343] on input "Add/remove tags to products for the duration of the schedule" at bounding box center [396, 348] width 13 height 13
checkbox input "true"
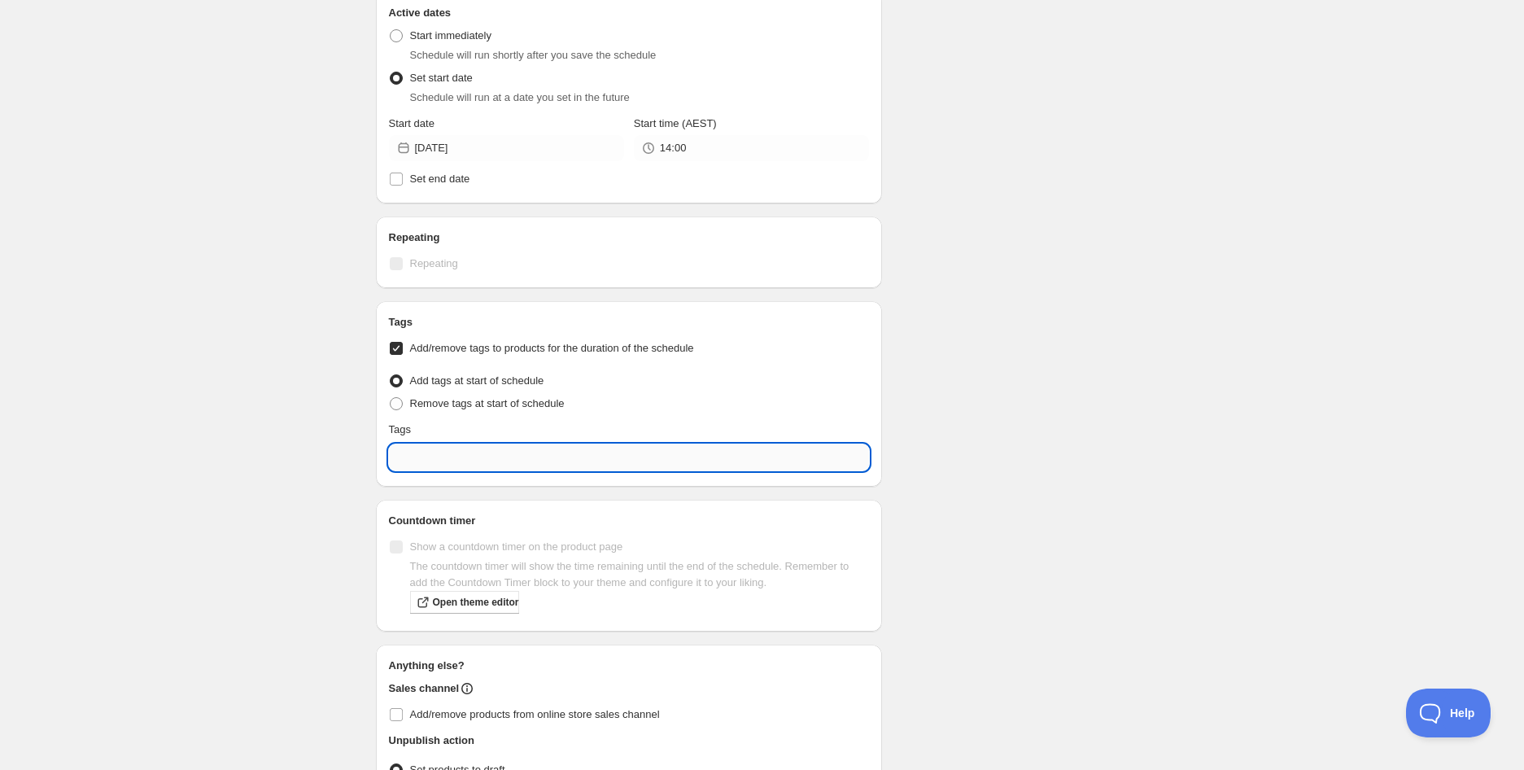
click at [426, 457] on input "text" at bounding box center [629, 457] width 481 height 26
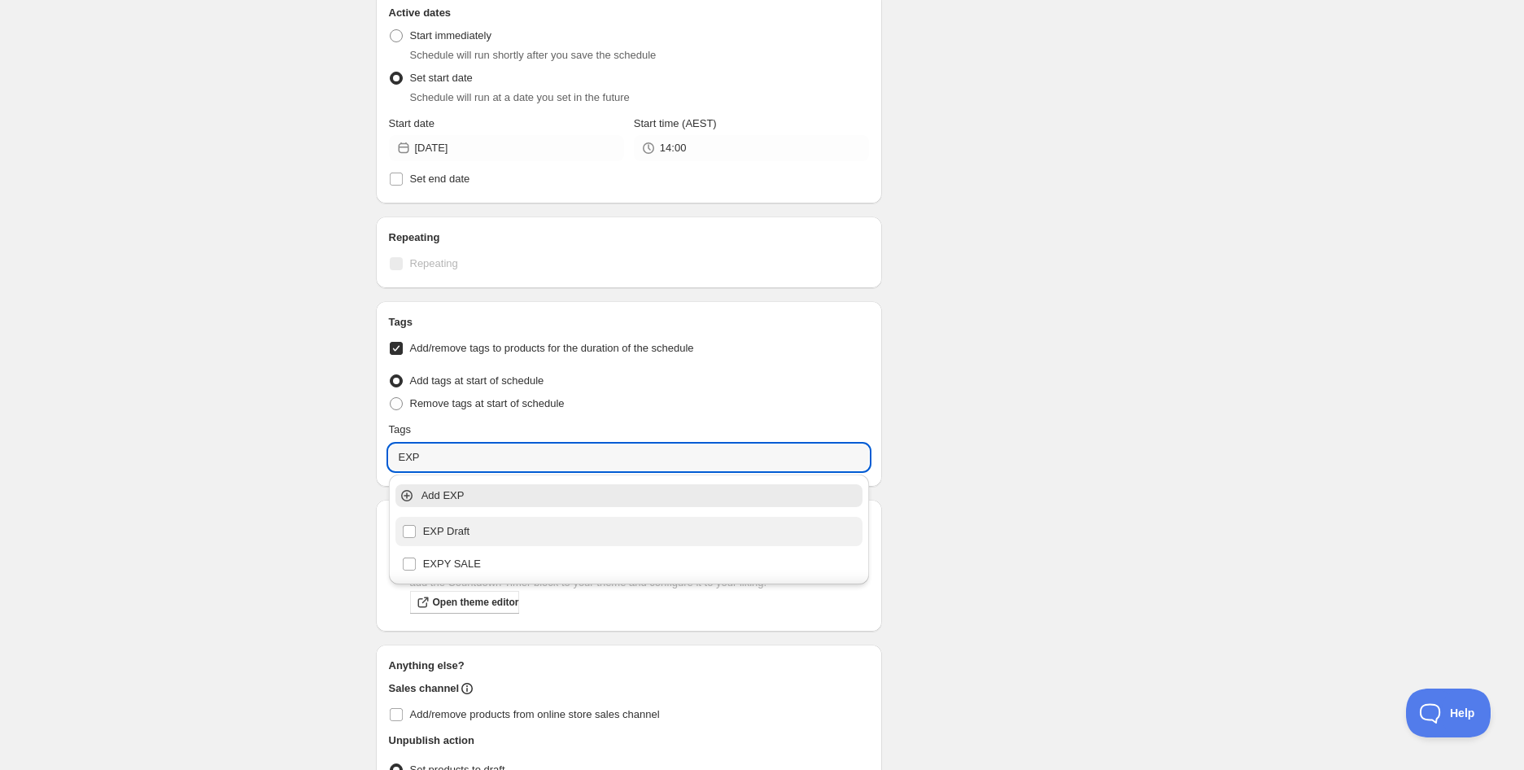
click at [436, 533] on div "EXP Draft" at bounding box center [629, 531] width 455 height 23
type input "EXP Draft"
checkbox input "true"
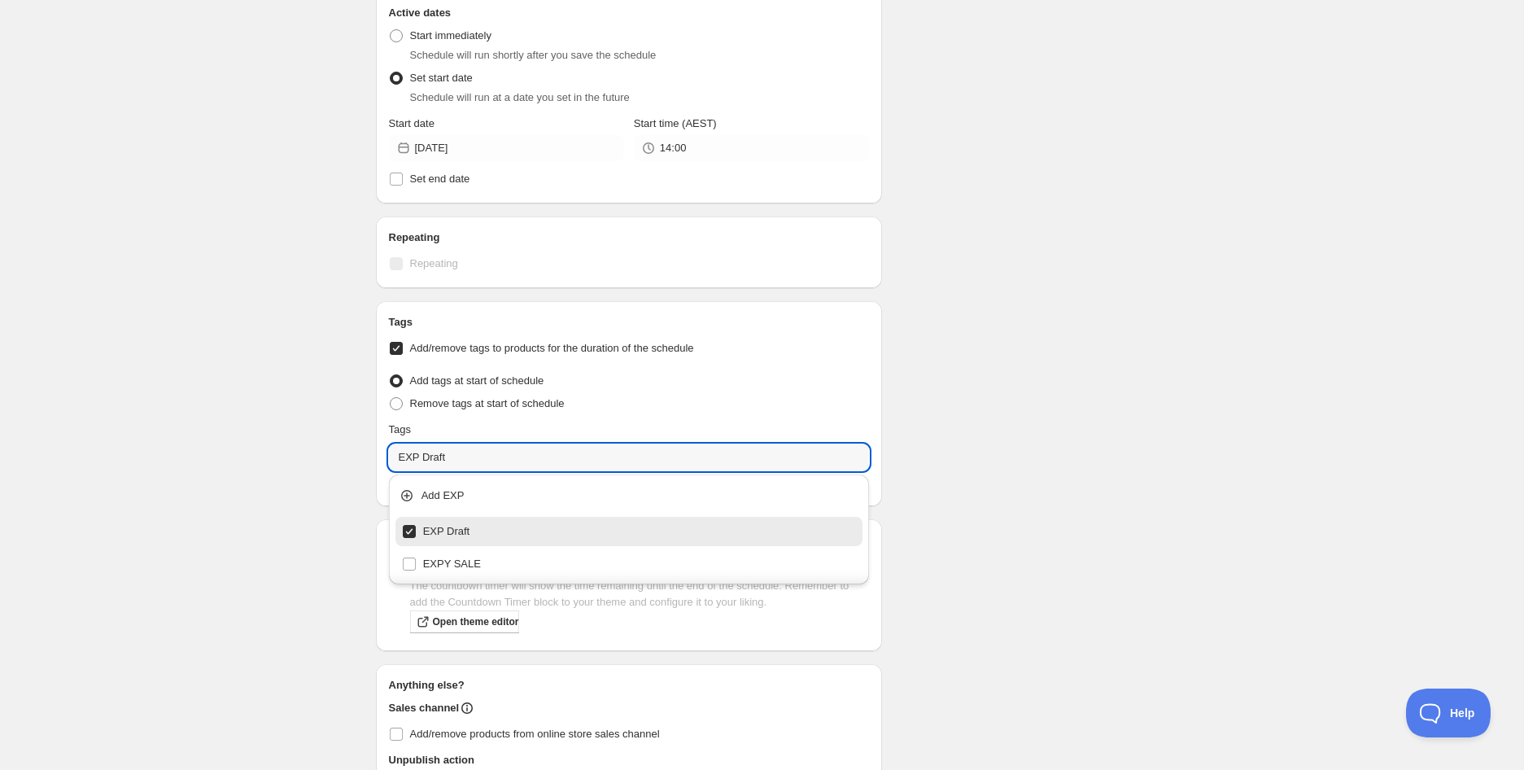
type input "EXP Draft"
click at [299, 527] on div "Monster Health Food Co. Muesli Tropical | 700g (BB [DATE]). This page is ready …" at bounding box center [762, 168] width 1524 height 1476
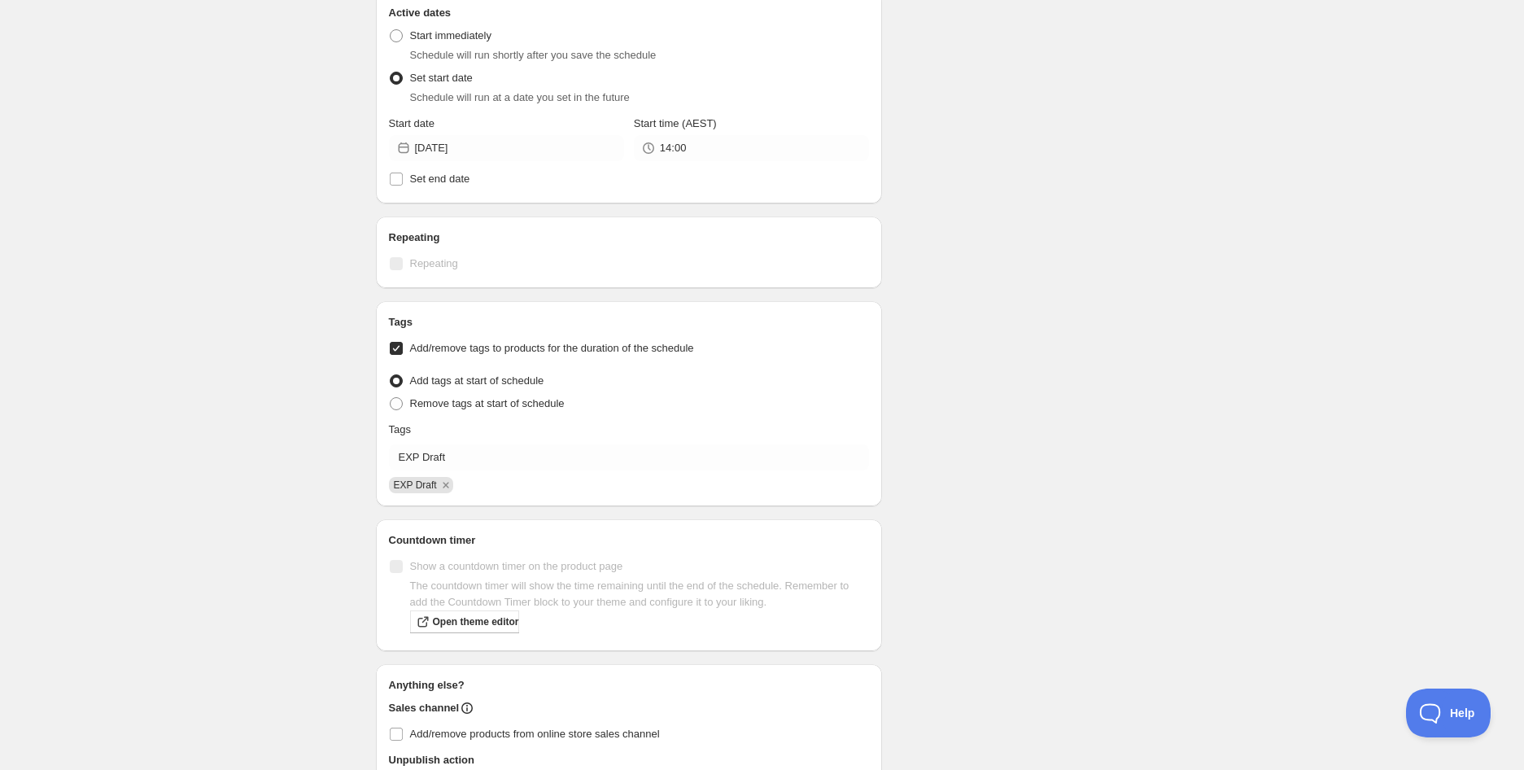
scroll to position [703, 0]
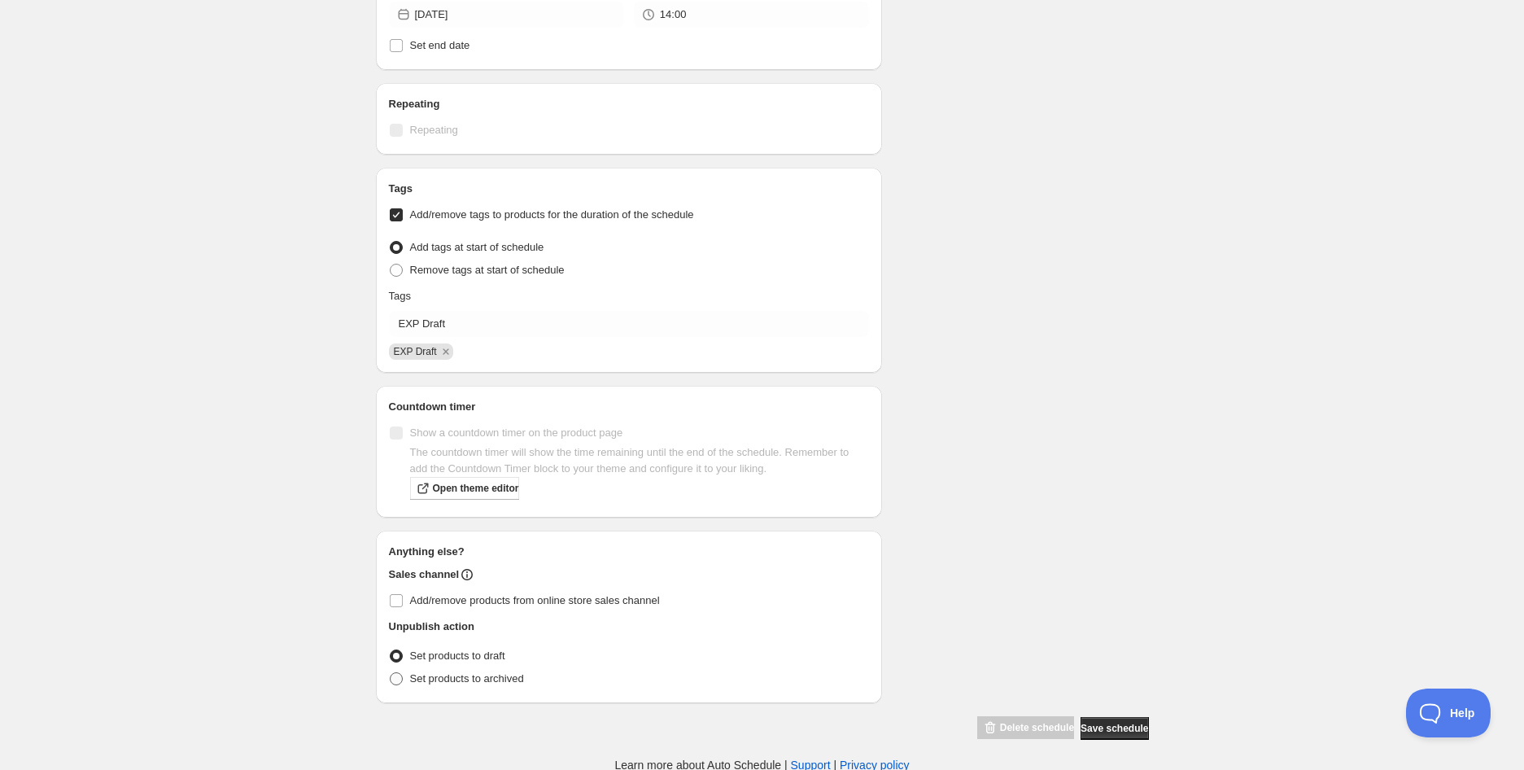
click at [468, 672] on span "Set products to archived" at bounding box center [467, 678] width 114 height 12
click at [391, 672] on input "Set products to archived" at bounding box center [390, 672] width 1 height 1
radio input "true"
click at [1087, 722] on span "Save schedule" at bounding box center [1115, 728] width 68 height 13
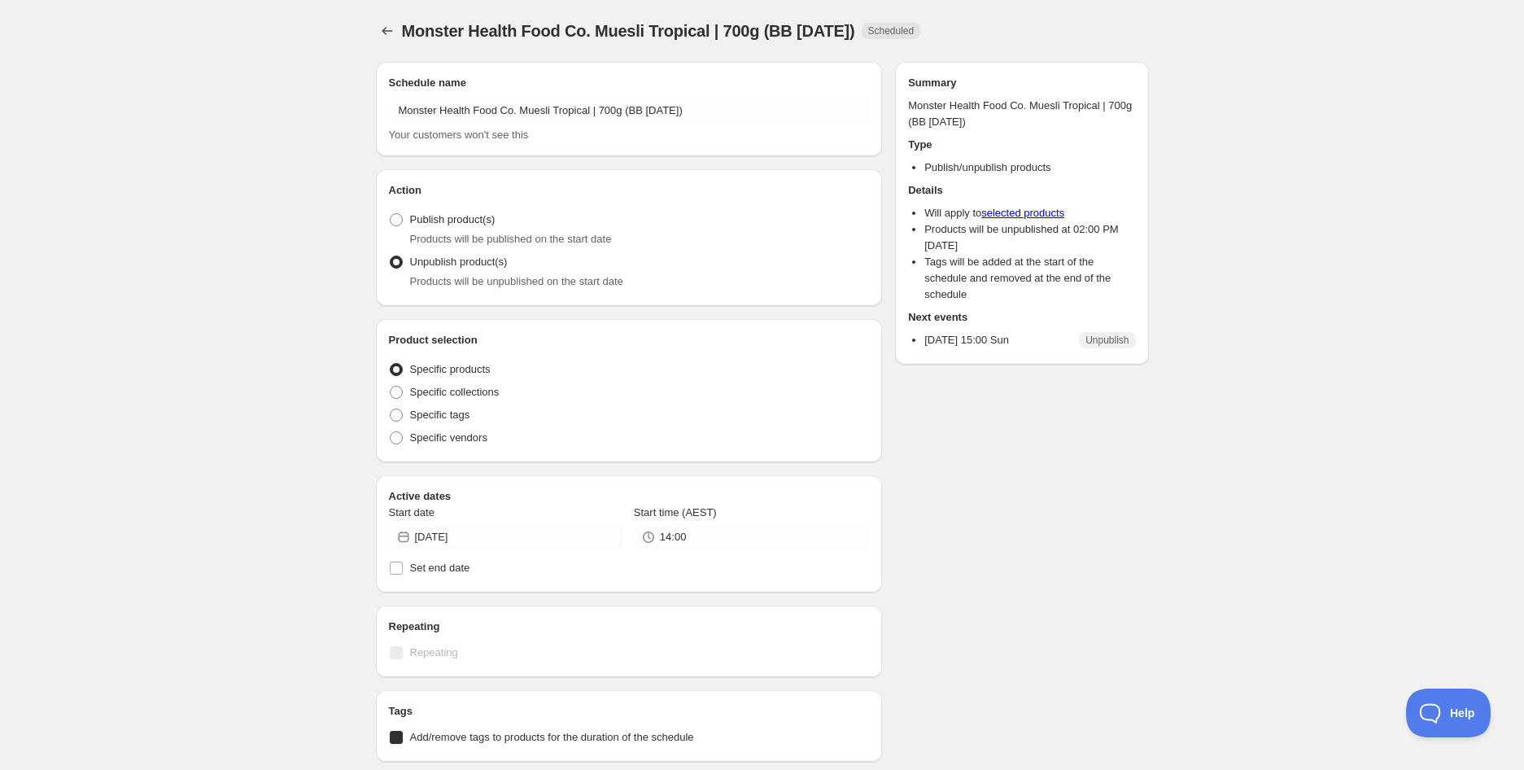
radio input "true"
checkbox input "true"
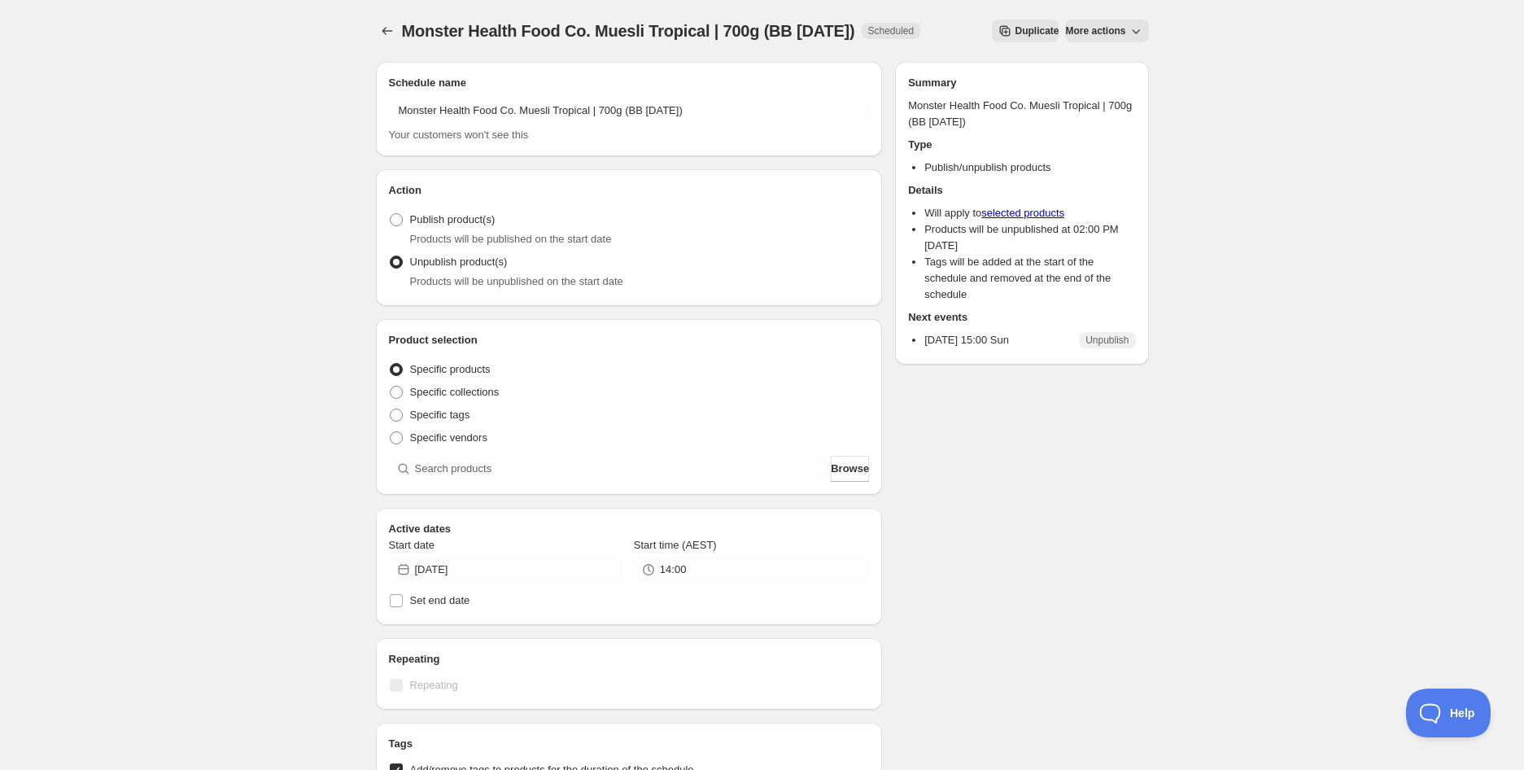
click at [186, 37] on div "Monster Health Food Co. Muesli Tropical | 700g (BB [DATE]). This page is ready …" at bounding box center [762, 664] width 1524 height 1328
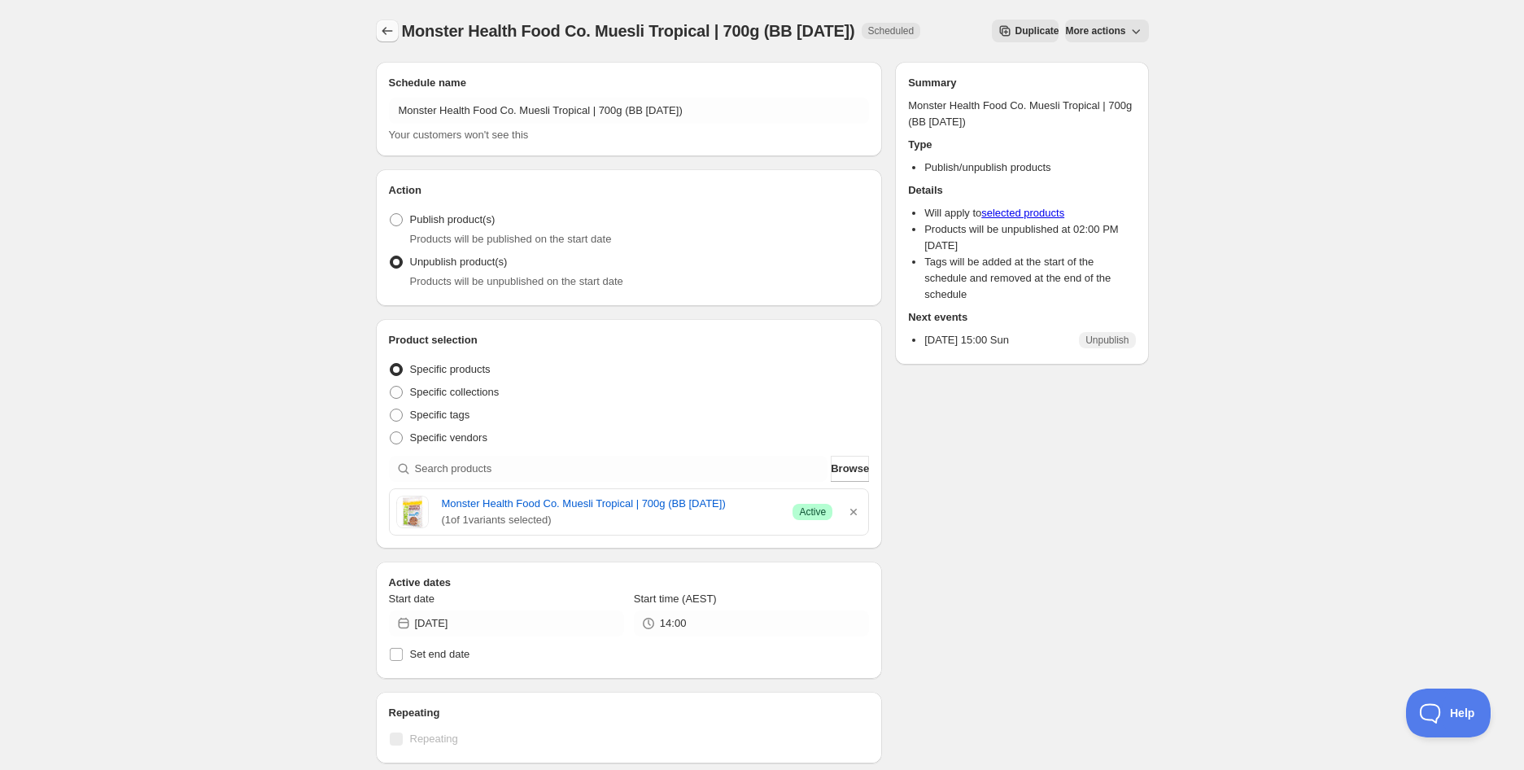
click at [387, 32] on icon "Schedules" at bounding box center [387, 31] width 16 height 16
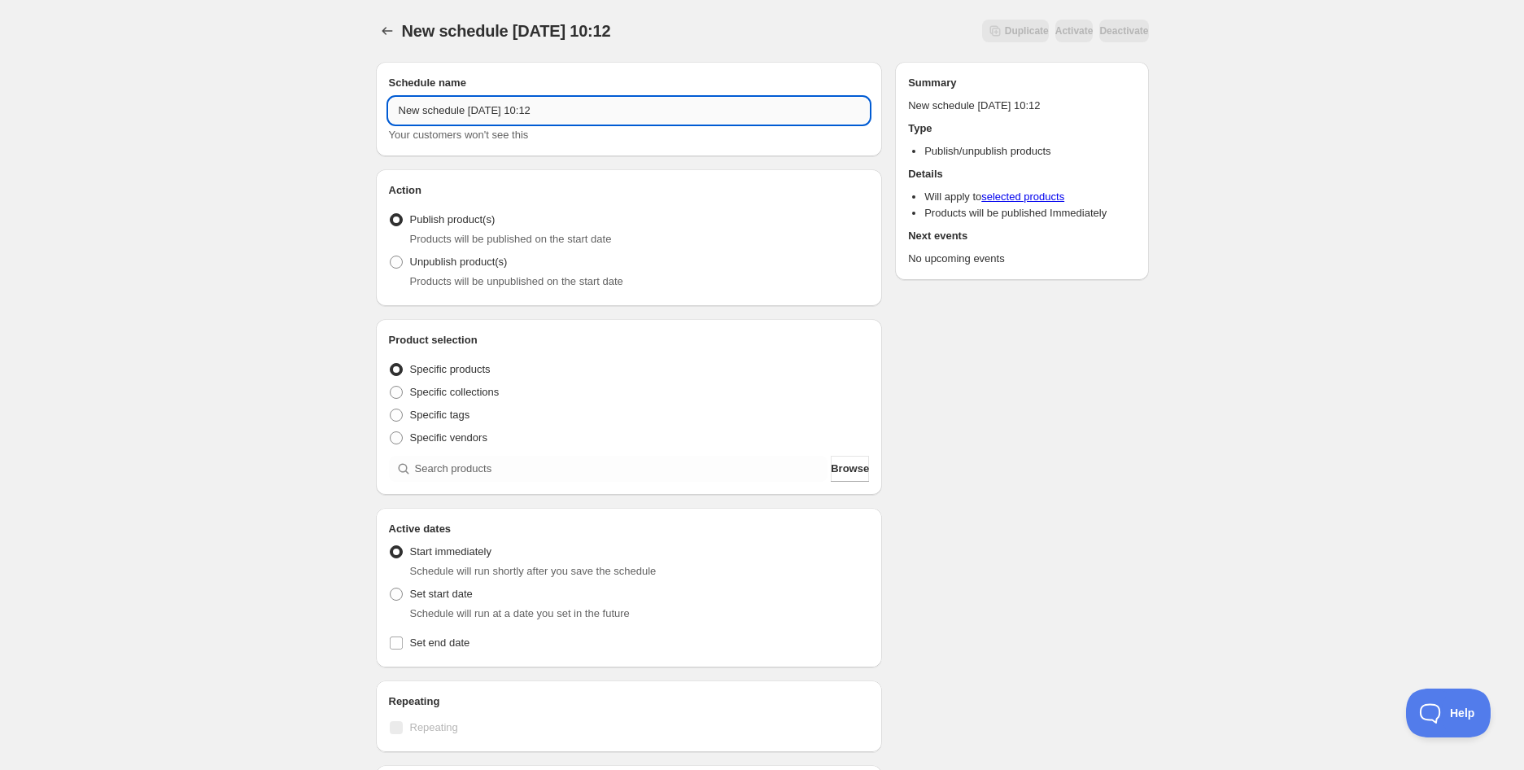
click at [448, 107] on input "New schedule [DATE] 10:12" at bounding box center [629, 111] width 481 height 26
paste input "Cacao Signature Chocolate Gift Box 2 Pack (BB [DATE])"
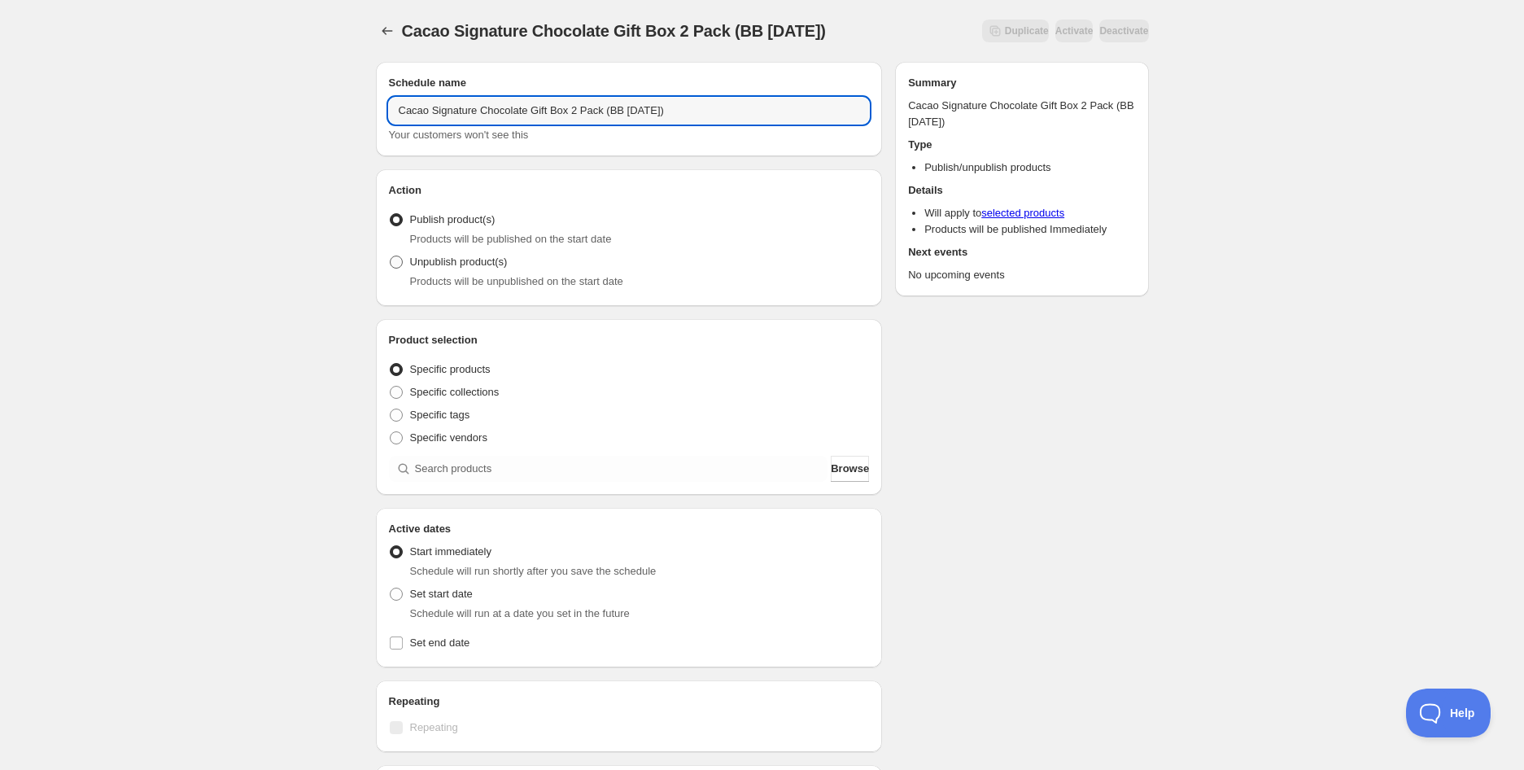
type input "Cacao Signature Chocolate Gift Box 2 Pack (BB [DATE])"
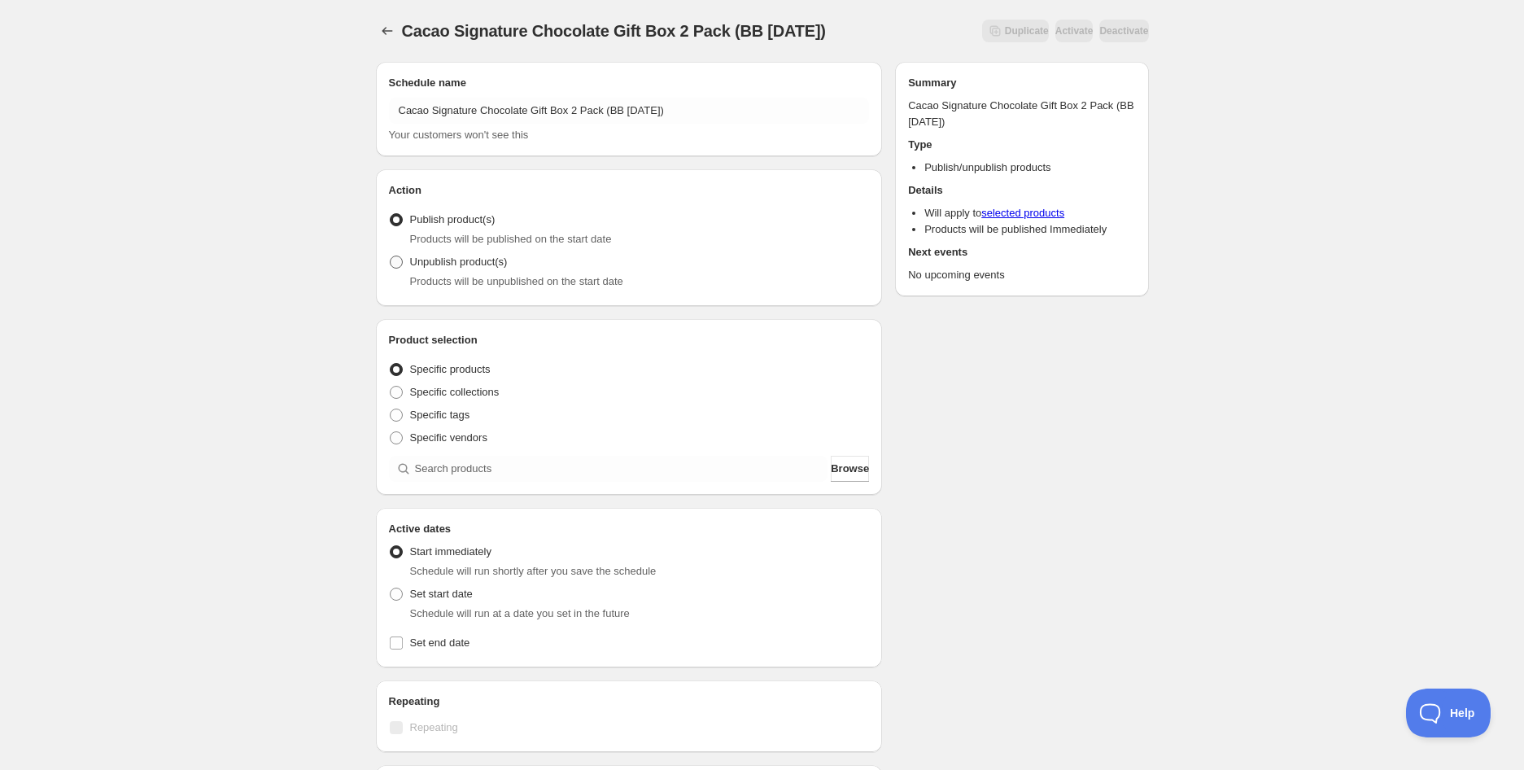
click at [460, 260] on span "Unpublish product(s)" at bounding box center [459, 262] width 98 height 12
click at [391, 256] on input "Unpublish product(s)" at bounding box center [390, 256] width 1 height 1
radio input "true"
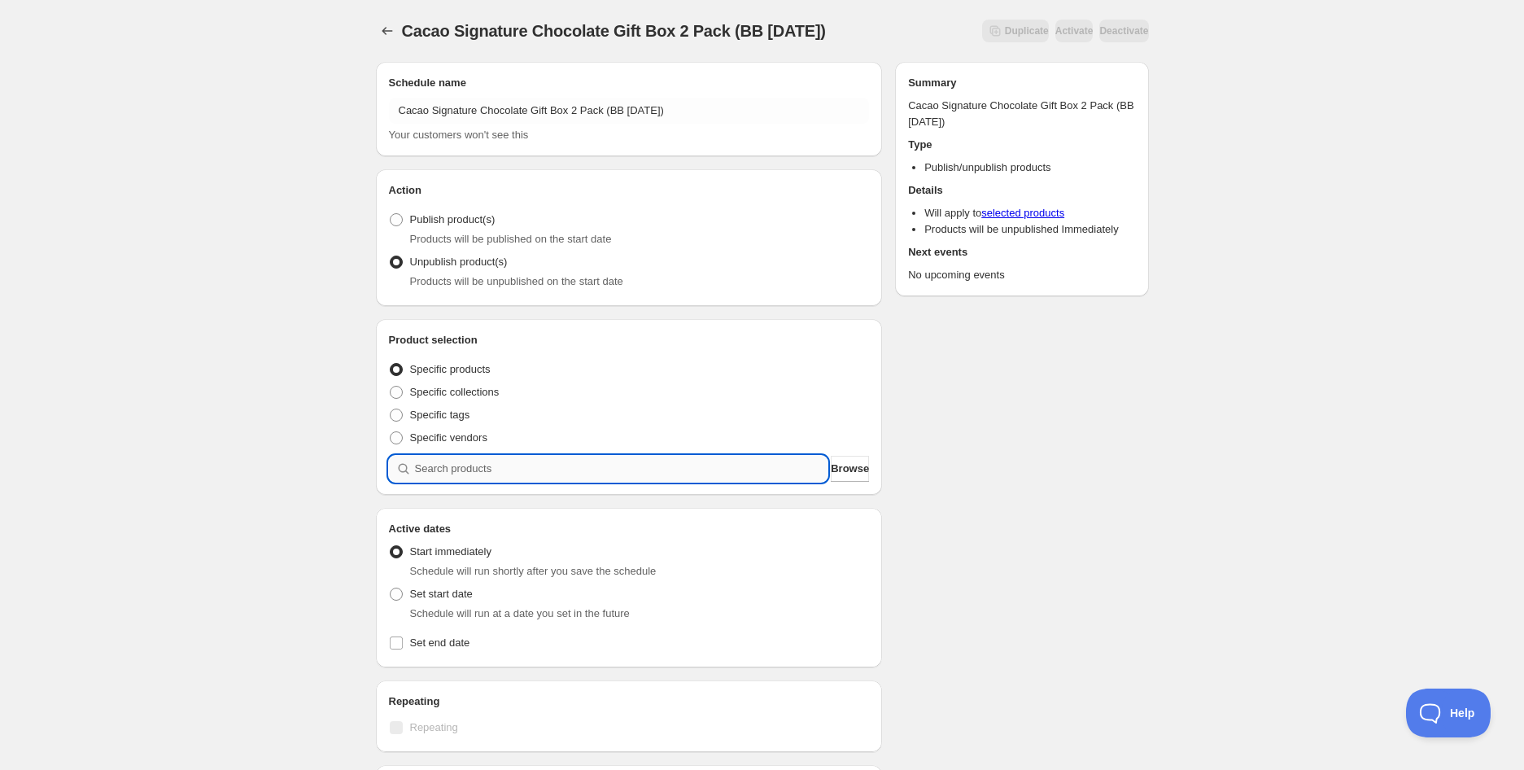
click at [514, 481] on input "search" at bounding box center [621, 469] width 413 height 26
paste input "Cacao Signature Chocolate Gift Box 2 Pack (BB [DATE])"
type input "Cacao Signature Chocolate Gift Box 2 Pack (BB [DATE])"
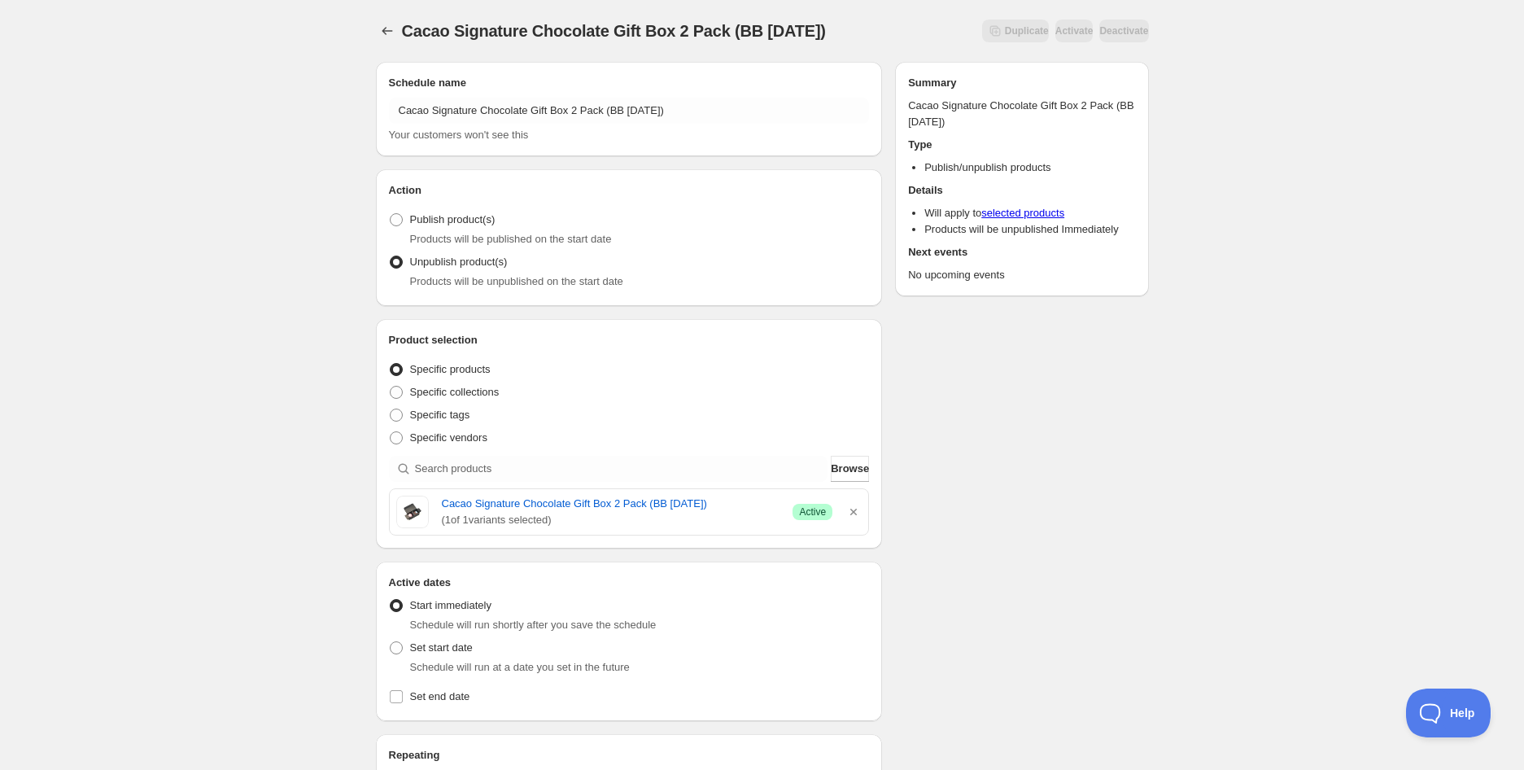
click at [299, 417] on div "Cacao Signature Chocolate Gift Box 2 Pack (BB [DATE]). This page is ready Cacao…" at bounding box center [762, 645] width 1524 height 1291
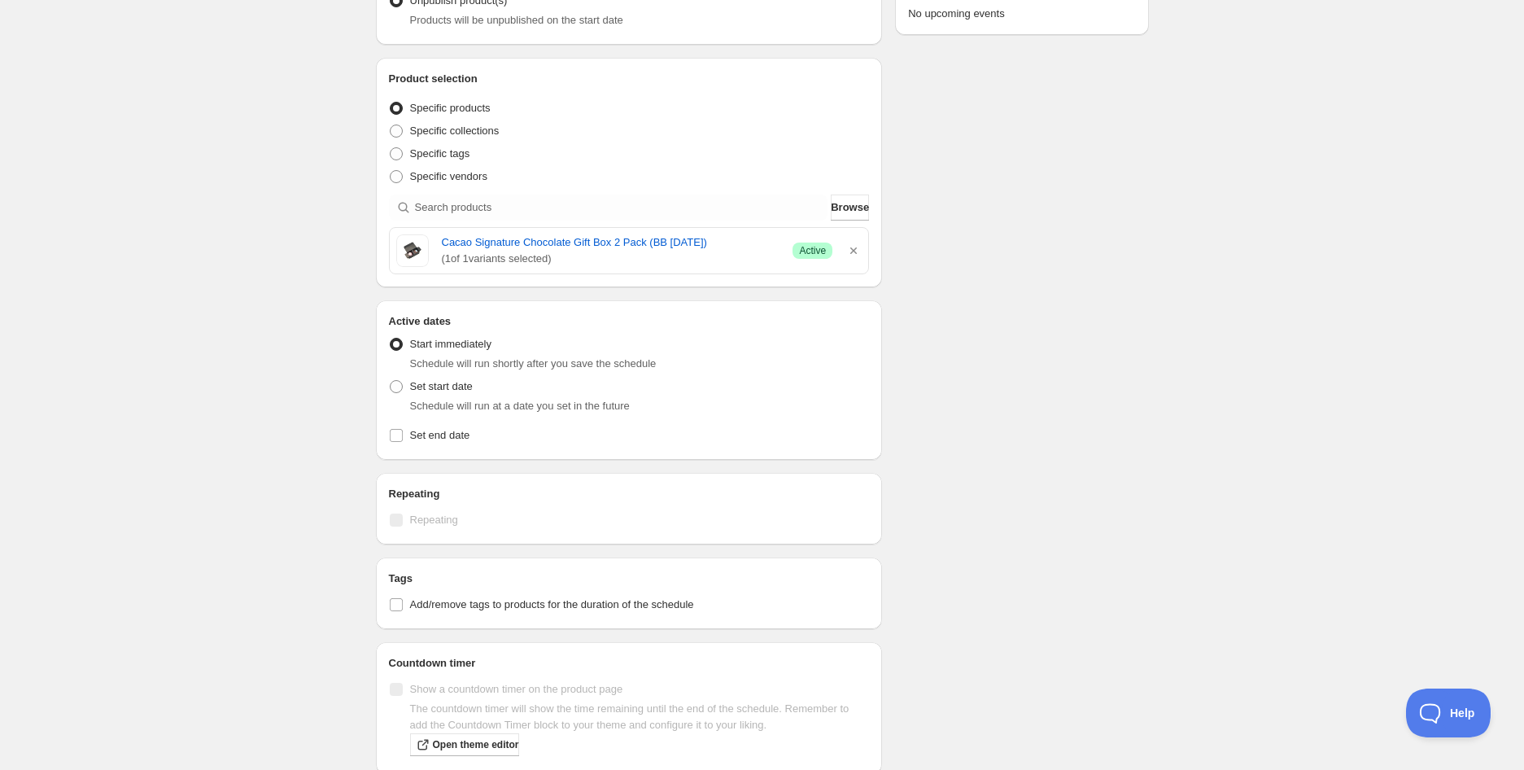
scroll to position [271, 0]
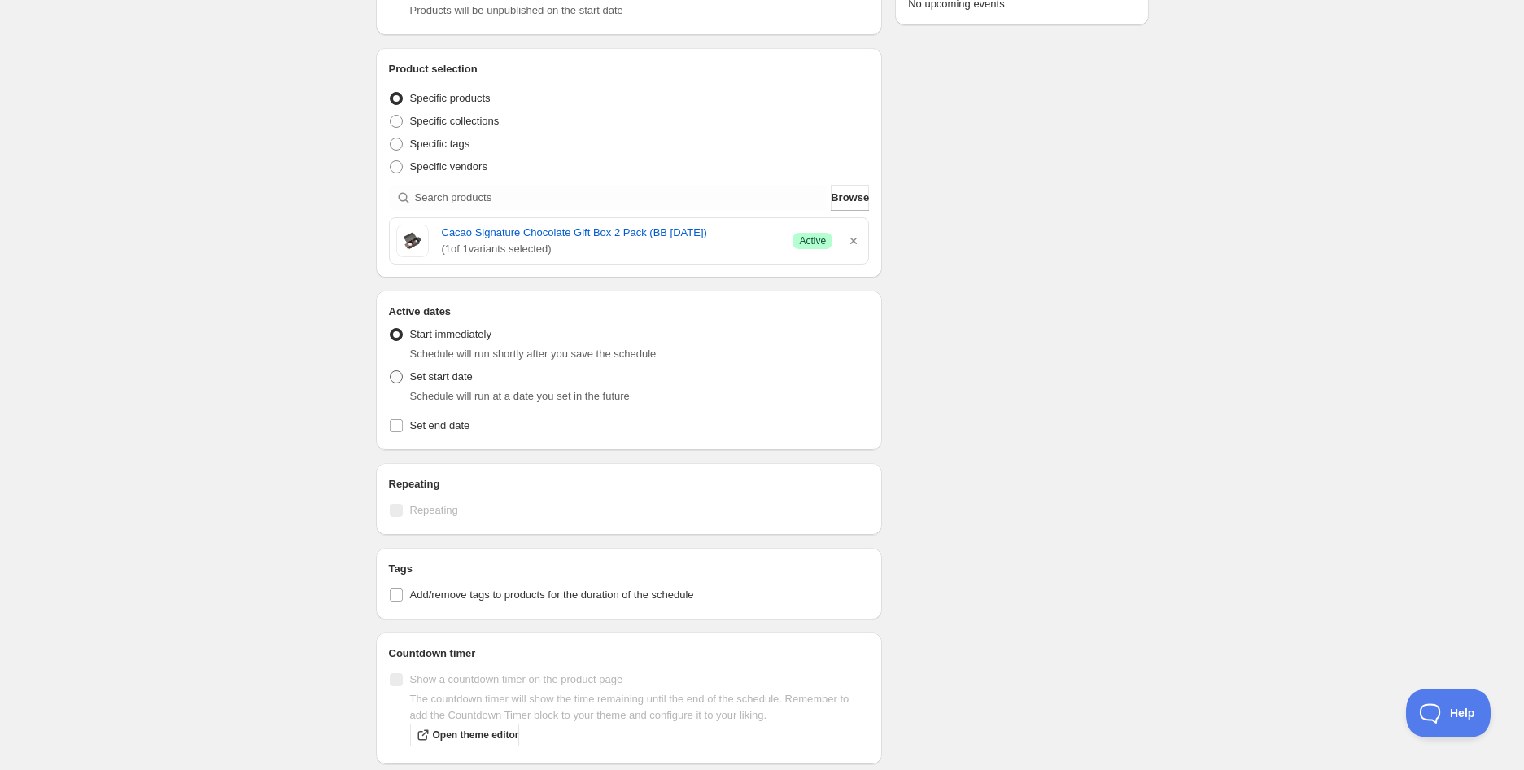
click at [458, 366] on label "Set start date" at bounding box center [431, 376] width 84 height 23
click at [391, 370] on input "Set start date" at bounding box center [390, 370] width 1 height 1
radio input "true"
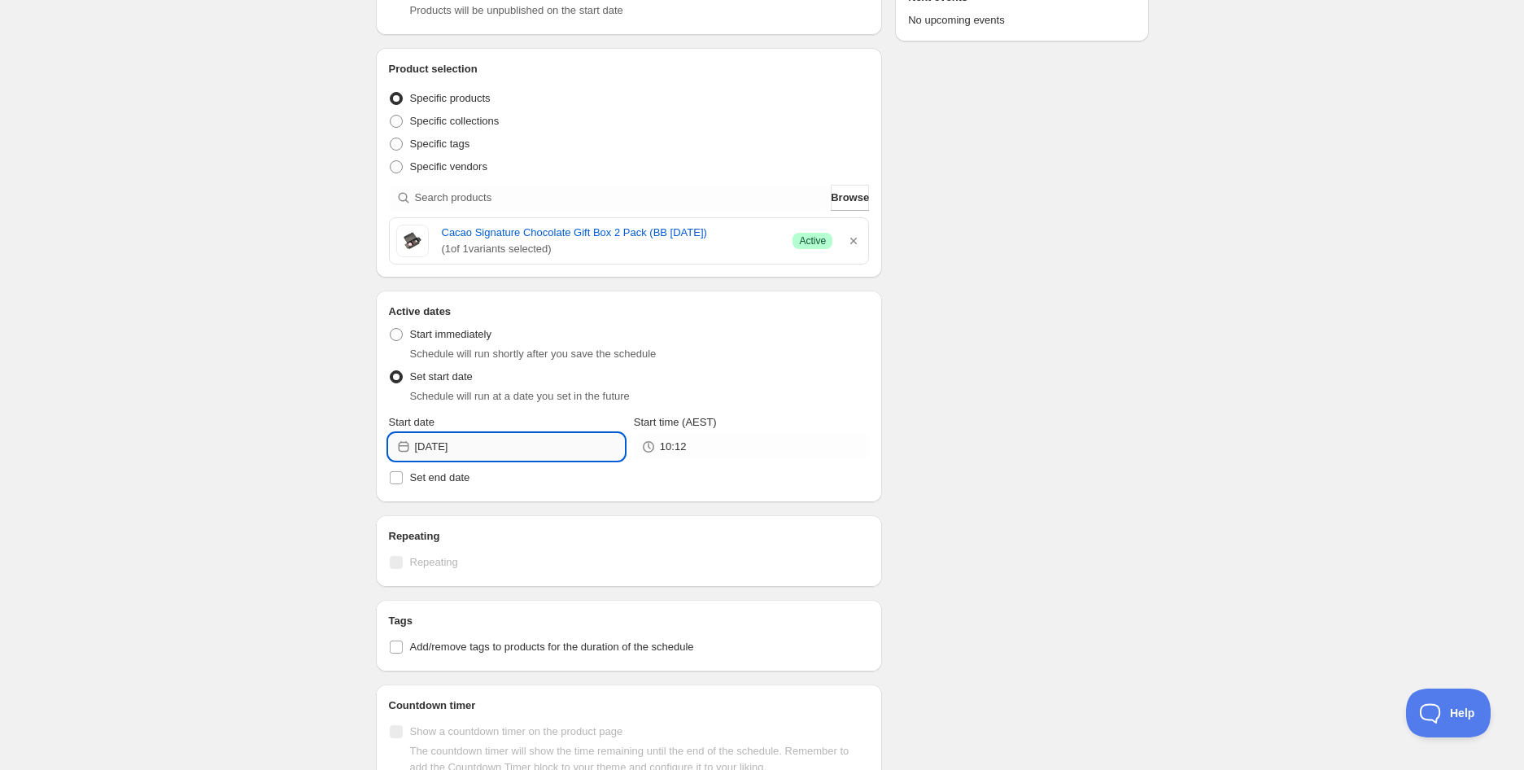
click at [485, 451] on input "[DATE]" at bounding box center [519, 447] width 209 height 26
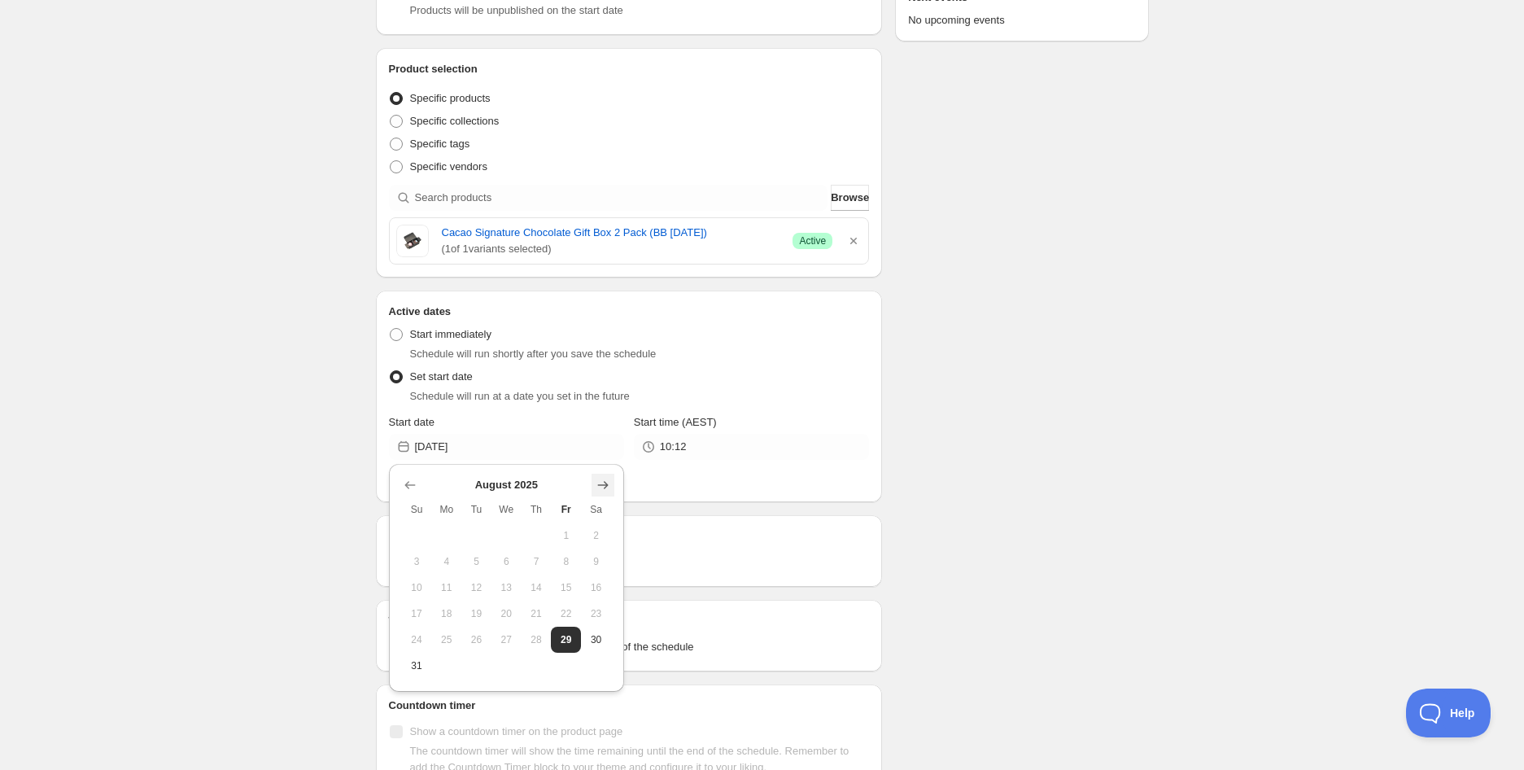
click at [607, 483] on icon "Show next month, September 2025" at bounding box center [603, 485] width 16 height 16
click at [607, 483] on icon "Show next month, October 2025" at bounding box center [603, 485] width 16 height 16
click at [453, 562] on span "6" at bounding box center [446, 561] width 17 height 13
type input "[DATE]"
click at [693, 431] on div "Start time (AEST) 10:12" at bounding box center [751, 437] width 235 height 46
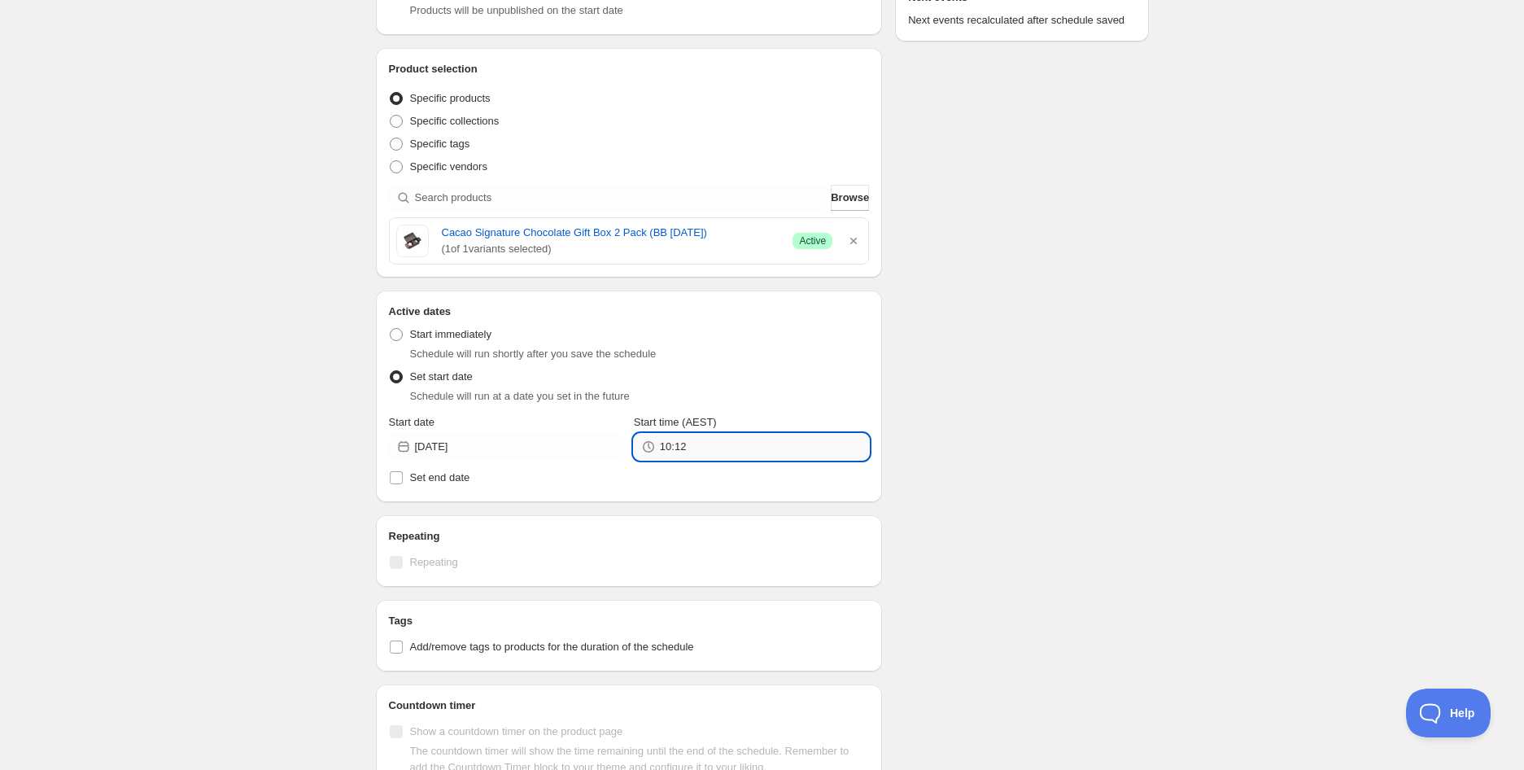
click at [693, 448] on input "10:12" at bounding box center [764, 447] width 209 height 26
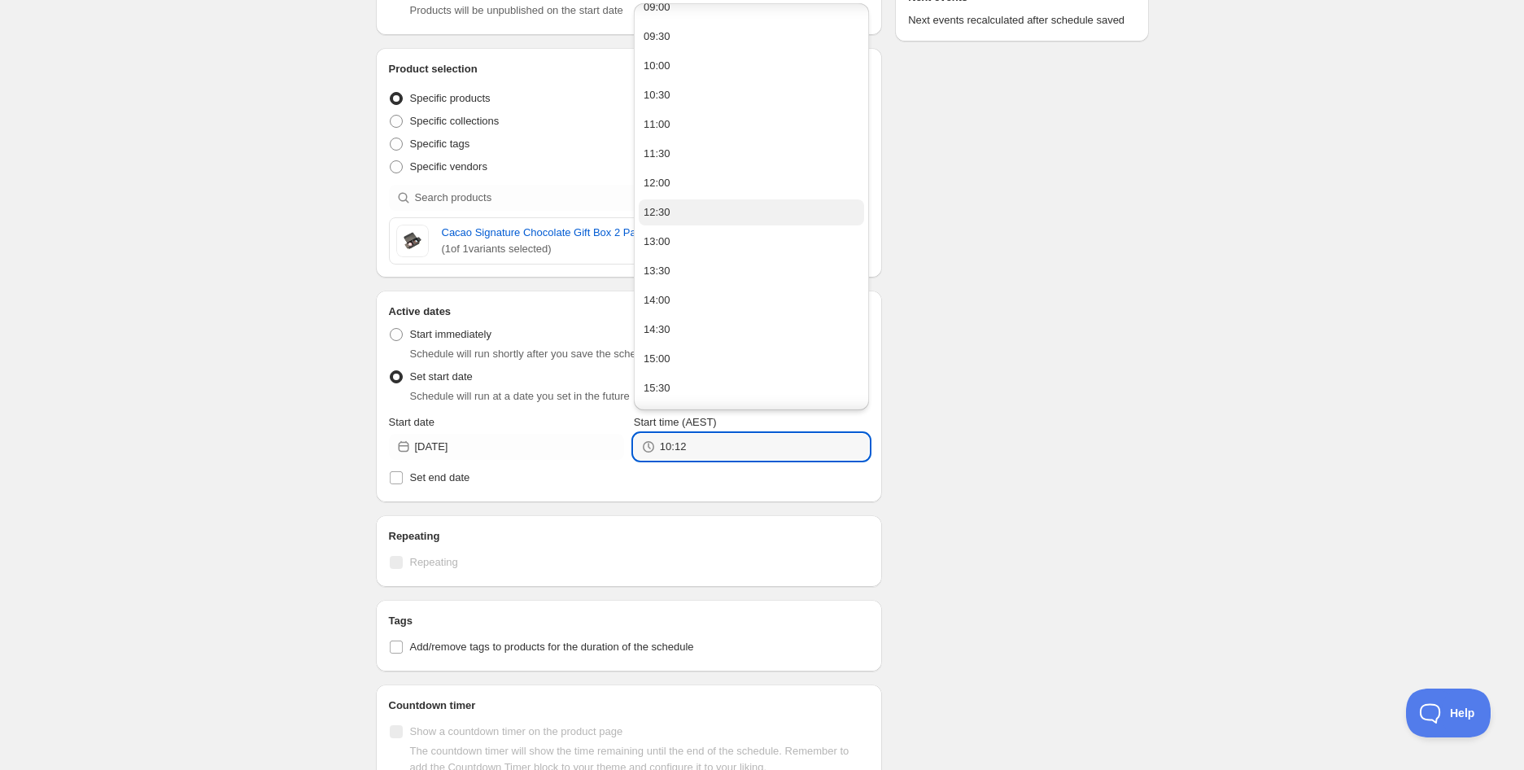
scroll to position [542, 0]
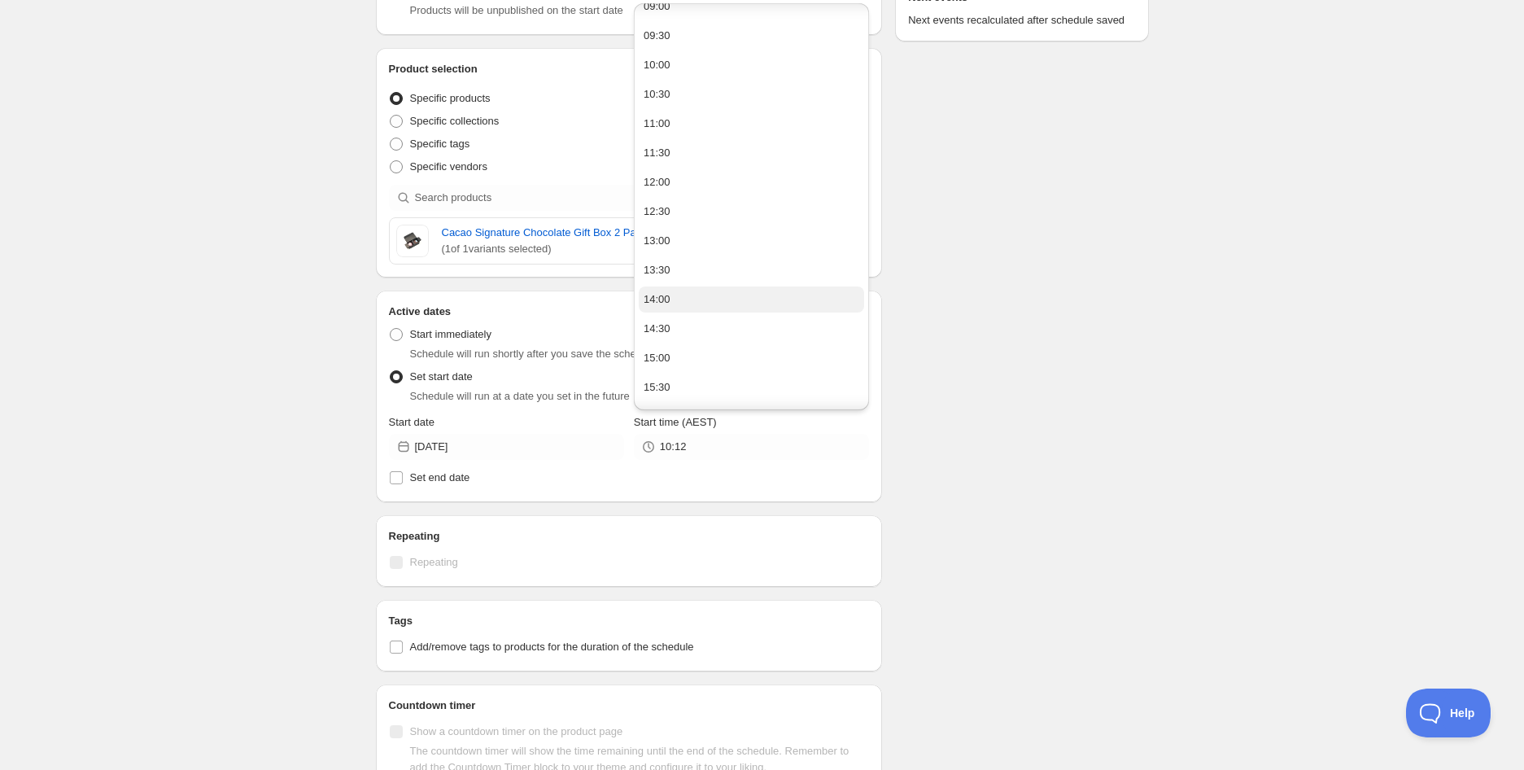
click at [671, 291] on button "14:00" at bounding box center [751, 299] width 225 height 26
type input "14:00"
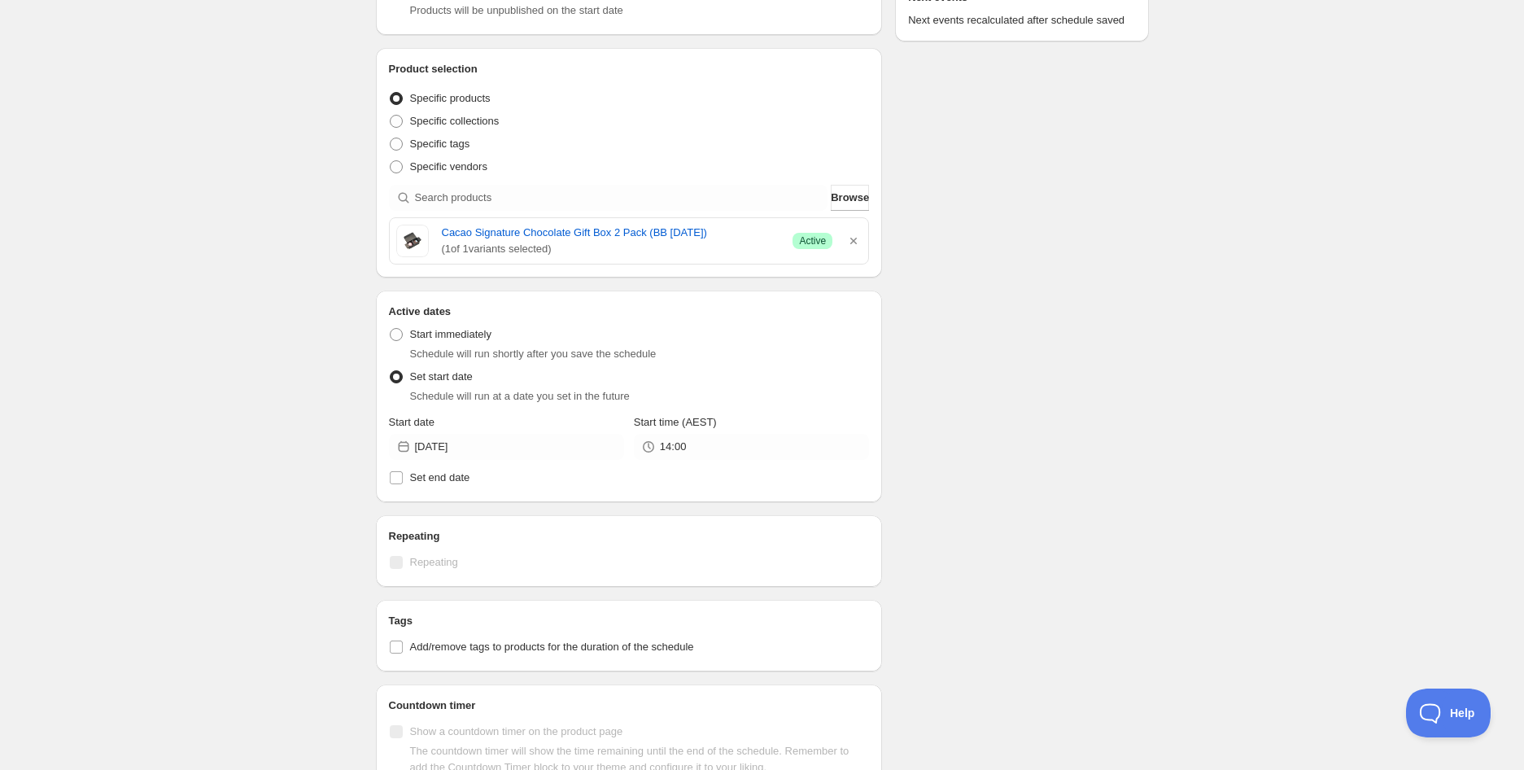
click at [1068, 383] on div "Schedule name Cacao Signature Chocolate Gift Box 2 Pack (BB [DATE]) Your custom…" at bounding box center [756, 408] width 786 height 1261
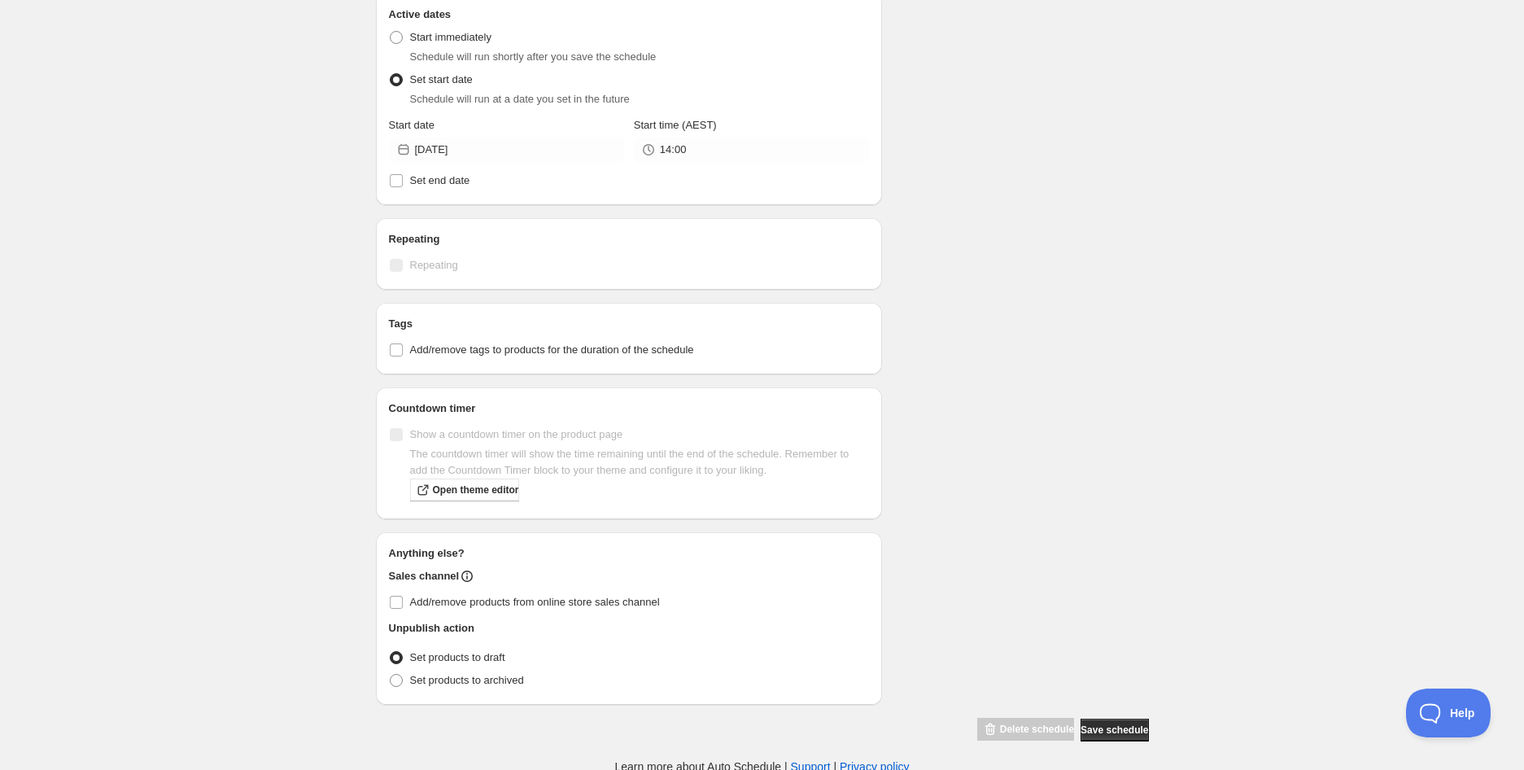
scroll to position [570, 0]
click at [566, 356] on label "Add/remove tags to products for the duration of the schedule" at bounding box center [629, 348] width 481 height 23
click at [403, 355] on input "Add/remove tags to products for the duration of the schedule" at bounding box center [396, 348] width 13 height 13
checkbox input "true"
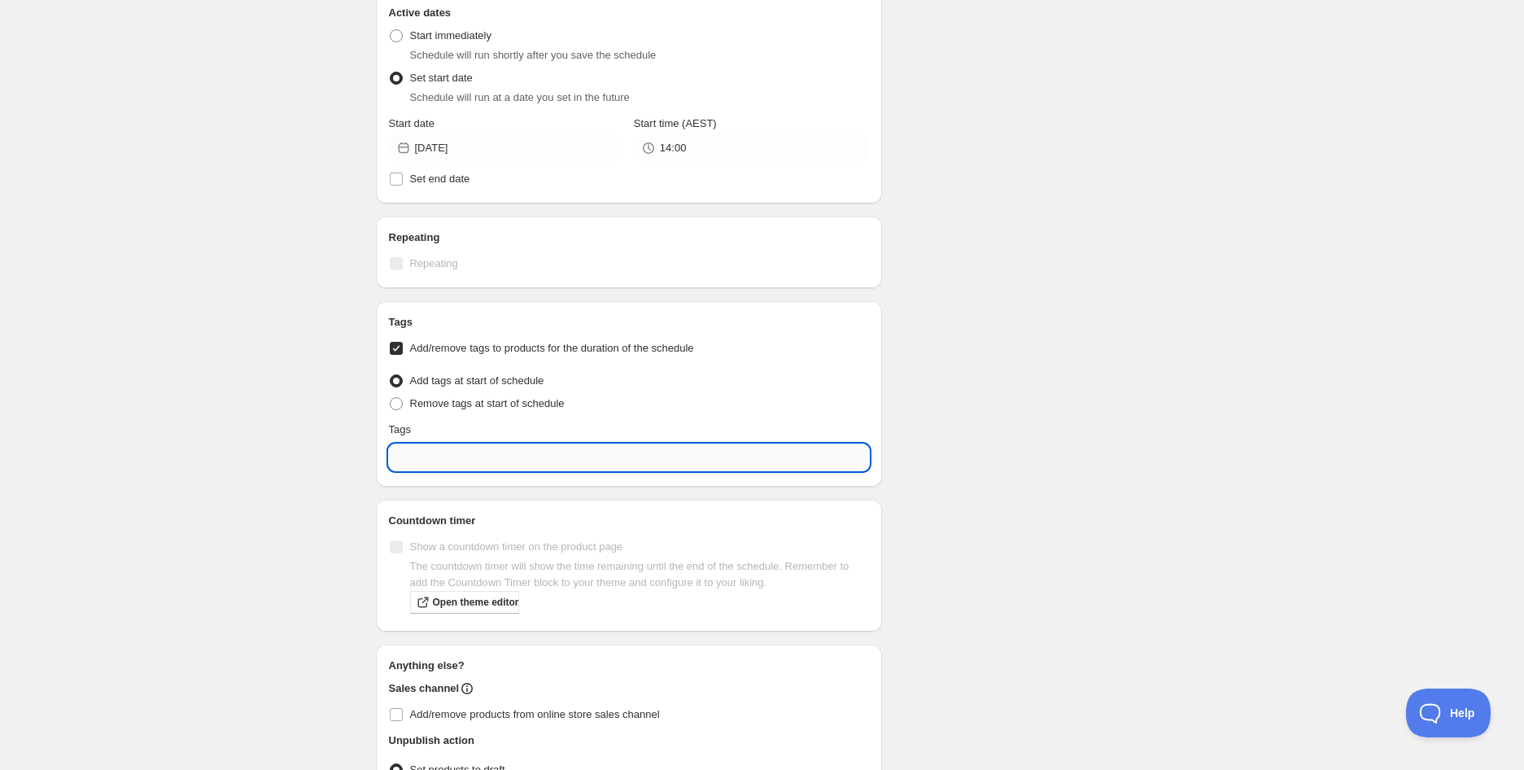
click at [549, 459] on input "text" at bounding box center [629, 457] width 481 height 26
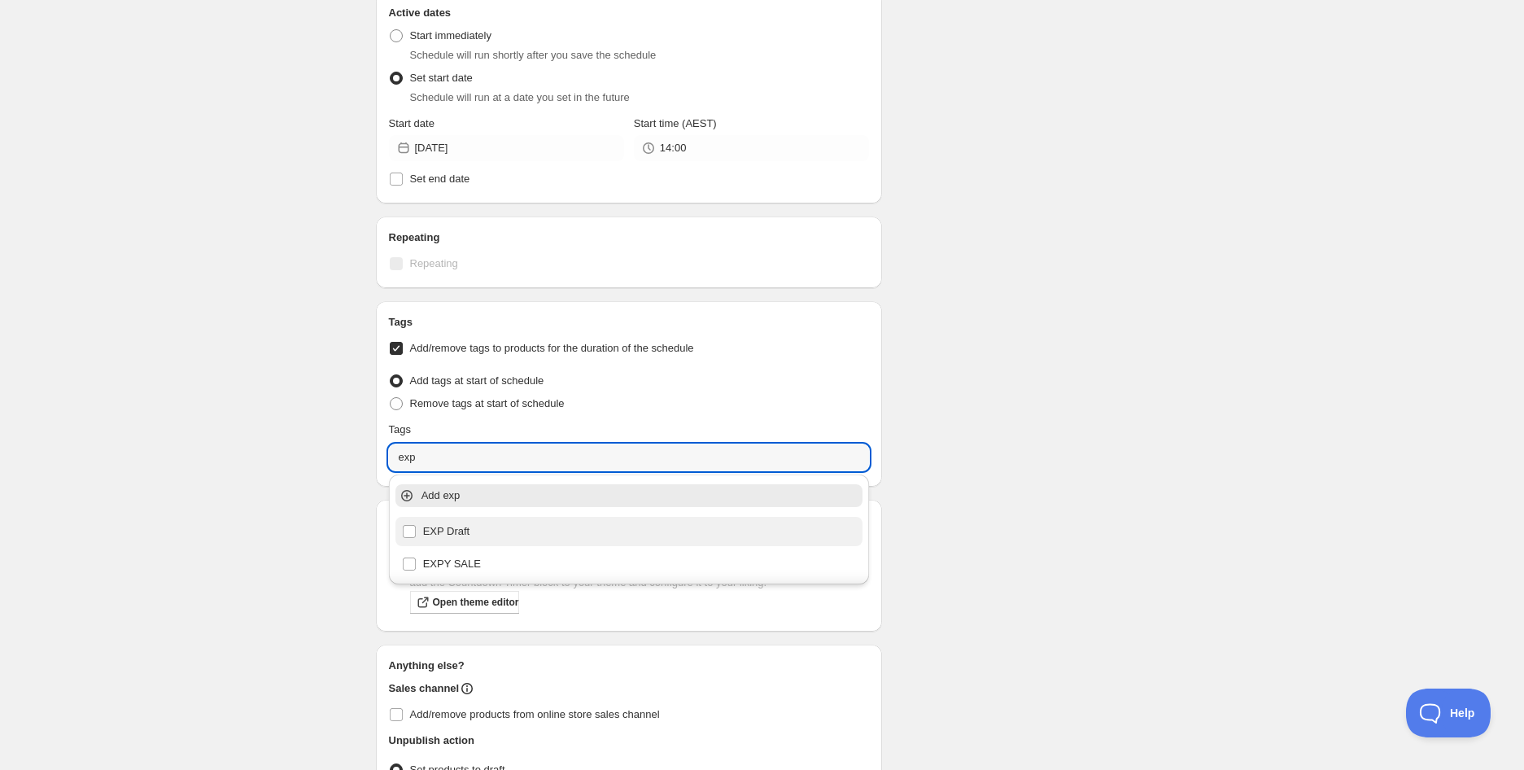
click at [538, 525] on div "EXP Draft" at bounding box center [629, 531] width 455 height 23
type input "EXP Draft"
checkbox input "true"
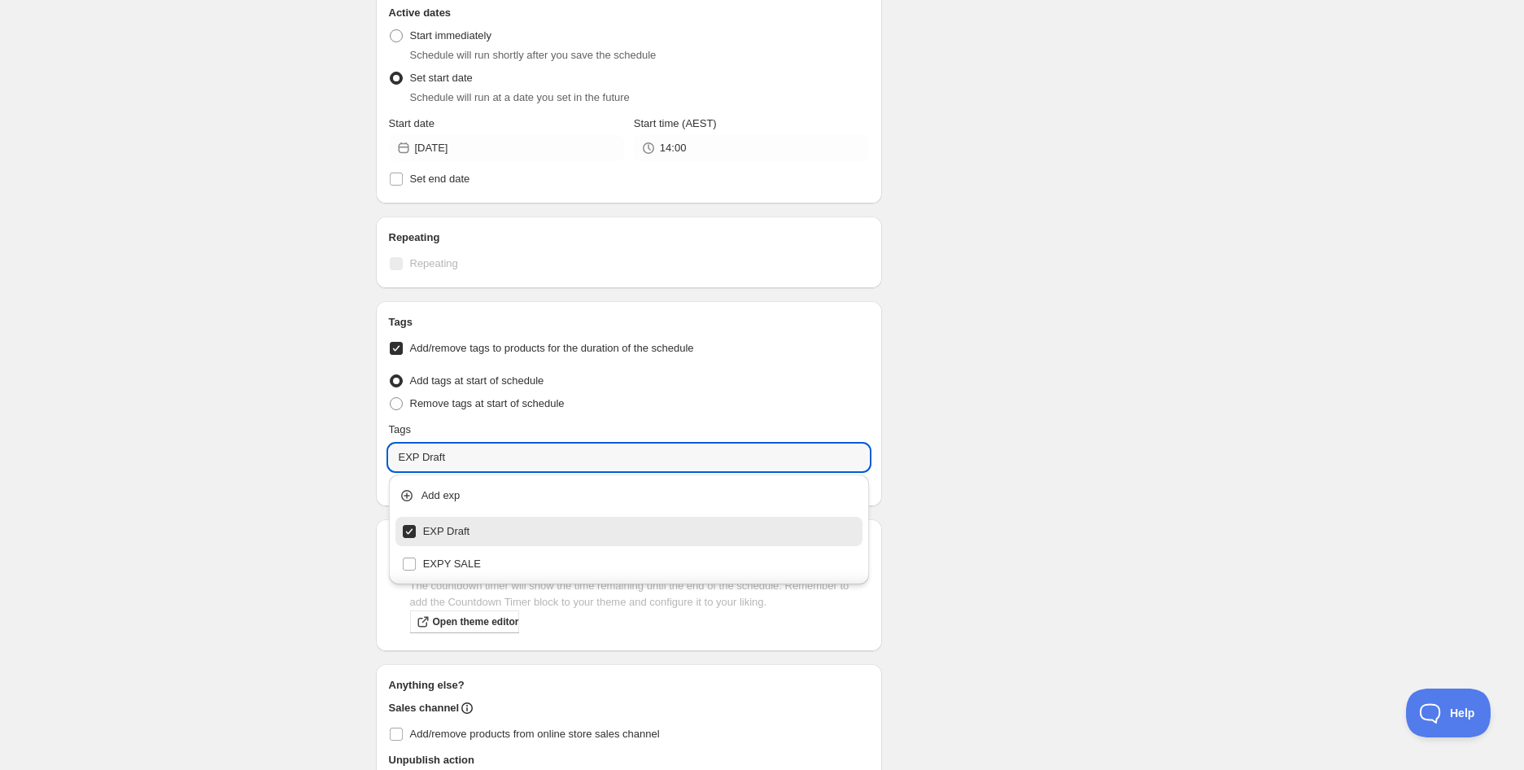
type input "EXP Draft"
click at [1148, 482] on div "Schedule name Cacao Signature Chocolate Gift Box 2 Pack (BB [DATE]) Your custom…" at bounding box center [756, 176] width 786 height 1395
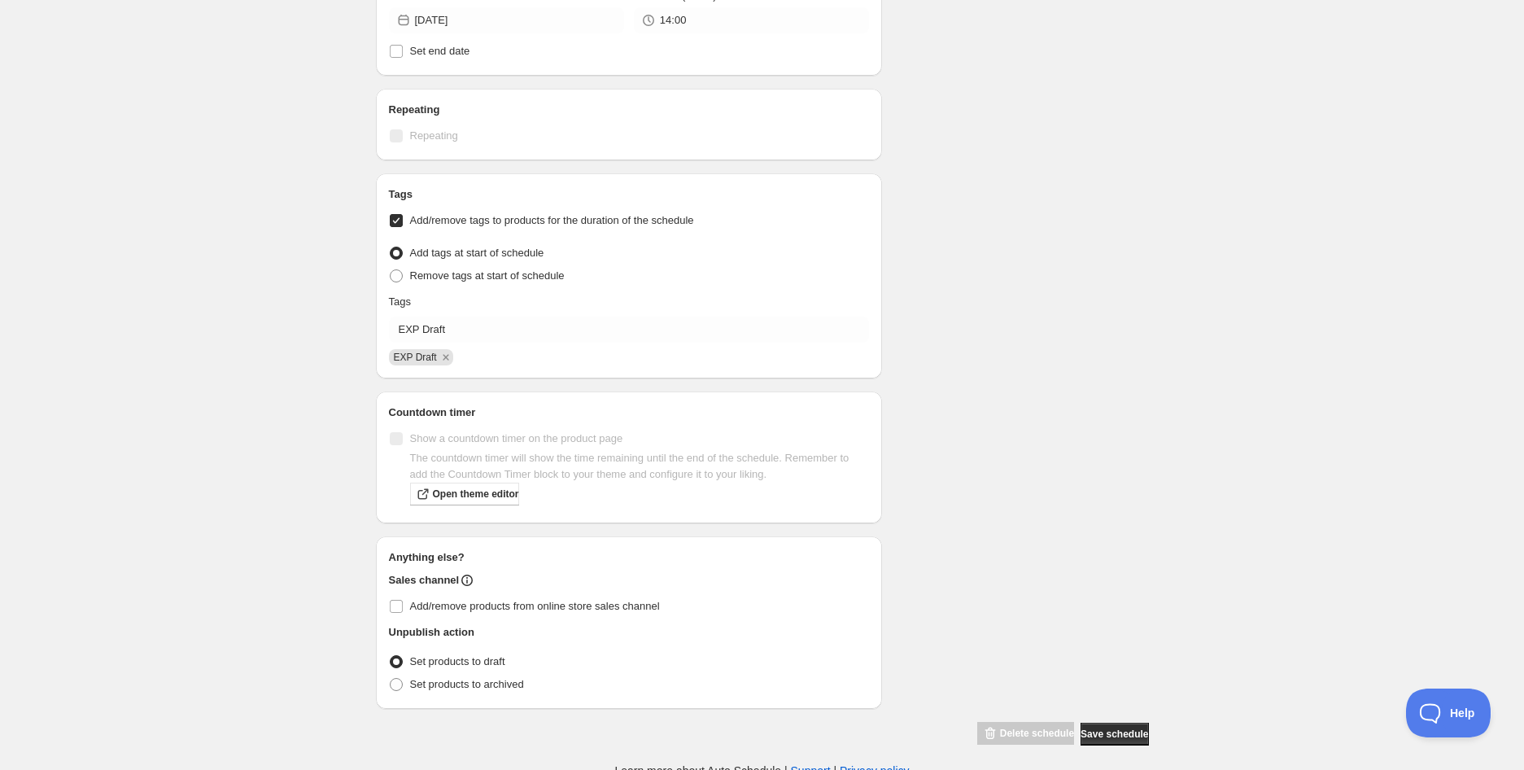
scroll to position [703, 0]
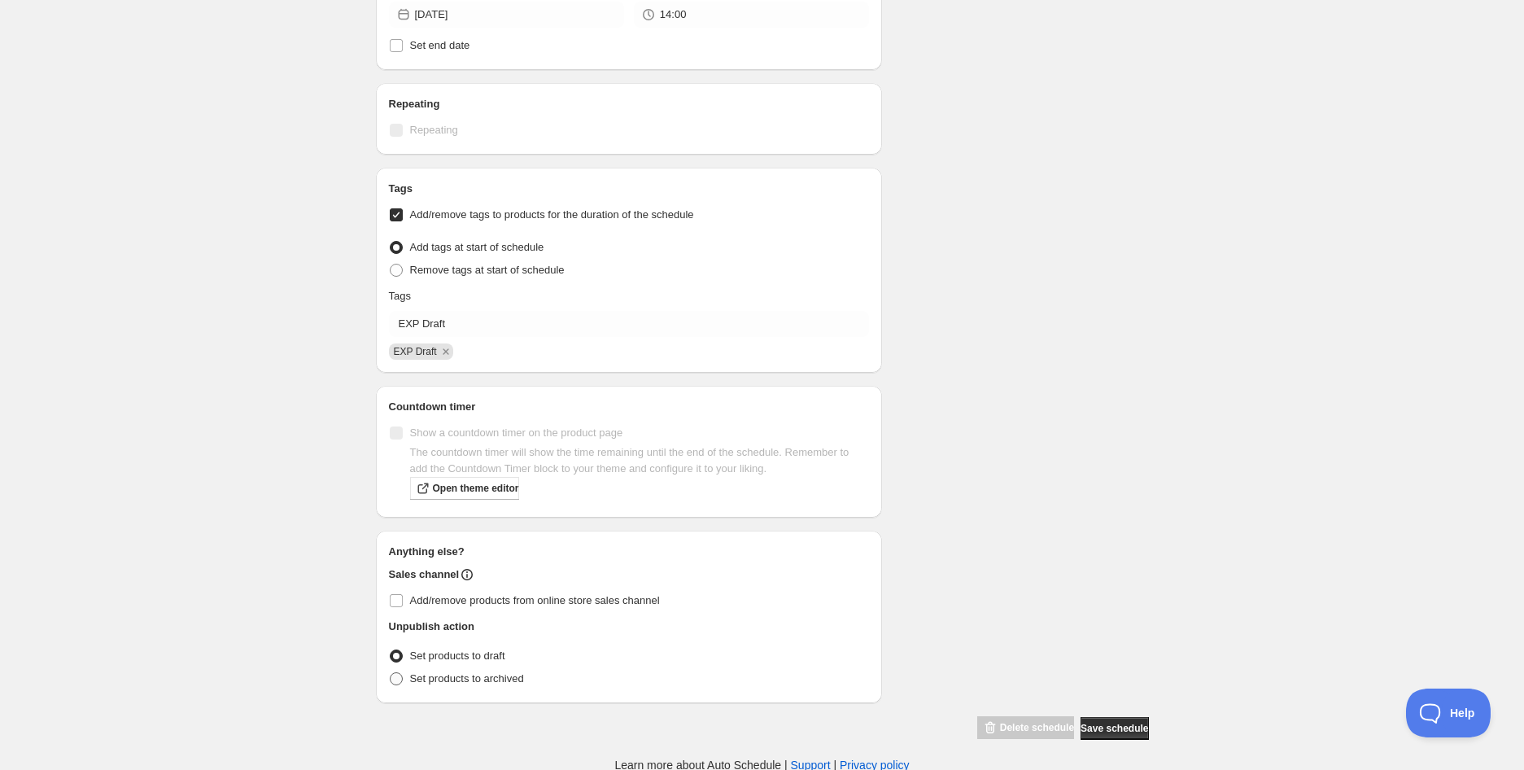
click at [444, 672] on span "Set products to archived" at bounding box center [467, 678] width 114 height 12
click at [391, 672] on input "Set products to archived" at bounding box center [390, 672] width 1 height 1
radio input "true"
click at [1127, 727] on span "Save schedule" at bounding box center [1115, 728] width 68 height 13
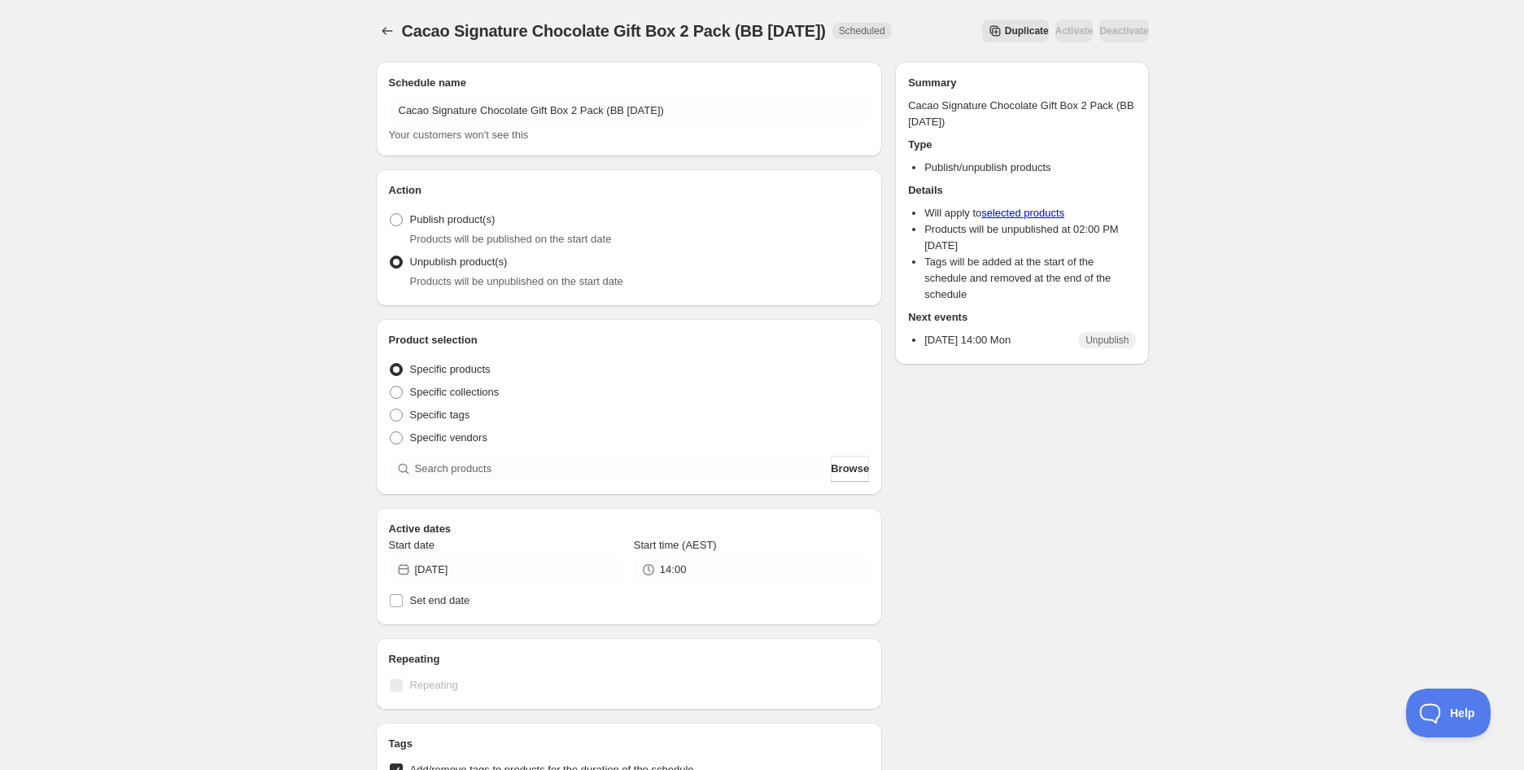
click at [286, 100] on div "Cacao Signature Chocolate Gift Box 2 Pack (BB [DATE]). This page is ready Cacao…" at bounding box center [762, 664] width 1524 height 1328
click at [385, 28] on icon "Schedules" at bounding box center [387, 31] width 16 height 16
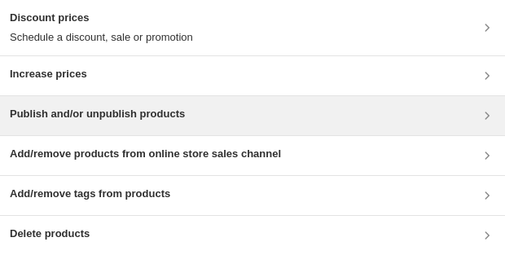
click at [80, 120] on h3 "Publish and/or unpublish products" at bounding box center [97, 114] width 175 height 16
click at [94, 116] on h3 "Publish and/or unpublish products" at bounding box center [97, 114] width 175 height 16
click at [95, 107] on h3 "Publish and/or unpublish products" at bounding box center [97, 114] width 175 height 16
click at [68, 114] on h3 "Publish and/or unpublish products" at bounding box center [97, 114] width 175 height 16
click at [24, 116] on h3 "Publish and/or unpublish products" at bounding box center [97, 114] width 175 height 16
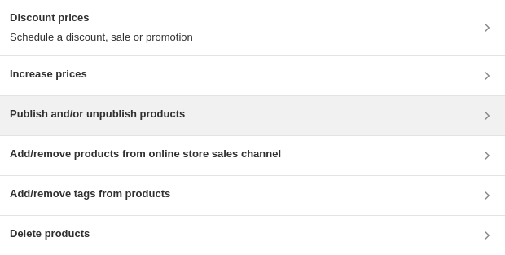
click at [66, 124] on div "Publish and/or unpublish products" at bounding box center [97, 116] width 175 height 20
click at [165, 111] on h3 "Publish and/or unpublish products" at bounding box center [97, 114] width 175 height 16
